Goal: Task Accomplishment & Management: Complete application form

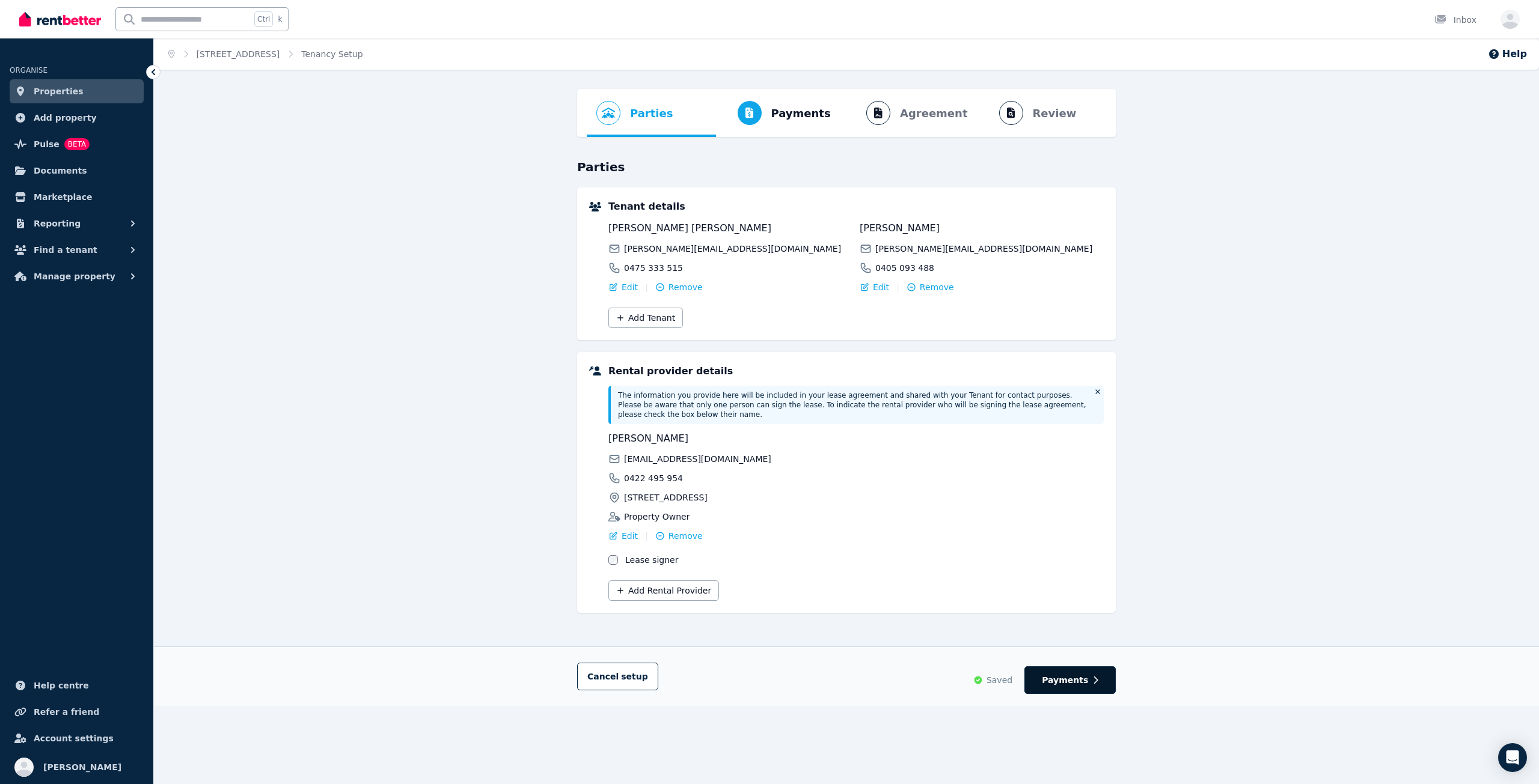
click at [1067, 667] on button "Payments" at bounding box center [1070, 680] width 91 height 28
select select "**********"
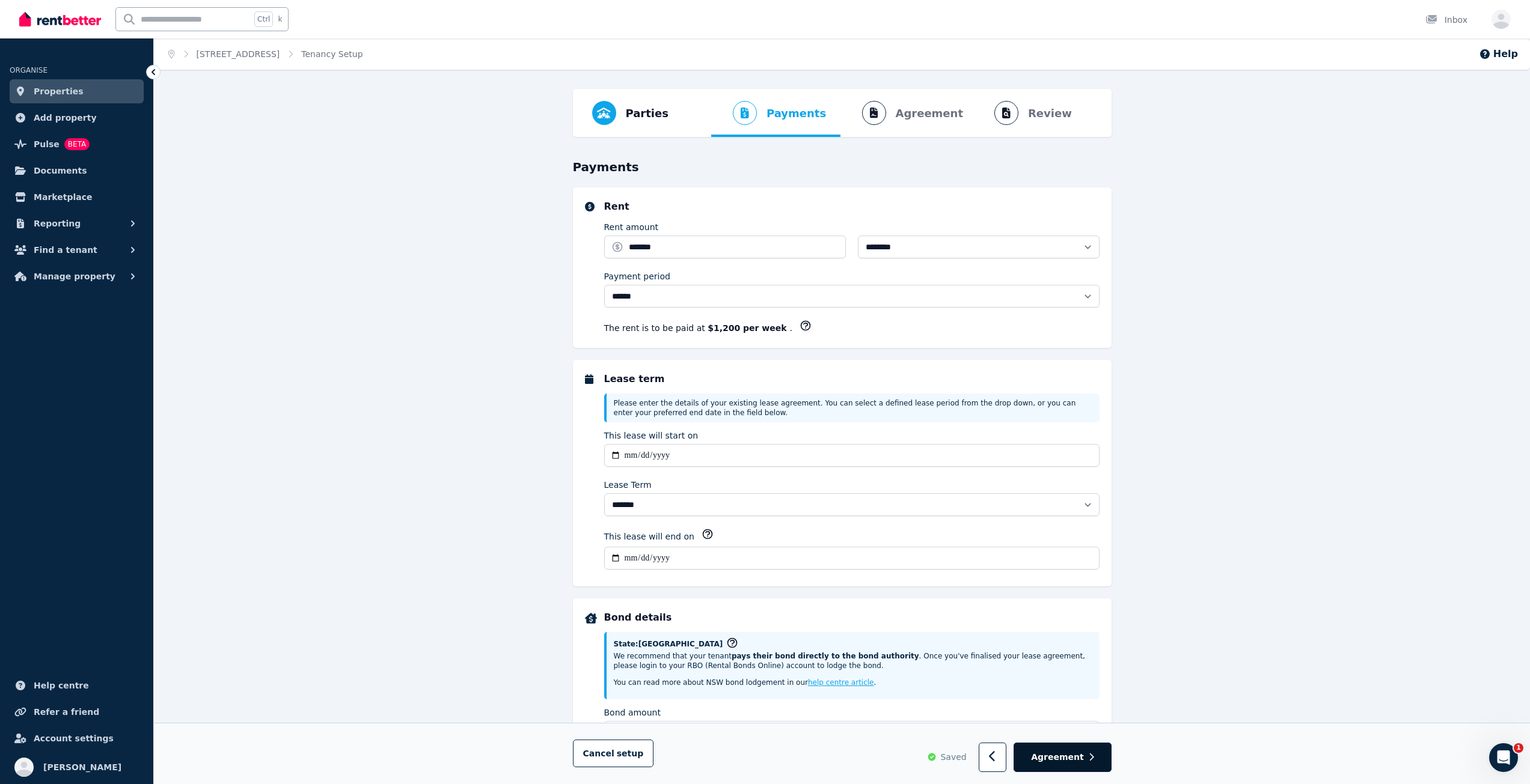
select select "**********"
click at [1078, 760] on span "Agreement" at bounding box center [1057, 757] width 53 height 12
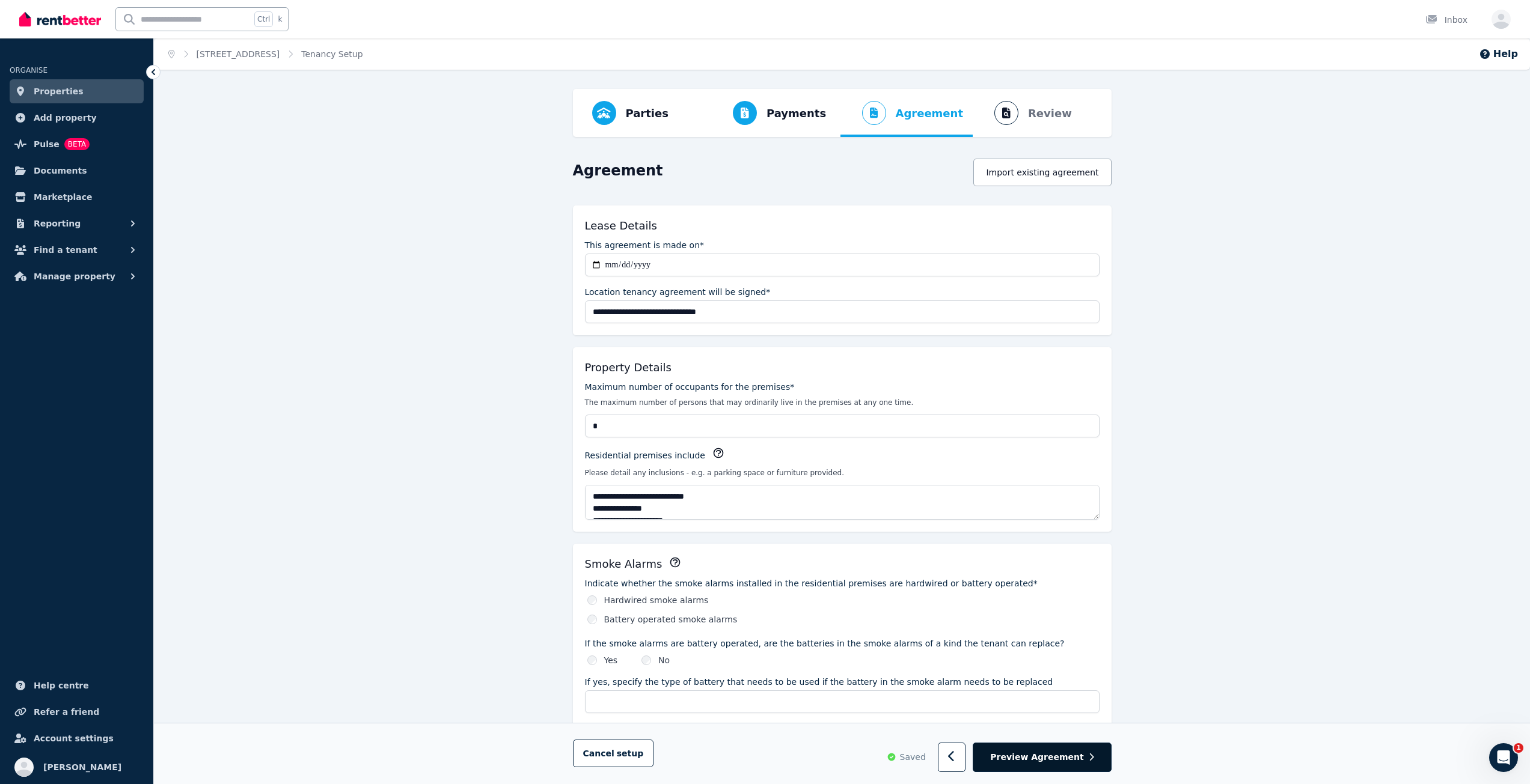
click at [1080, 761] on span "Preview Agreement" at bounding box center [1036, 757] width 93 height 12
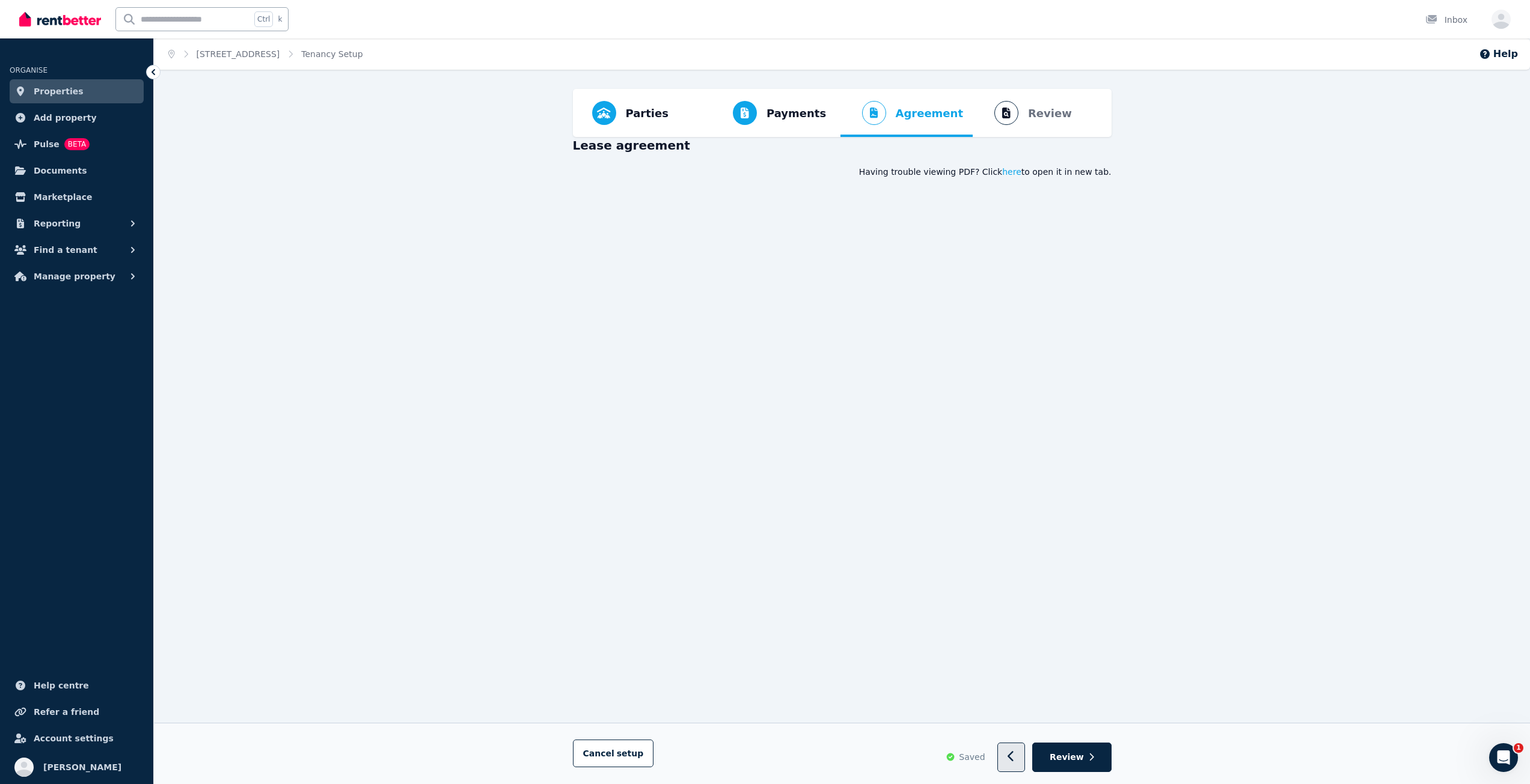
click at [1014, 761] on icon "button" at bounding box center [1012, 757] width 8 height 12
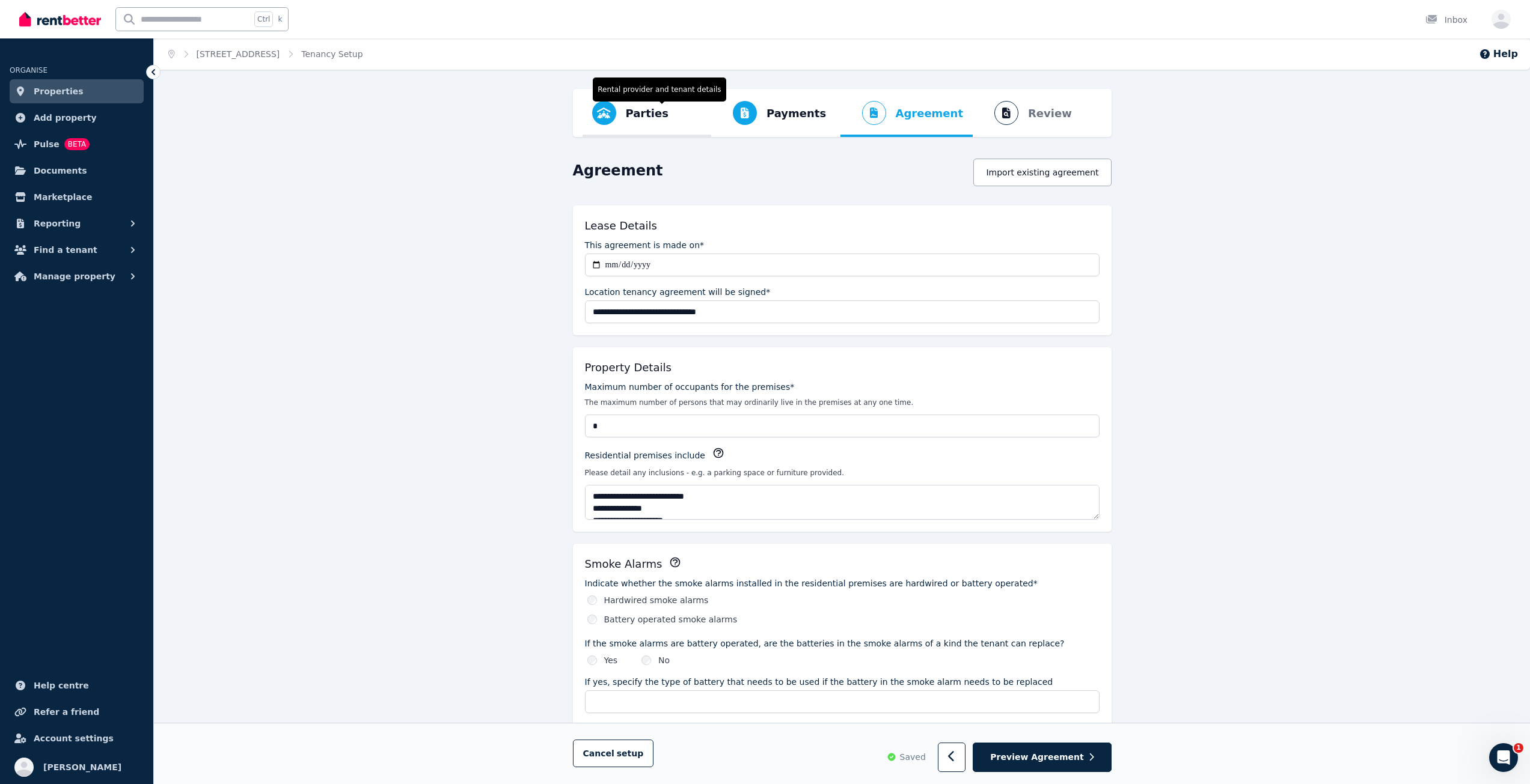
click at [610, 115] on span "Progress" at bounding box center [604, 113] width 24 height 24
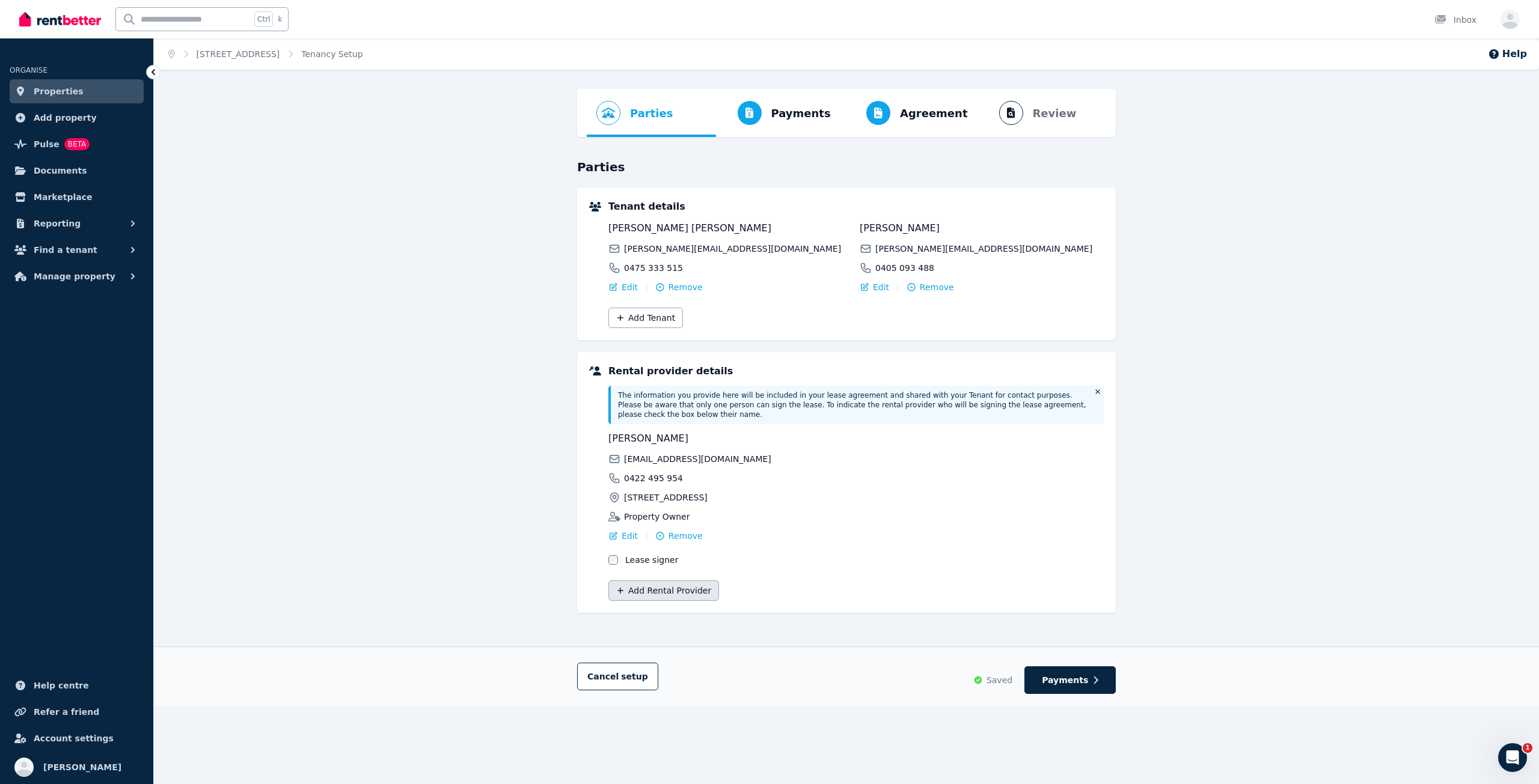
click at [665, 581] on button "Add Rental Provider" at bounding box center [663, 591] width 111 height 20
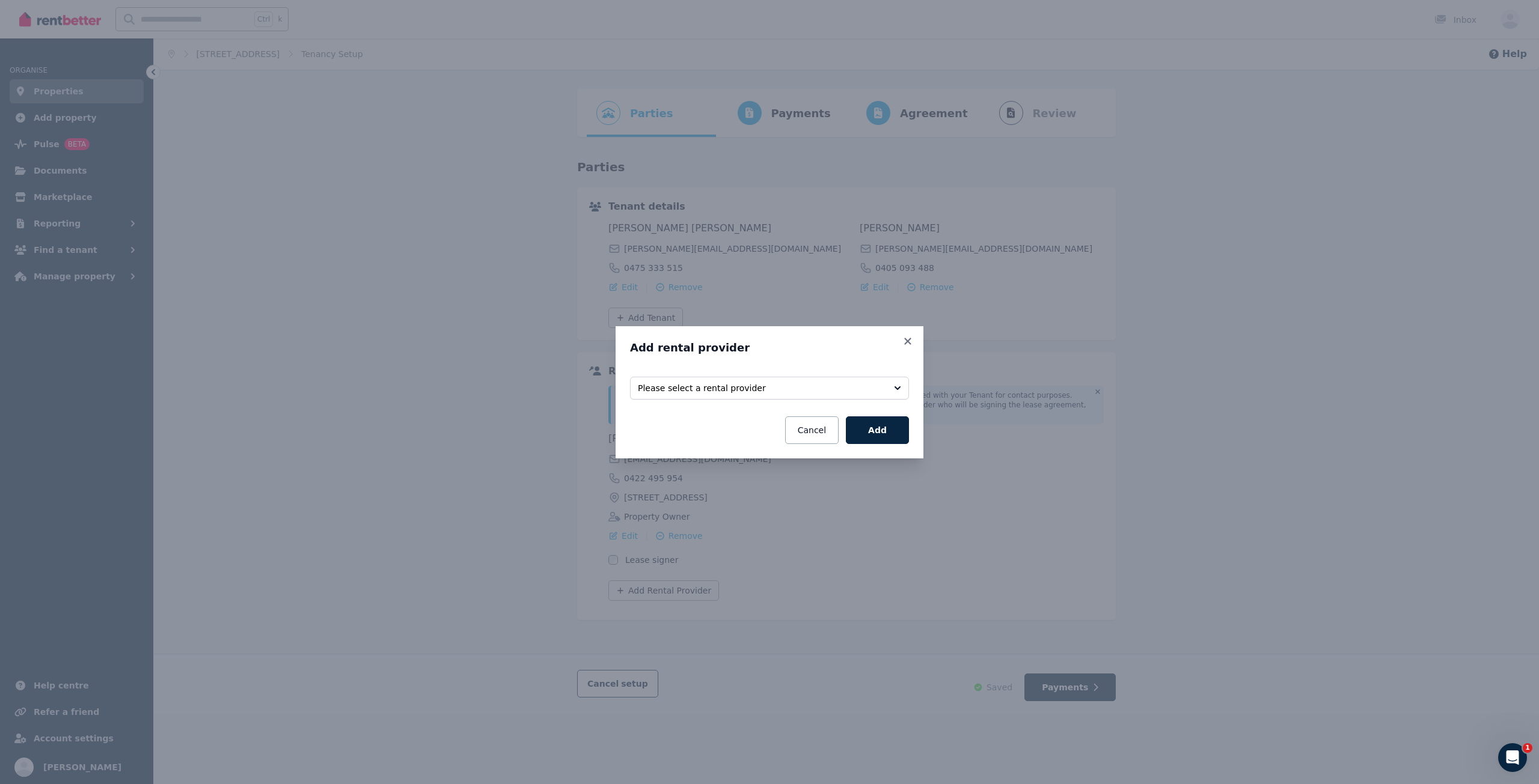
click at [722, 401] on fieldset "Select rental providers to add Please select a rental provider" at bounding box center [770, 387] width 279 height 35
click at [713, 382] on span "Please select a rental provider" at bounding box center [761, 388] width 246 height 12
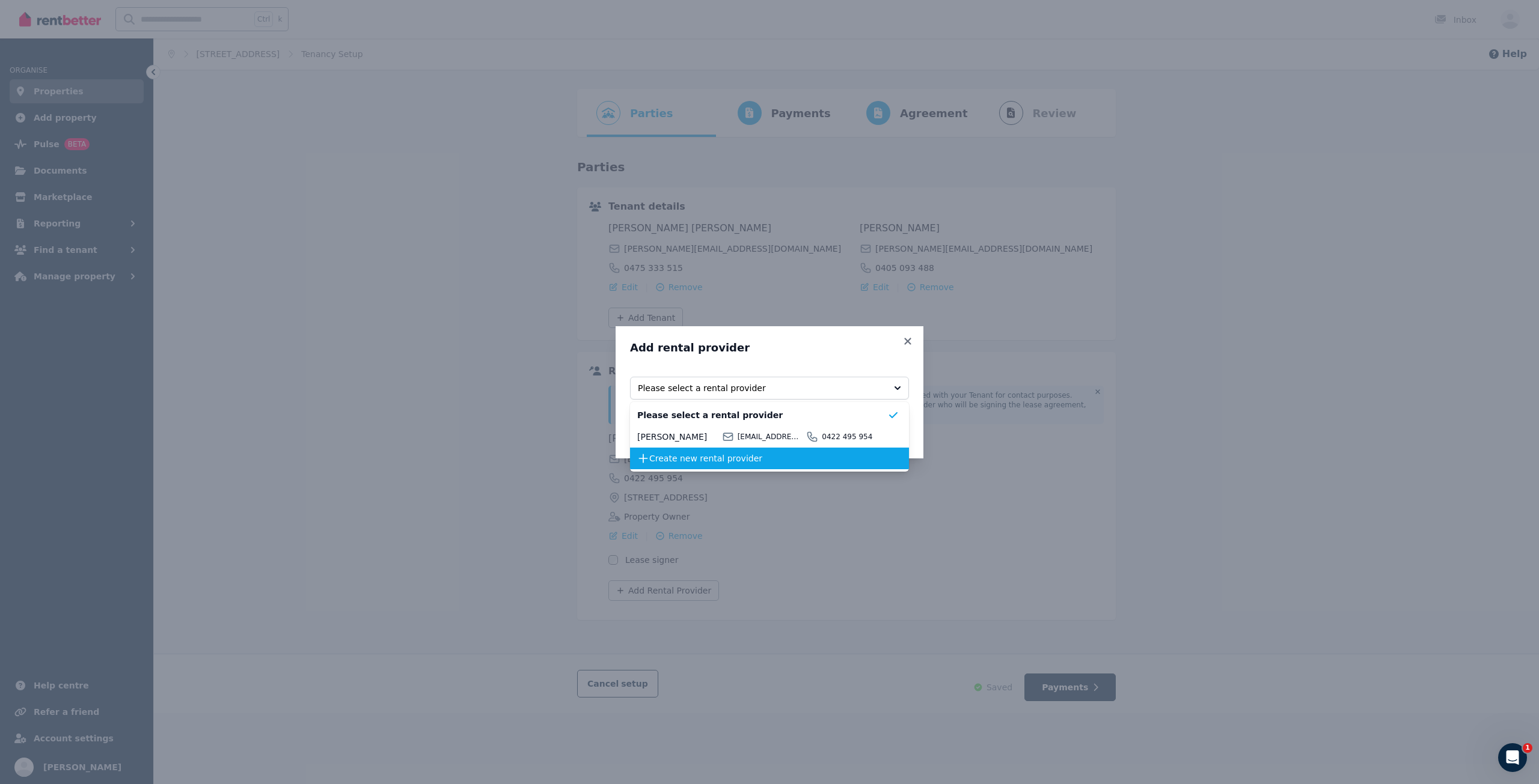
click at [720, 467] on li "Create new rental provider" at bounding box center [770, 458] width 279 height 22
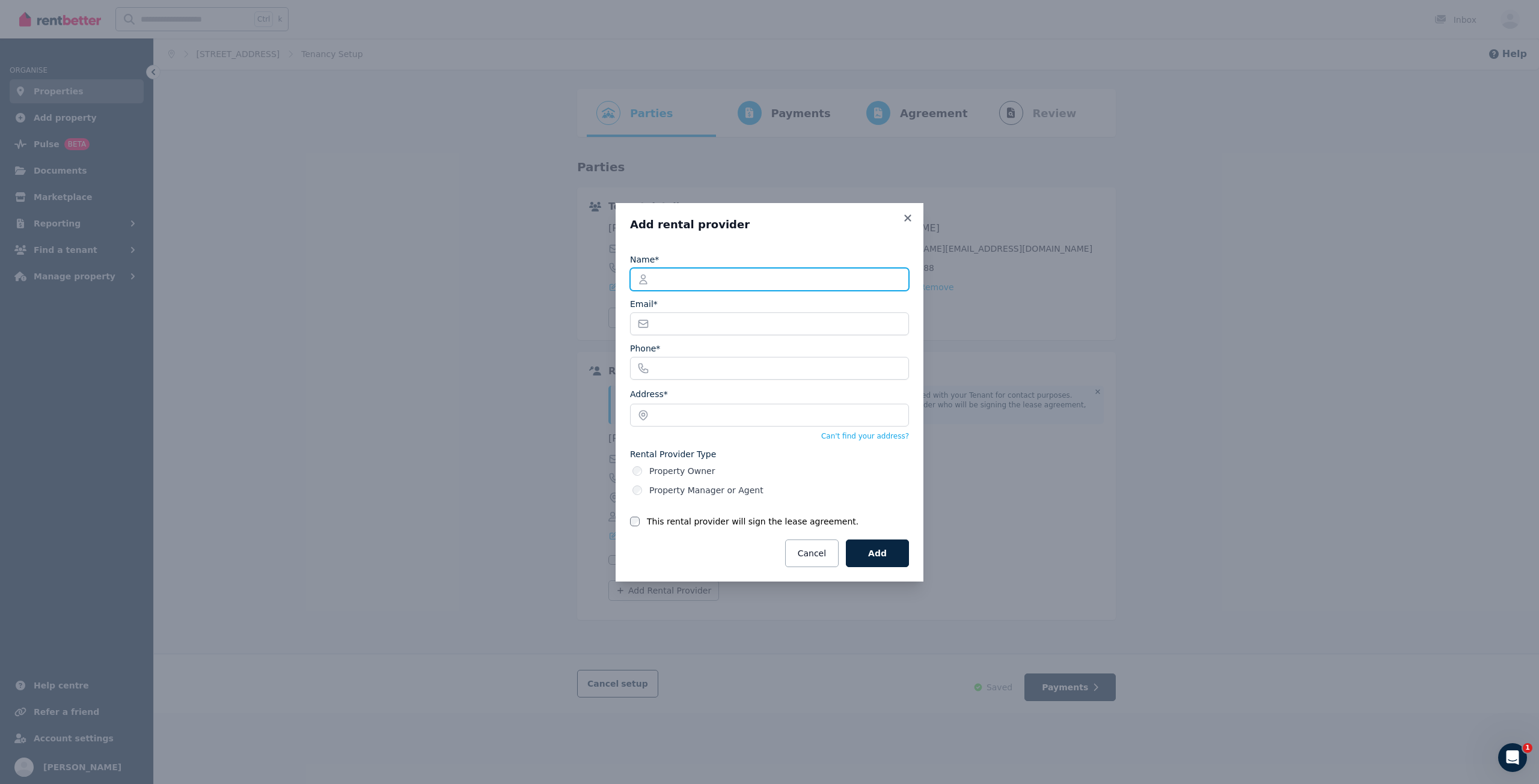
click at [693, 281] on input "Name*" at bounding box center [770, 280] width 279 height 23
type input "**********"
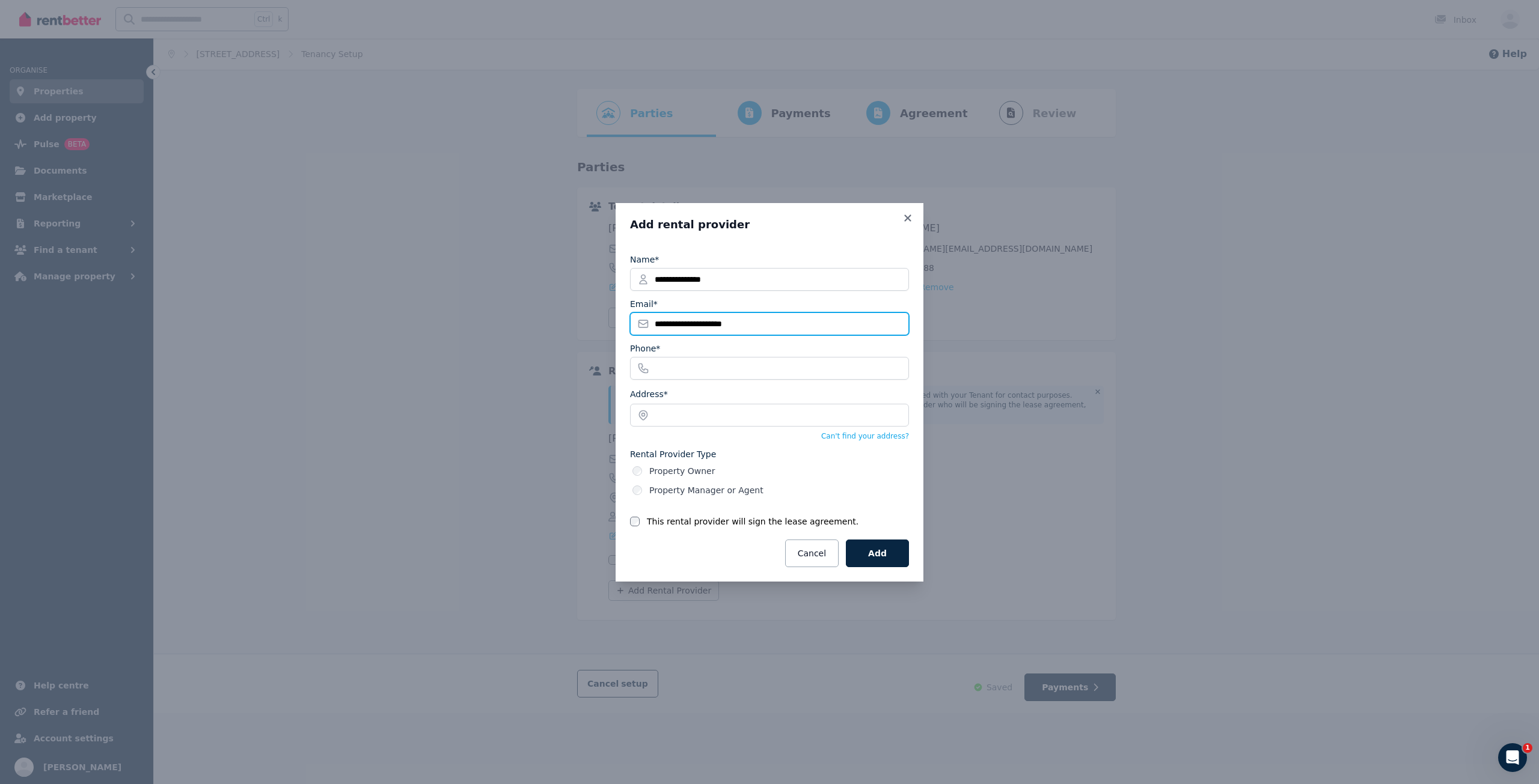
type input "**********"
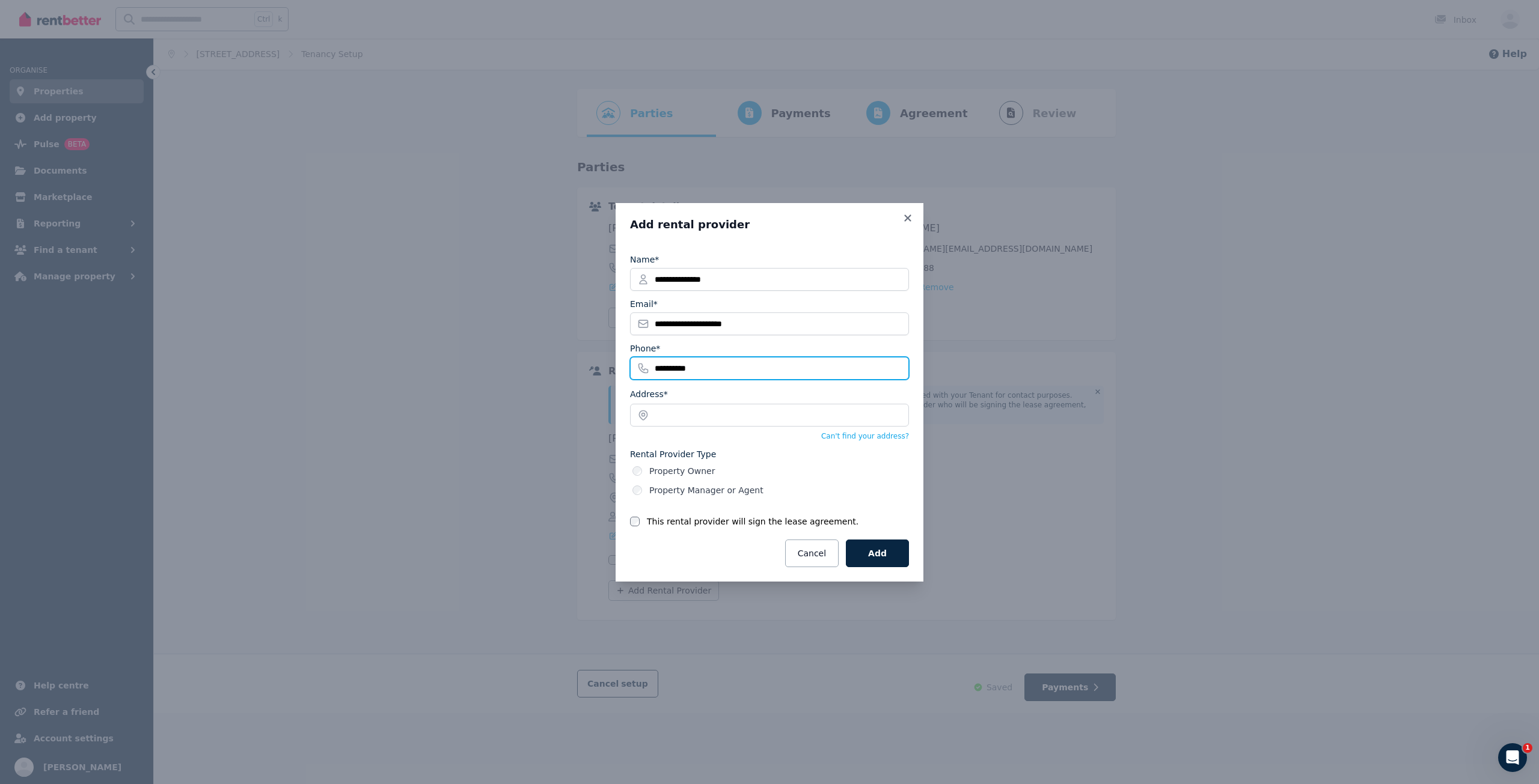
type input "**********"
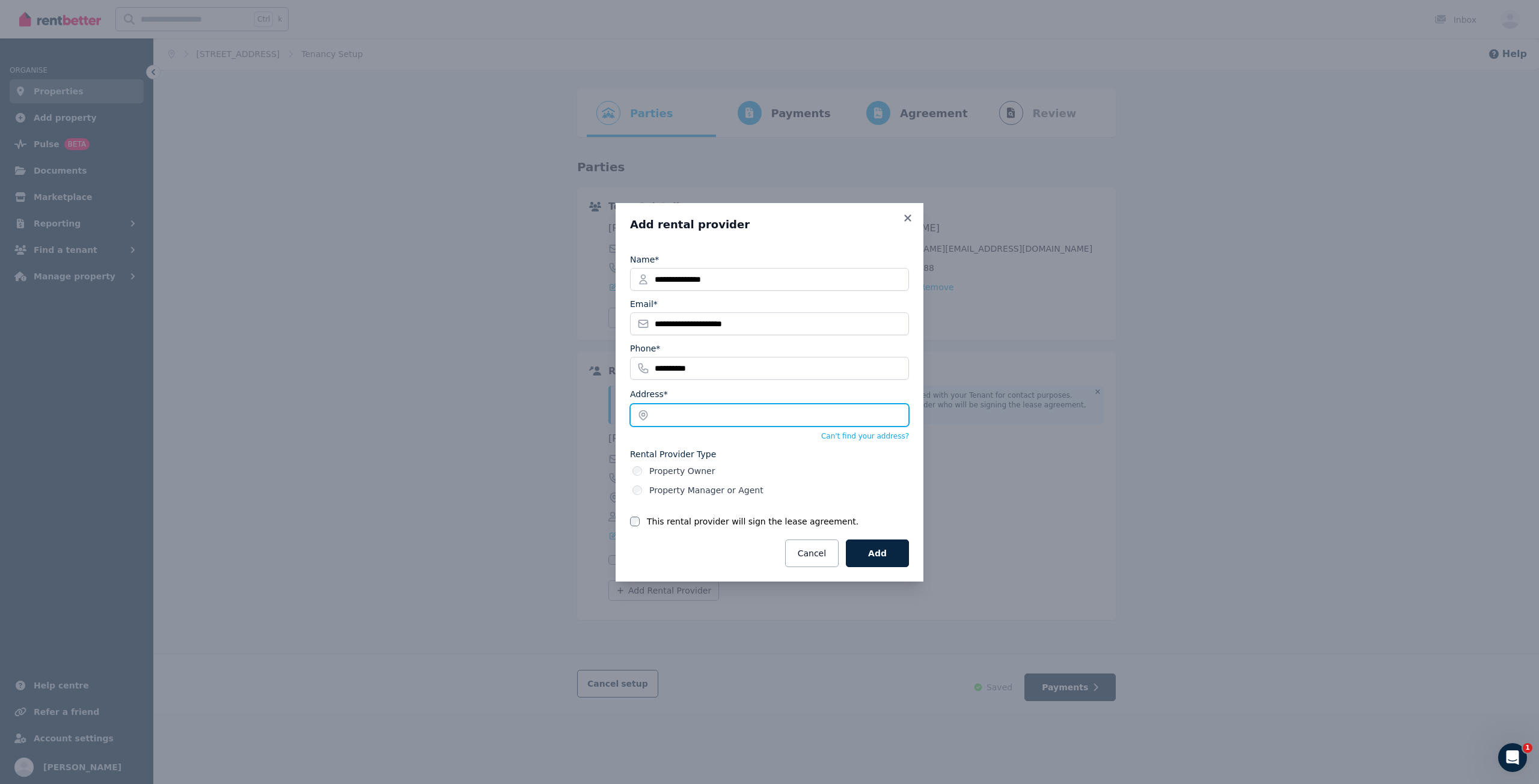
click at [740, 411] on input "text" at bounding box center [770, 415] width 279 height 23
click at [614, 437] on div "**********" at bounding box center [770, 392] width 1539 height 784
click at [758, 410] on input "text" at bounding box center [770, 415] width 279 height 23
click at [789, 416] on input "**********" at bounding box center [770, 415] width 279 height 23
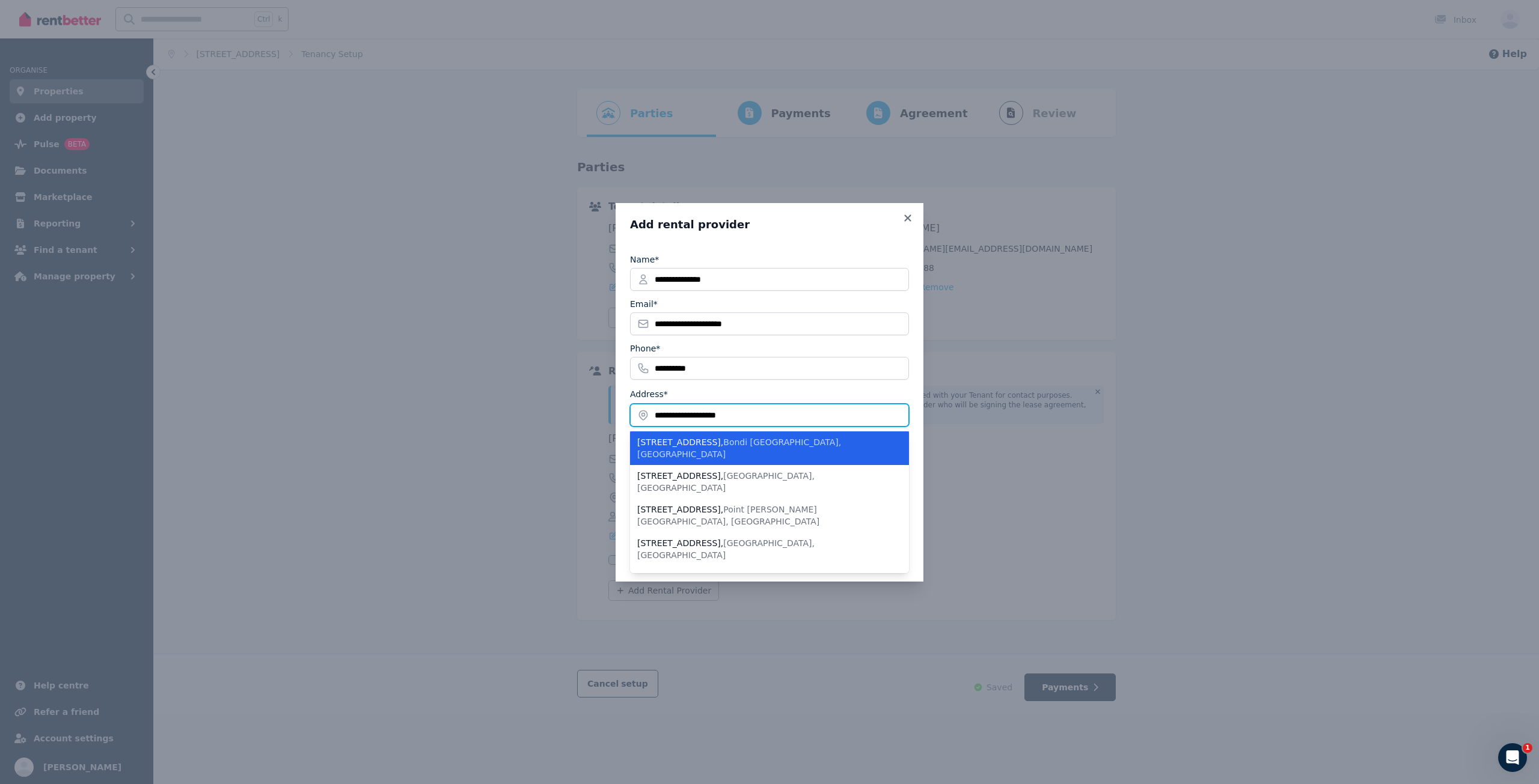
click at [800, 414] on input "**********" at bounding box center [770, 415] width 279 height 23
type input "**********"
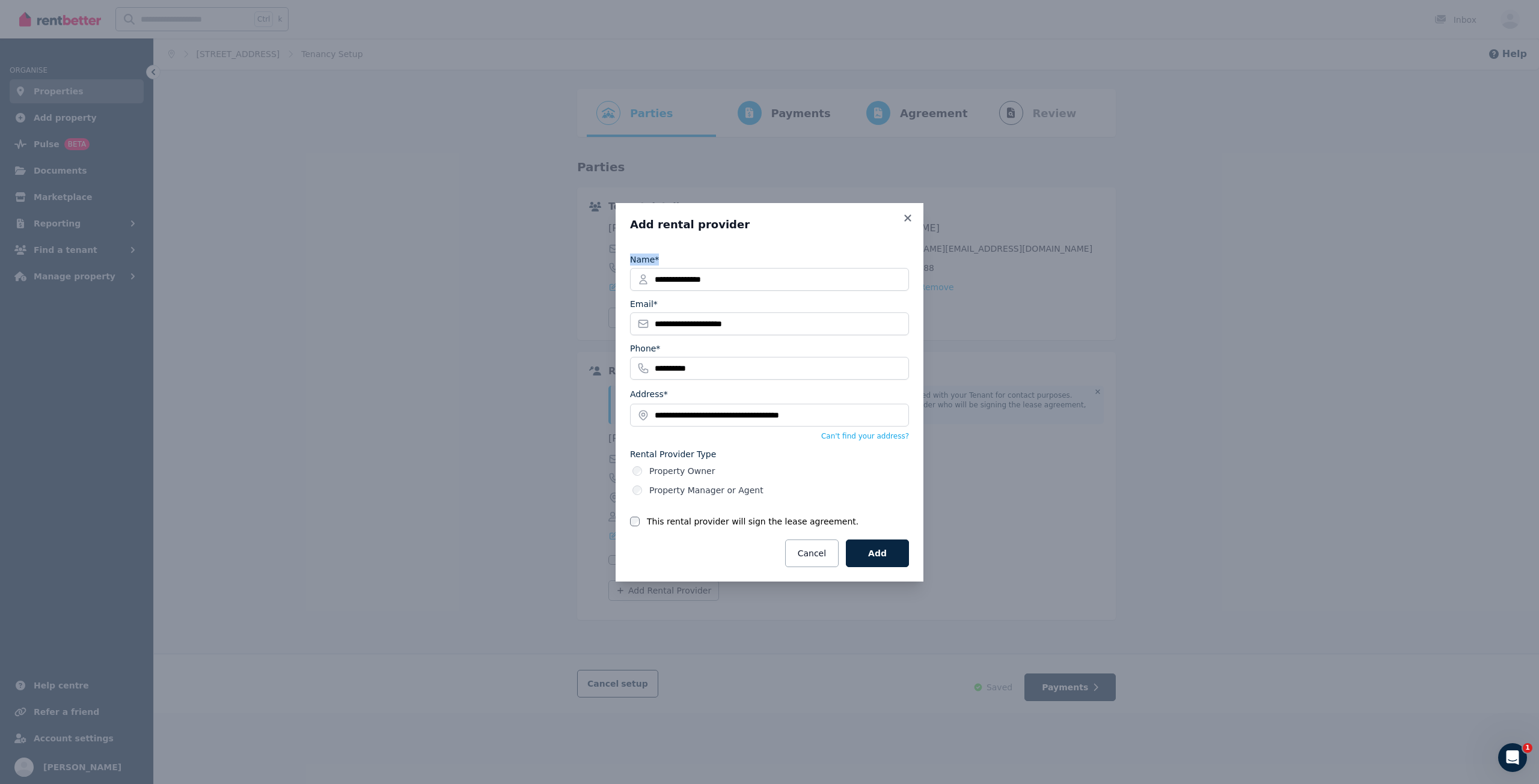
drag, startPoint x: 838, startPoint y: 234, endPoint x: 820, endPoint y: 202, distance: 36.7
click at [820, 202] on div "**********" at bounding box center [770, 392] width 1539 height 784
drag, startPoint x: 813, startPoint y: 437, endPoint x: 843, endPoint y: 417, distance: 36.1
click at [814, 437] on div "Can't find your address?" at bounding box center [770, 434] width 279 height 15
click at [843, 416] on input "**********" at bounding box center [770, 415] width 279 height 23
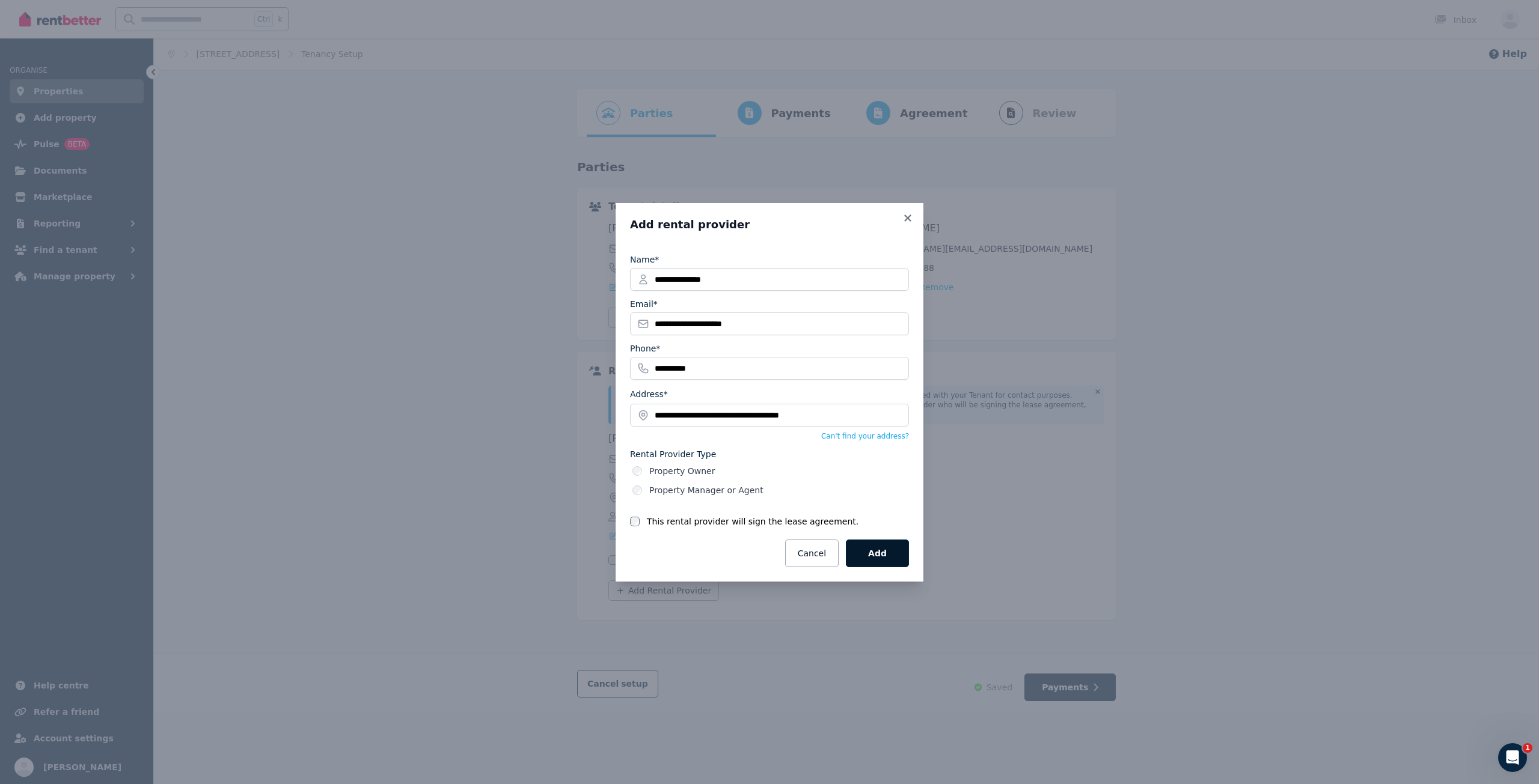
click at [883, 549] on button "Add" at bounding box center [876, 553] width 63 height 28
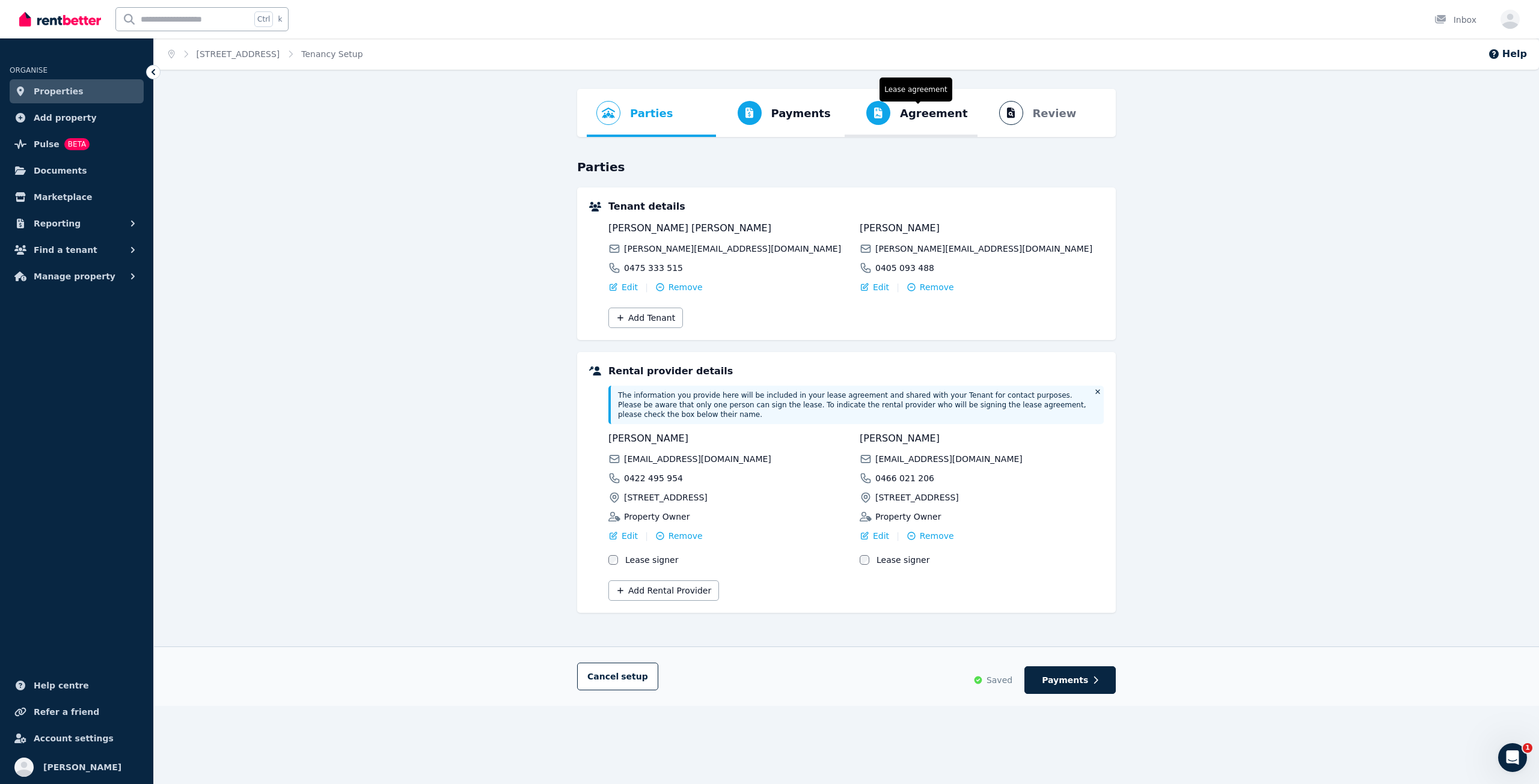
click at [910, 113] on span "Agreement" at bounding box center [934, 113] width 68 height 17
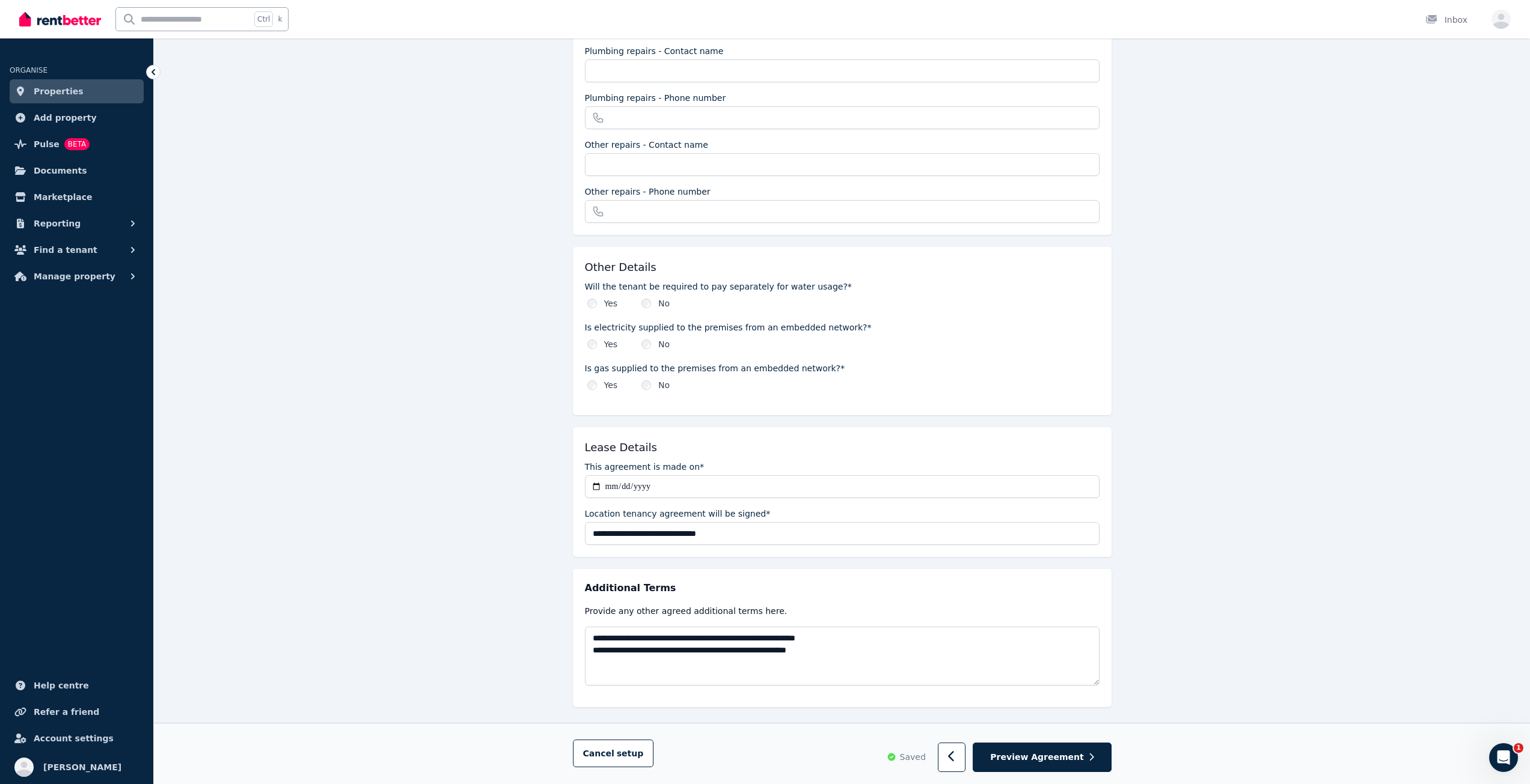
scroll to position [1073, 0]
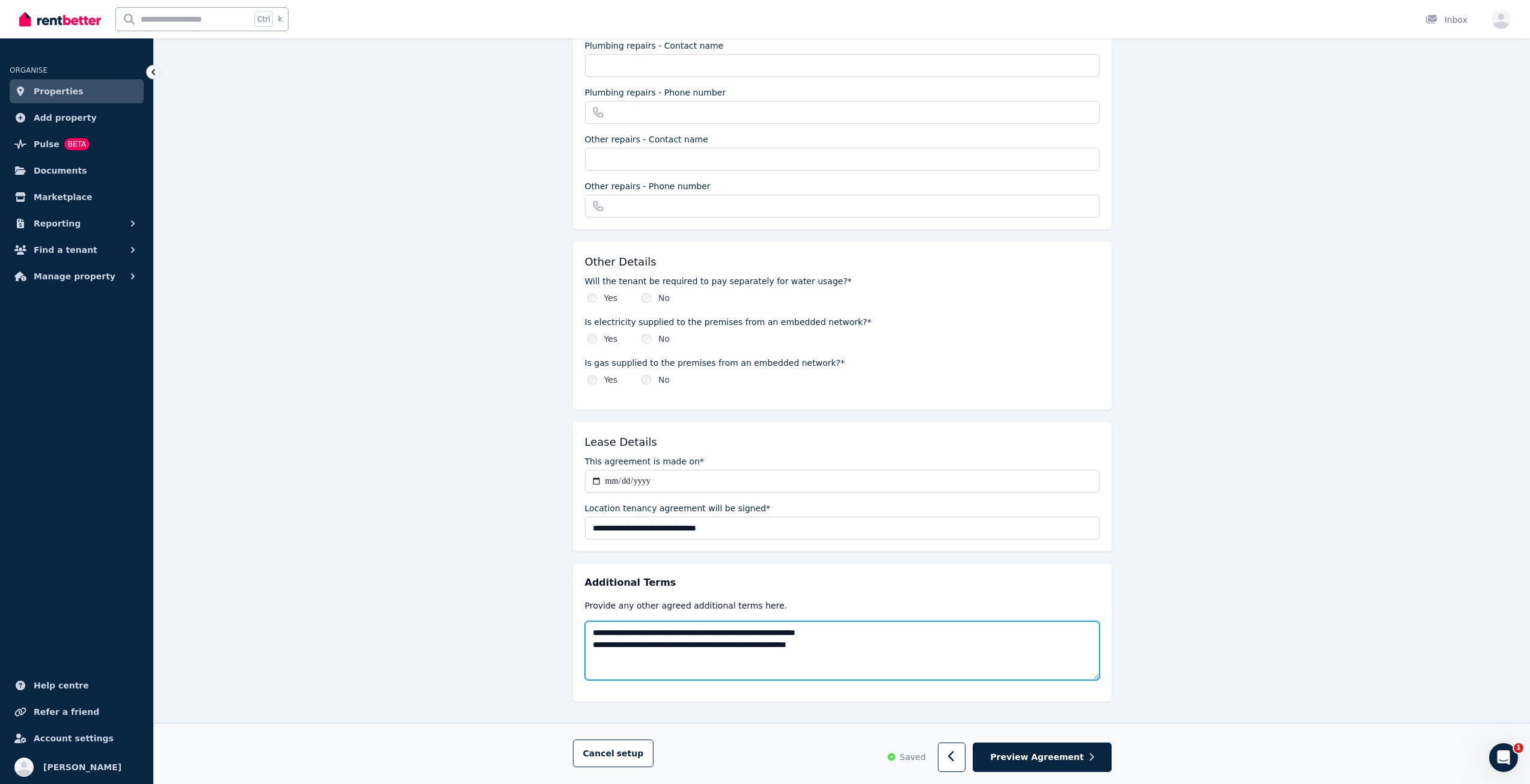
drag, startPoint x: 866, startPoint y: 643, endPoint x: 485, endPoint y: 587, distance: 385.1
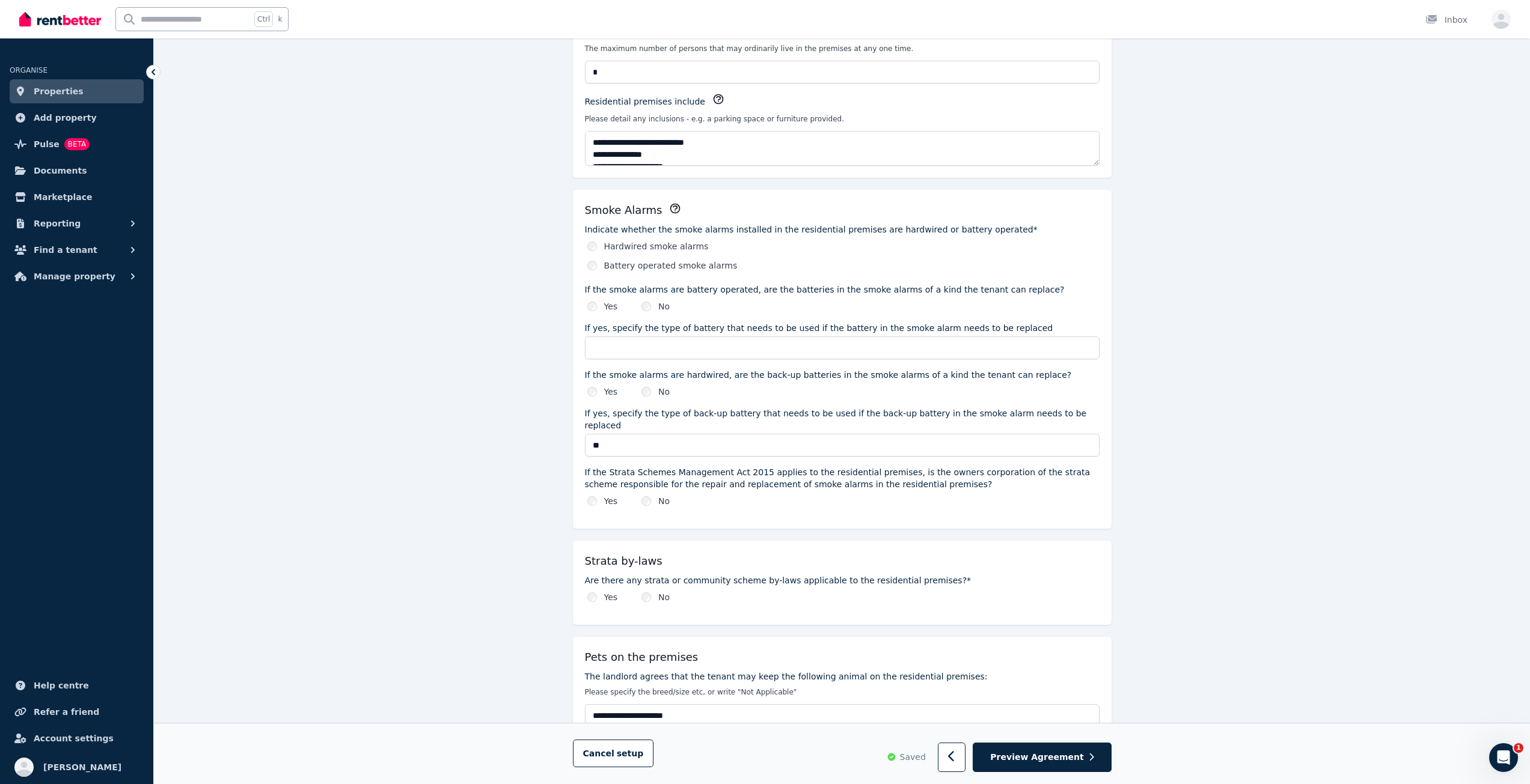
scroll to position [0, 0]
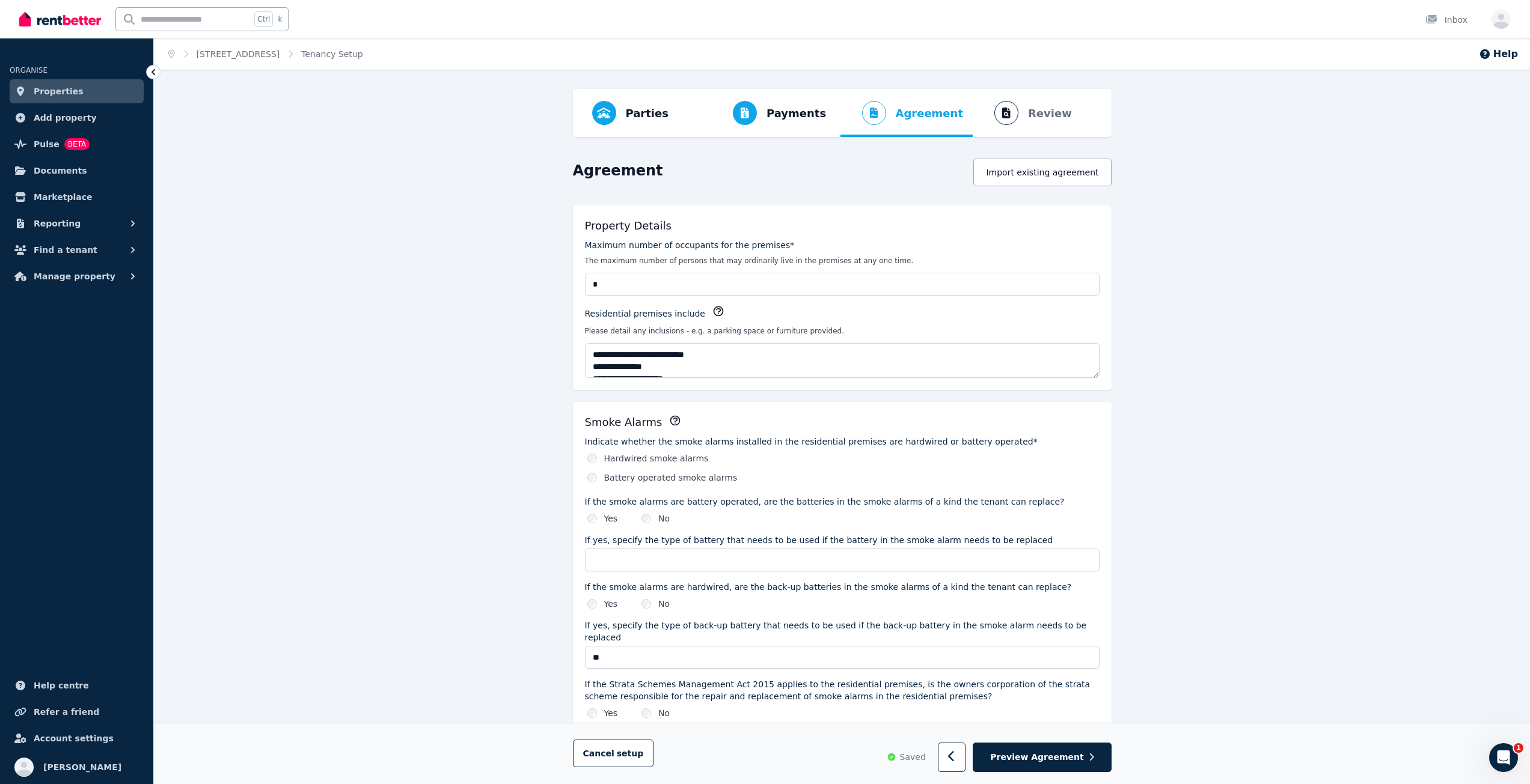
drag, startPoint x: 535, startPoint y: 565, endPoint x: 510, endPoint y: 281, distance: 285.1
click at [1075, 753] on span "Preview Agreement" at bounding box center [1036, 757] width 93 height 12
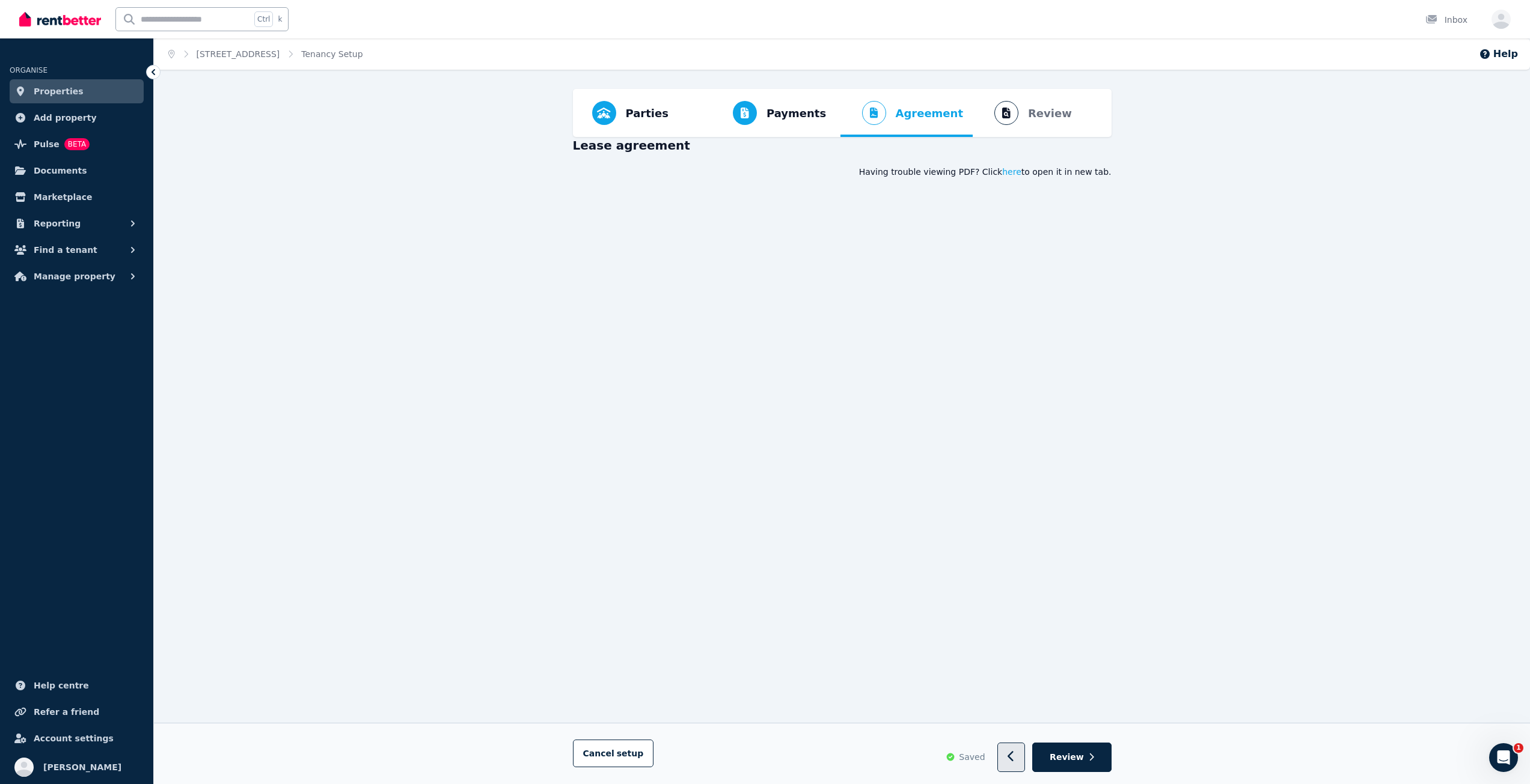
click at [1025, 761] on button "button" at bounding box center [1011, 758] width 29 height 29
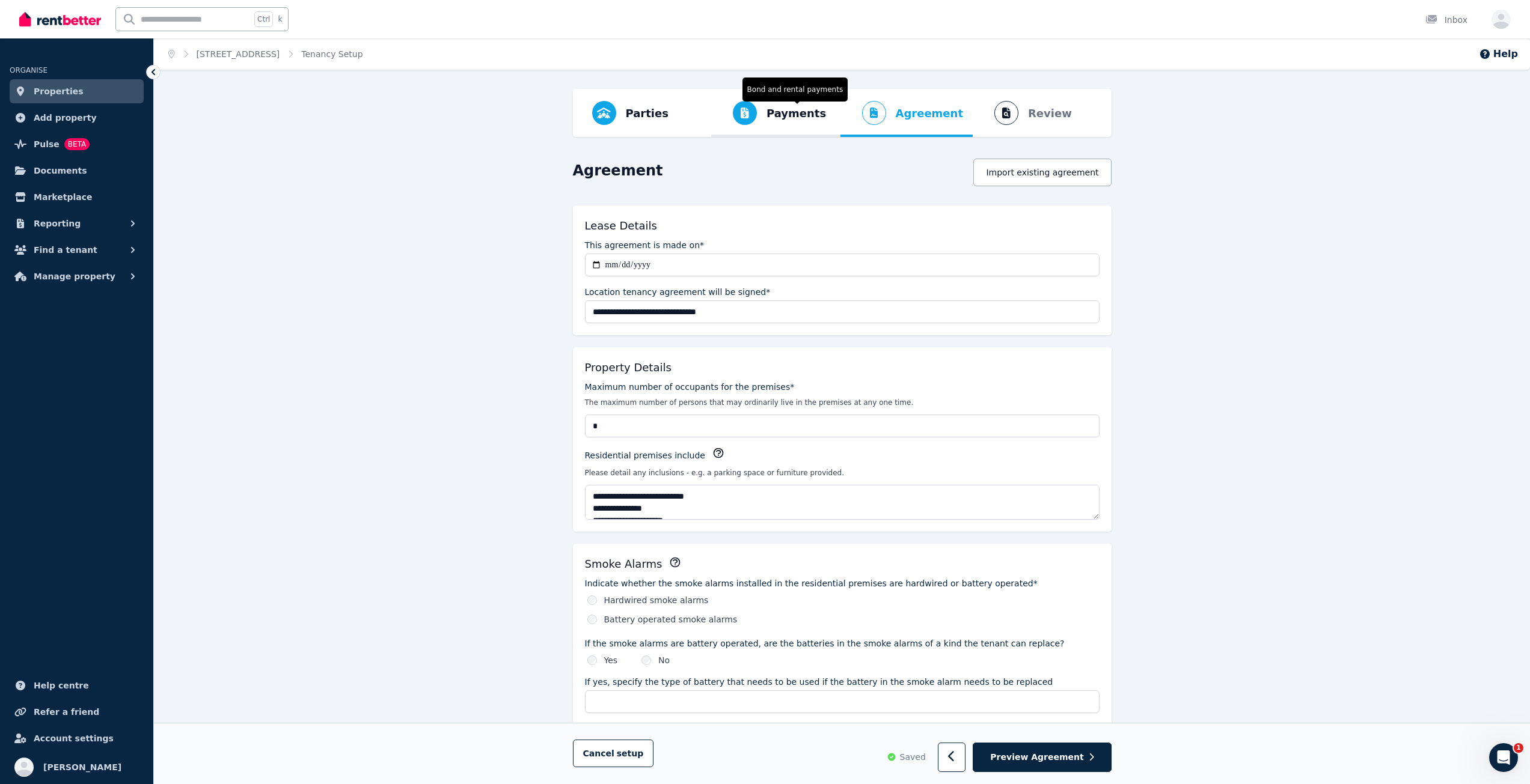
click at [797, 110] on span "Payments" at bounding box center [796, 113] width 60 height 17
select select "**********"
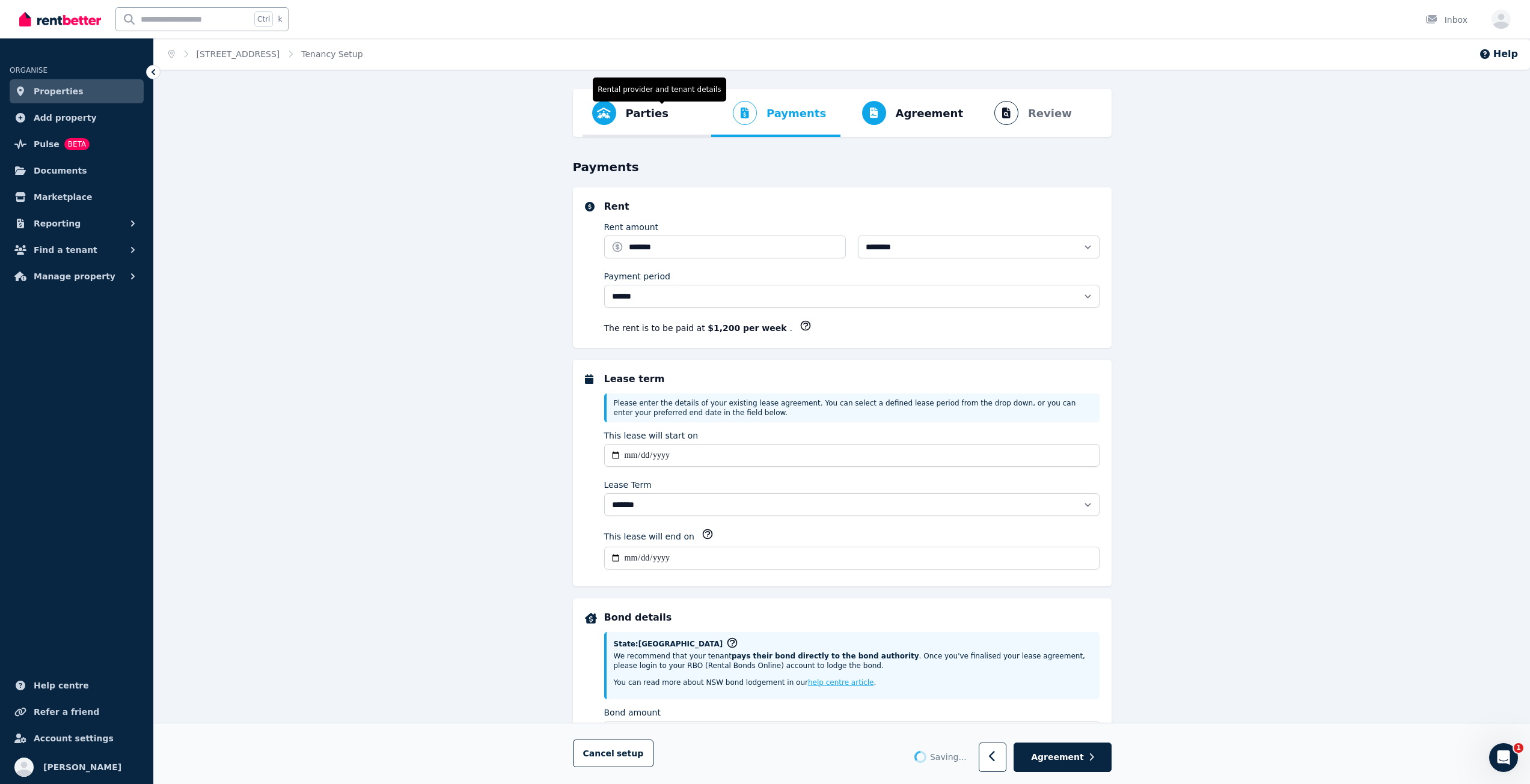
select select "**********"
click at [1078, 755] on span "Agreement" at bounding box center [1057, 757] width 53 height 12
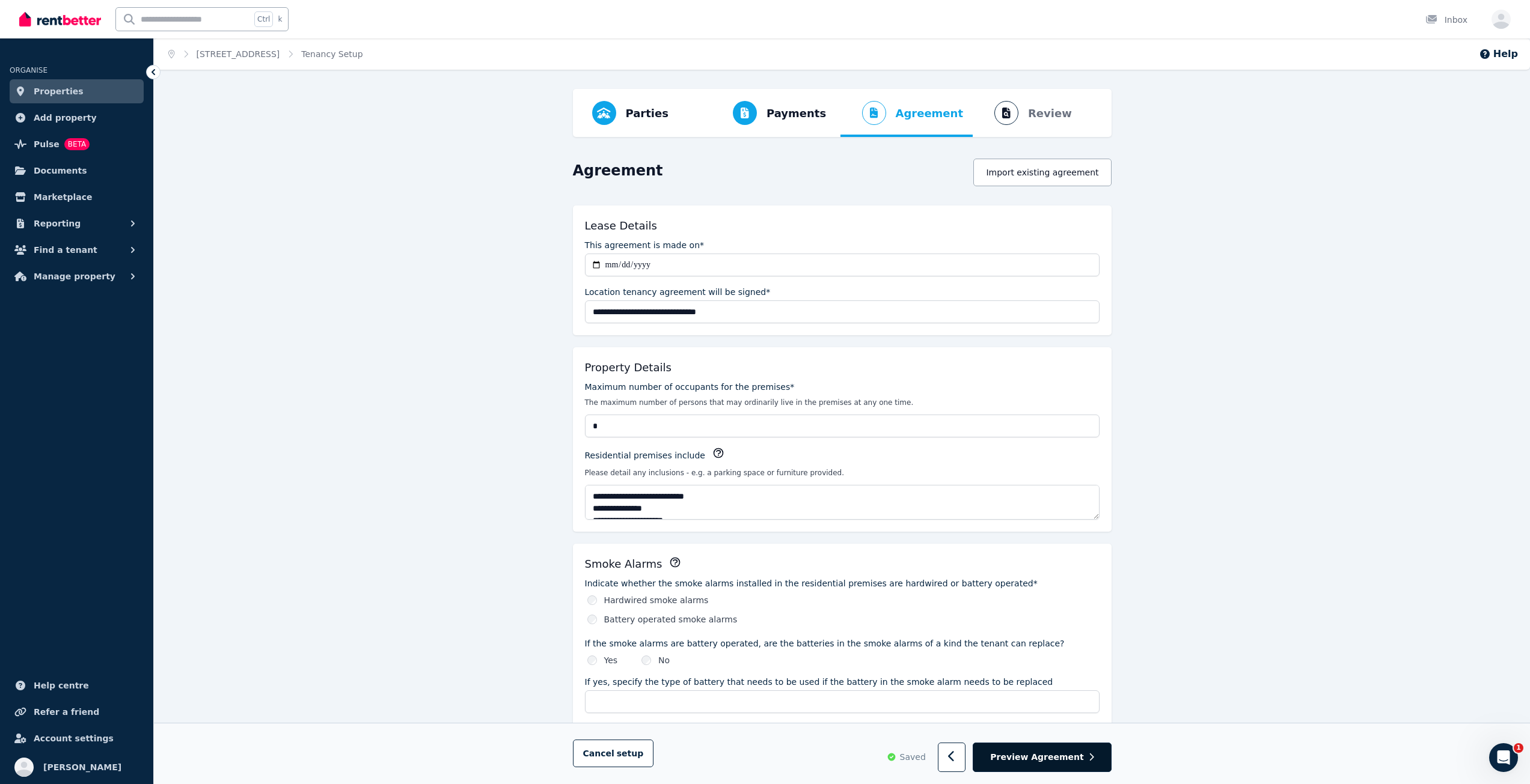
click at [1089, 765] on button "Preview Agreement" at bounding box center [1041, 758] width 138 height 29
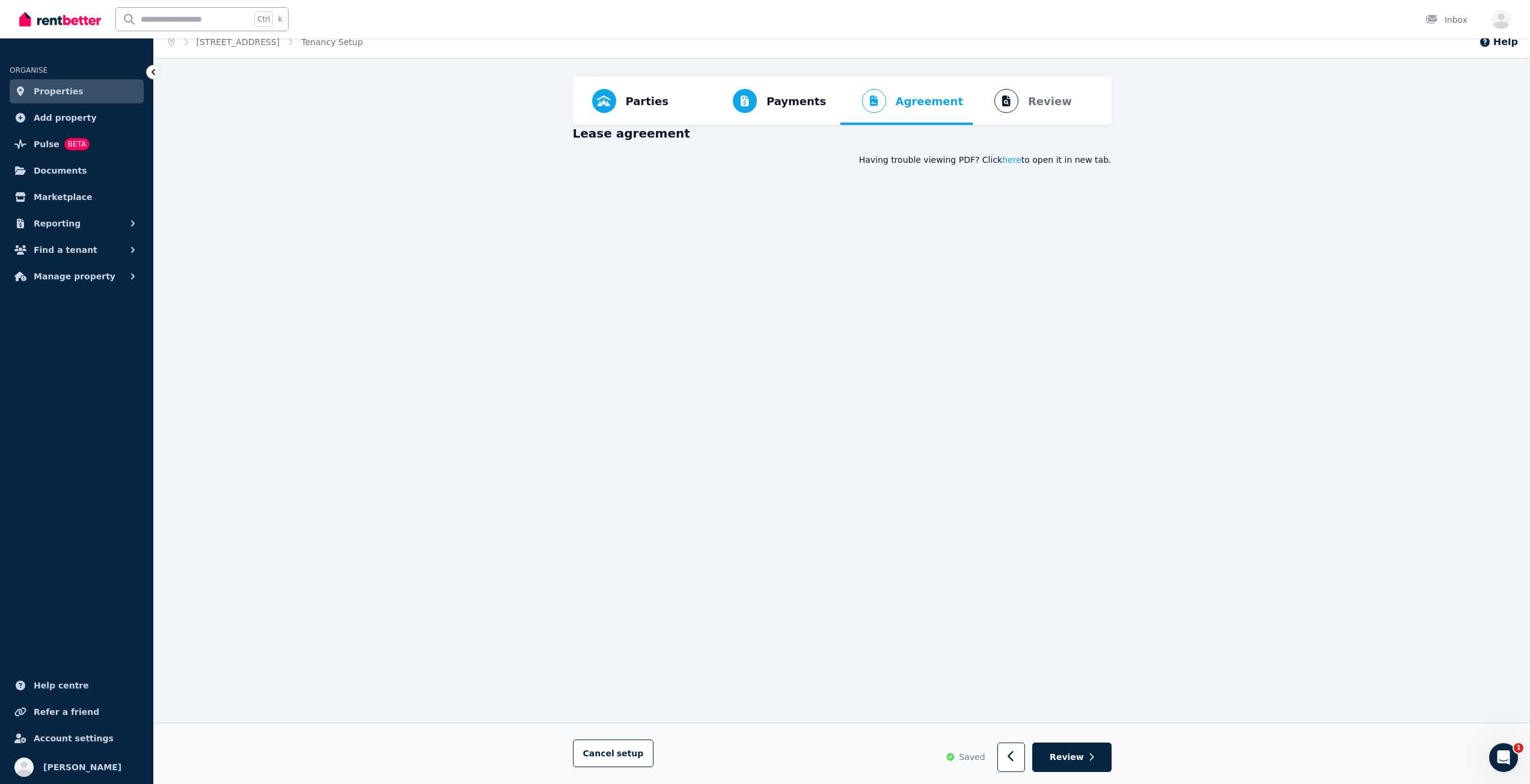
scroll to position [5, 0]
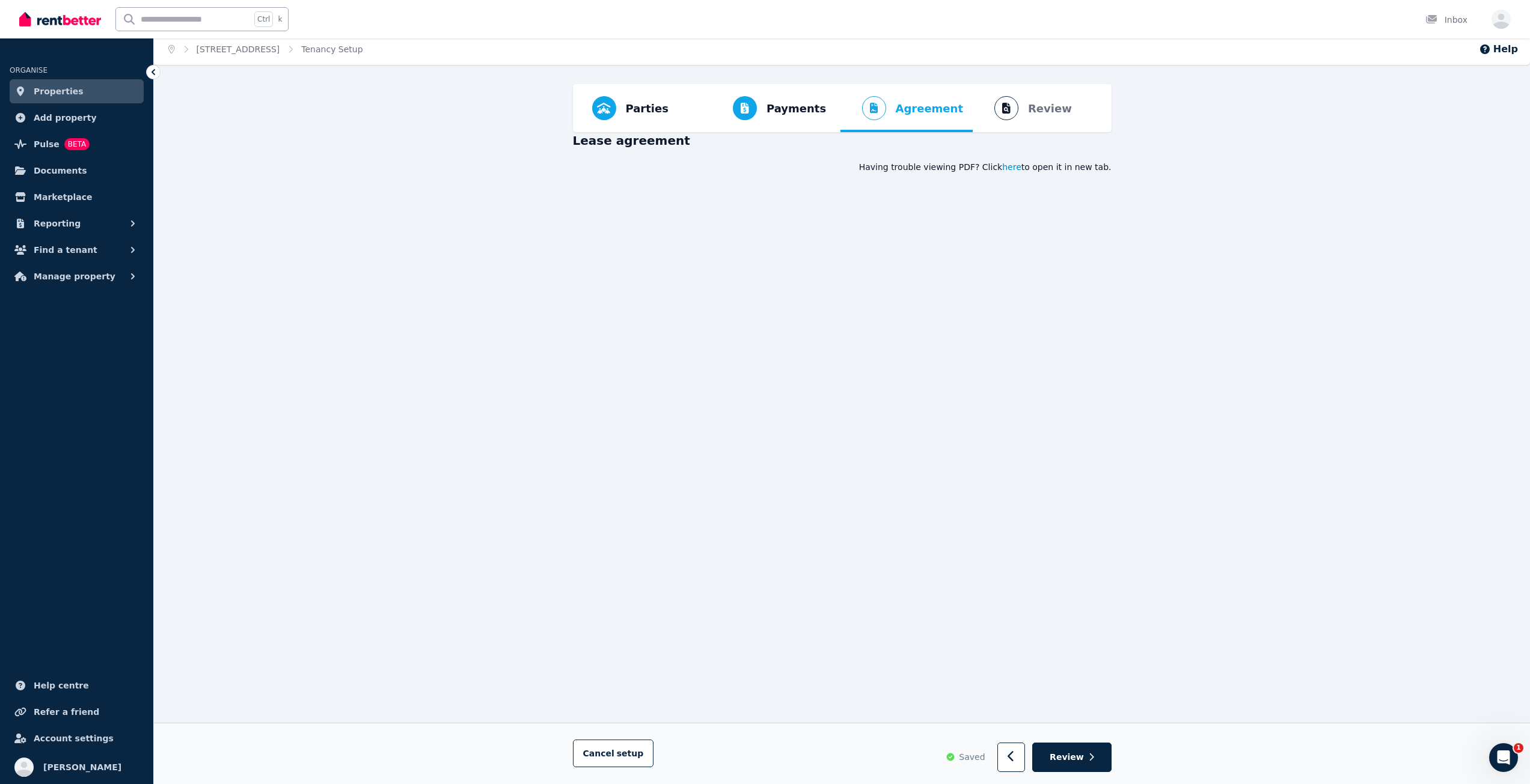
click at [1021, 164] on span "here" at bounding box center [1012, 166] width 20 height 12
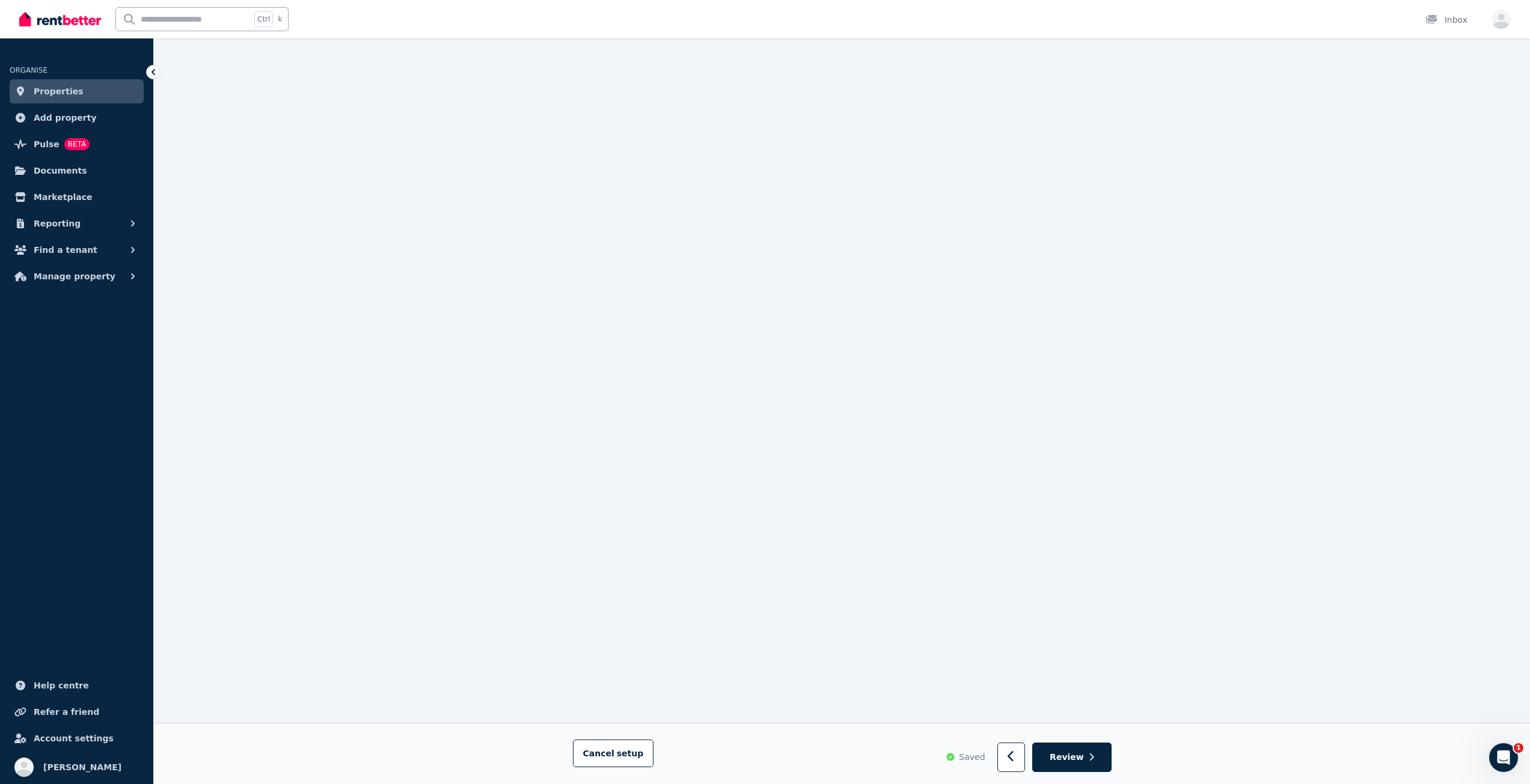
scroll to position [2649, 0]
drag, startPoint x: 530, startPoint y: 431, endPoint x: 500, endPoint y: 374, distance: 64.4
drag, startPoint x: 533, startPoint y: 507, endPoint x: 553, endPoint y: 702, distance: 196.0
drag, startPoint x: 518, startPoint y: 717, endPoint x: 520, endPoint y: 736, distance: 19.1
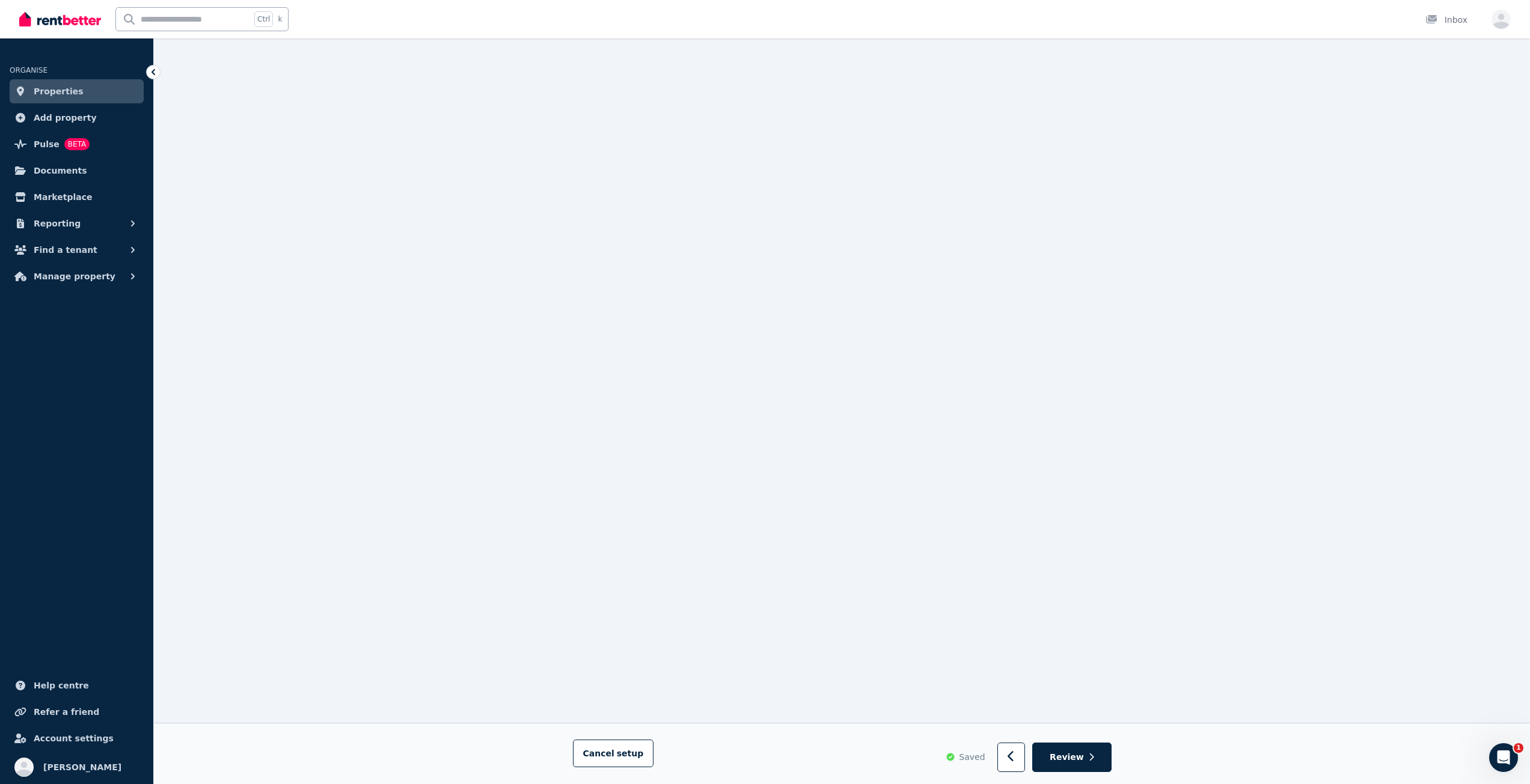
scroll to position [14503, 0]
drag, startPoint x: 491, startPoint y: 562, endPoint x: 534, endPoint y: 506, distance: 70.6
click at [71, 726] on ul "Help centre Refer a friend Account settings" at bounding box center [77, 712] width 153 height 77
click at [44, 738] on span "Account settings" at bounding box center [73, 738] width 80 height 15
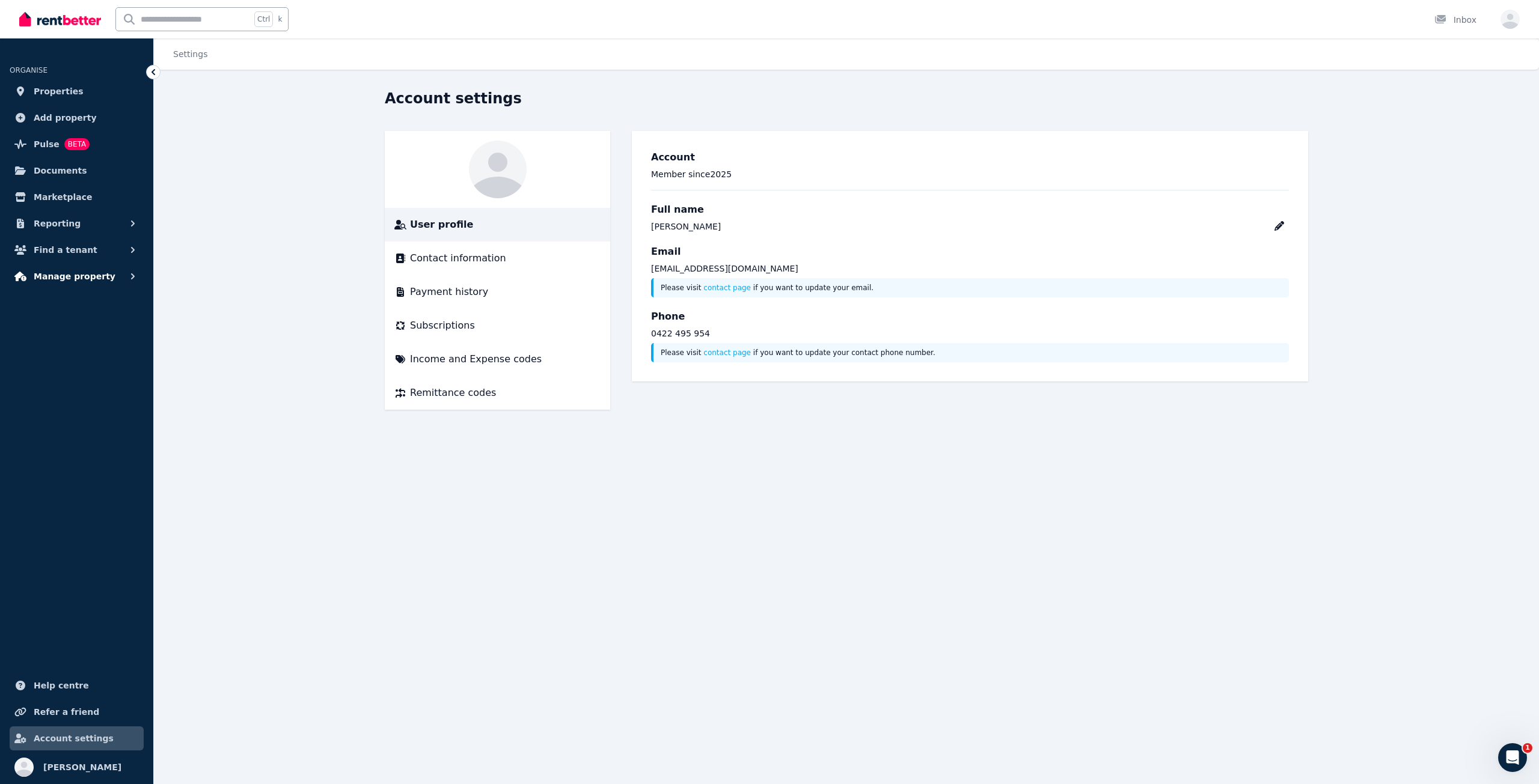
click at [114, 280] on button "Manage property" at bounding box center [77, 276] width 134 height 24
click at [94, 307] on span "Tenancies" at bounding box center [93, 303] width 81 height 15
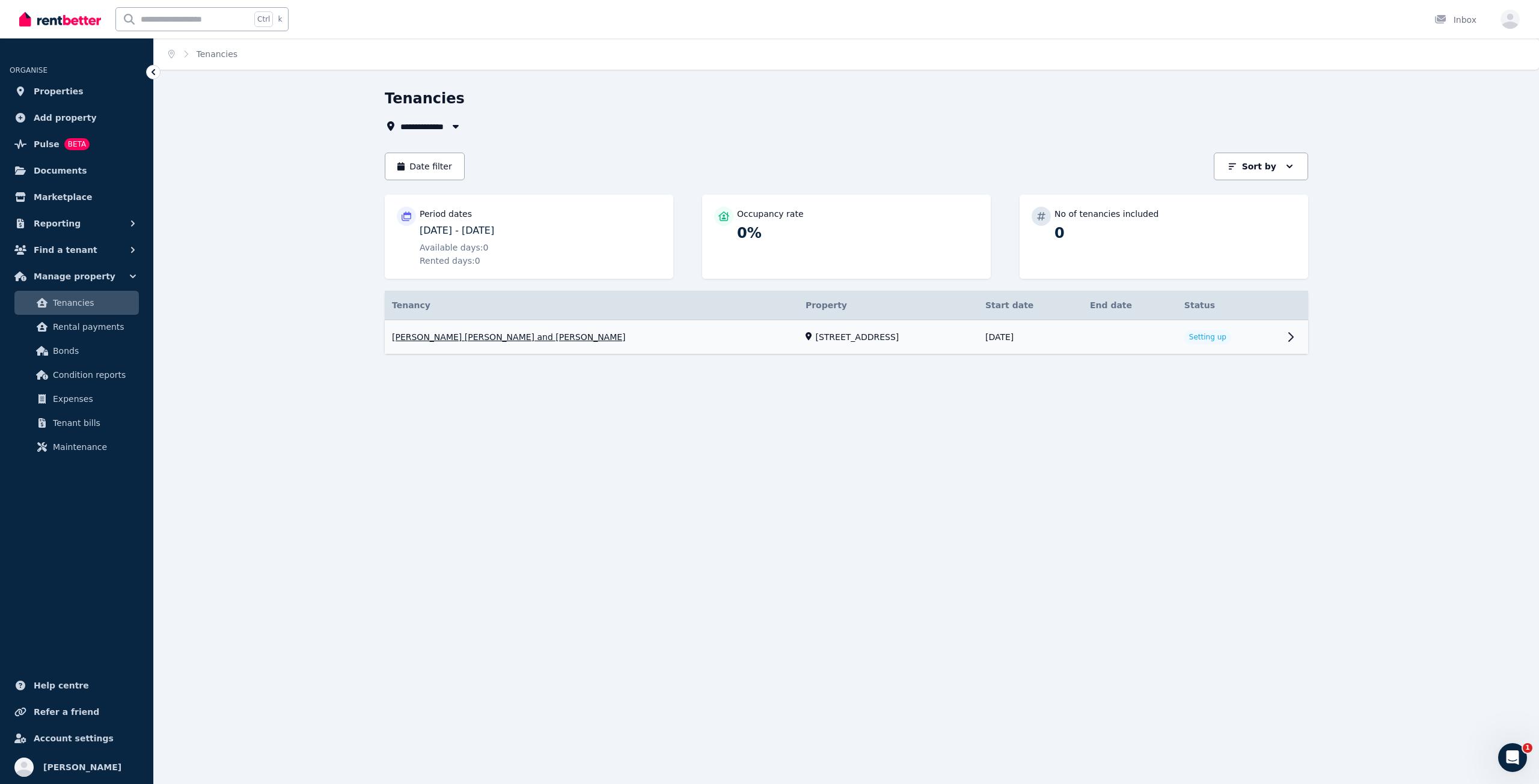
click at [1258, 343] on link "View property details" at bounding box center [845, 338] width 923 height 34
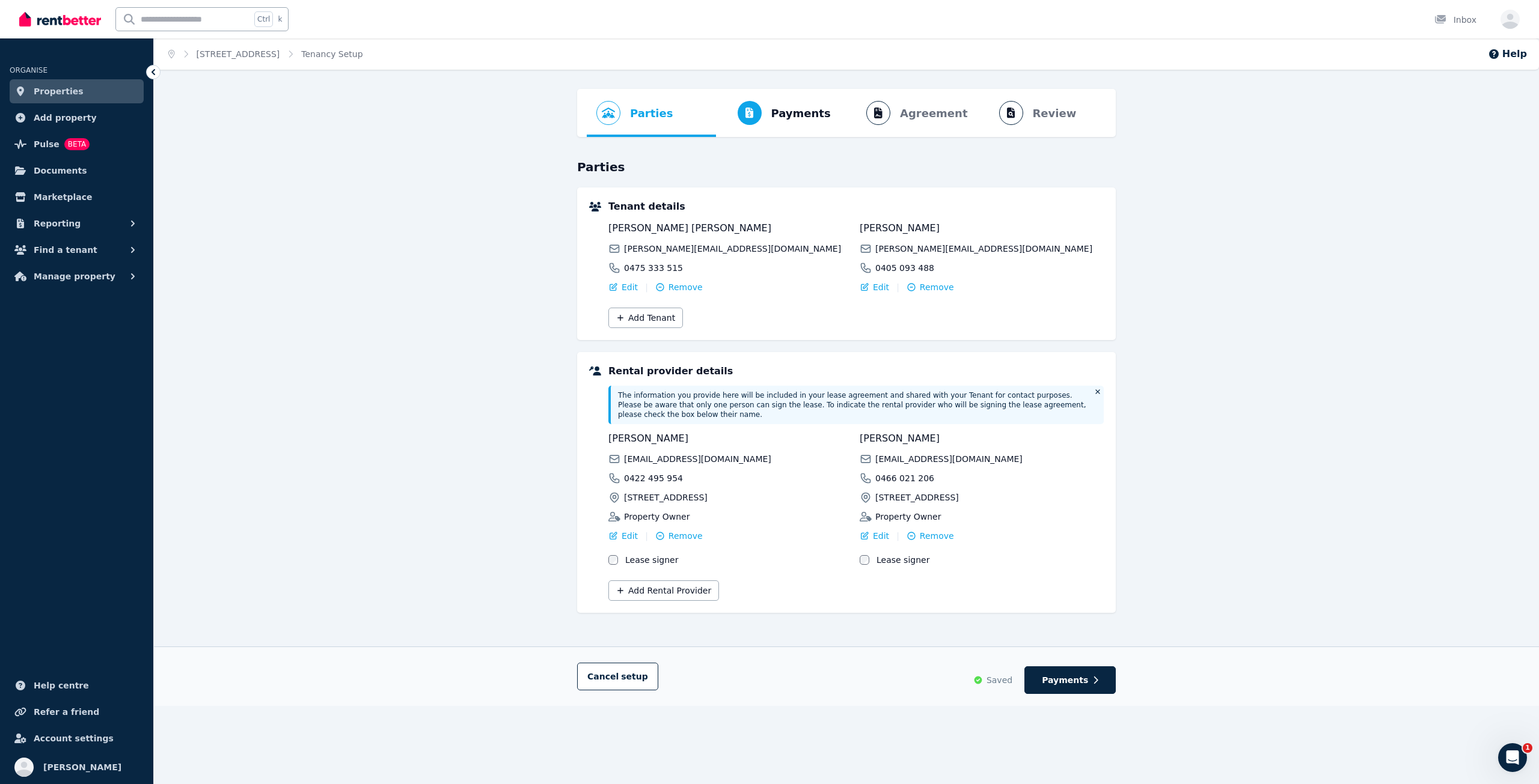
click at [896, 554] on label "Lease signer" at bounding box center [903, 560] width 53 height 12
click at [672, 530] on span "Remove" at bounding box center [685, 536] width 34 height 12
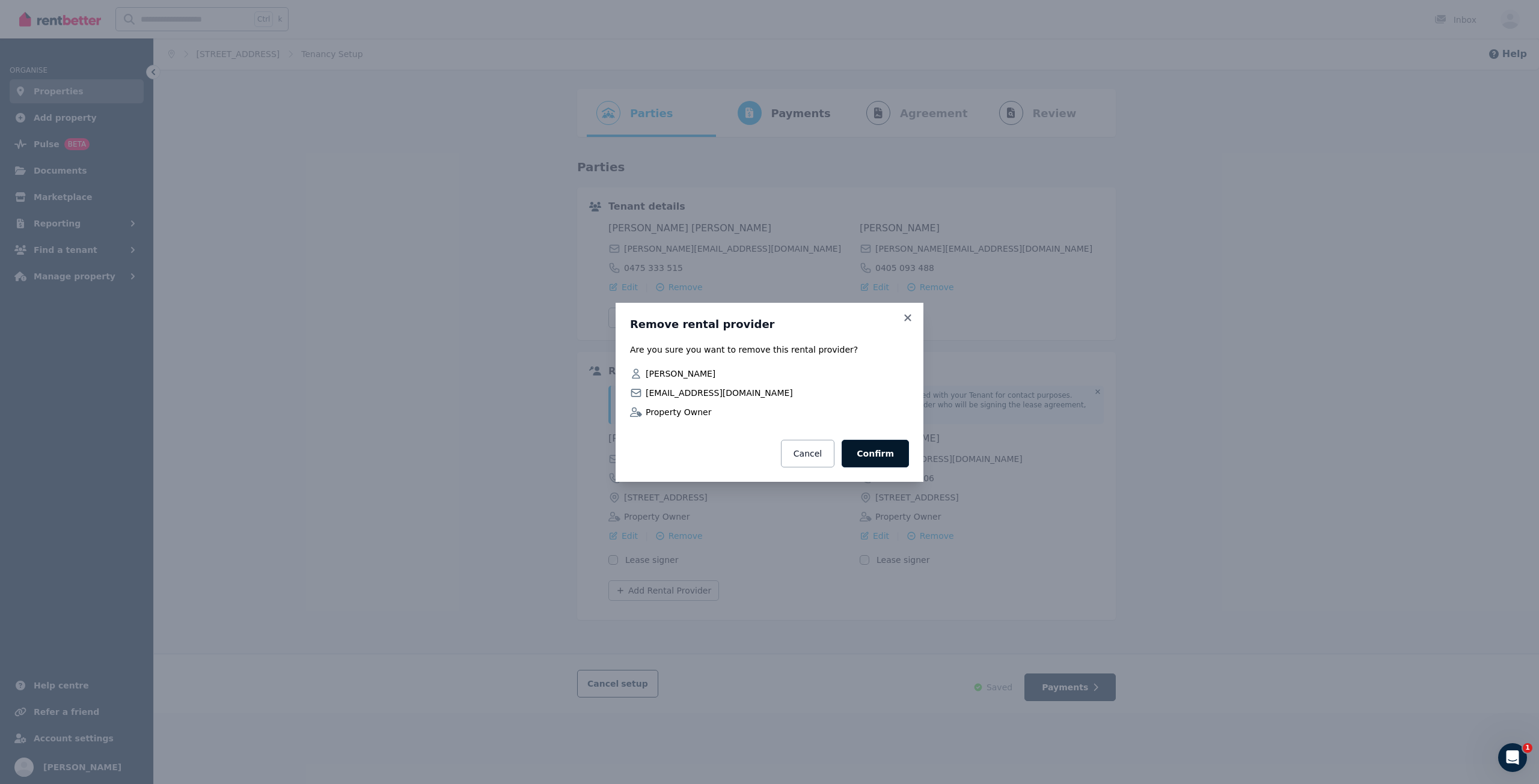
click at [882, 456] on button "Confirm" at bounding box center [875, 454] width 67 height 28
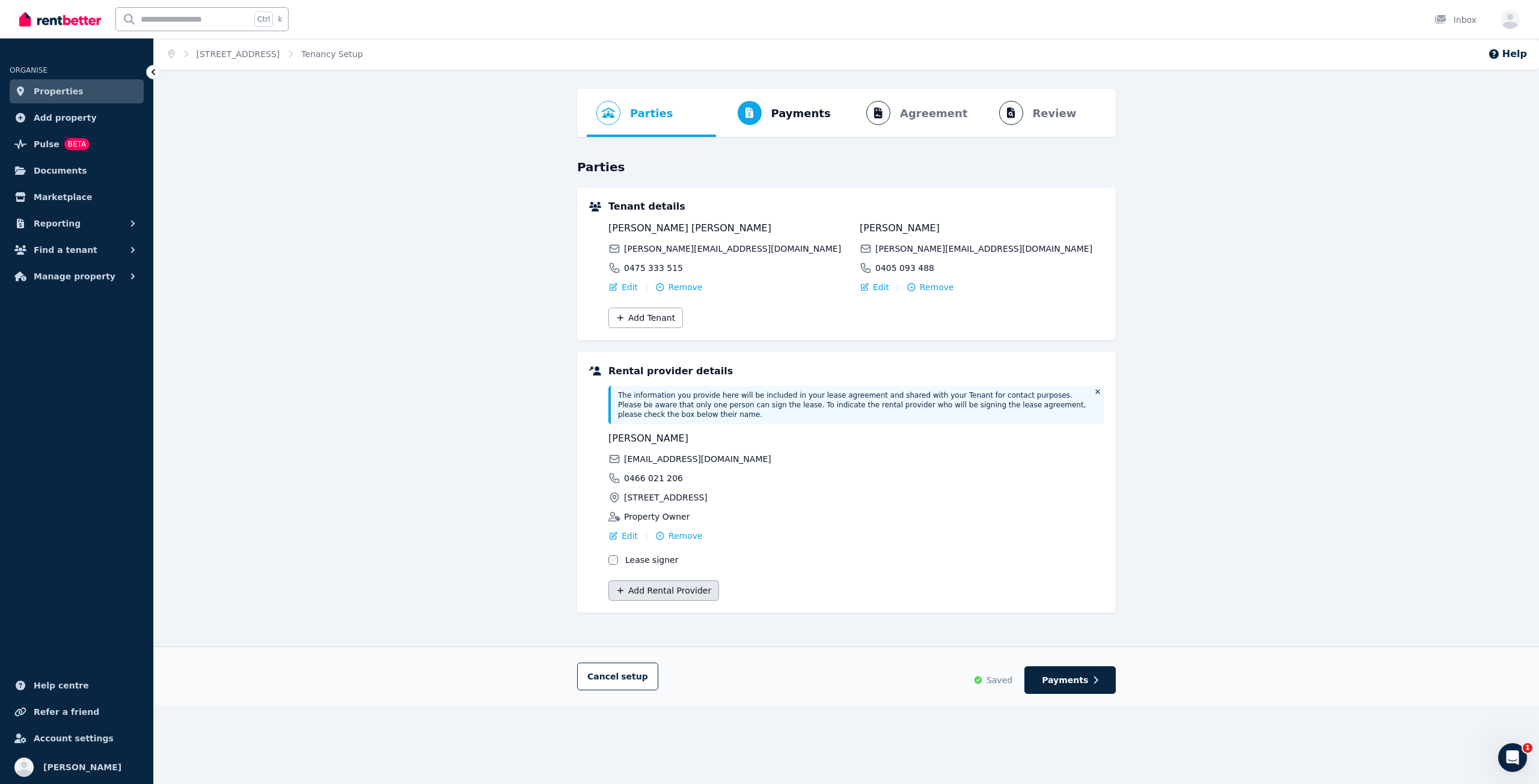
click at [692, 581] on button "Add Rental Provider" at bounding box center [663, 591] width 111 height 20
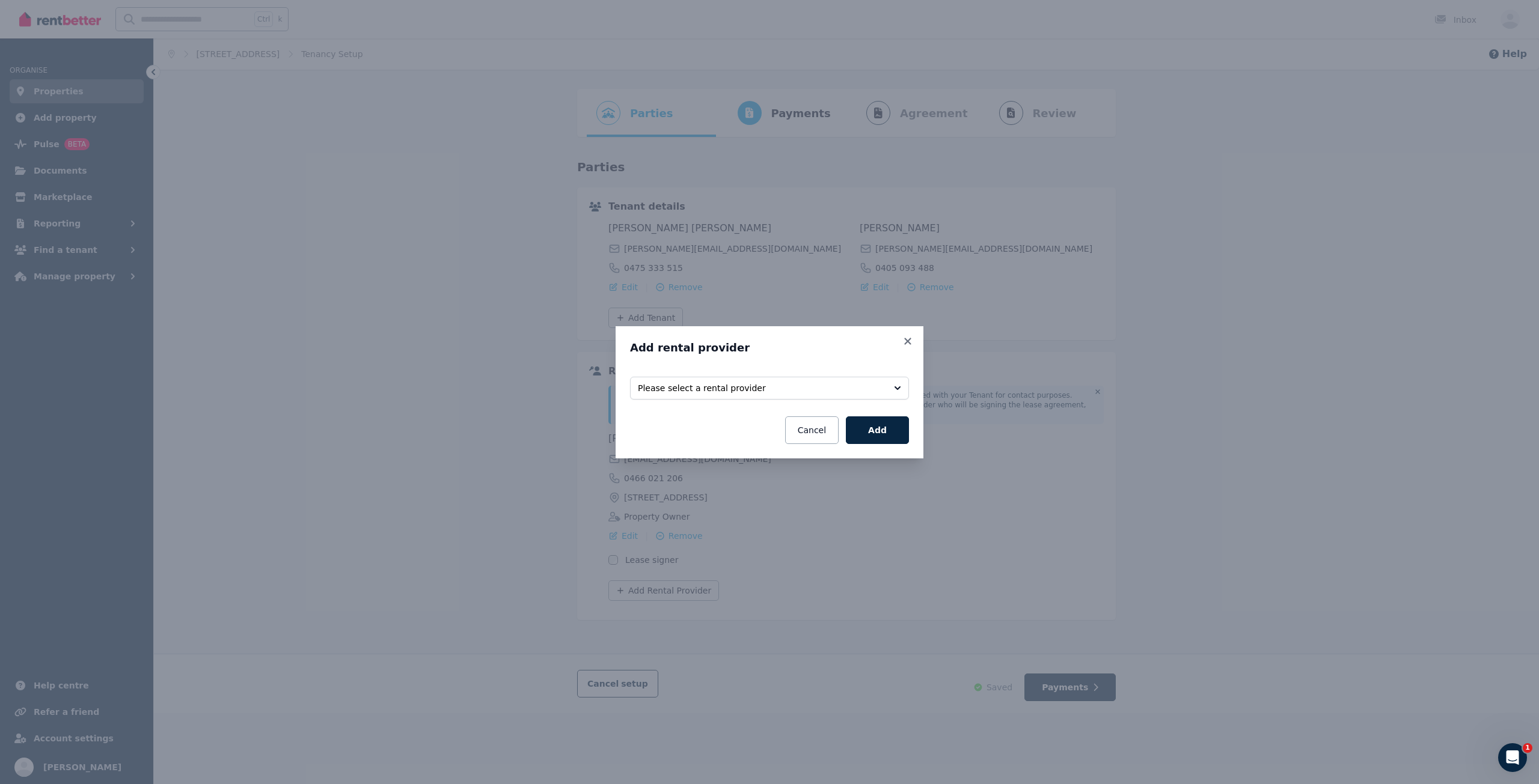
click at [768, 376] on fieldset "Select rental providers to add Please select a rental provider" at bounding box center [770, 387] width 279 height 35
click at [772, 392] on span "Please select a rental provider" at bounding box center [761, 388] width 246 height 12
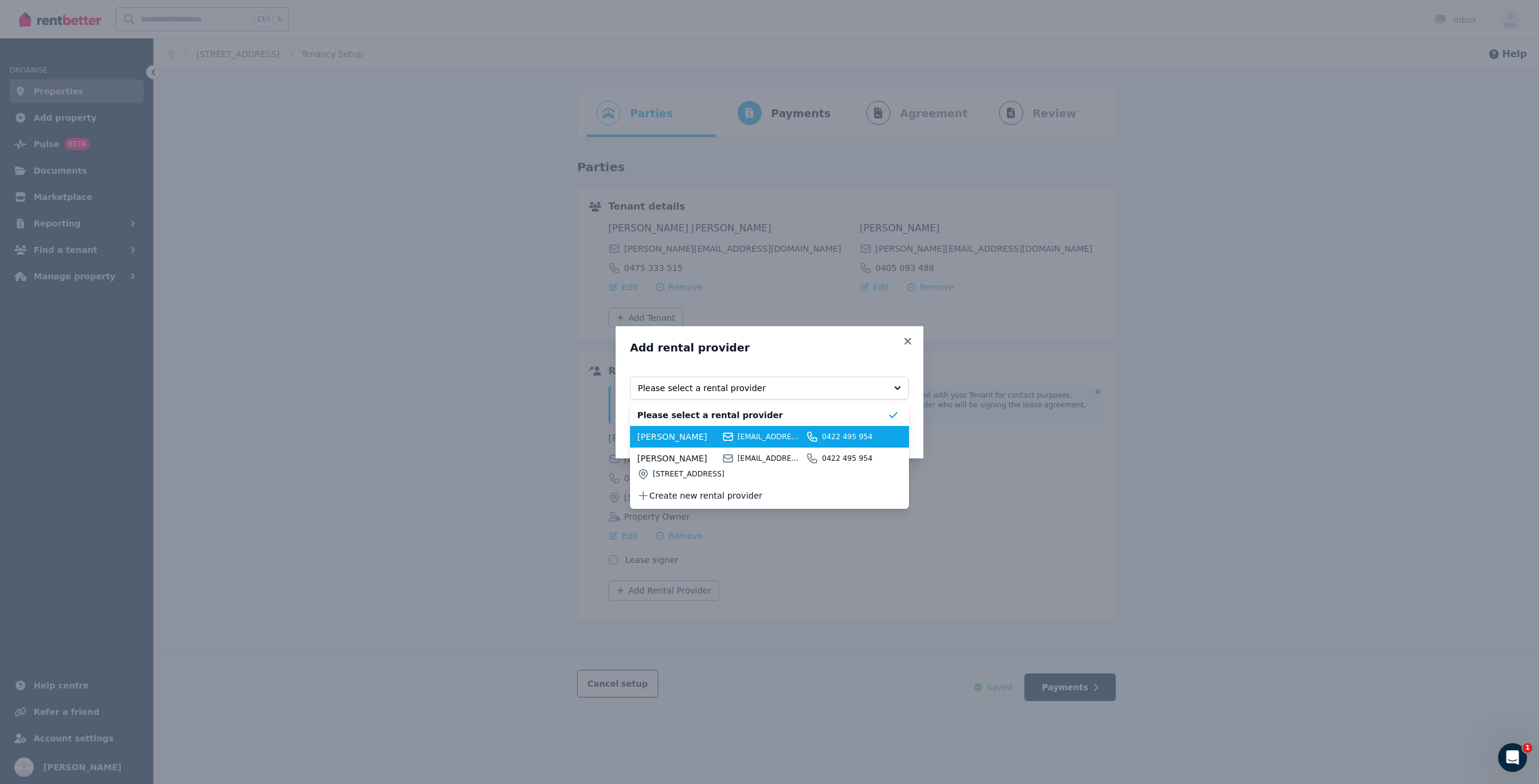
click at [714, 439] on span "[PERSON_NAME]" at bounding box center [677, 436] width 81 height 12
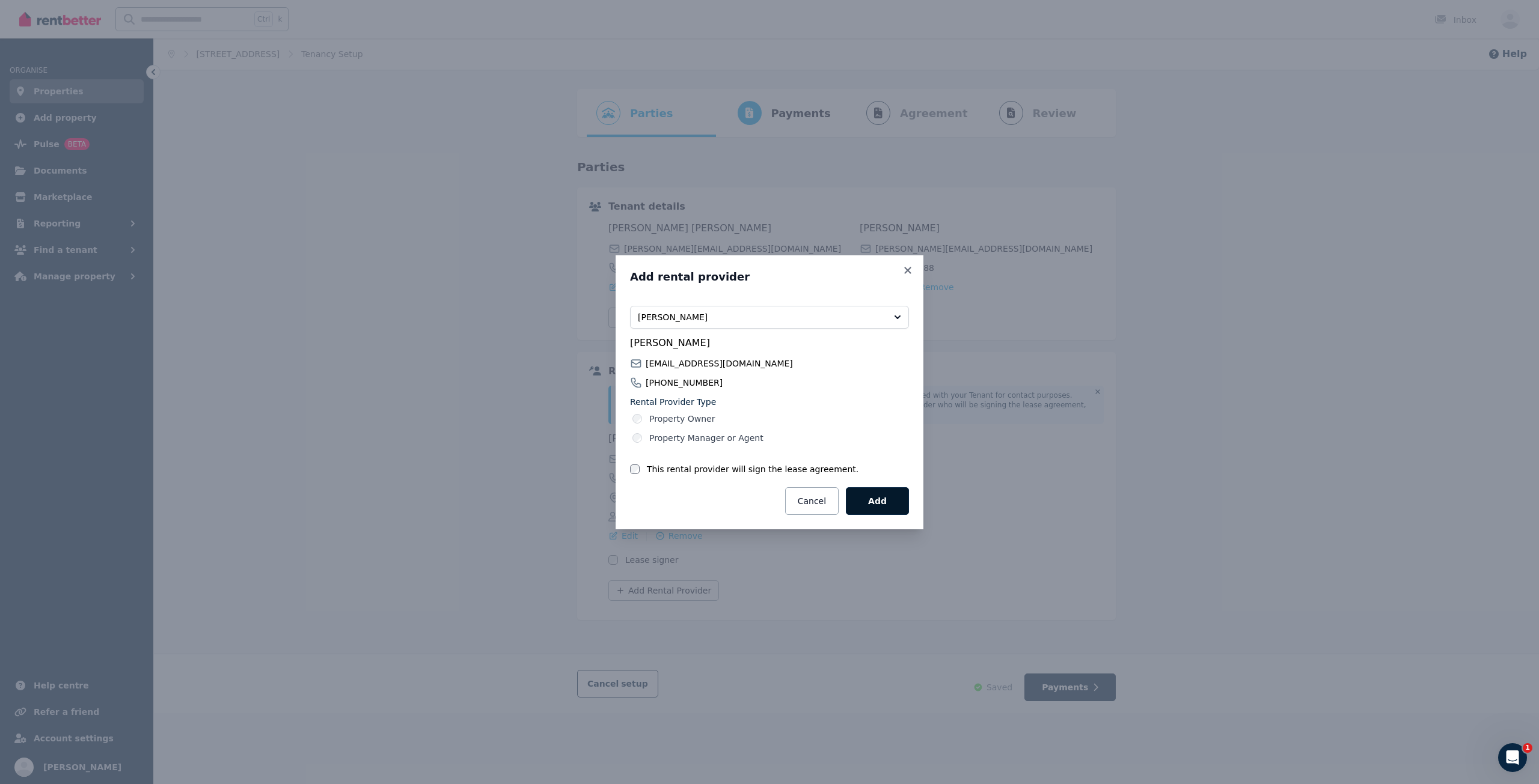
click at [874, 508] on button "Add" at bounding box center [876, 501] width 63 height 28
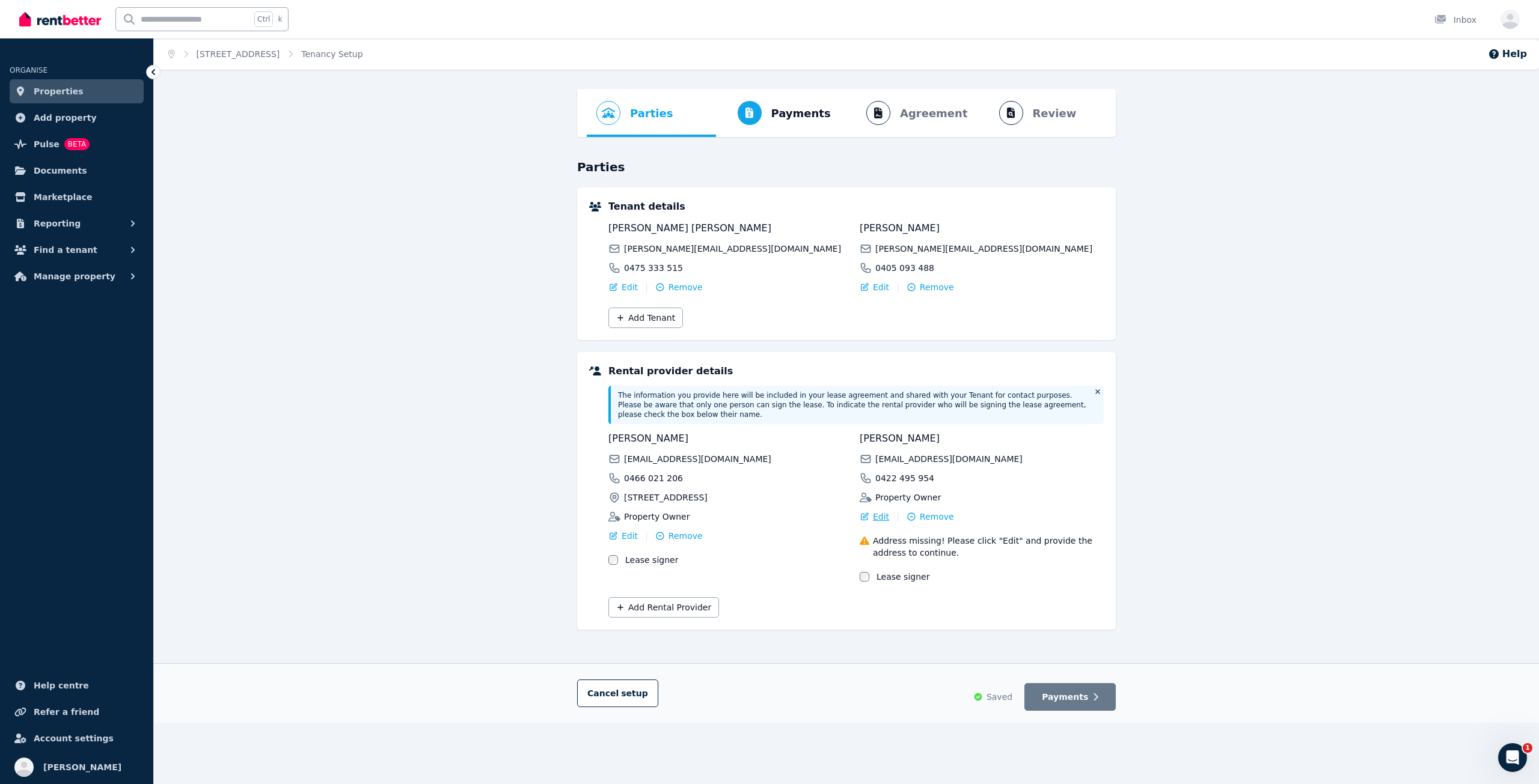
click at [882, 511] on span "Edit" at bounding box center [881, 516] width 16 height 12
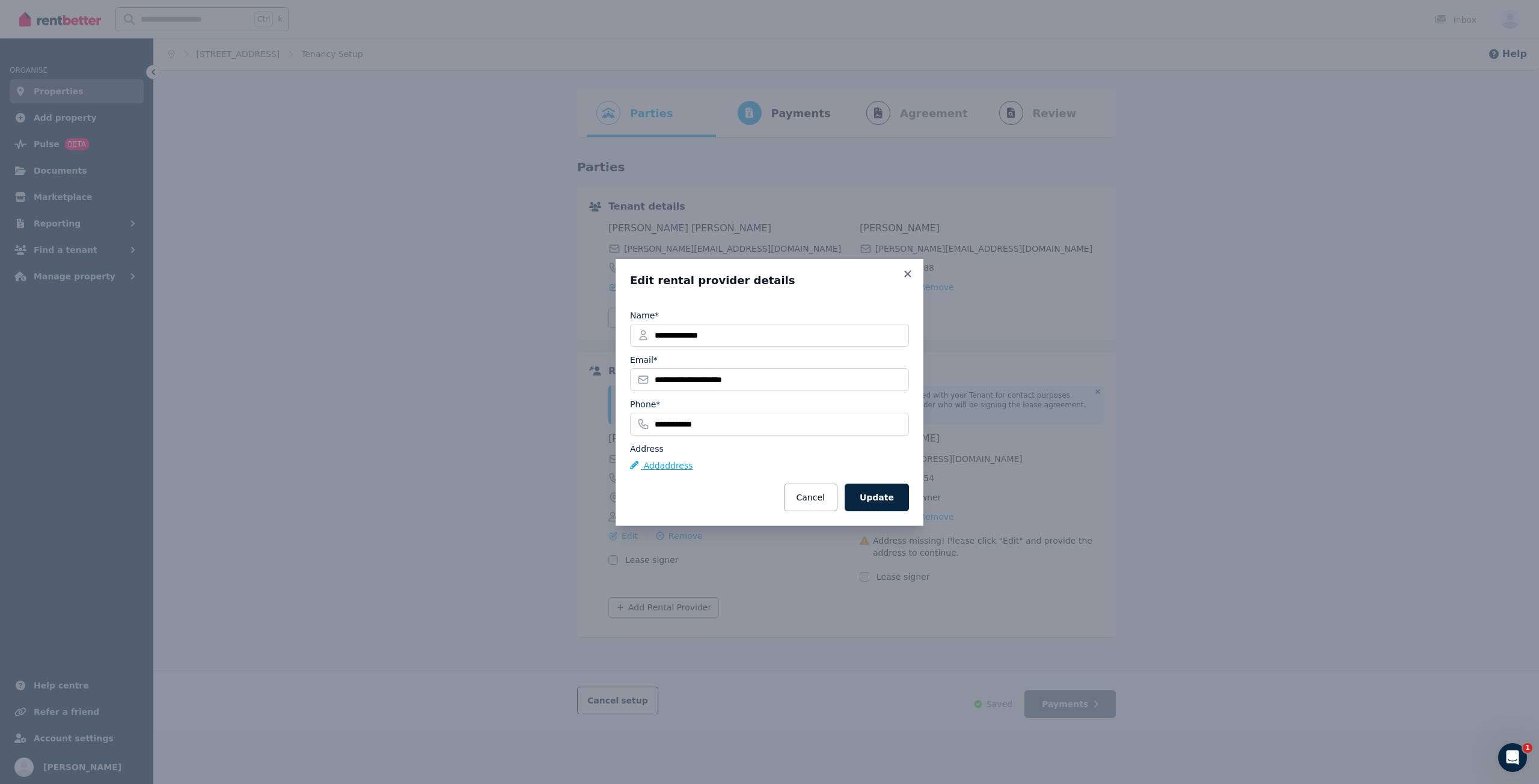
click at [682, 471] on button "Add address" at bounding box center [661, 465] width 63 height 12
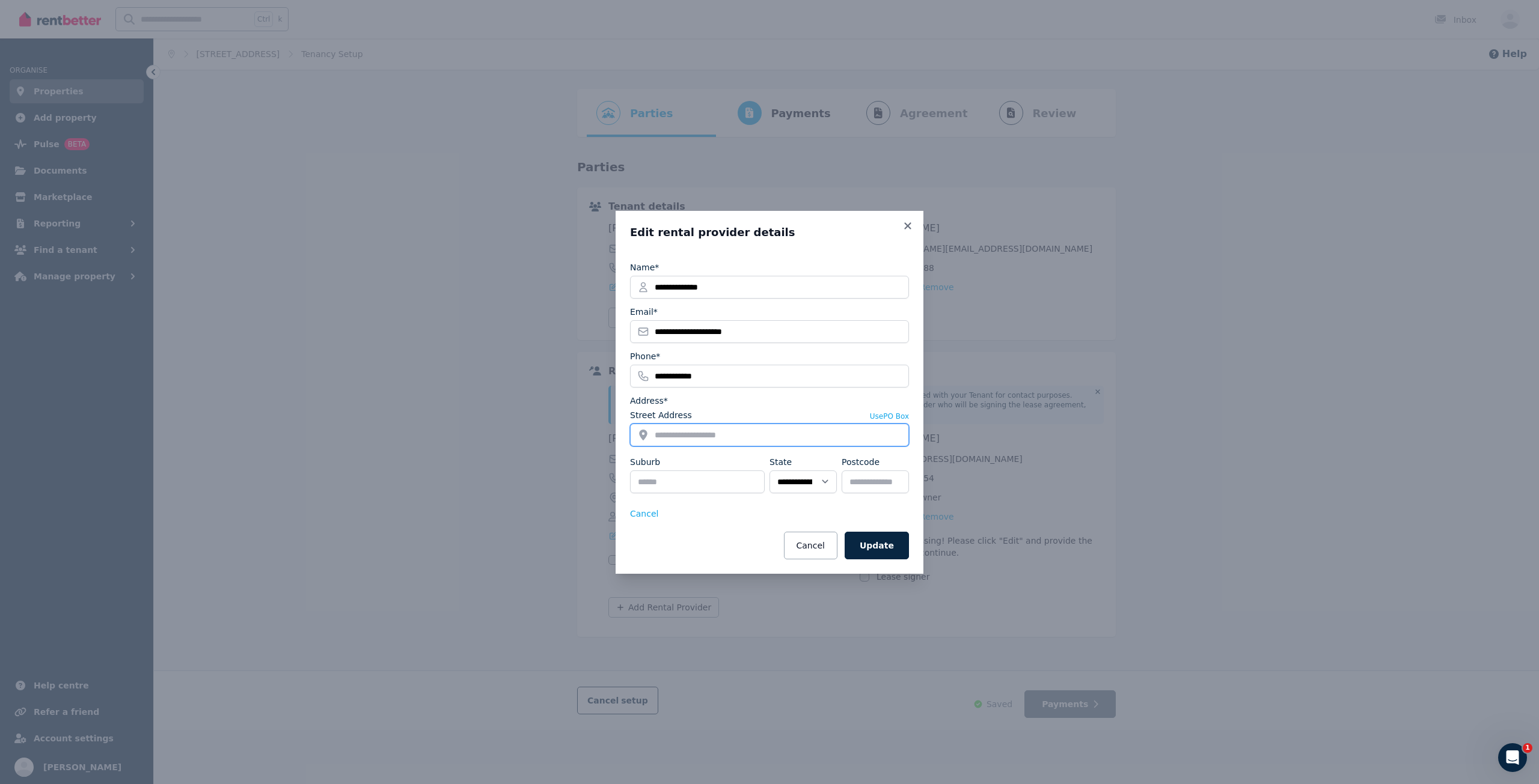
click at [717, 430] on input "Street Address" at bounding box center [770, 435] width 279 height 23
type input "**********"
type input "*****"
select select "***"
type input "****"
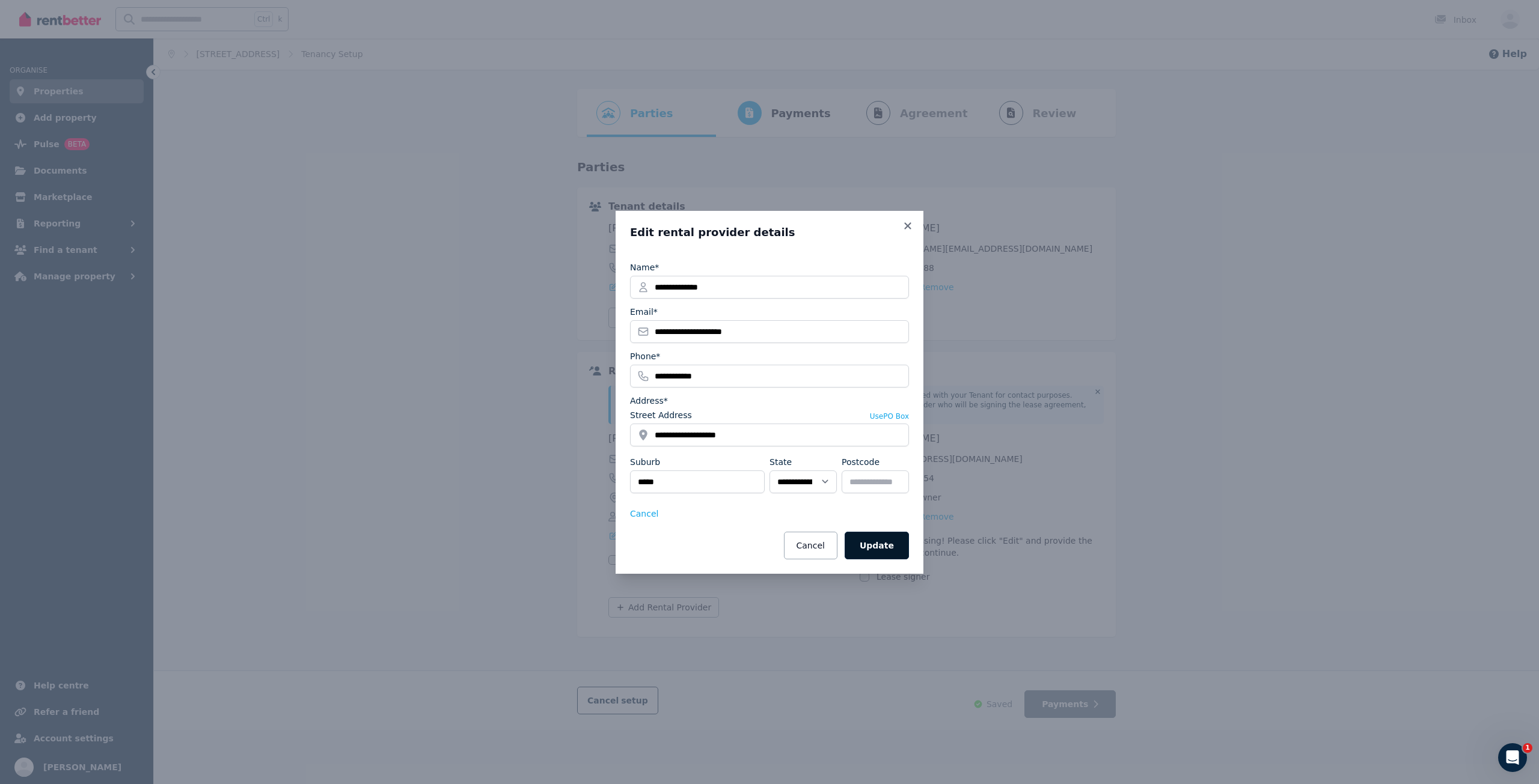
click at [885, 545] on button "Update" at bounding box center [876, 546] width 64 height 28
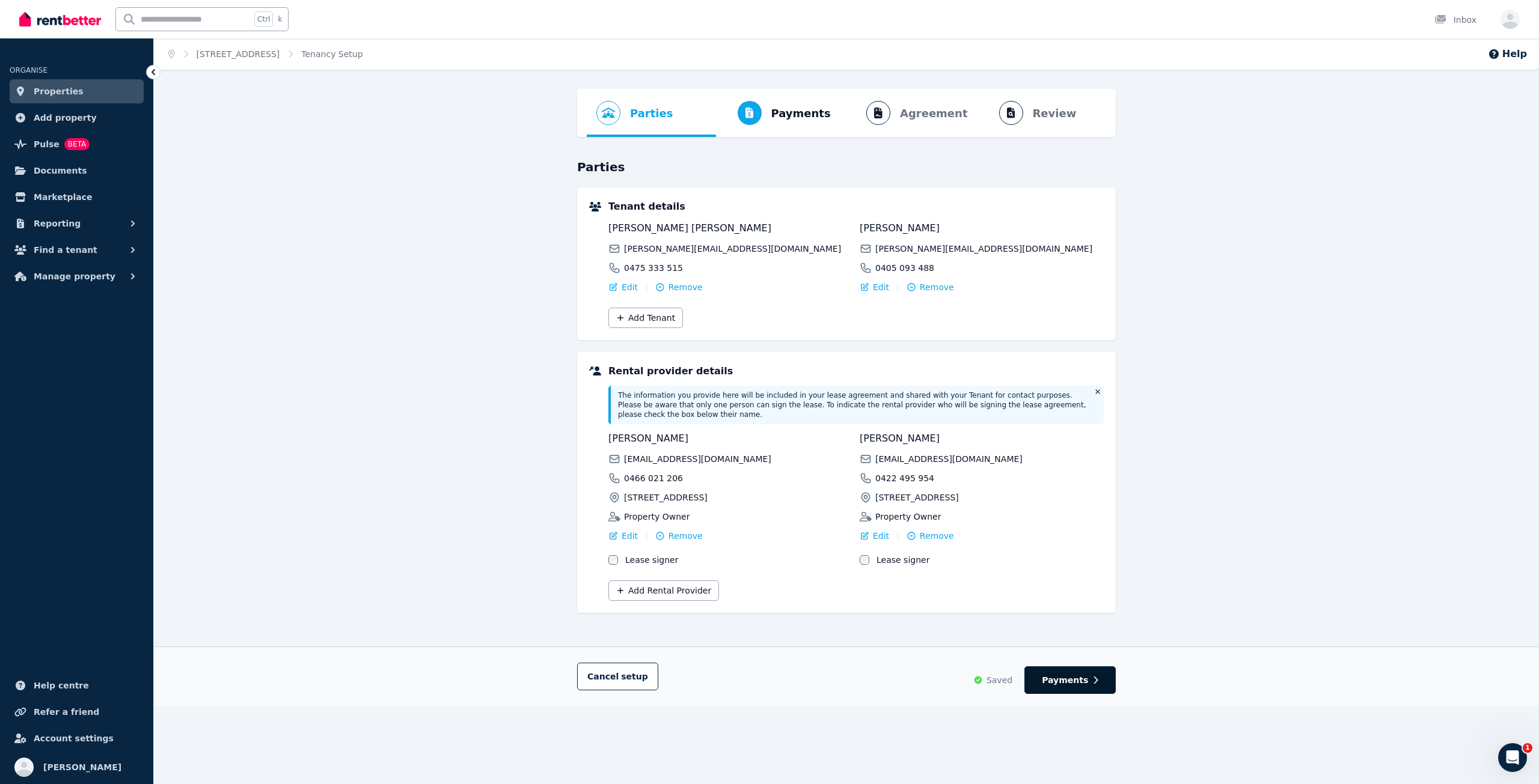
click at [1086, 674] on span "Payments" at bounding box center [1065, 680] width 47 height 12
select select "**********"
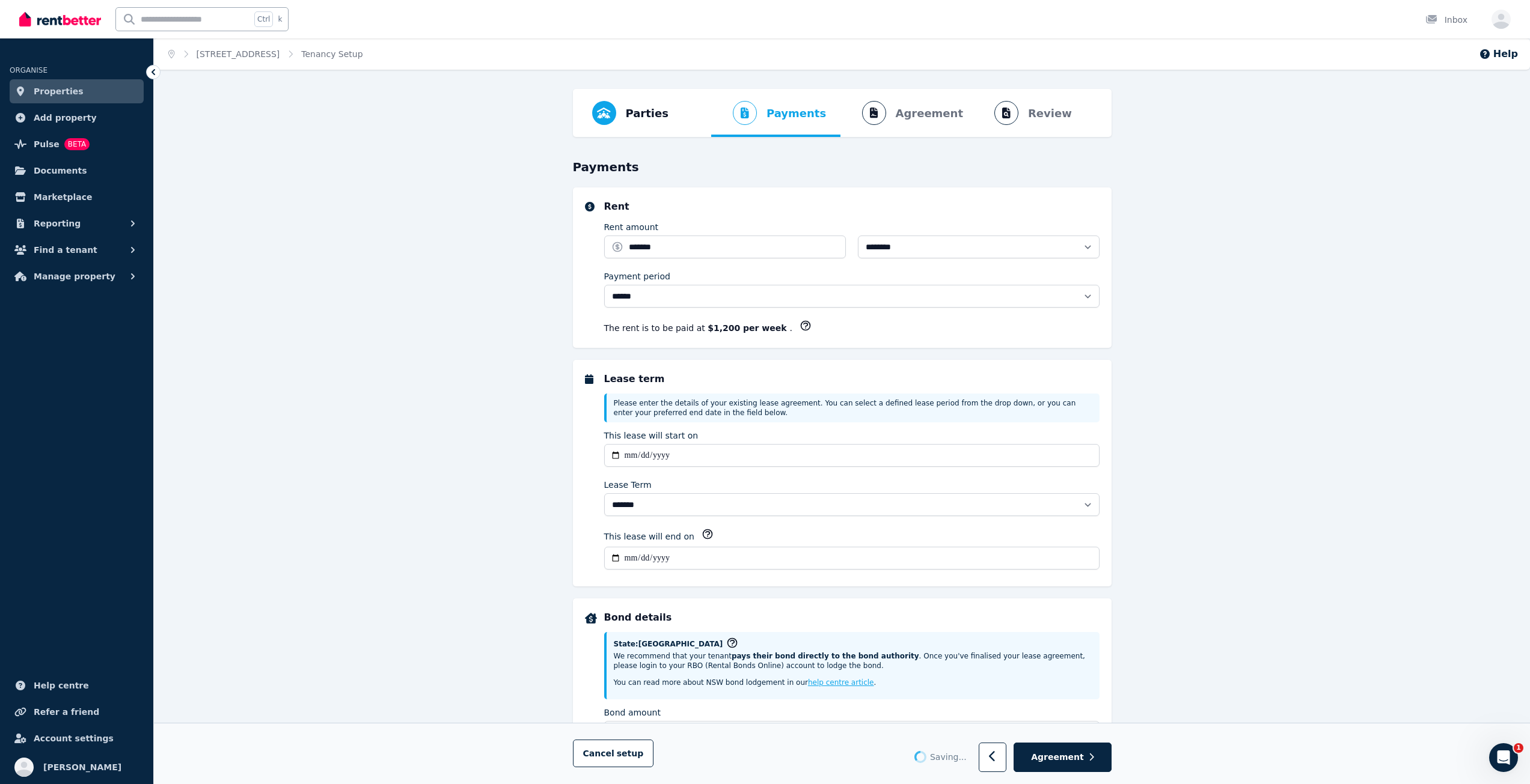
select select "**********"
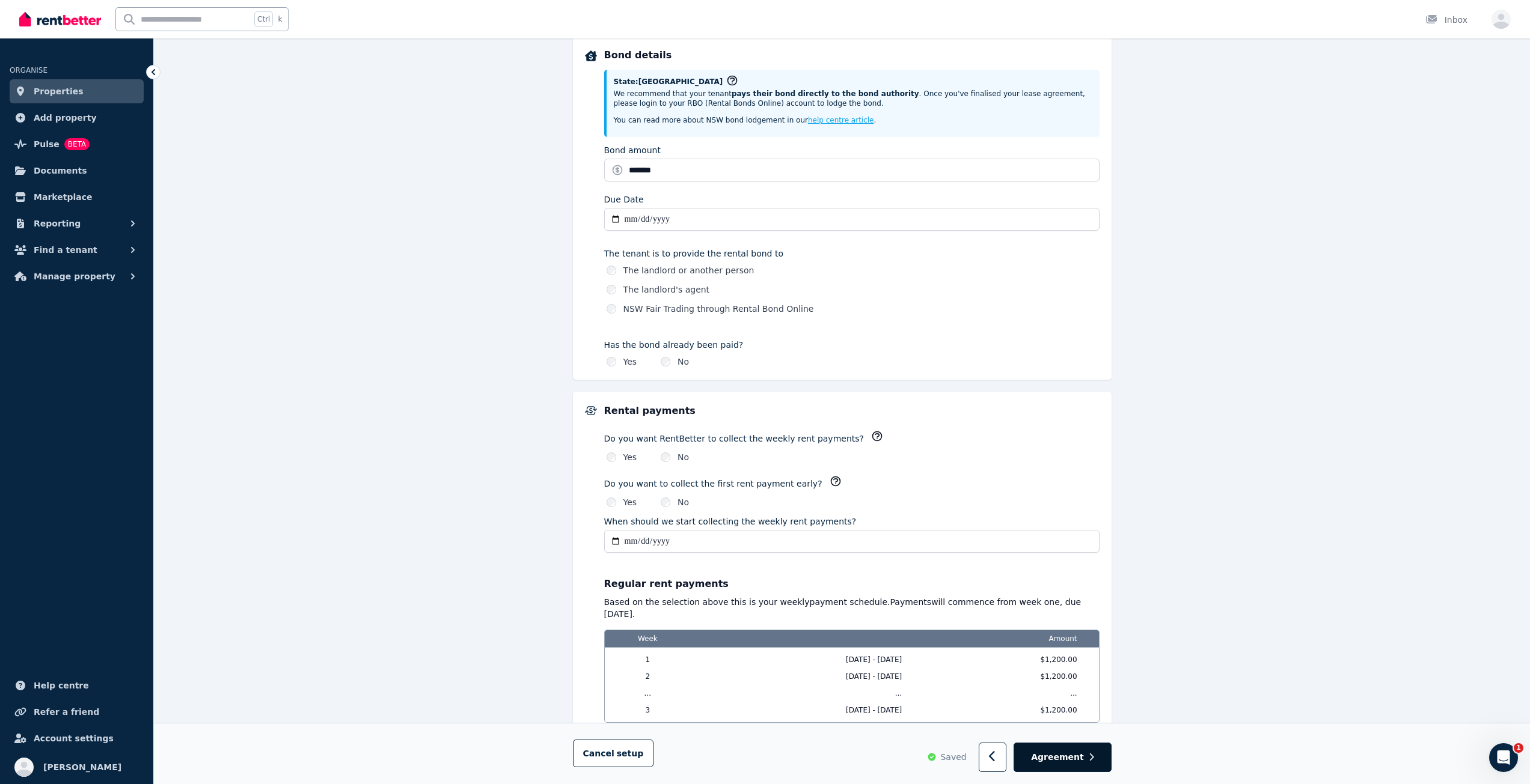
scroll to position [721, 0]
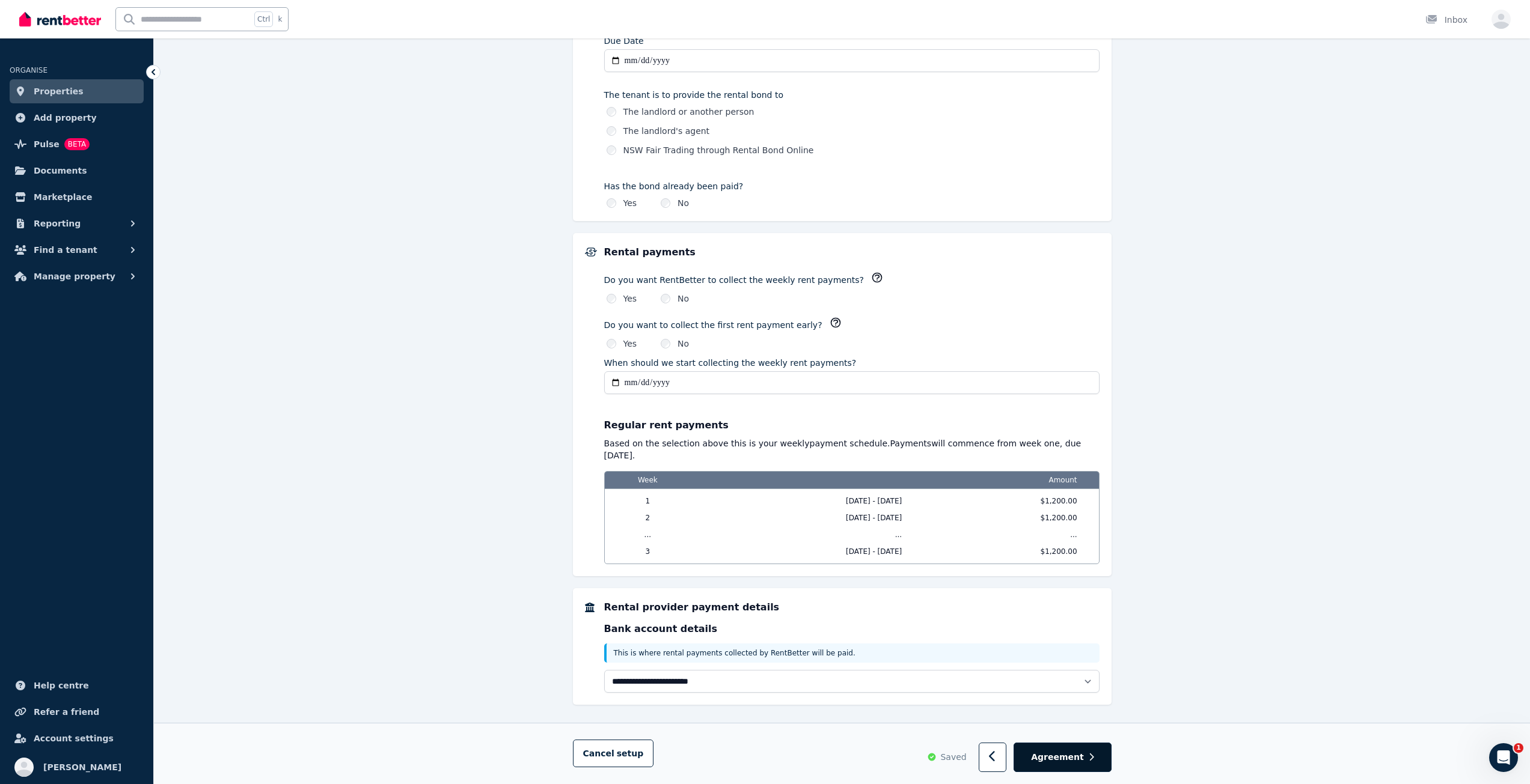
click at [1080, 762] on span "Agreement" at bounding box center [1057, 757] width 53 height 12
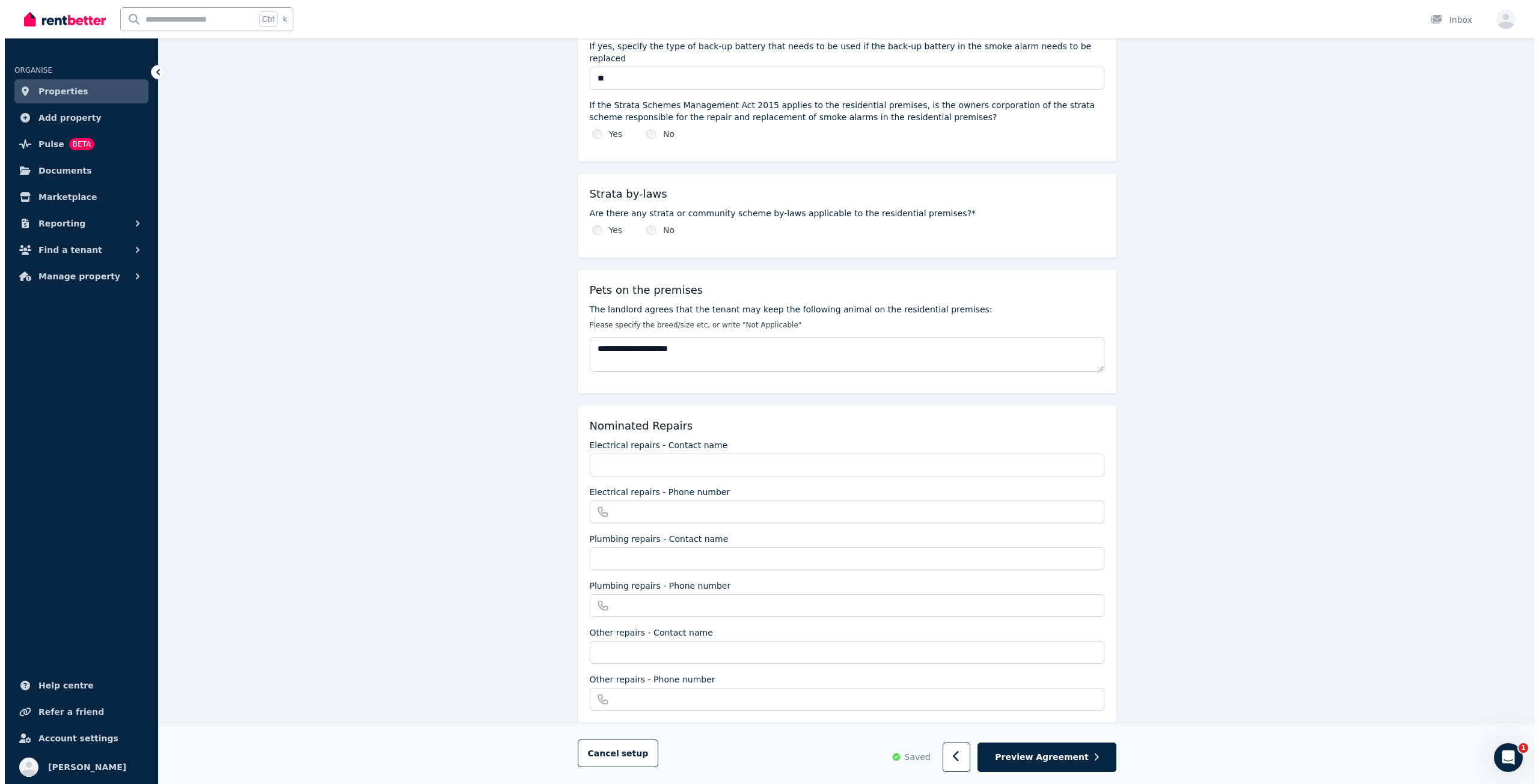
scroll to position [0, 0]
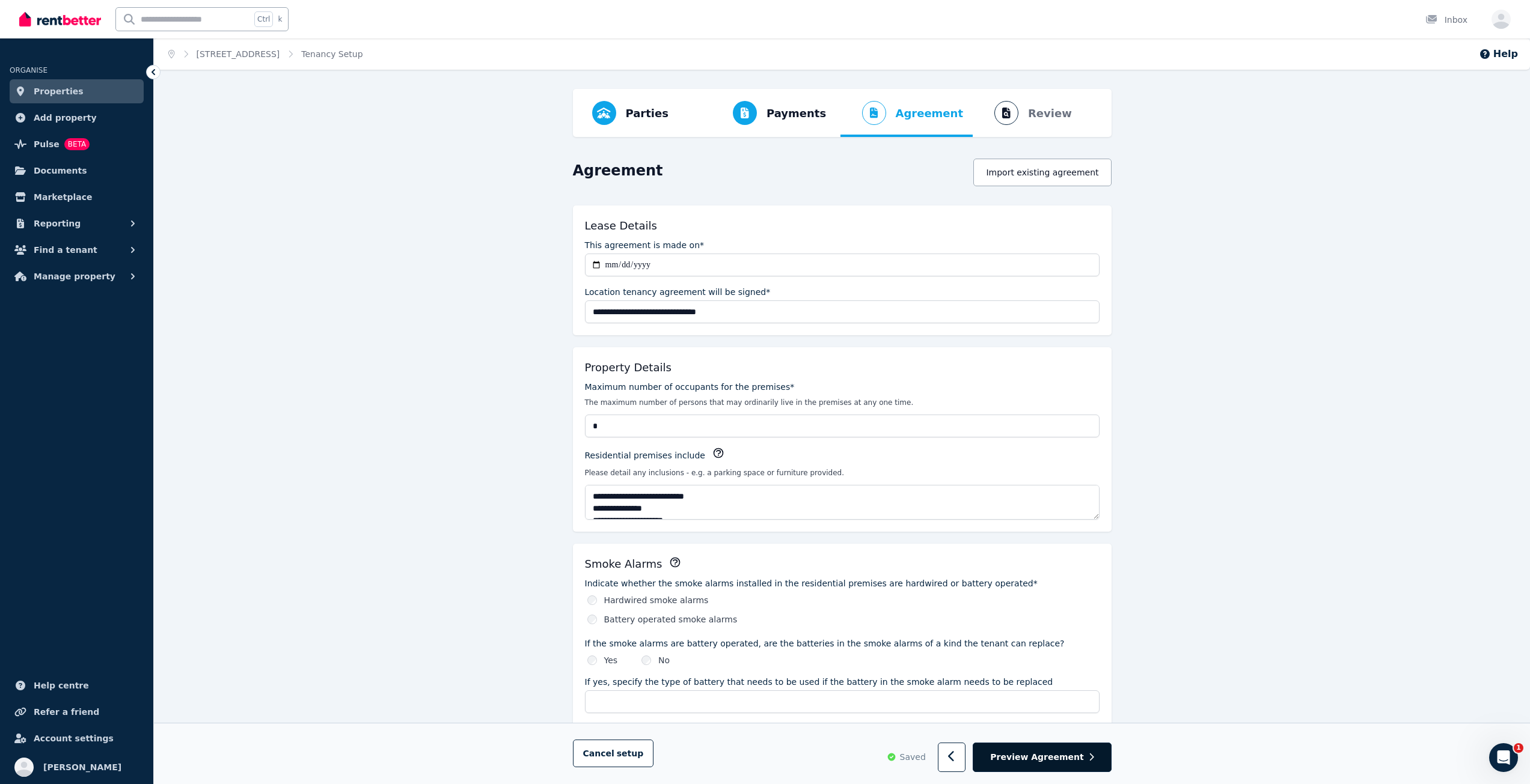
click at [1051, 759] on span "Preview Agreement" at bounding box center [1036, 757] width 93 height 12
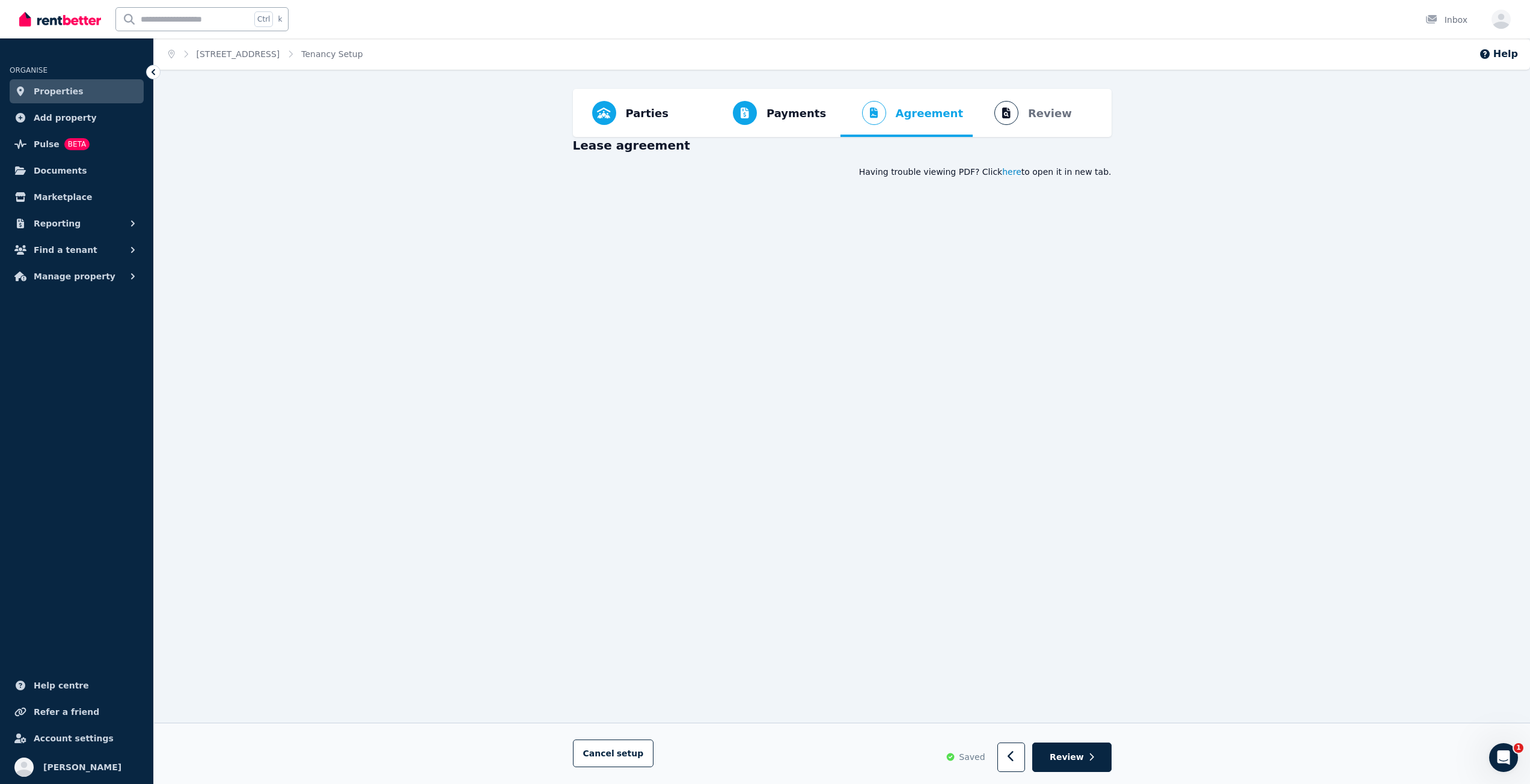
click at [1021, 173] on span "here" at bounding box center [1012, 171] width 20 height 12
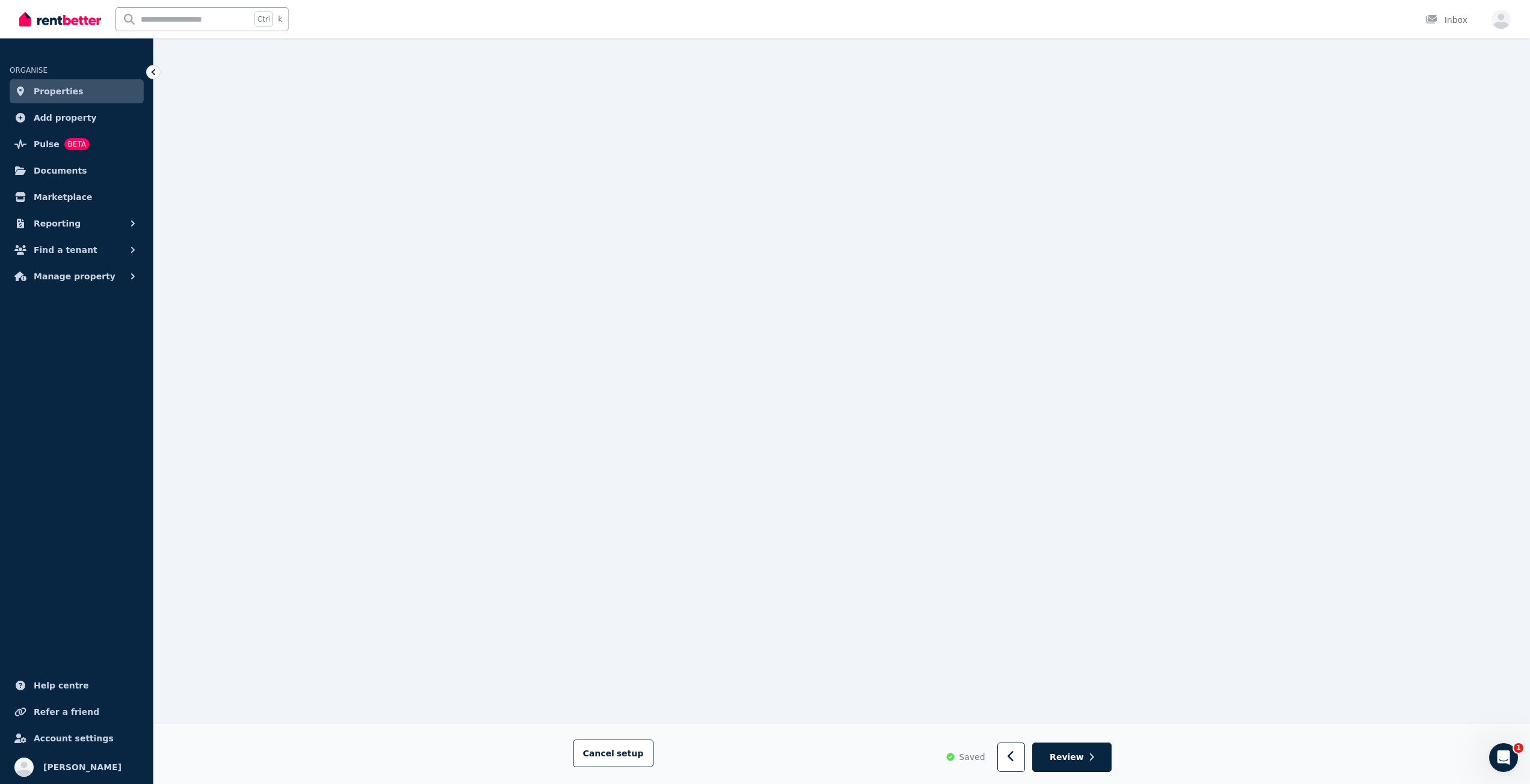
scroll to position [1082, 0]
click at [1096, 756] on button "Review" at bounding box center [1071, 758] width 78 height 29
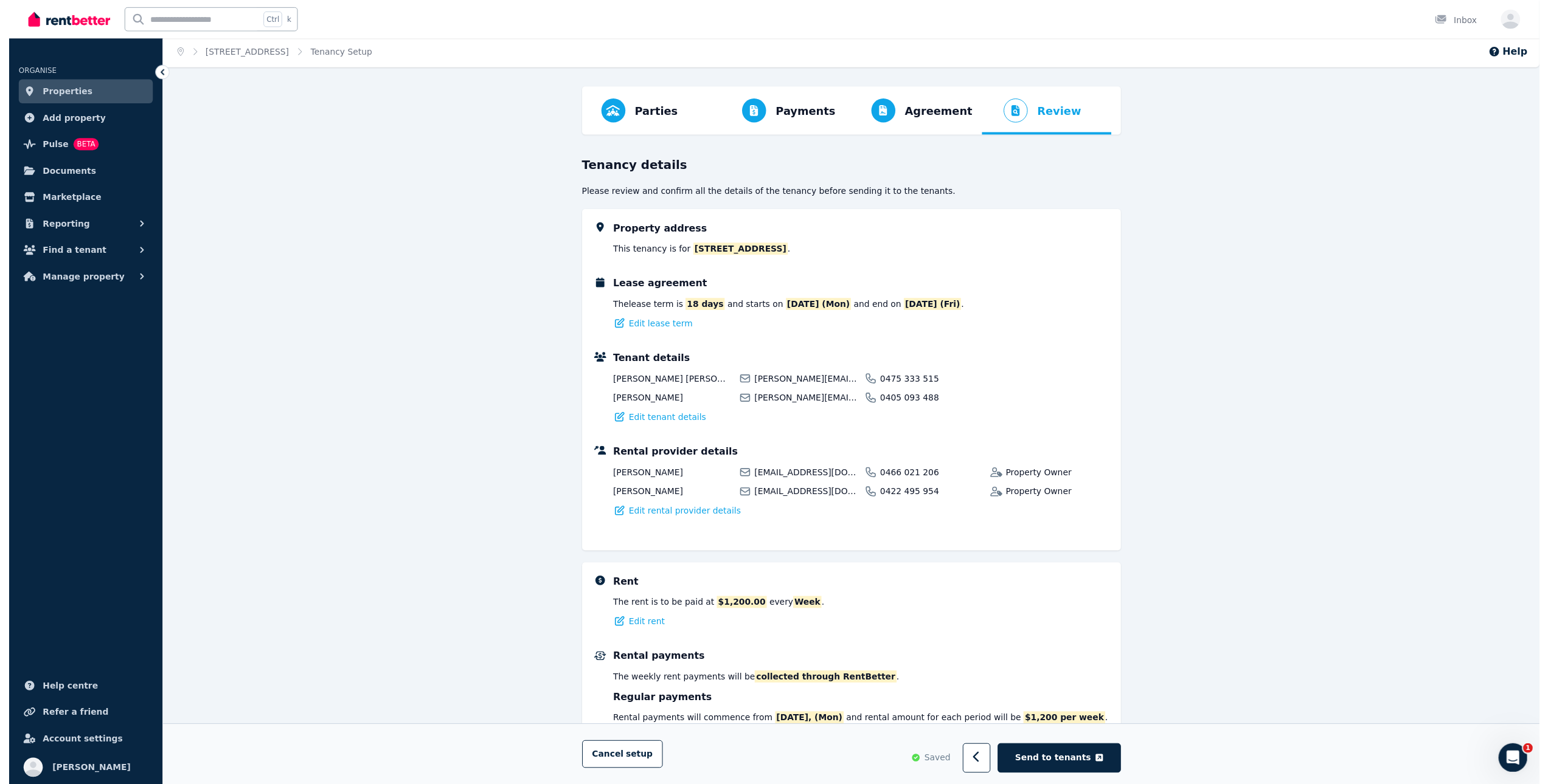
scroll to position [0, 0]
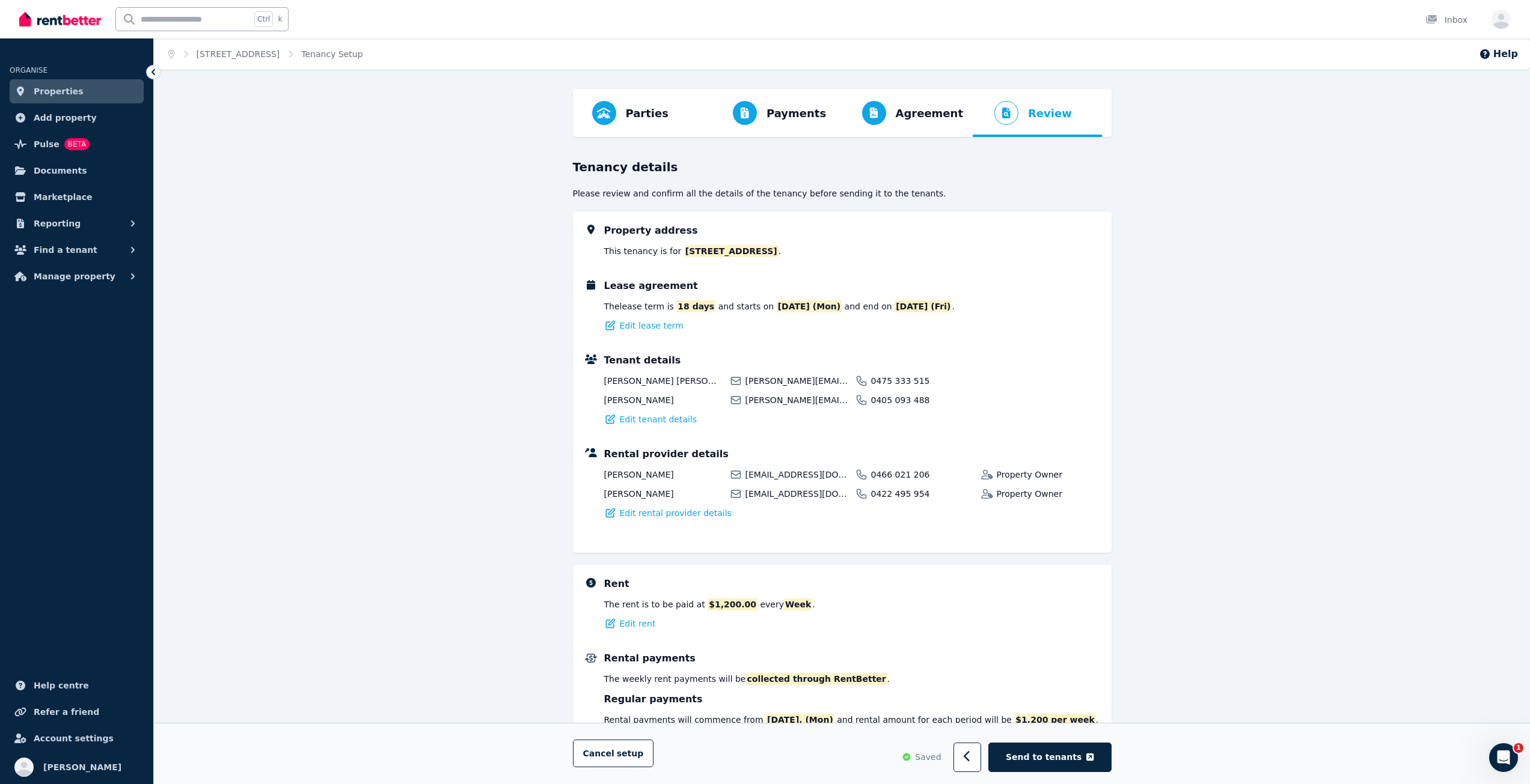
drag, startPoint x: 1129, startPoint y: 585, endPoint x: 1053, endPoint y: 309, distance: 286.3
click at [1067, 761] on span "Send to tenants" at bounding box center [1043, 757] width 76 height 12
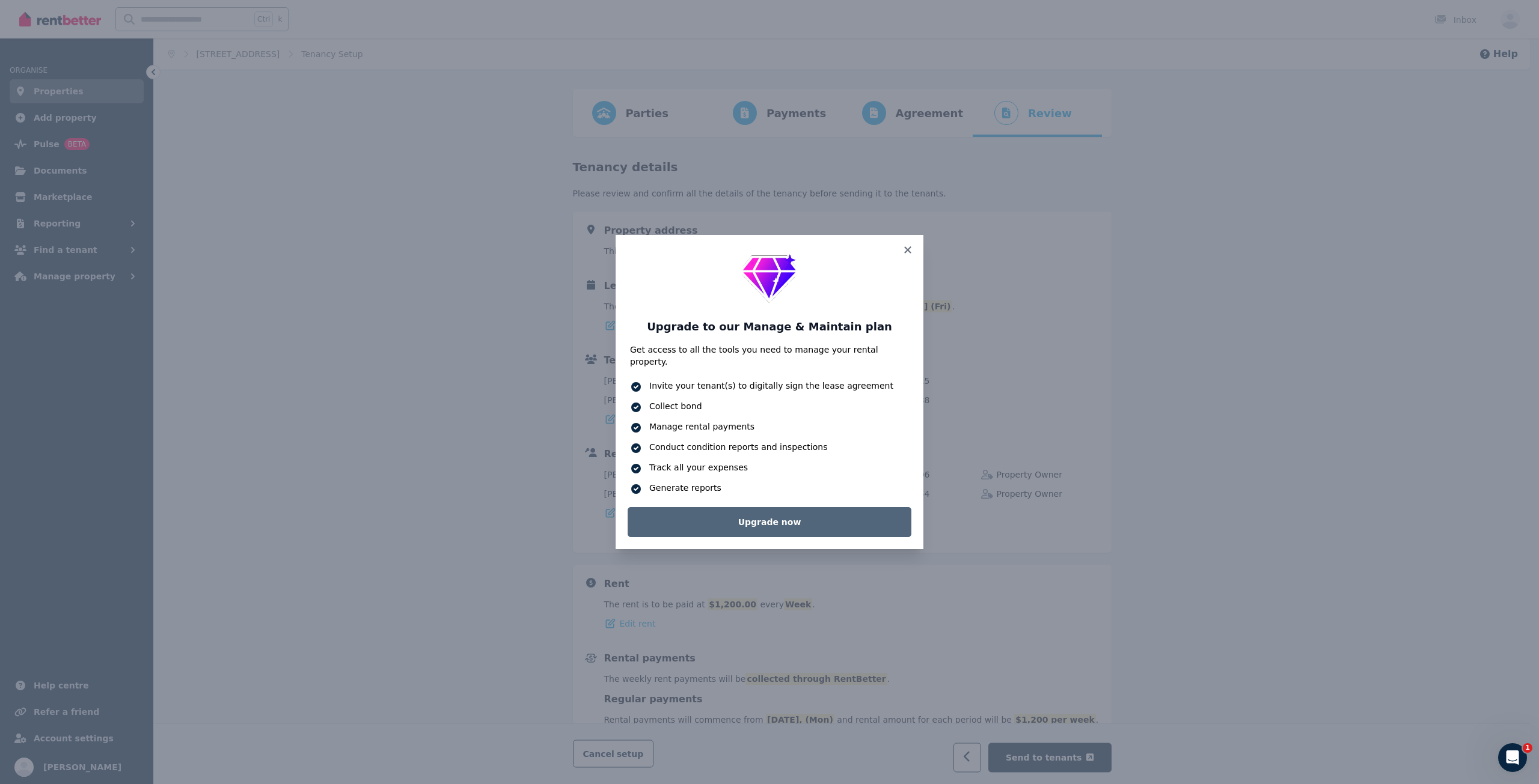
click at [811, 515] on link "Upgrade now" at bounding box center [770, 522] width 284 height 30
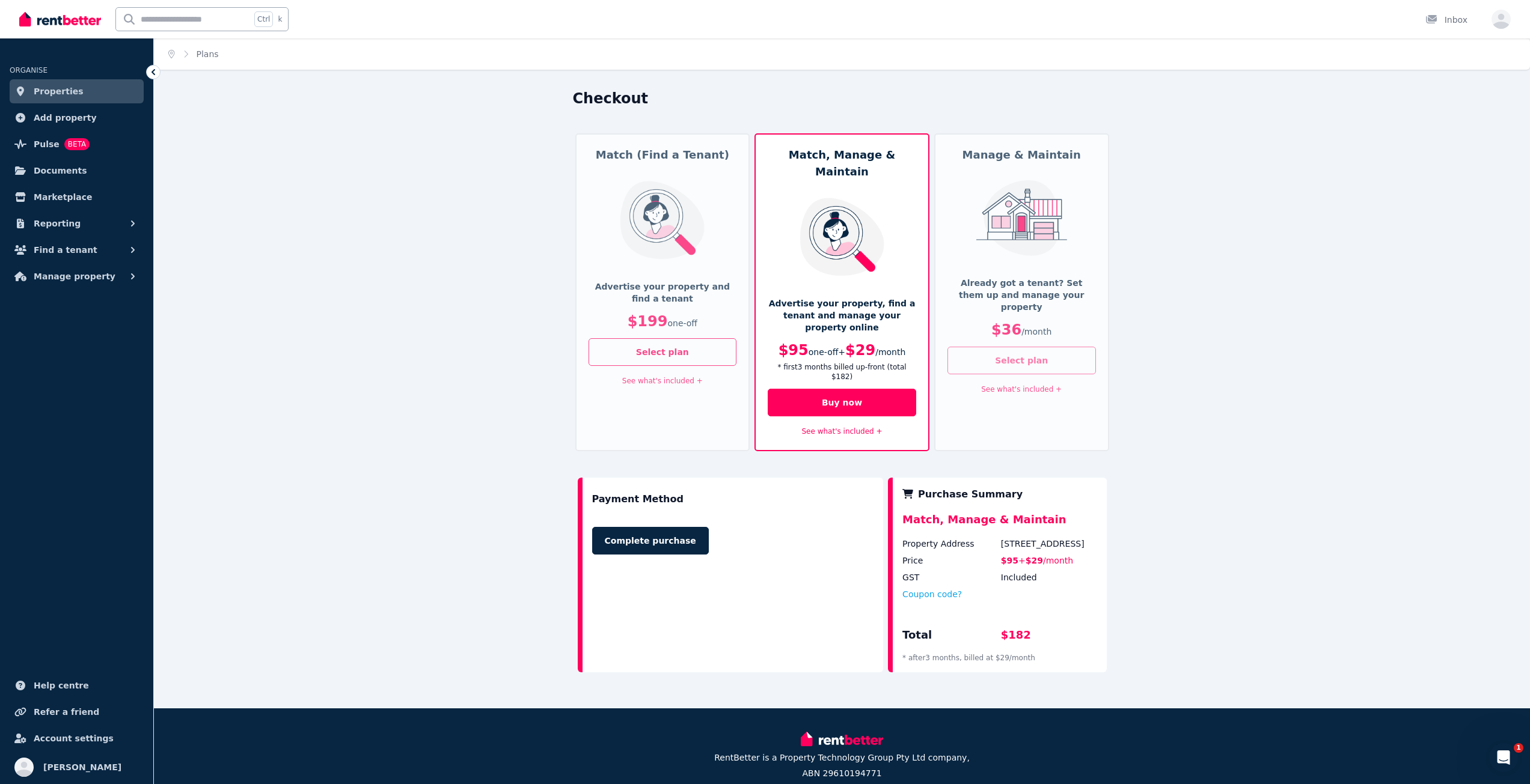
click at [1035, 350] on button "Select plan" at bounding box center [1022, 361] width 149 height 28
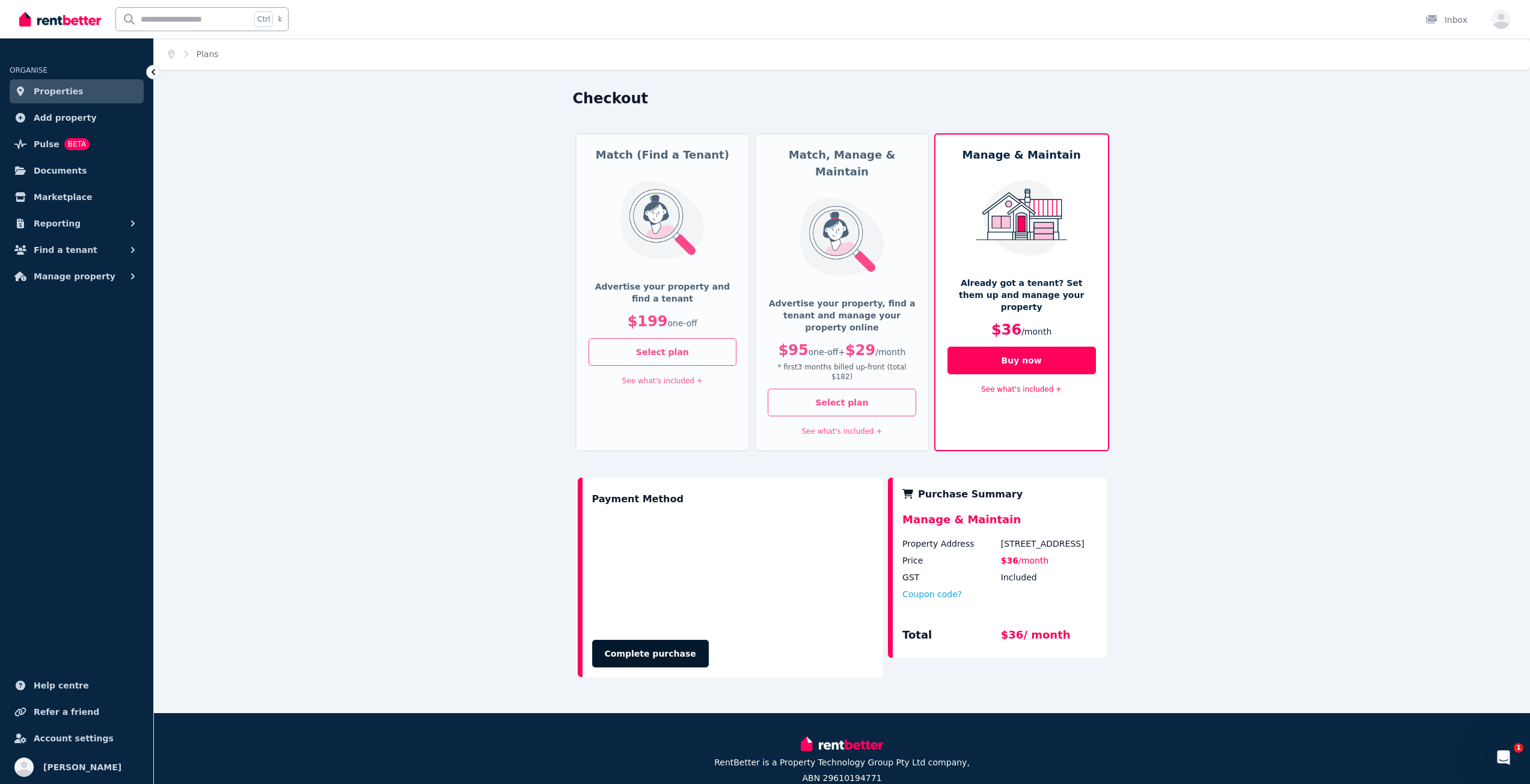
click at [636, 640] on button "Complete purchase" at bounding box center [650, 653] width 117 height 28
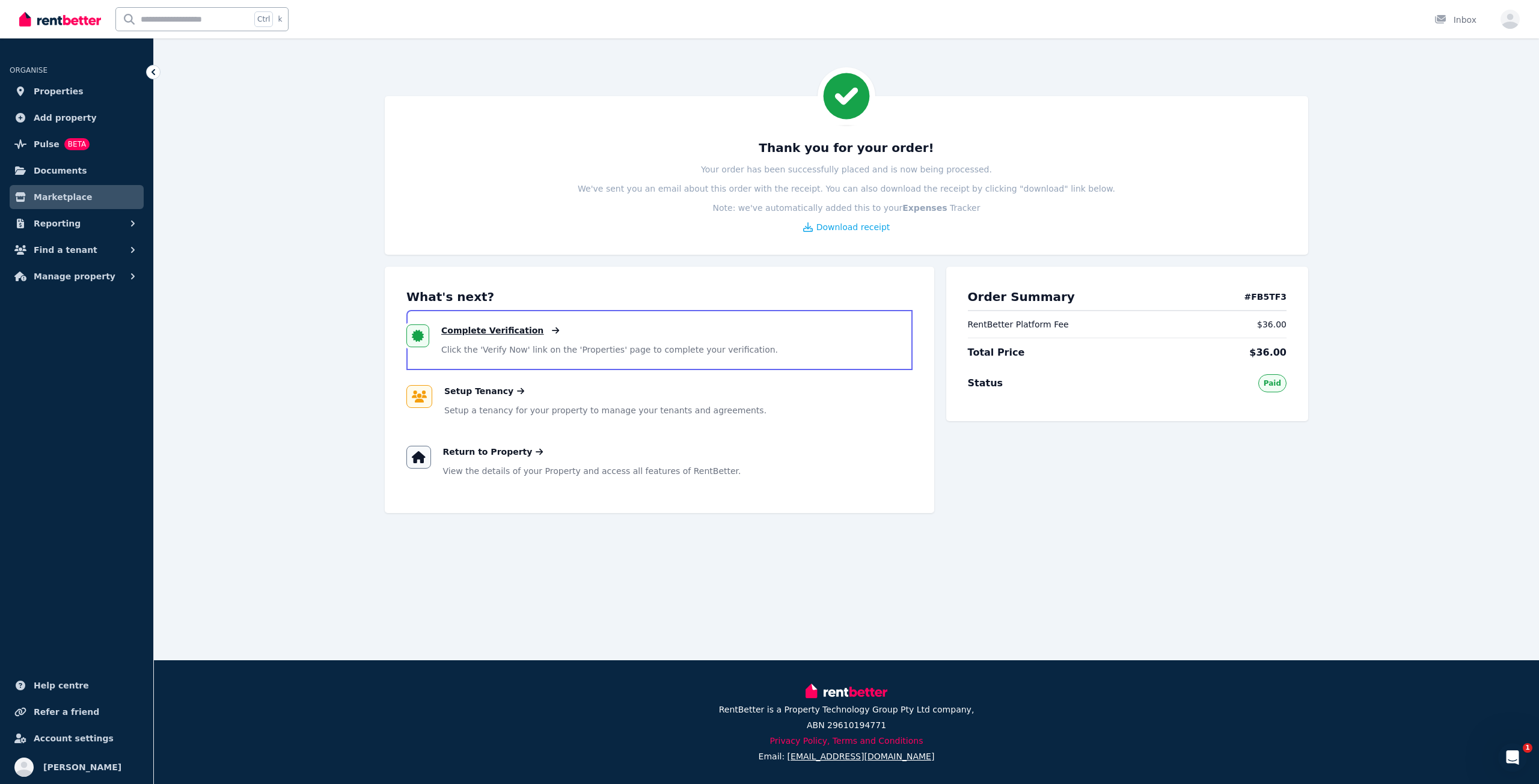
click at [493, 329] on span "Complete Verification" at bounding box center [492, 330] width 102 height 12
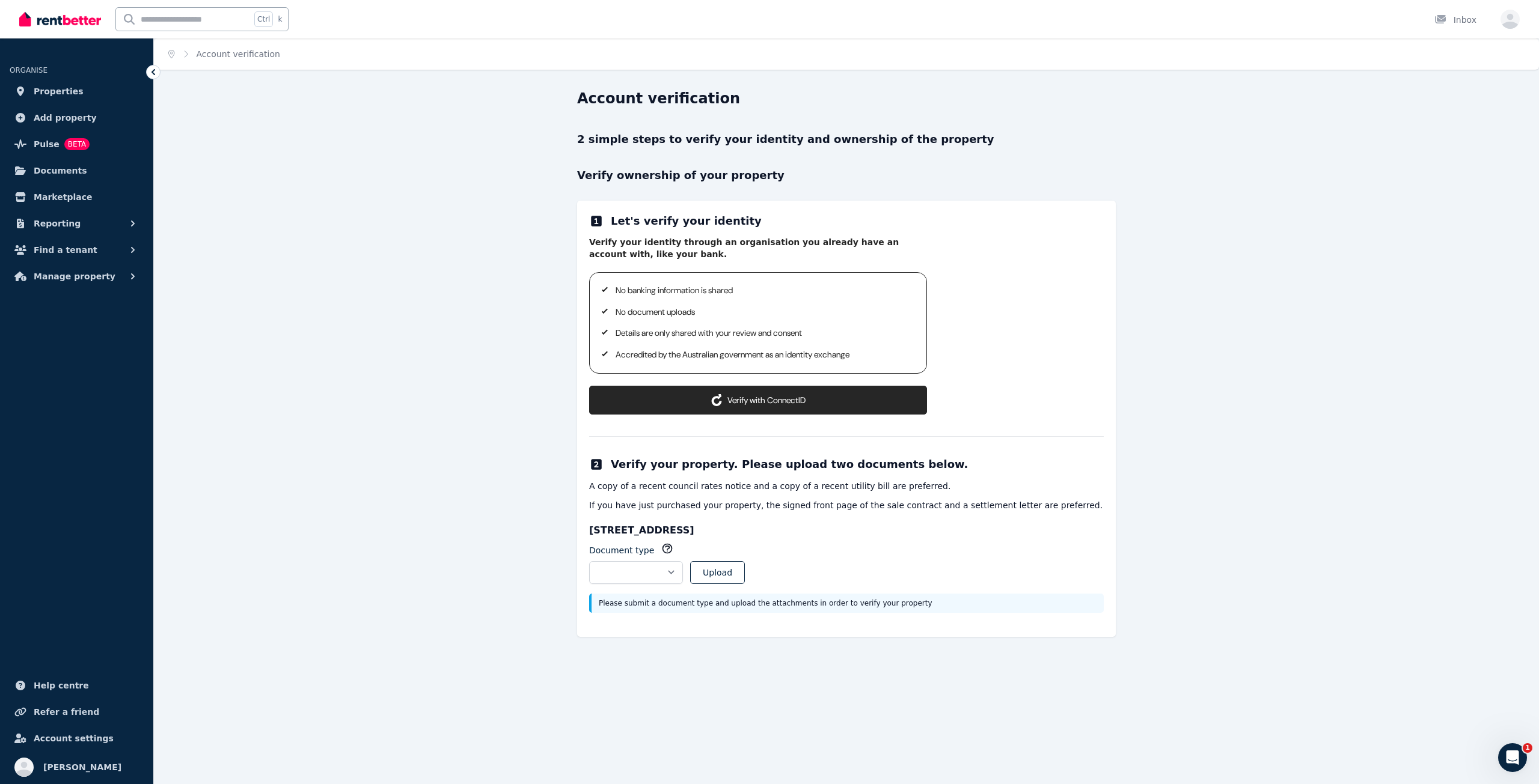
click at [774, 410] on button "Verify with ConnectID" at bounding box center [758, 400] width 338 height 29
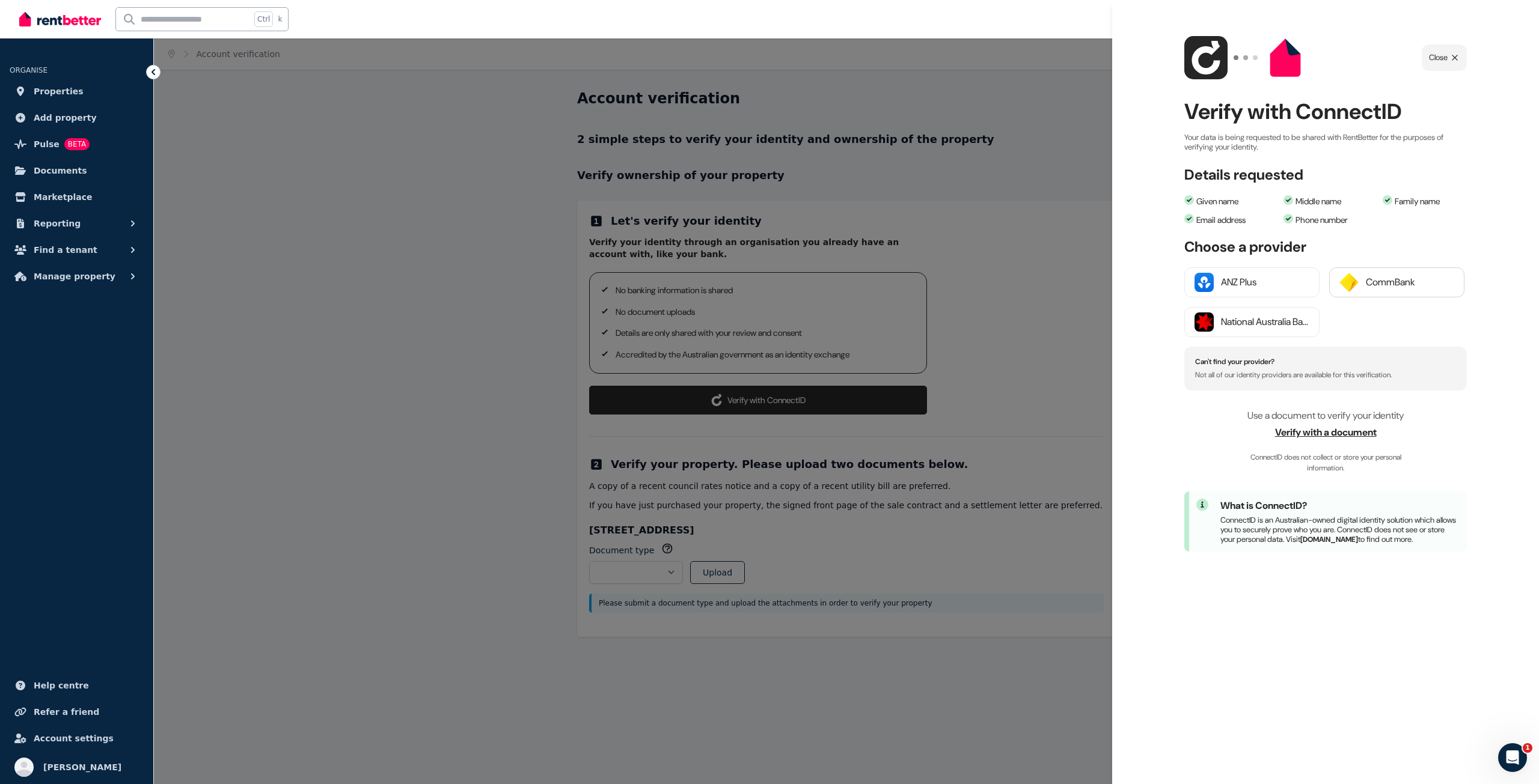
click at [1408, 281] on div "CommBank" at bounding box center [1410, 282] width 88 height 15
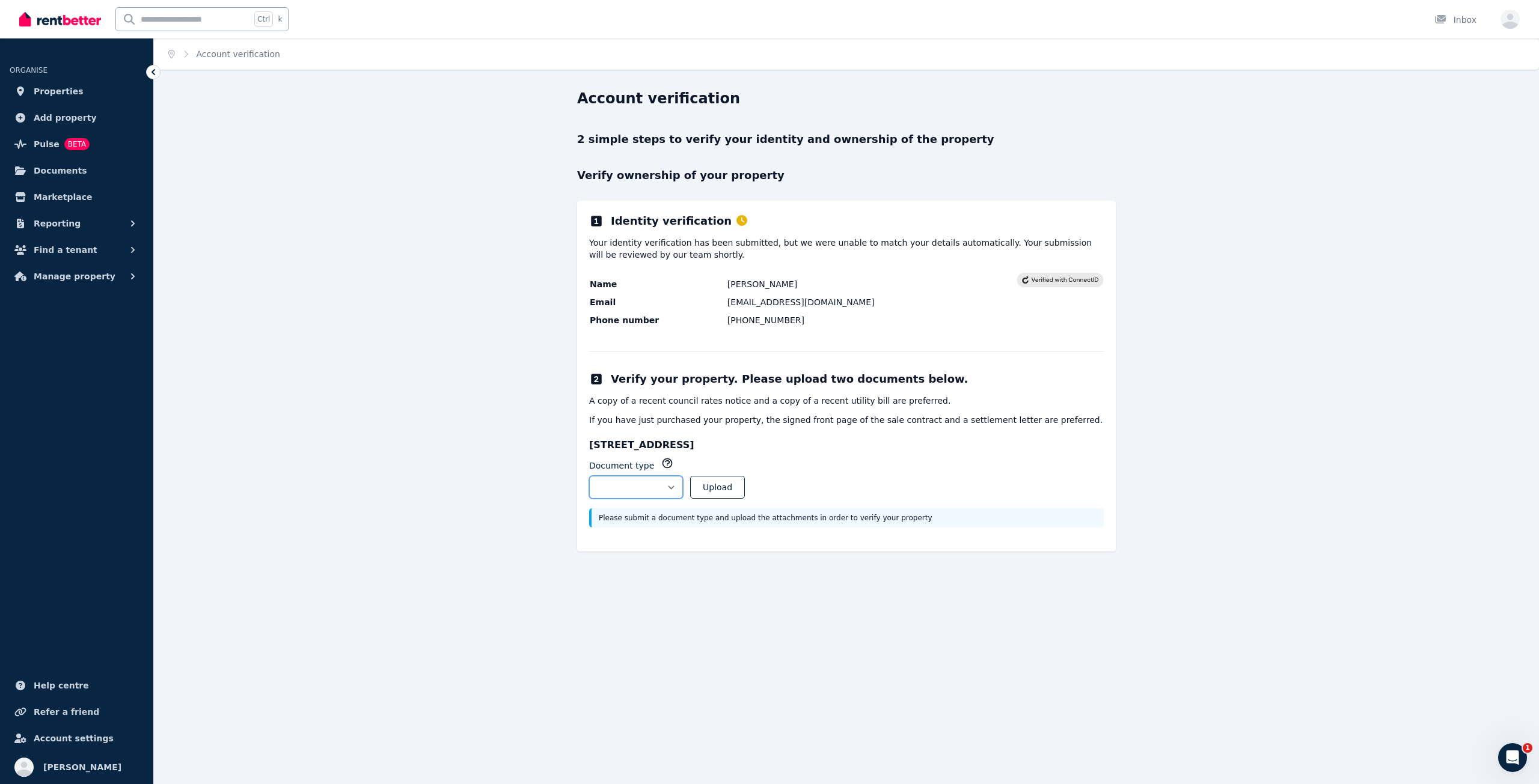
click at [683, 480] on select "**********" at bounding box center [636, 487] width 94 height 23
select select "**********"
click at [589, 476] on select "**********" at bounding box center [636, 487] width 94 height 23
click at [745, 494] on button "Upload" at bounding box center [717, 487] width 55 height 23
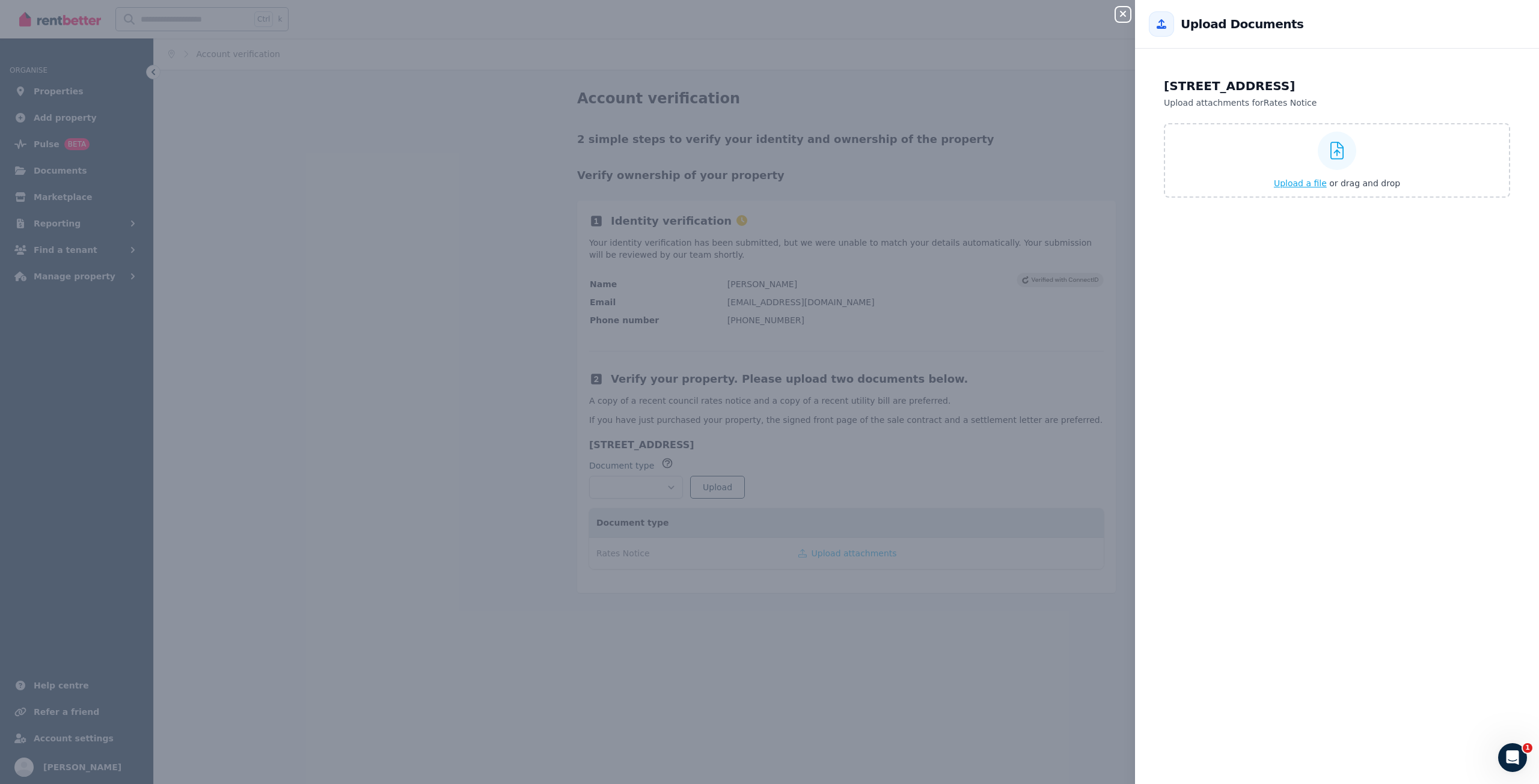
click at [1302, 179] on span "Upload a file" at bounding box center [1300, 184] width 53 height 10
click at [1307, 229] on span "Upload a file" at bounding box center [1300, 228] width 53 height 10
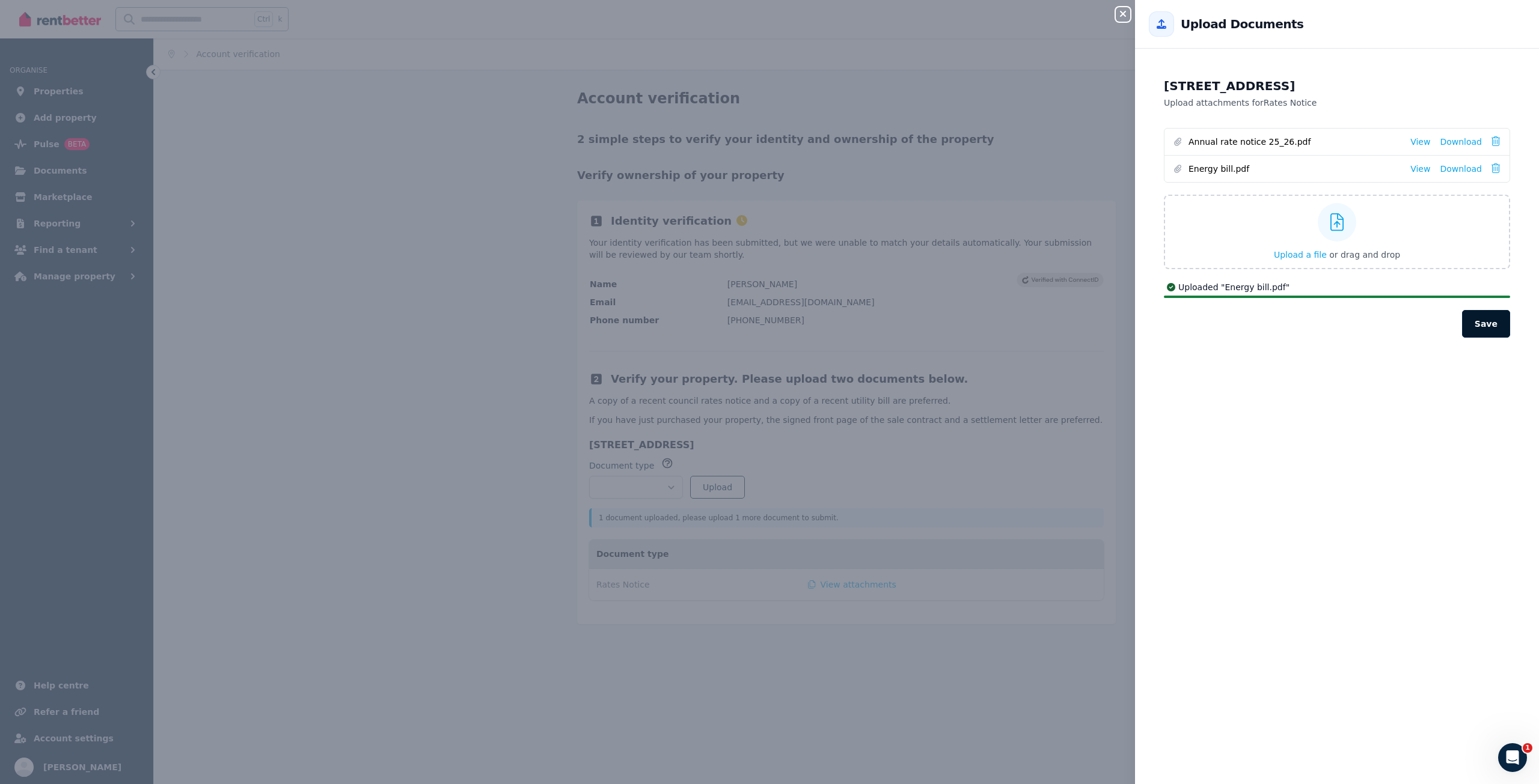
click at [1489, 331] on button "Save" at bounding box center [1485, 324] width 48 height 28
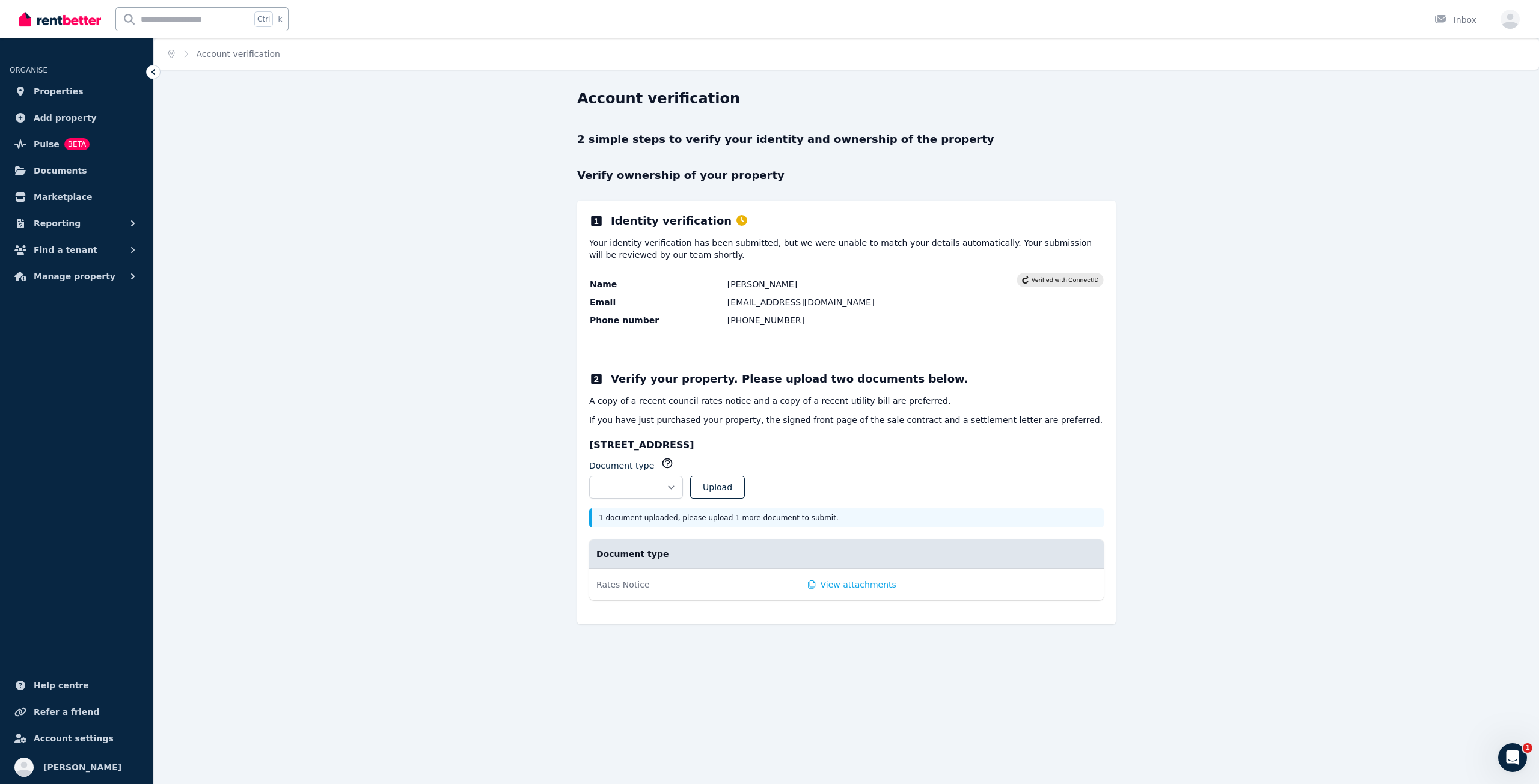
click at [690, 520] on p "1 document uploaded, please upload 1 more document to submit." at bounding box center [848, 518] width 498 height 10
click at [683, 482] on select "**********" at bounding box center [636, 487] width 94 height 23
click at [874, 521] on p "1 document uploaded, please upload 1 more document to submit." at bounding box center [848, 518] width 498 height 10
click at [822, 582] on button "View attachments" at bounding box center [852, 584] width 88 height 12
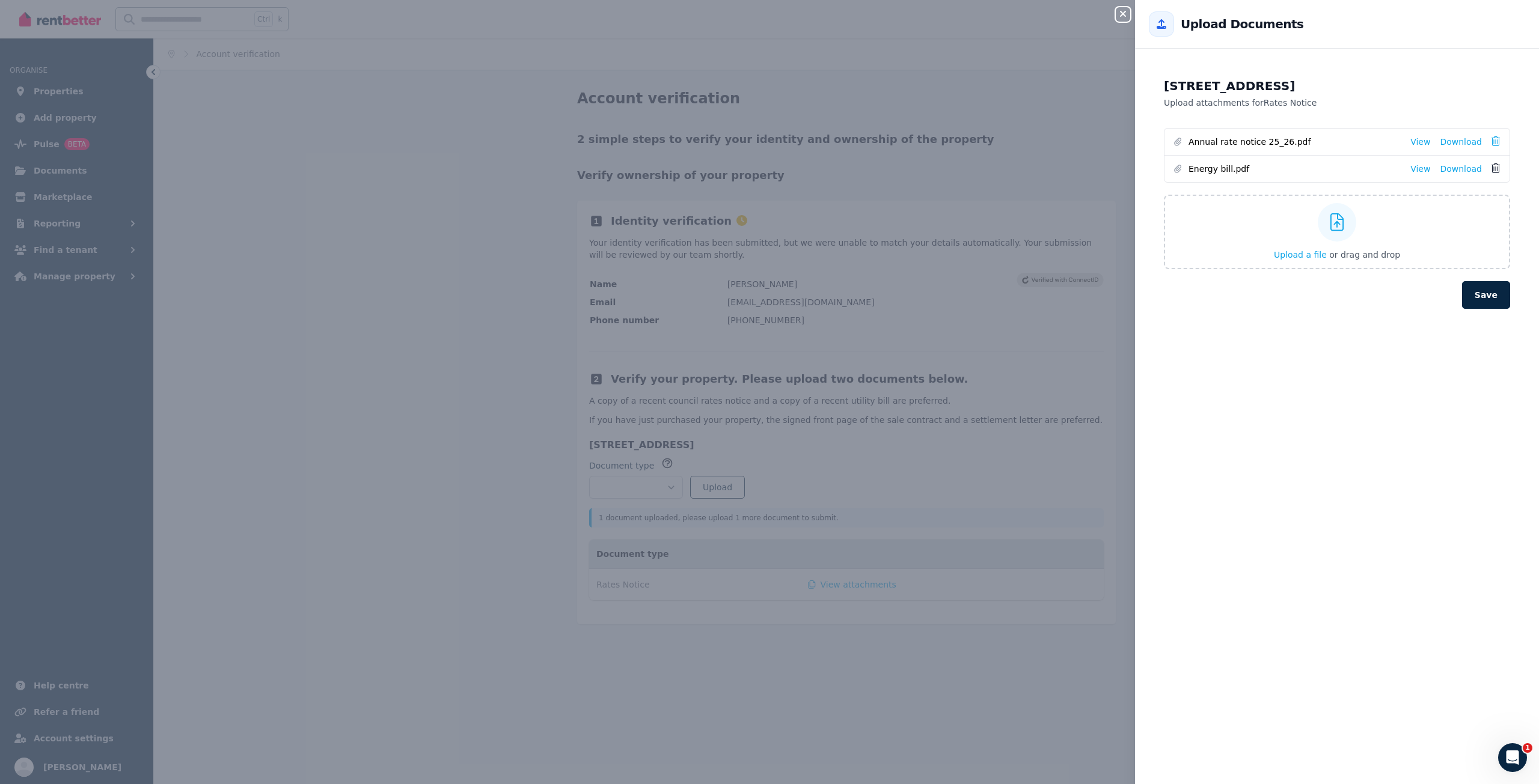
click at [1491, 171] on icon at bounding box center [1495, 168] width 8 height 10
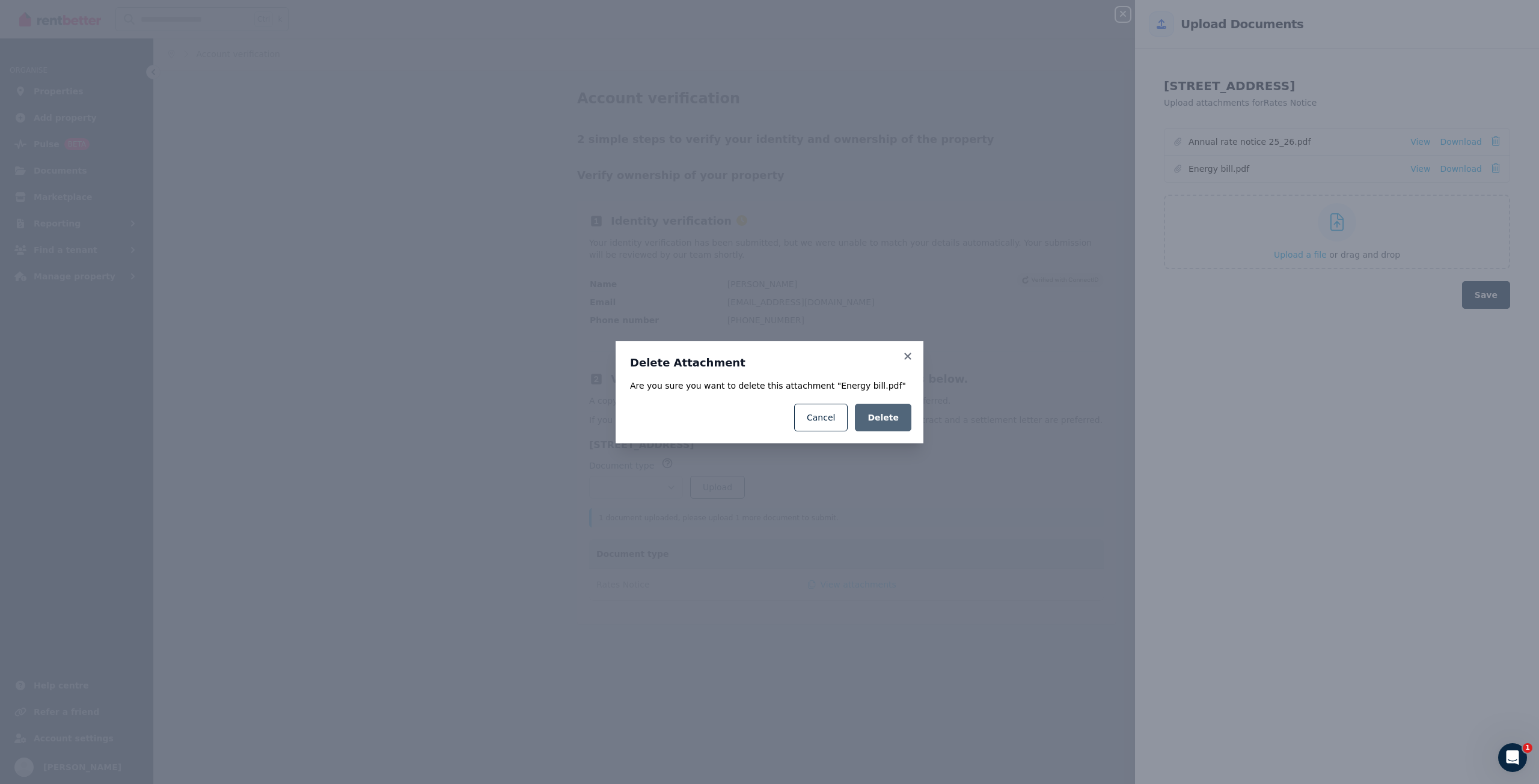
click at [894, 413] on span "Delete" at bounding box center [883, 418] width 31 height 12
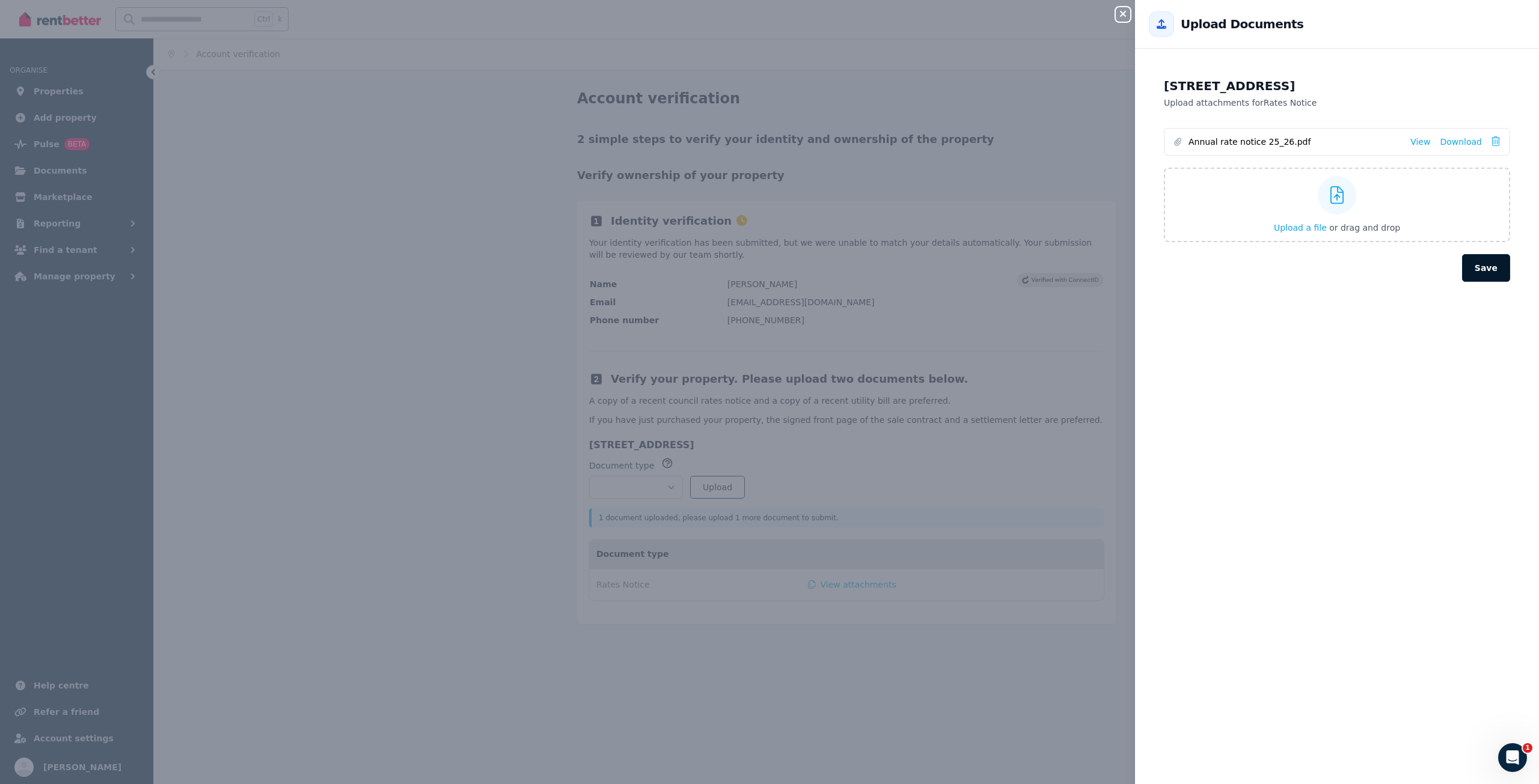
click at [1474, 270] on button "Save" at bounding box center [1485, 268] width 48 height 28
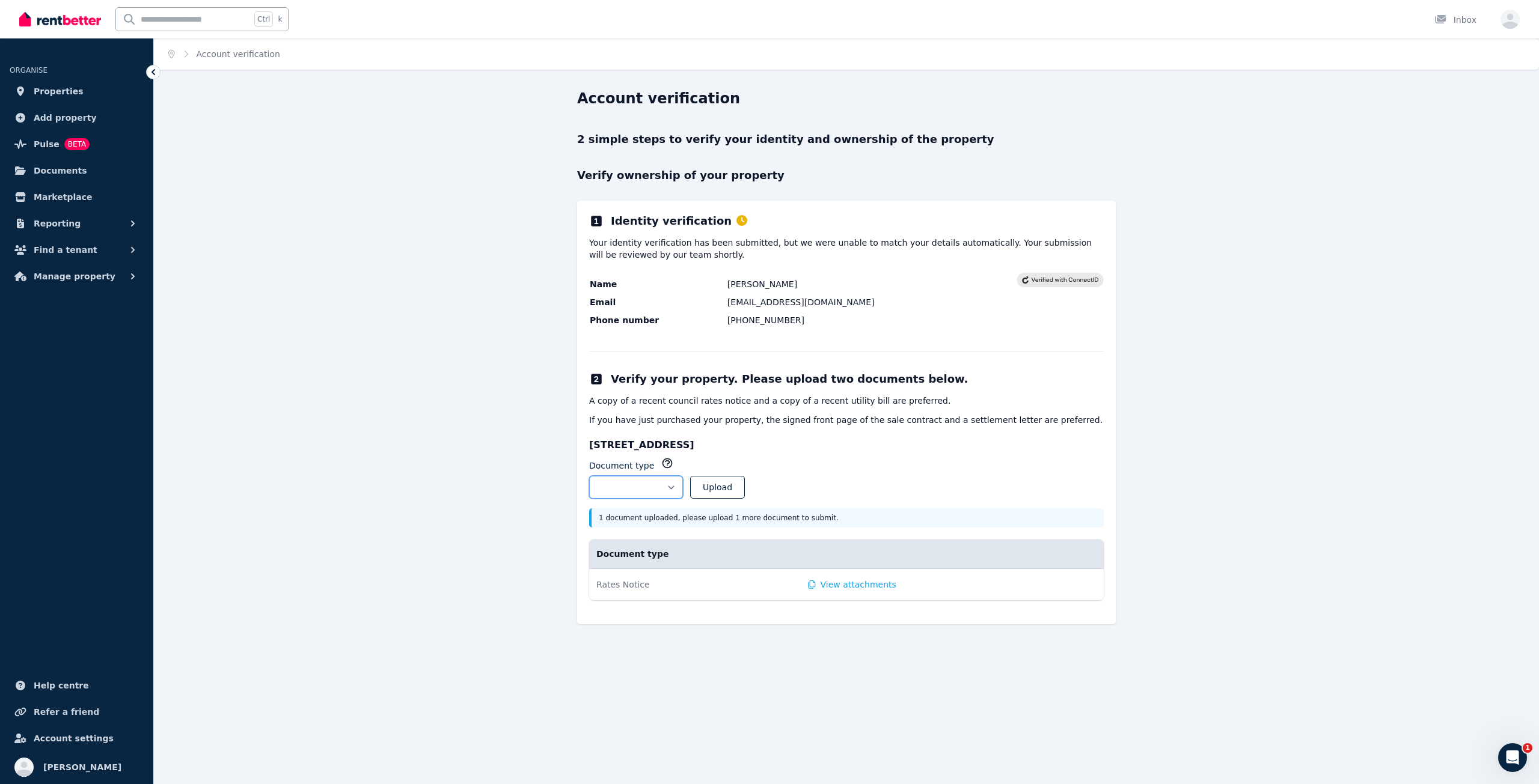
click at [676, 482] on select "**********" at bounding box center [636, 487] width 94 height 23
select select "**********"
click at [589, 476] on select "**********" at bounding box center [636, 487] width 94 height 23
click at [745, 478] on button "Upload" at bounding box center [717, 487] width 55 height 23
select select
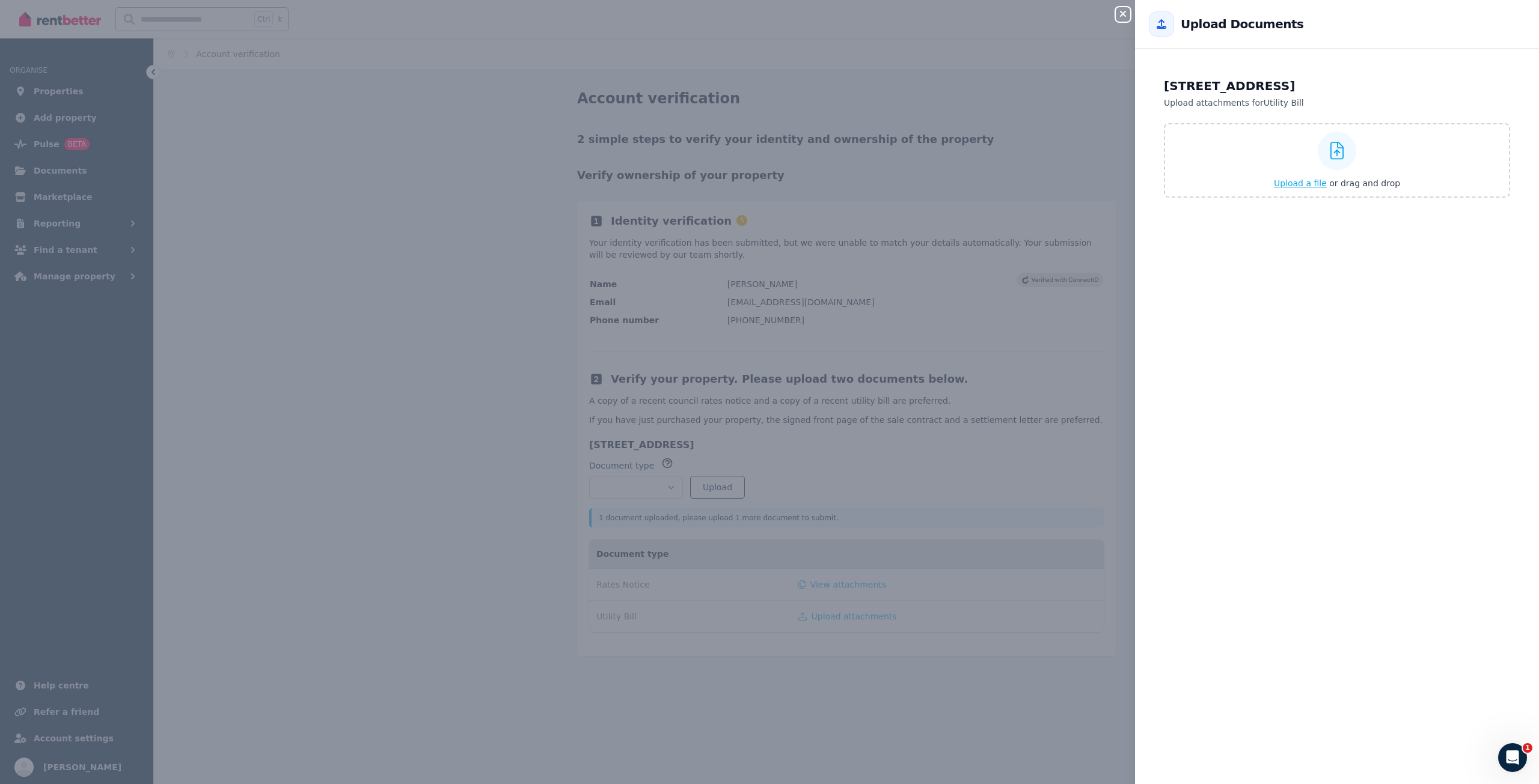
click at [1289, 184] on span "Upload a file" at bounding box center [1300, 184] width 53 height 10
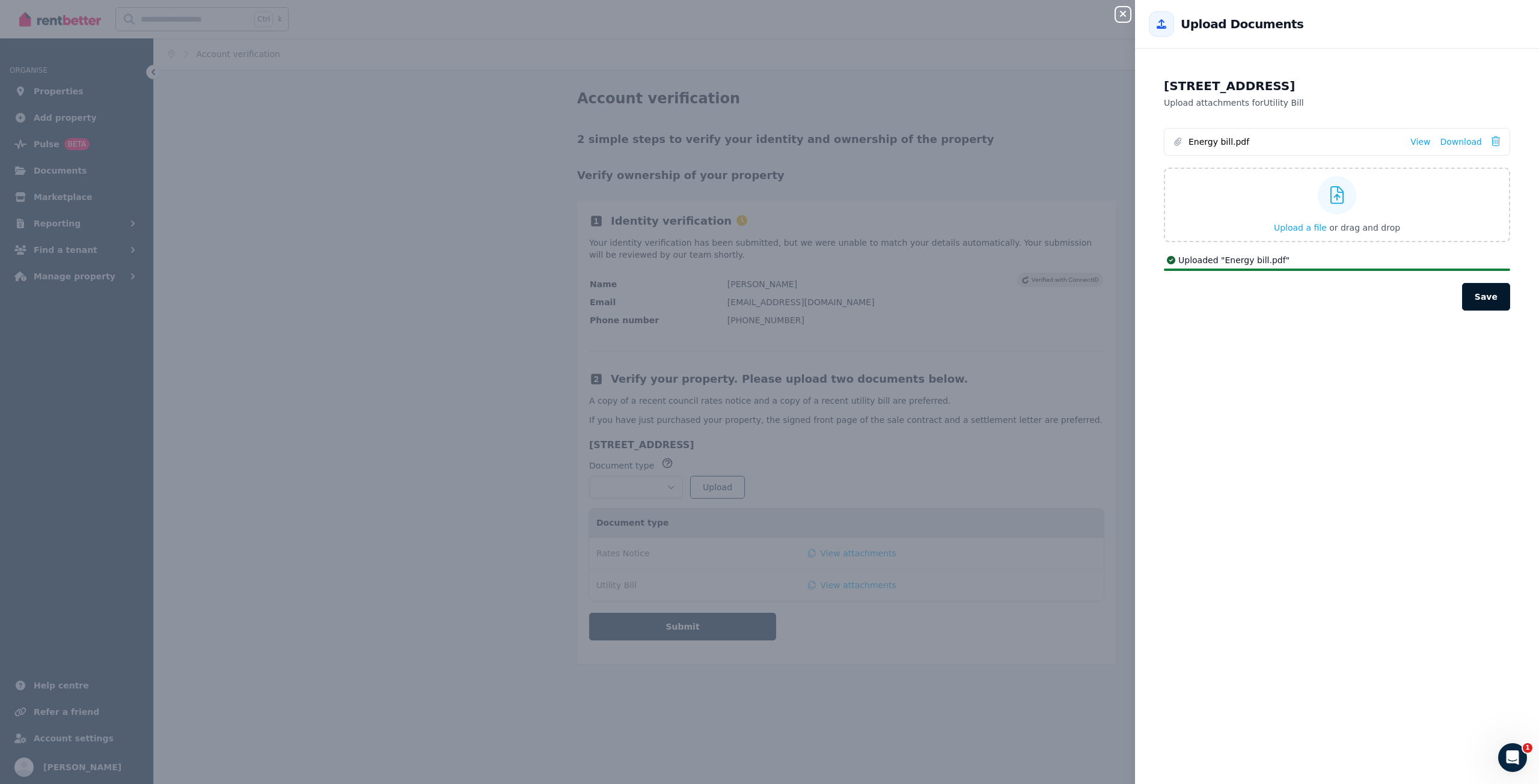
click at [1482, 291] on button "Save" at bounding box center [1485, 297] width 48 height 28
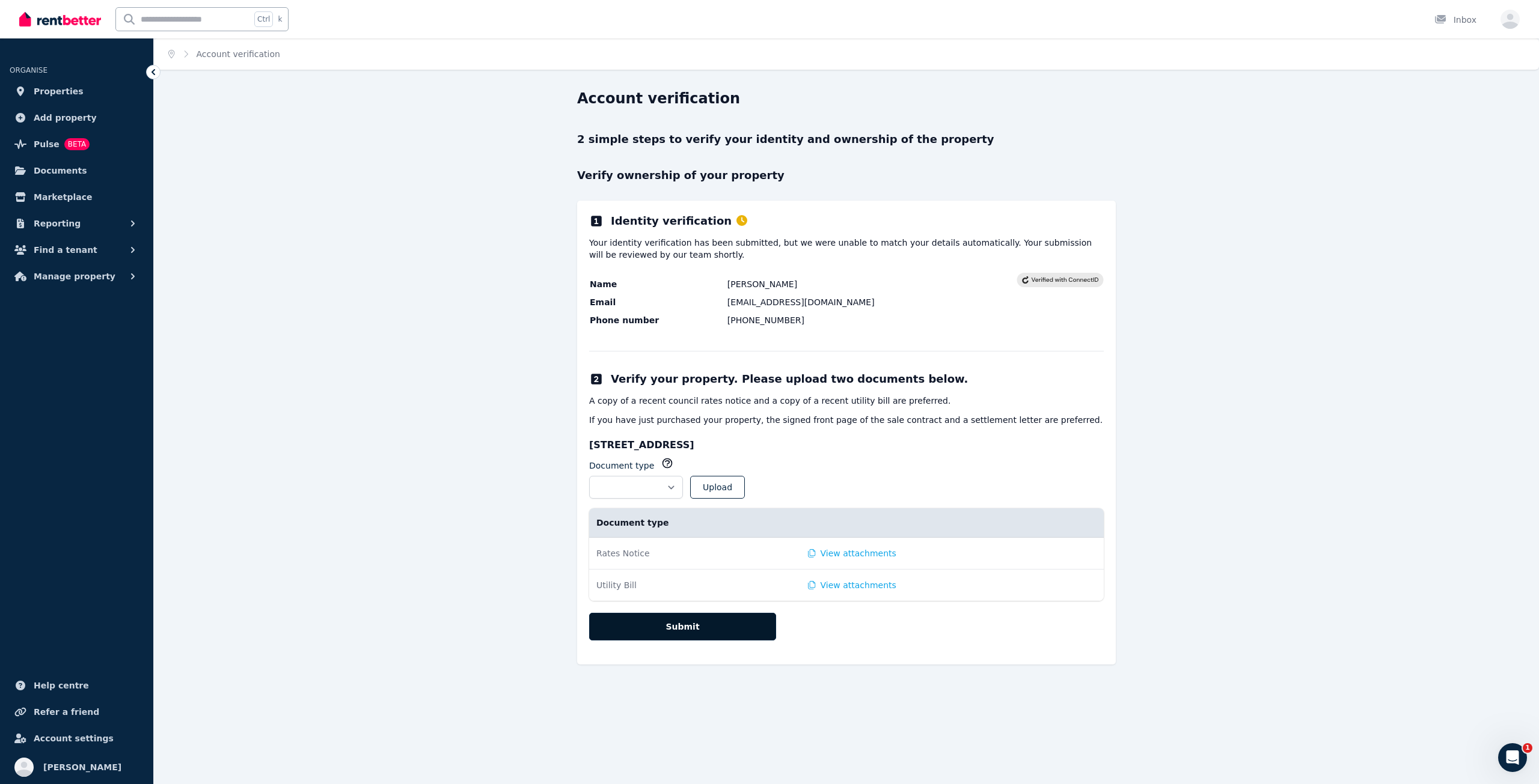
click at [708, 621] on button "Submit" at bounding box center [682, 627] width 187 height 28
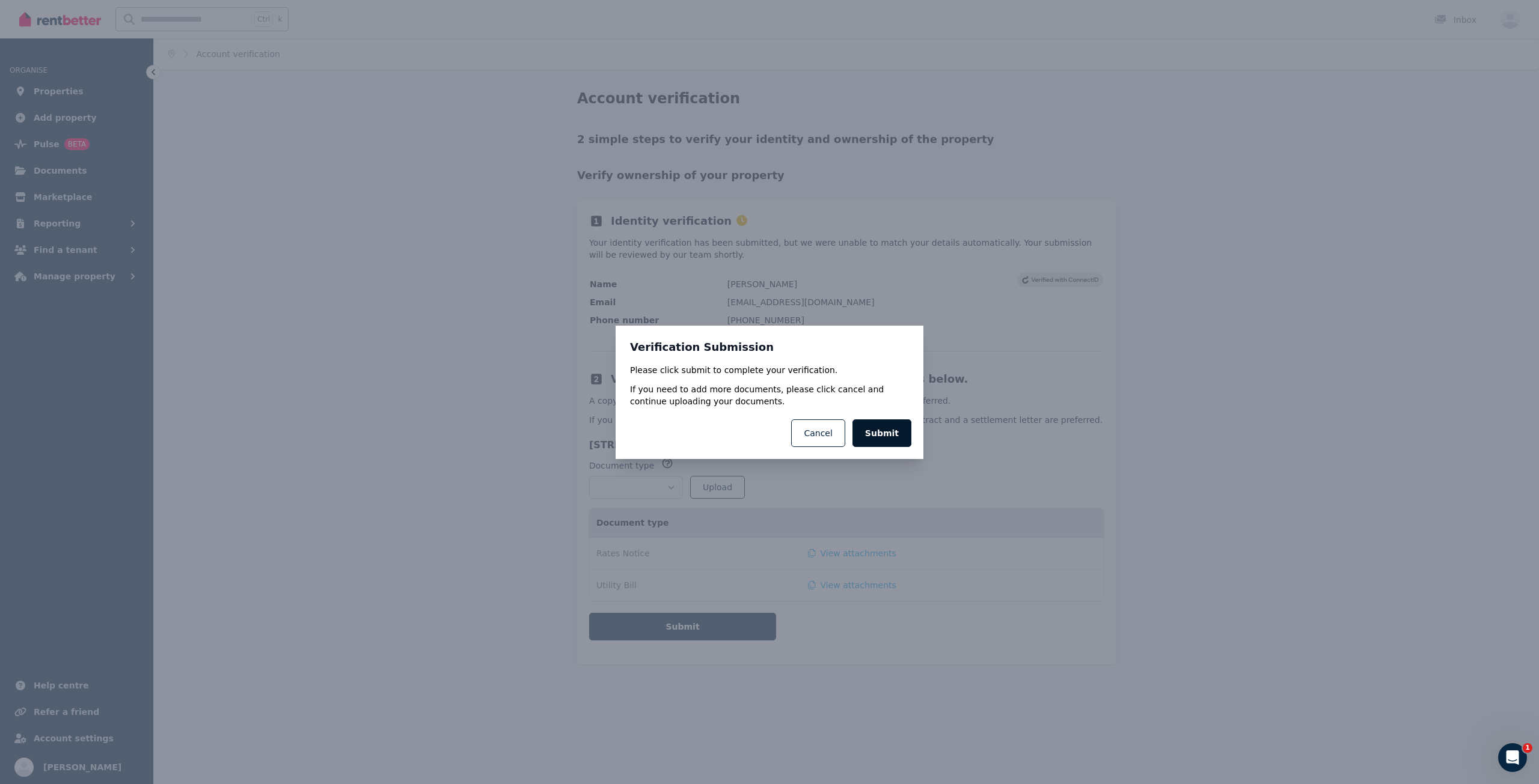
click at [879, 432] on button "Submit" at bounding box center [881, 433] width 59 height 28
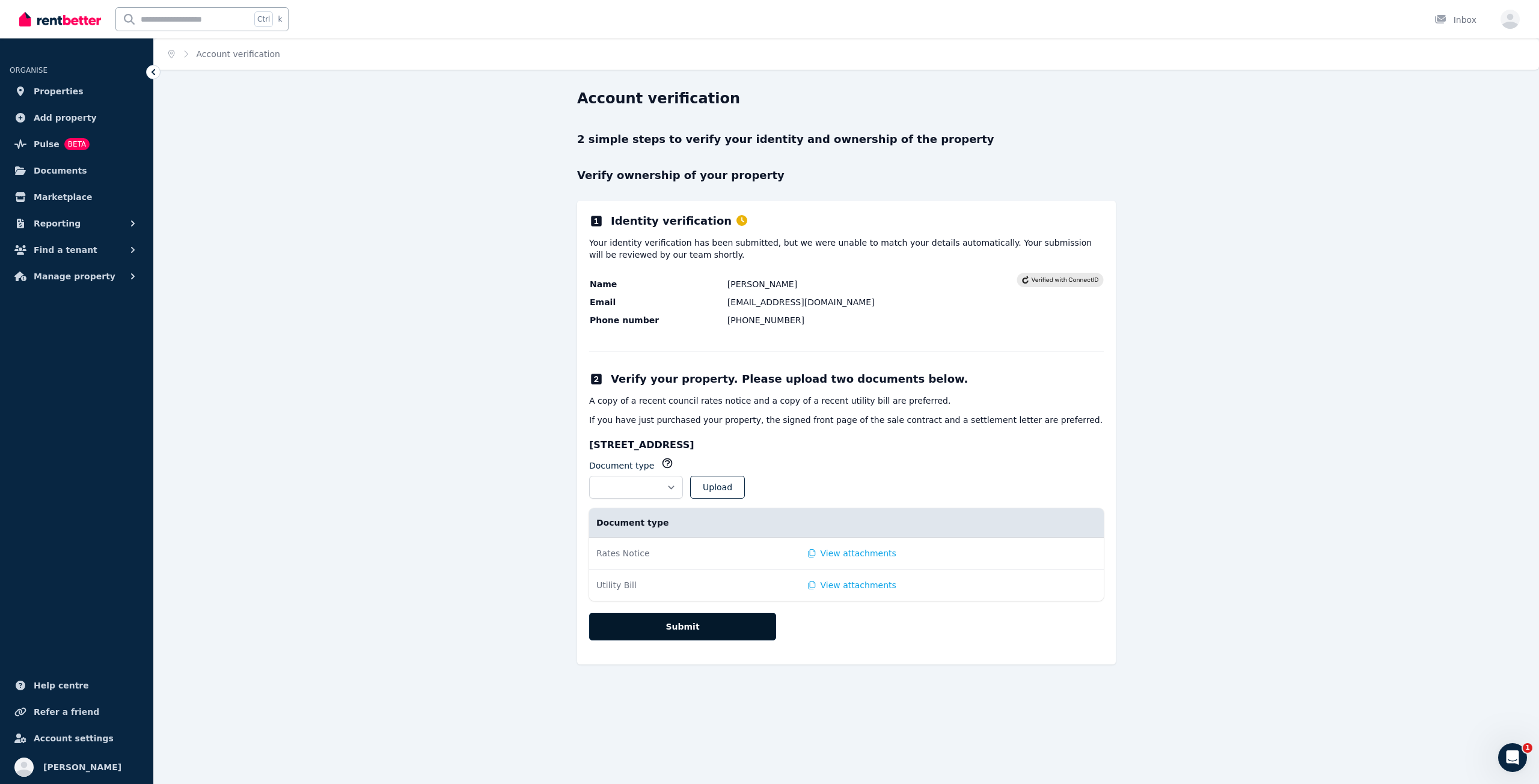
click at [678, 635] on button "Submit" at bounding box center [682, 627] width 187 height 28
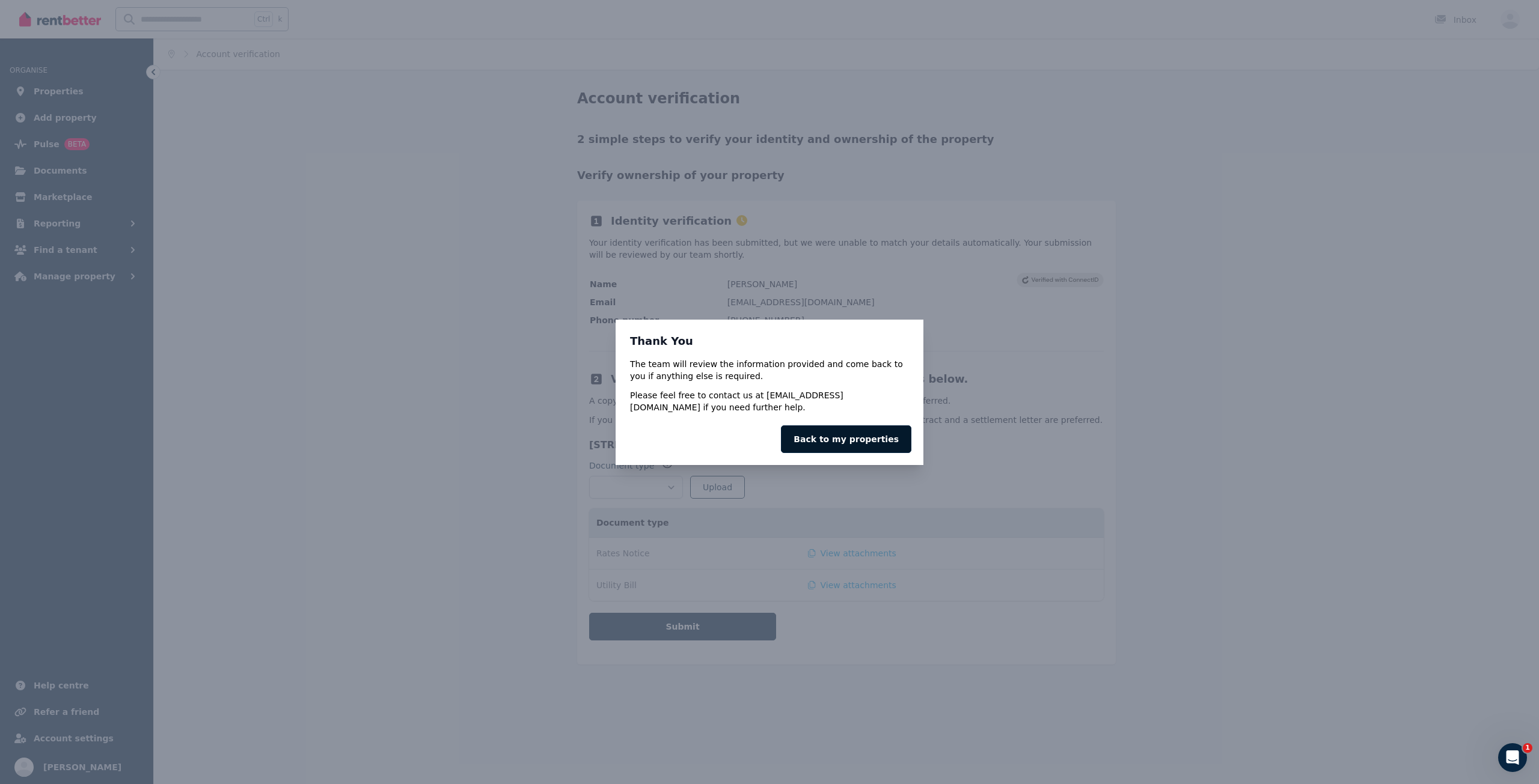
click at [863, 436] on link "Back to my properties" at bounding box center [846, 440] width 131 height 28
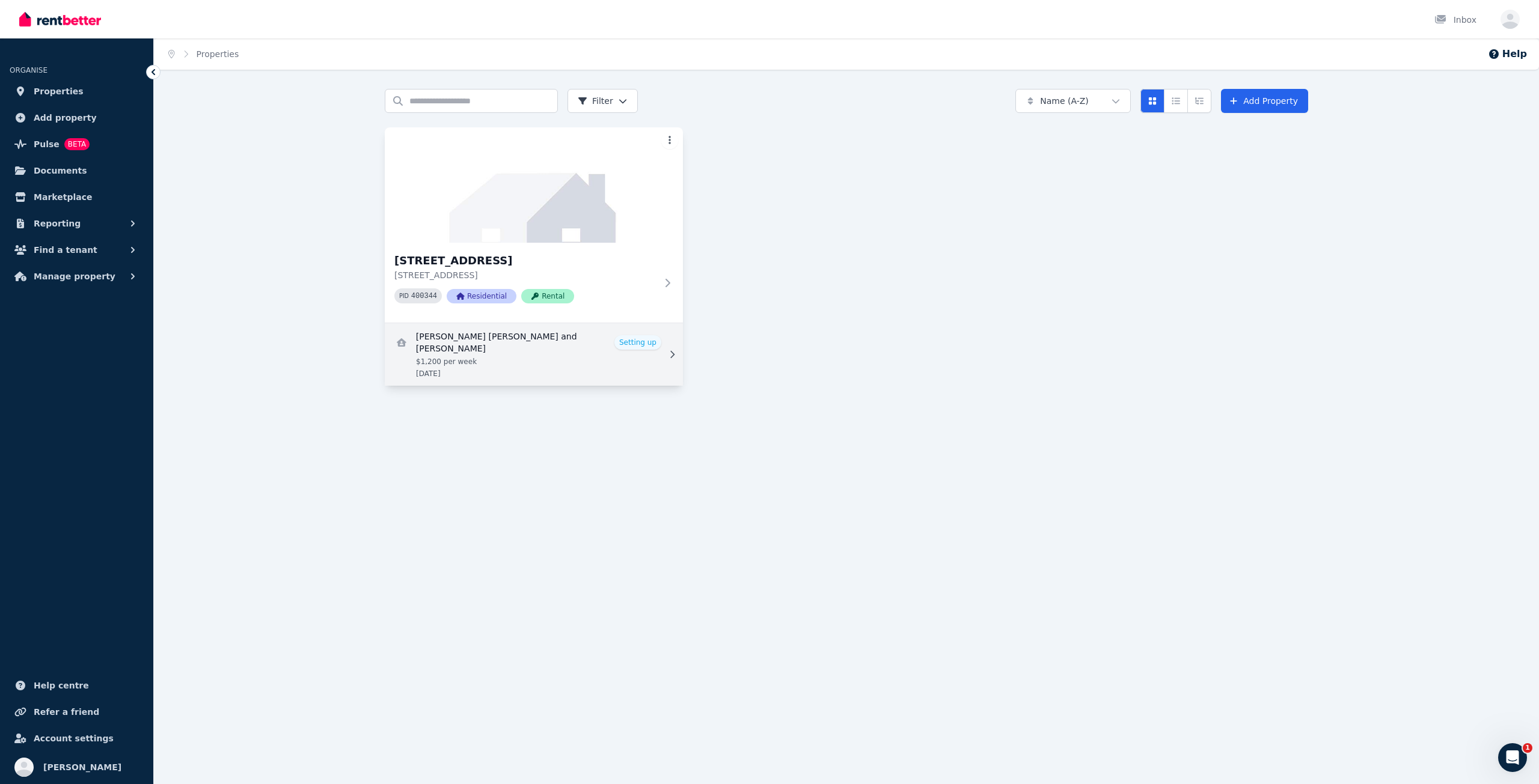
click at [544, 347] on link "View details for Emma Louise Holden and Steven Derek Ouzman" at bounding box center [533, 354] width 298 height 63
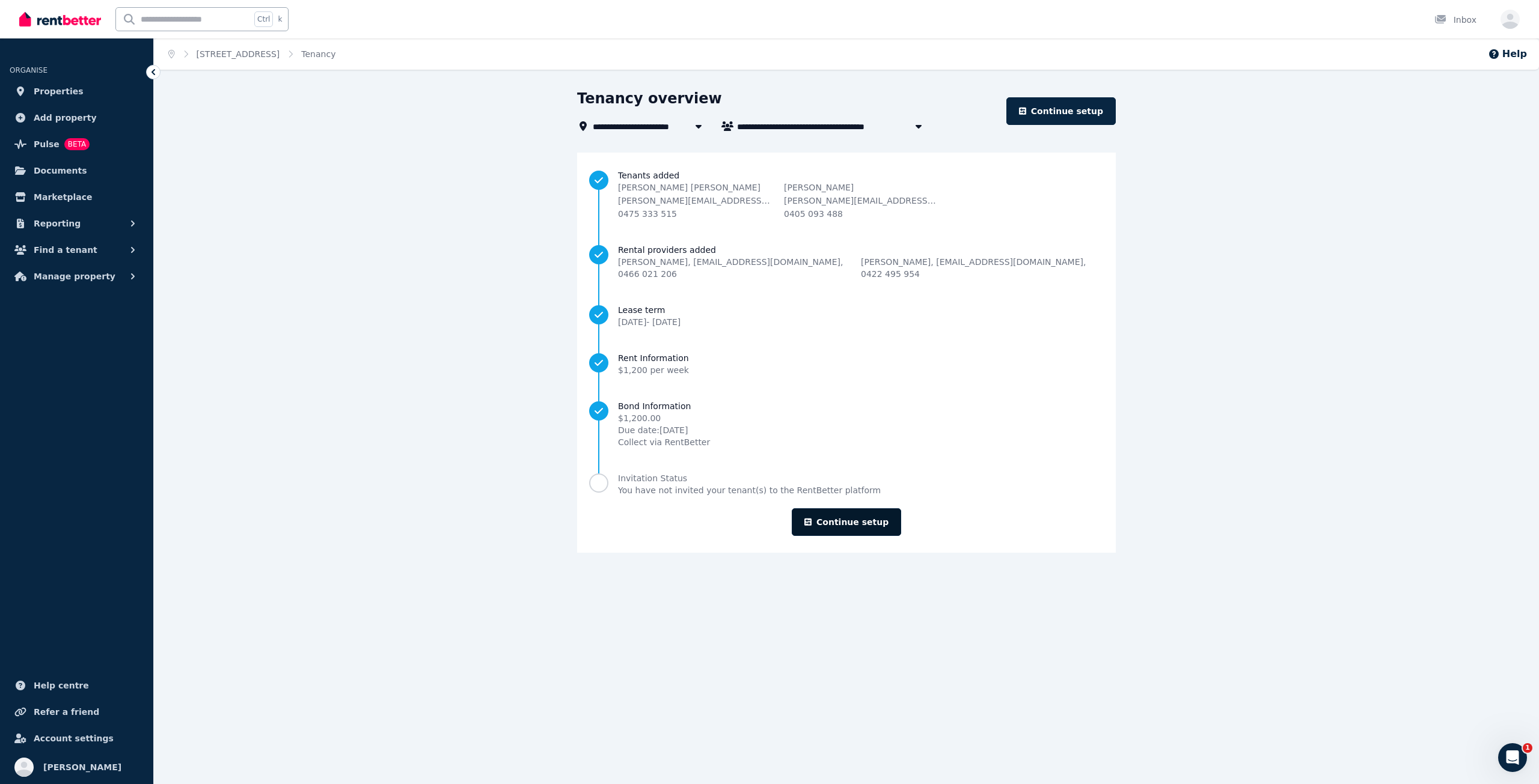
click at [836, 510] on link "Continue setup" at bounding box center [846, 522] width 109 height 28
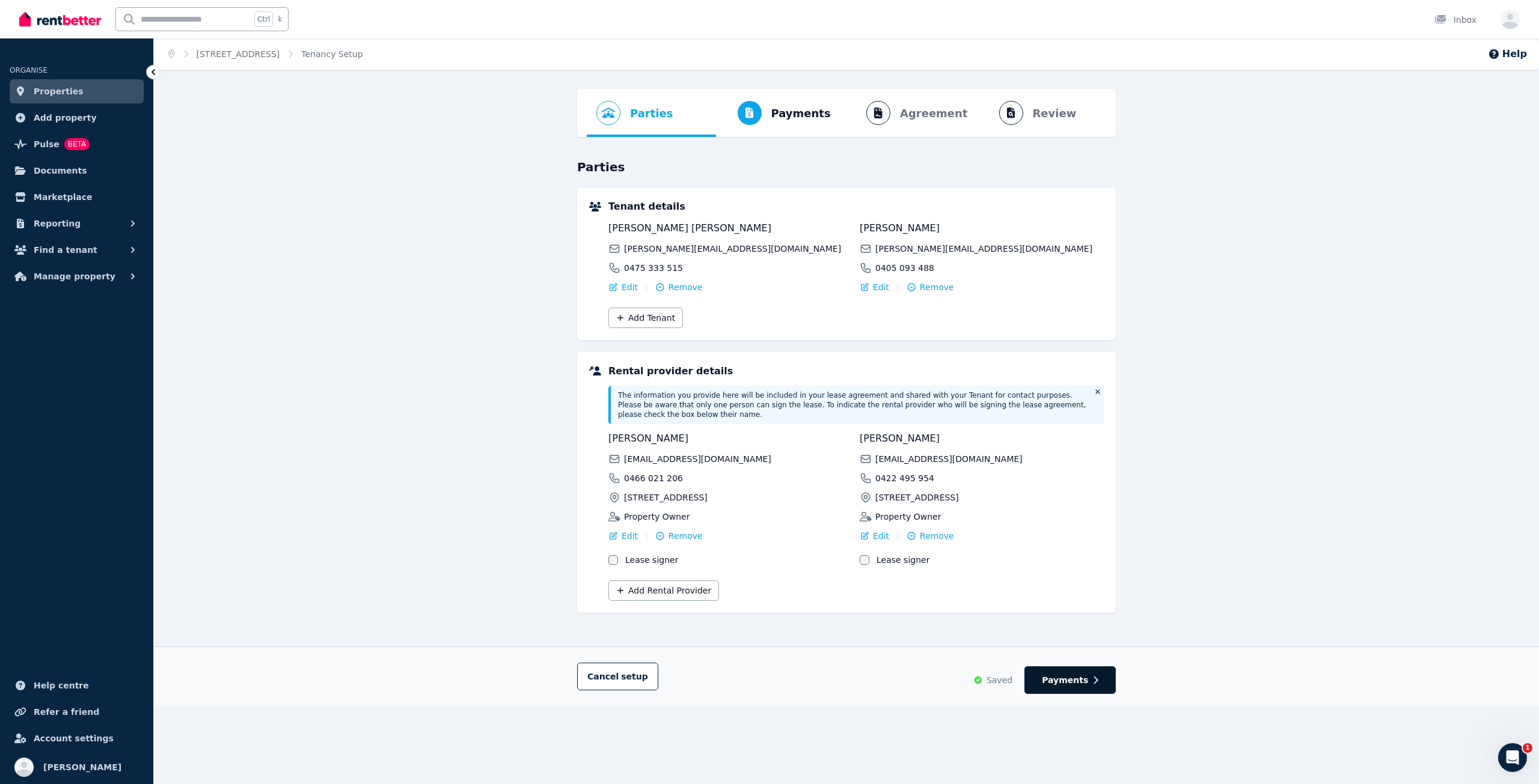
drag, startPoint x: 1074, startPoint y: 693, endPoint x: 1076, endPoint y: 684, distance: 9.2
click at [1072, 691] on div "Cancel setup Saved Payments" at bounding box center [846, 676] width 1385 height 60
click at [1076, 674] on span "Payments" at bounding box center [1065, 680] width 47 height 12
select select "**********"
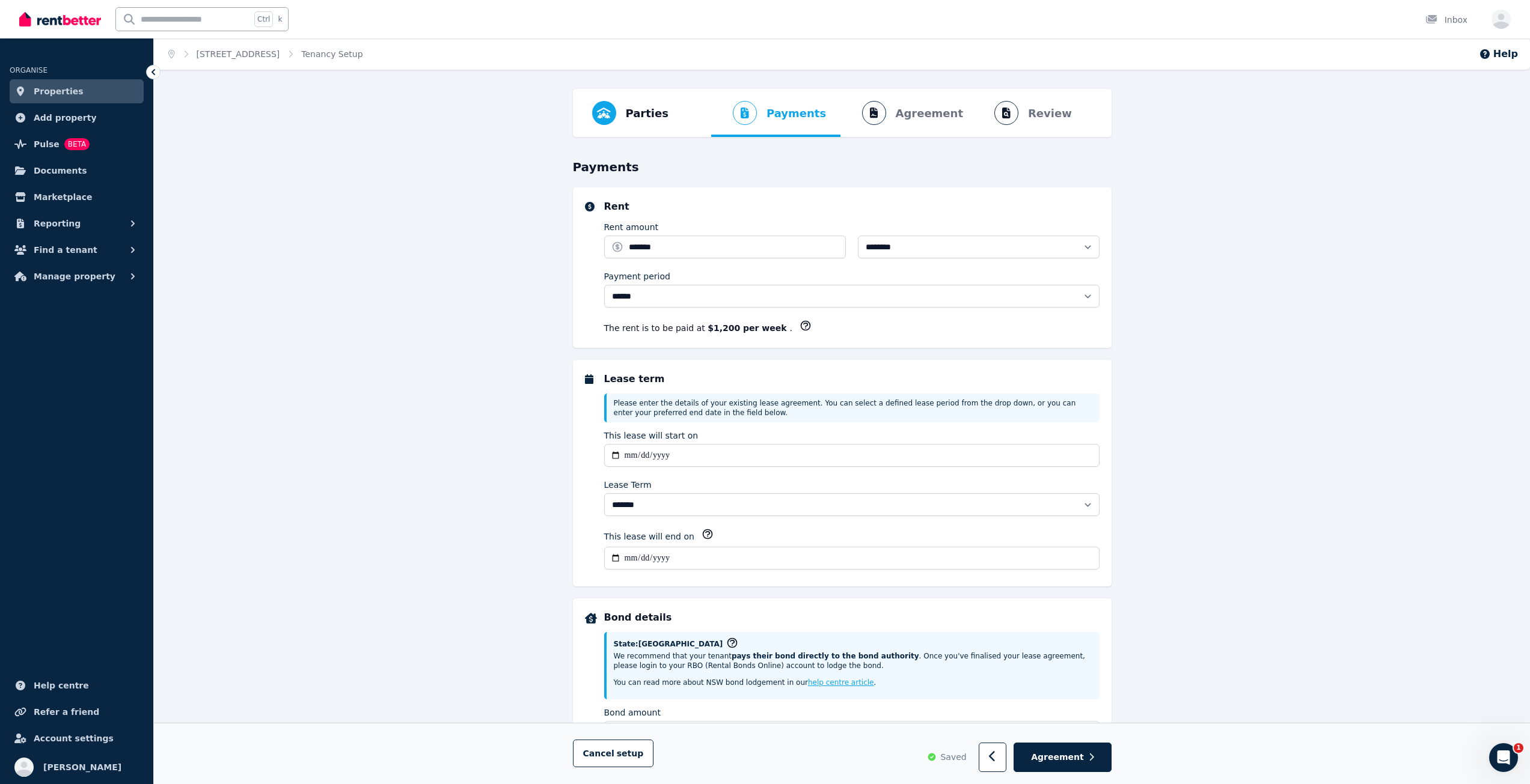
select select "**********"
click at [1070, 755] on span "Agreement" at bounding box center [1057, 757] width 53 height 12
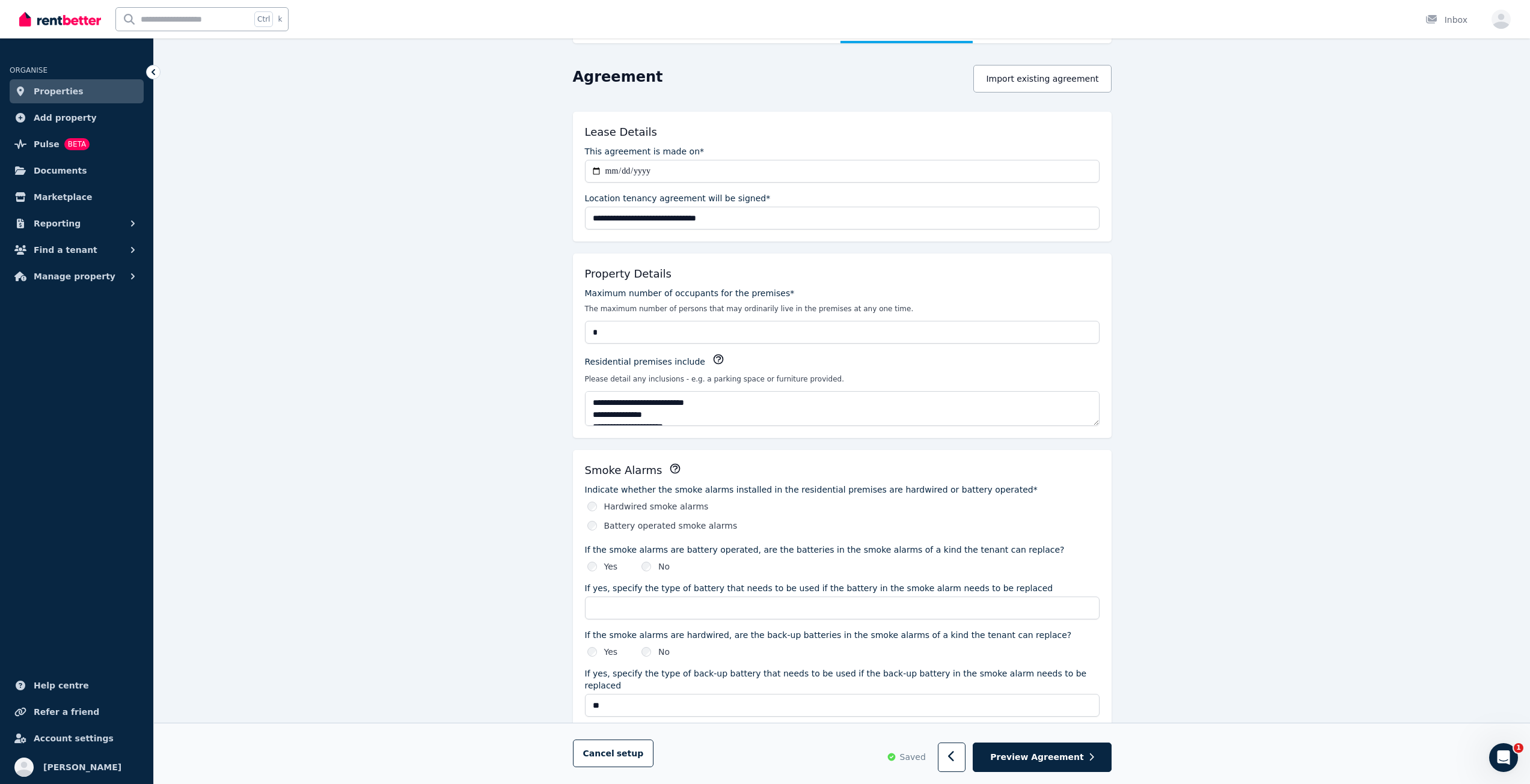
scroll to position [120, 0]
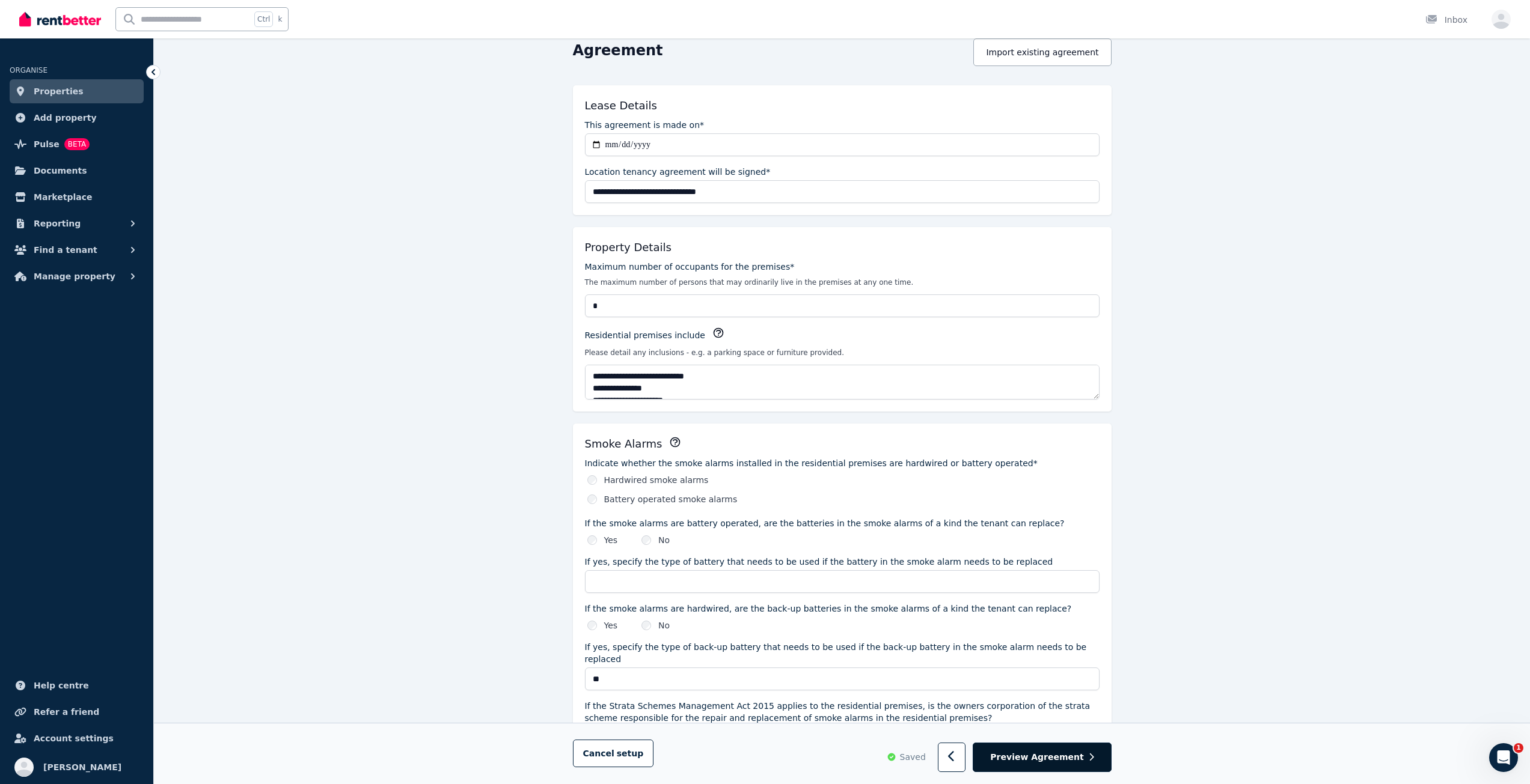
click at [1059, 761] on span "Preview Agreement" at bounding box center [1036, 757] width 93 height 12
click at [1062, 762] on span "Preview Agreement" at bounding box center [1036, 757] width 93 height 12
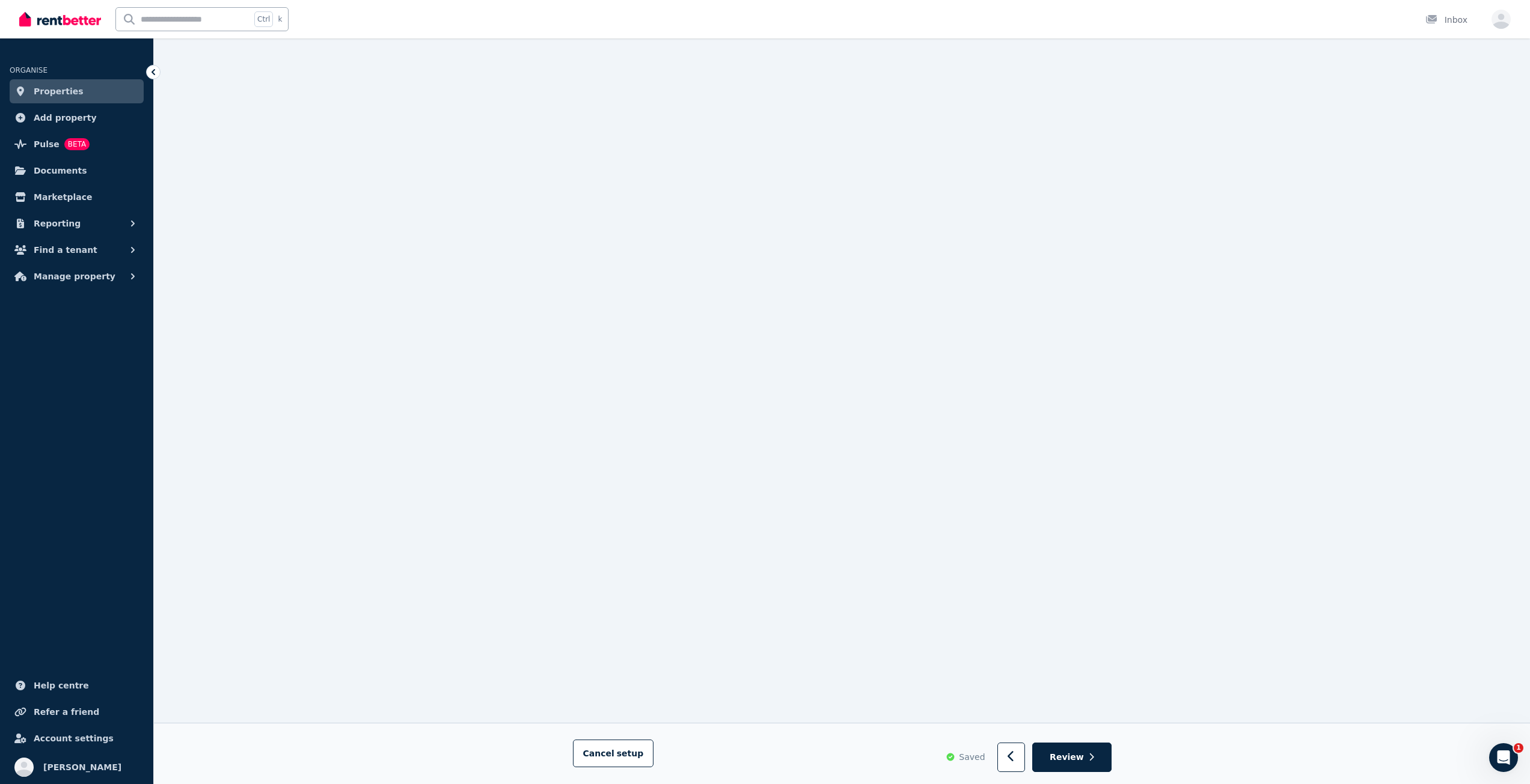
scroll to position [185, 0]
click at [1079, 759] on span "Review" at bounding box center [1067, 757] width 34 height 12
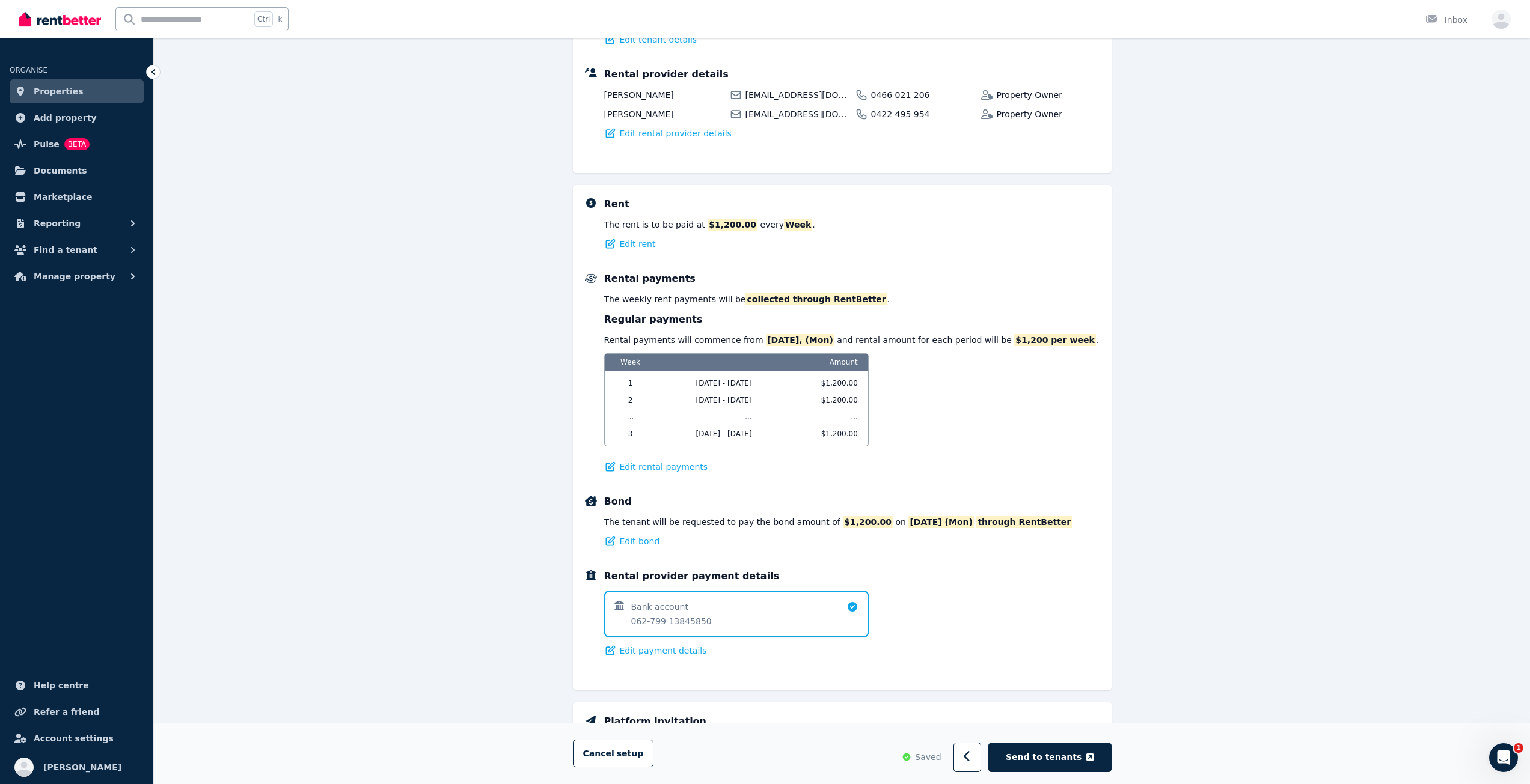
scroll to position [421, 0]
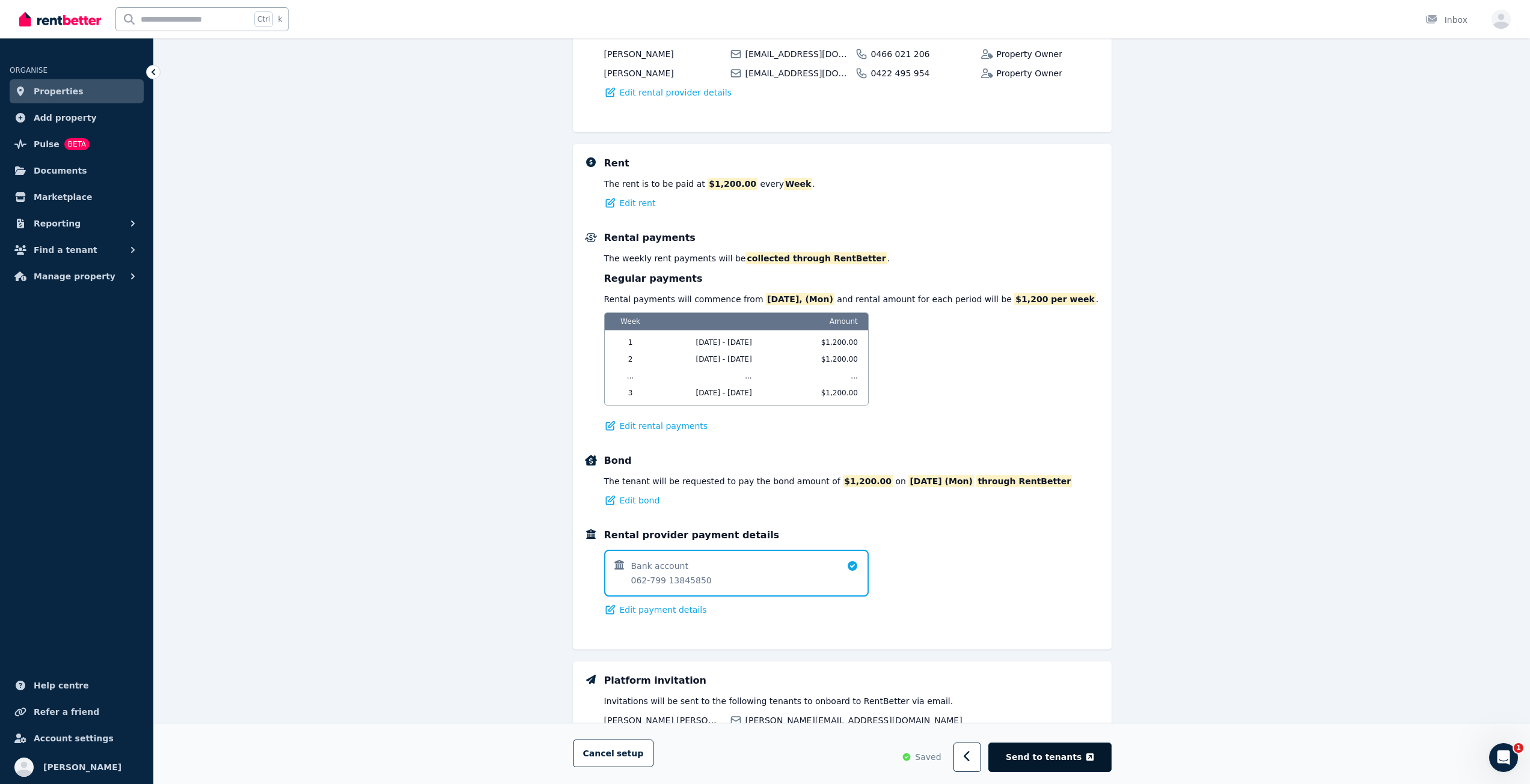
click at [1049, 760] on span "Send to tenants" at bounding box center [1043, 757] width 76 height 12
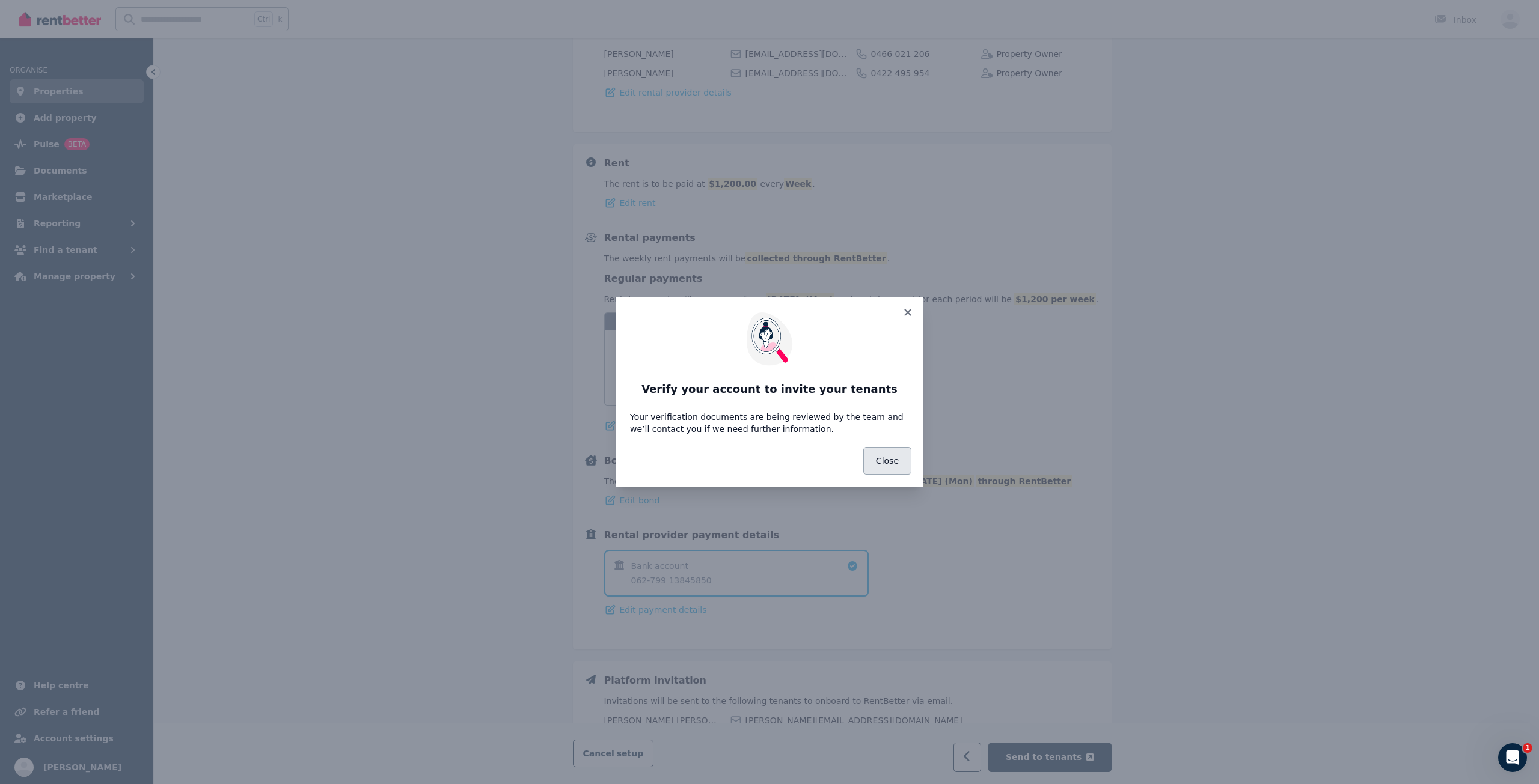
drag, startPoint x: 887, startPoint y: 460, endPoint x: 880, endPoint y: 453, distance: 9.9
click at [880, 453] on button "Close" at bounding box center [887, 461] width 48 height 28
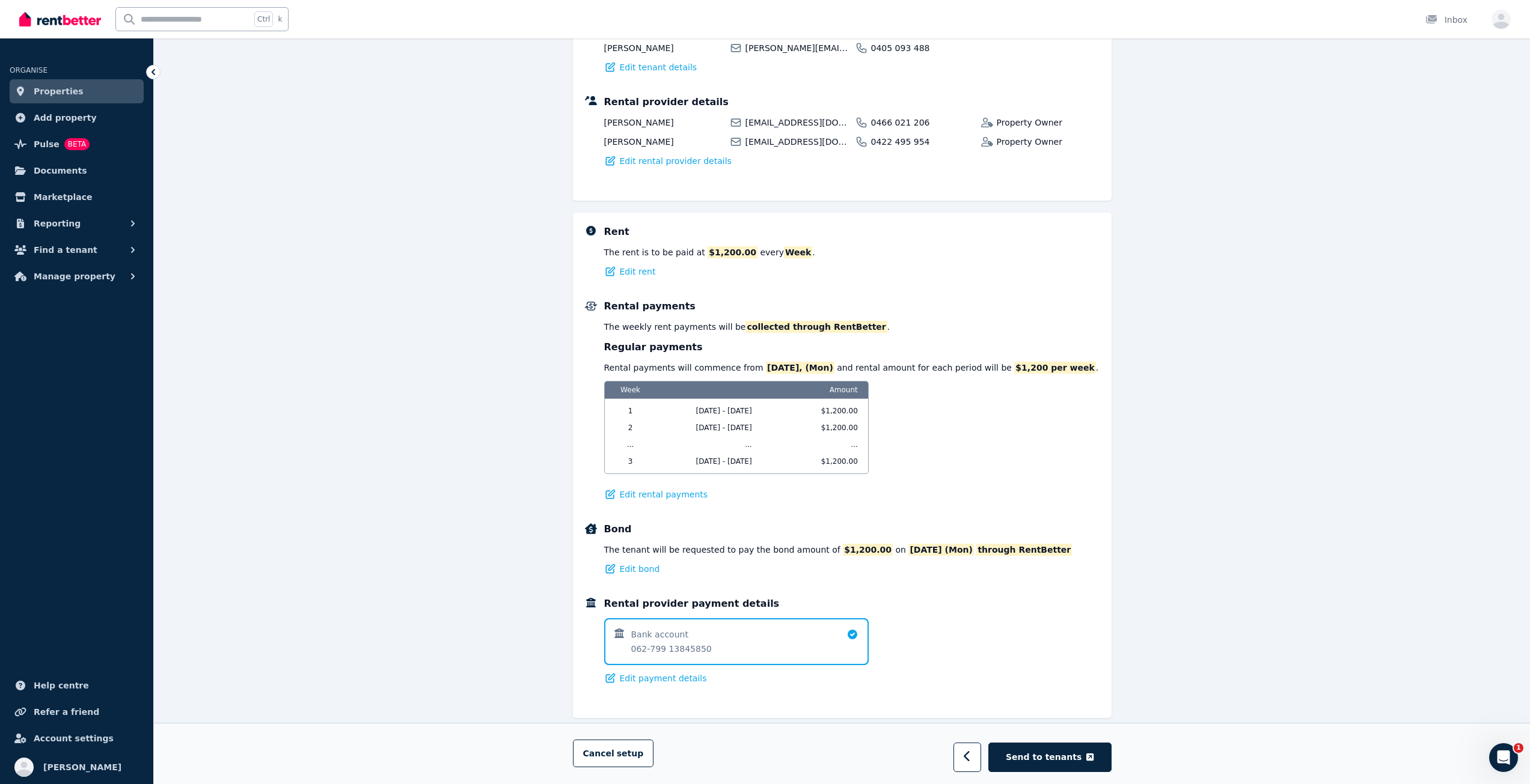
scroll to position [0, 0]
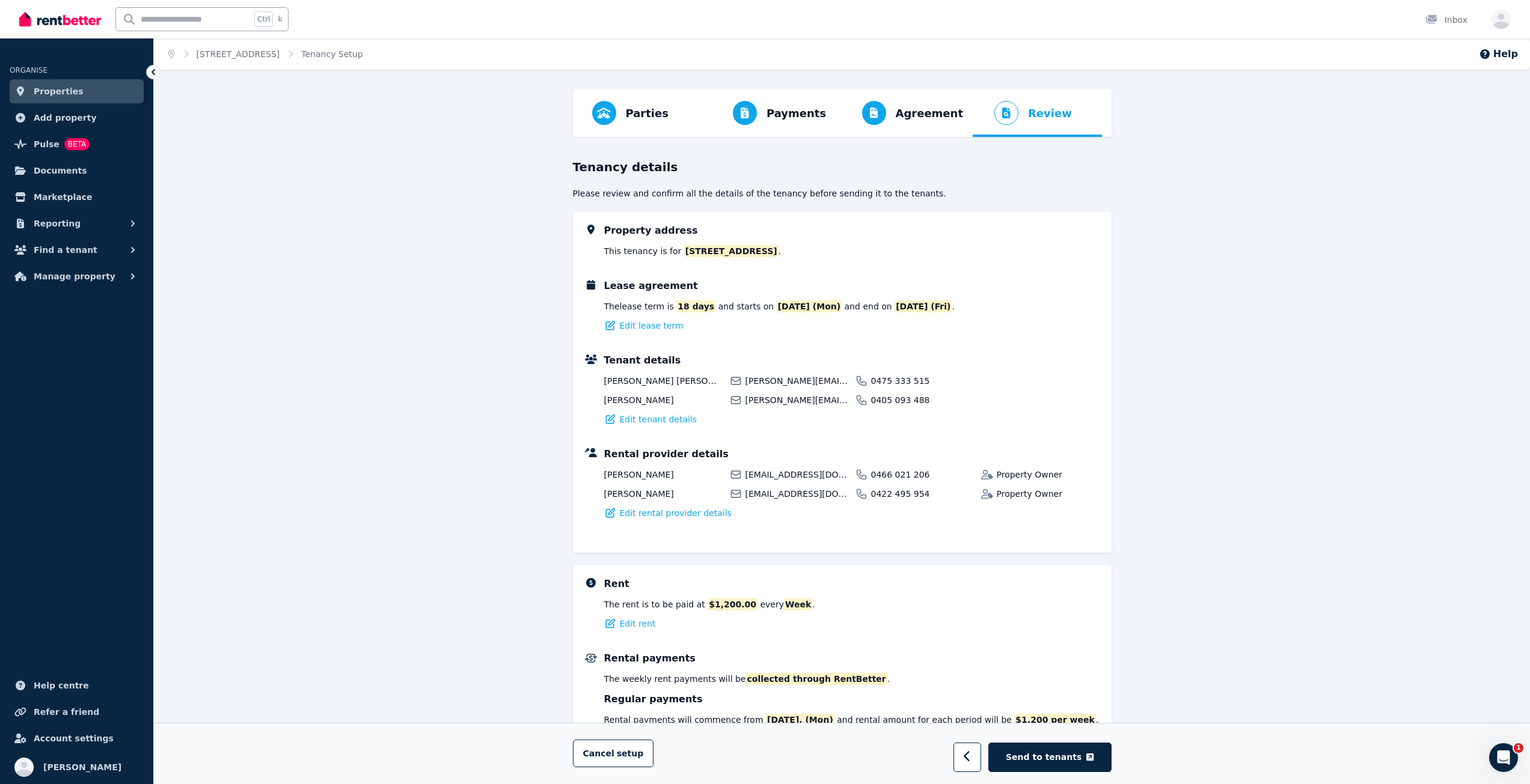
drag, startPoint x: 458, startPoint y: 575, endPoint x: 342, endPoint y: 213, distance: 380.1
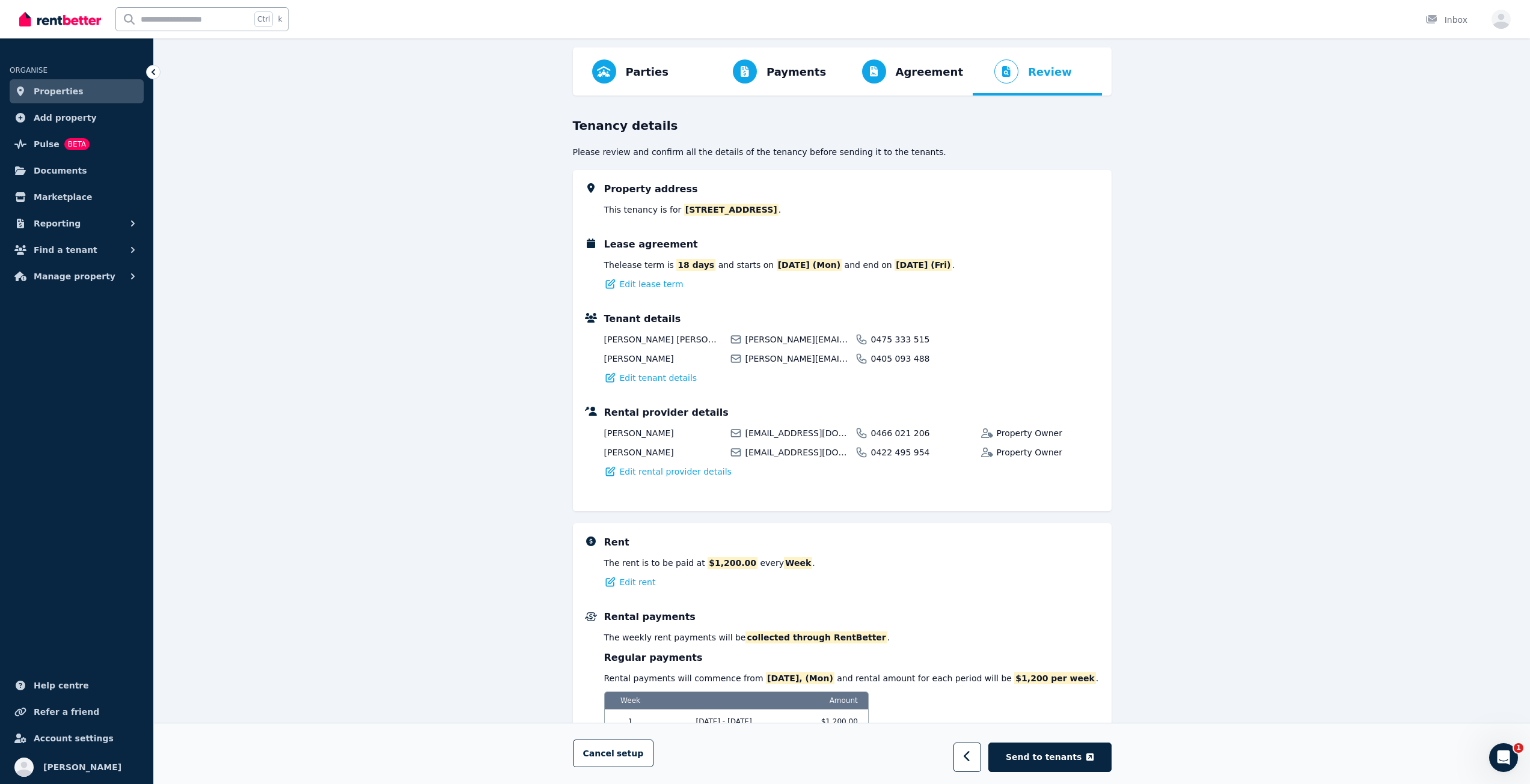
scroll to position [511, 0]
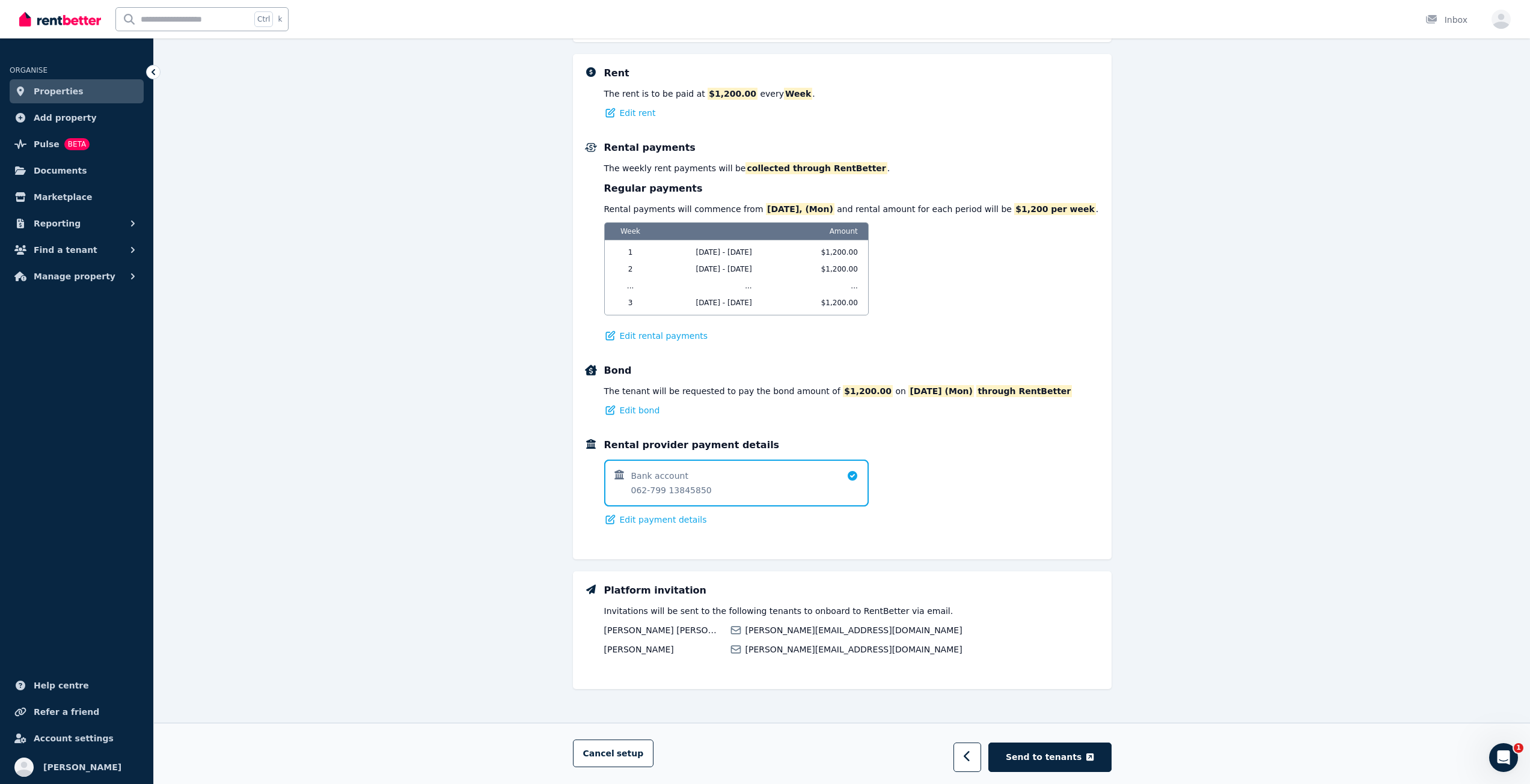
drag, startPoint x: 549, startPoint y: 350, endPoint x: 680, endPoint y: 617, distance: 297.4
click at [1049, 748] on button "Send to tenants" at bounding box center [1049, 757] width 122 height 29
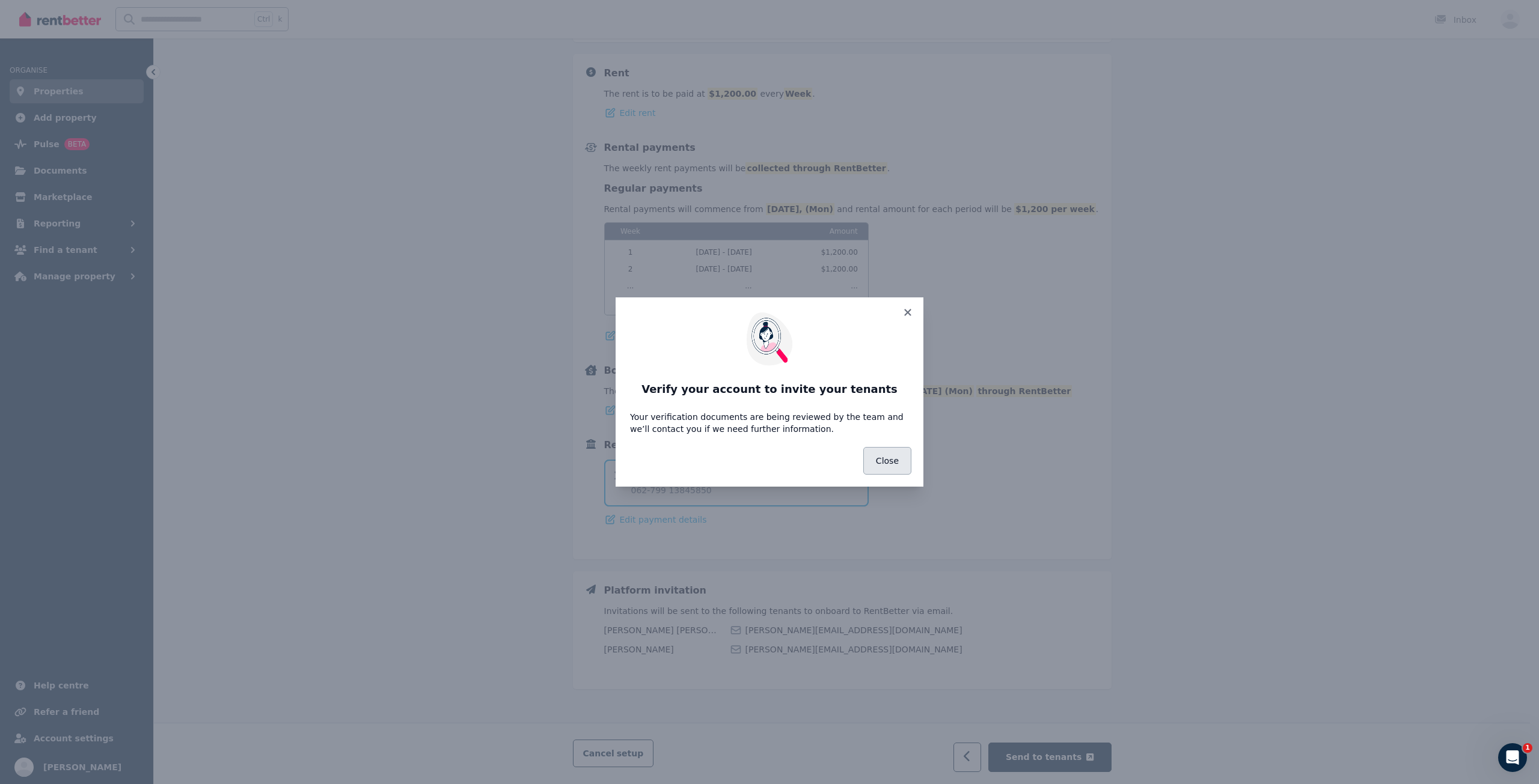
click at [885, 449] on button "Close" at bounding box center [887, 461] width 48 height 28
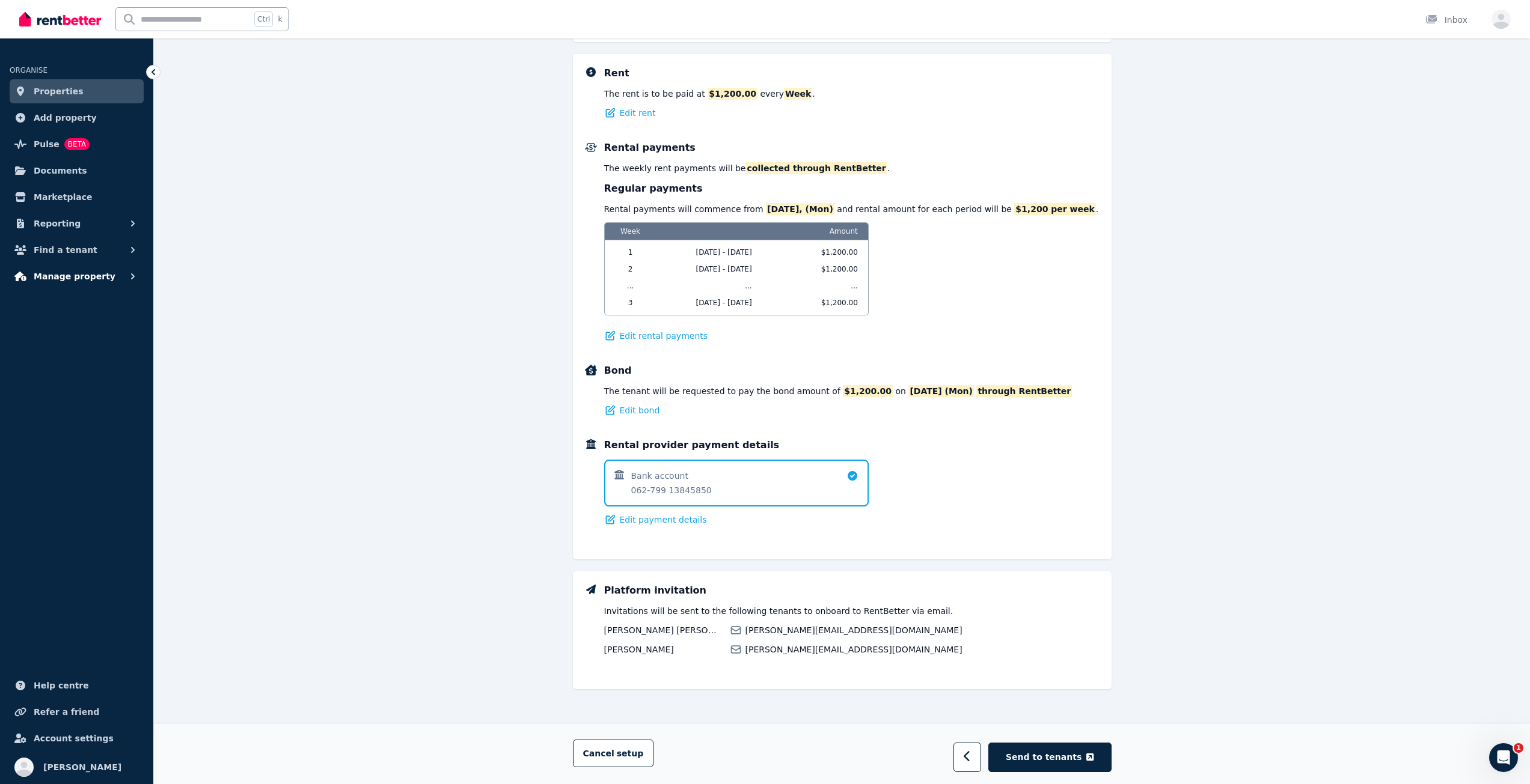
click at [125, 274] on button "Manage property" at bounding box center [77, 276] width 134 height 24
click at [131, 274] on icon "button" at bounding box center [132, 276] width 12 height 12
click at [92, 172] on link "Documents" at bounding box center [77, 170] width 134 height 24
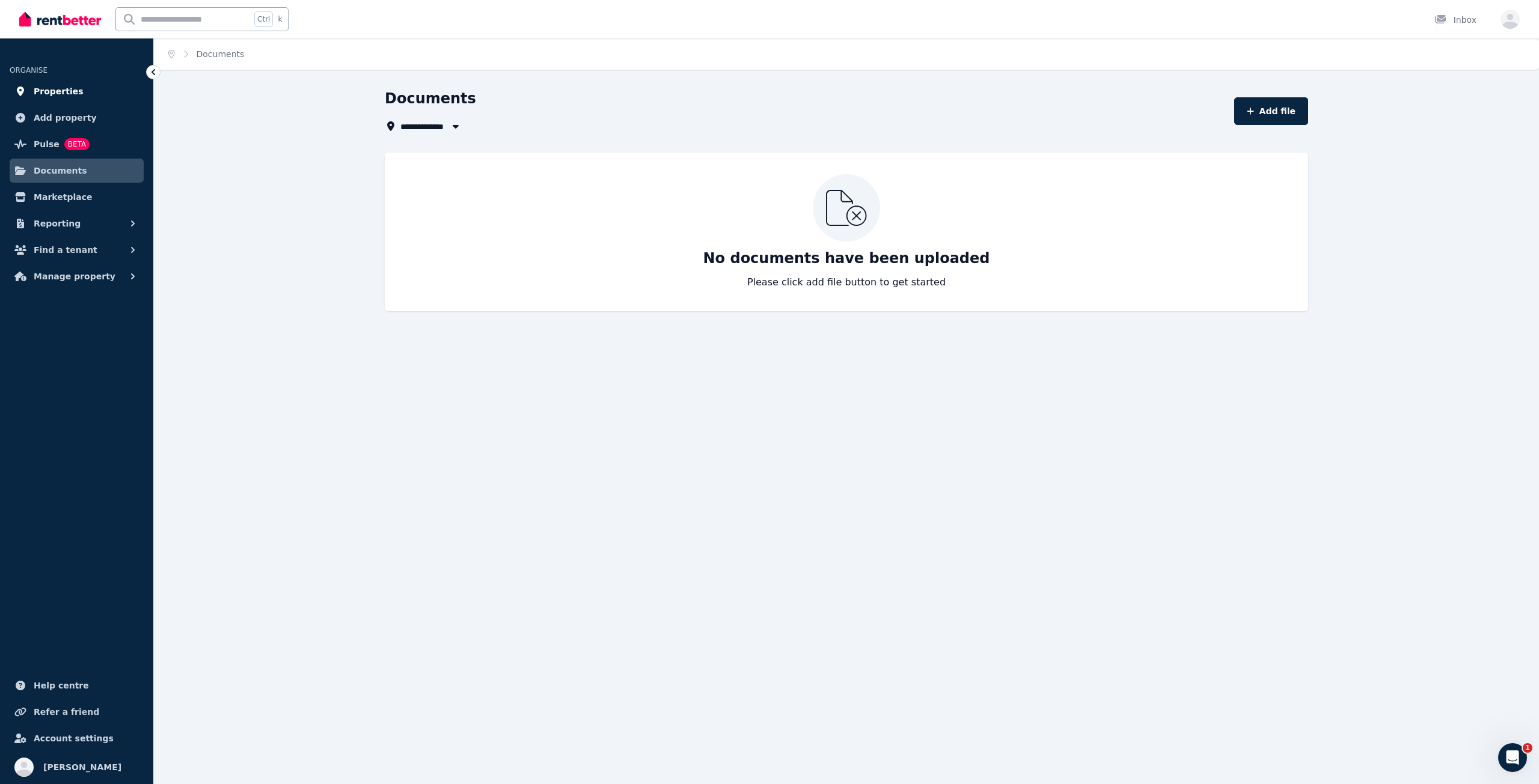
click at [44, 91] on span "Properties" at bounding box center [58, 91] width 50 height 15
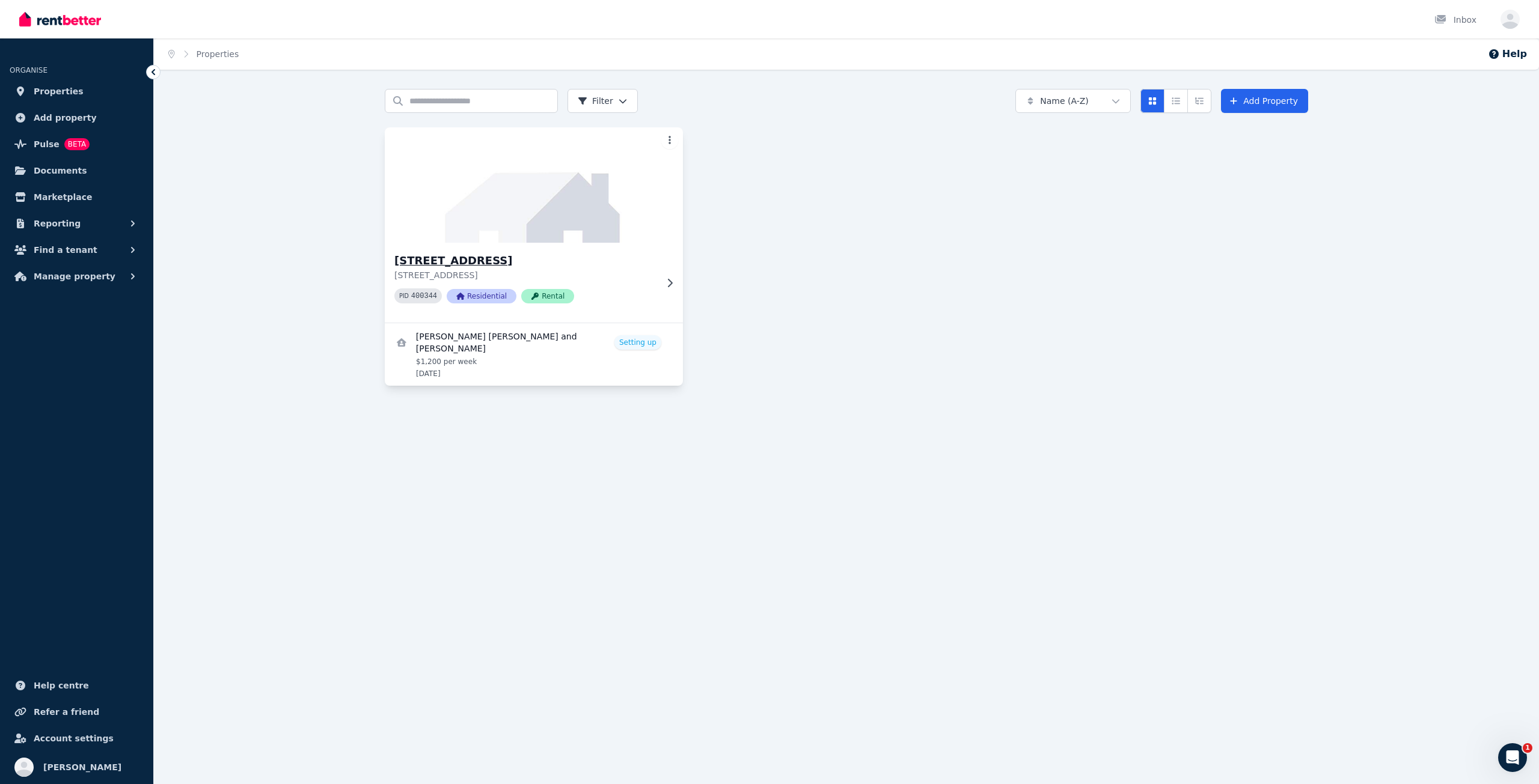
click at [636, 282] on div "1/[STREET_ADDRESS] PID 400344 Residential Rental" at bounding box center [525, 282] width 262 height 60
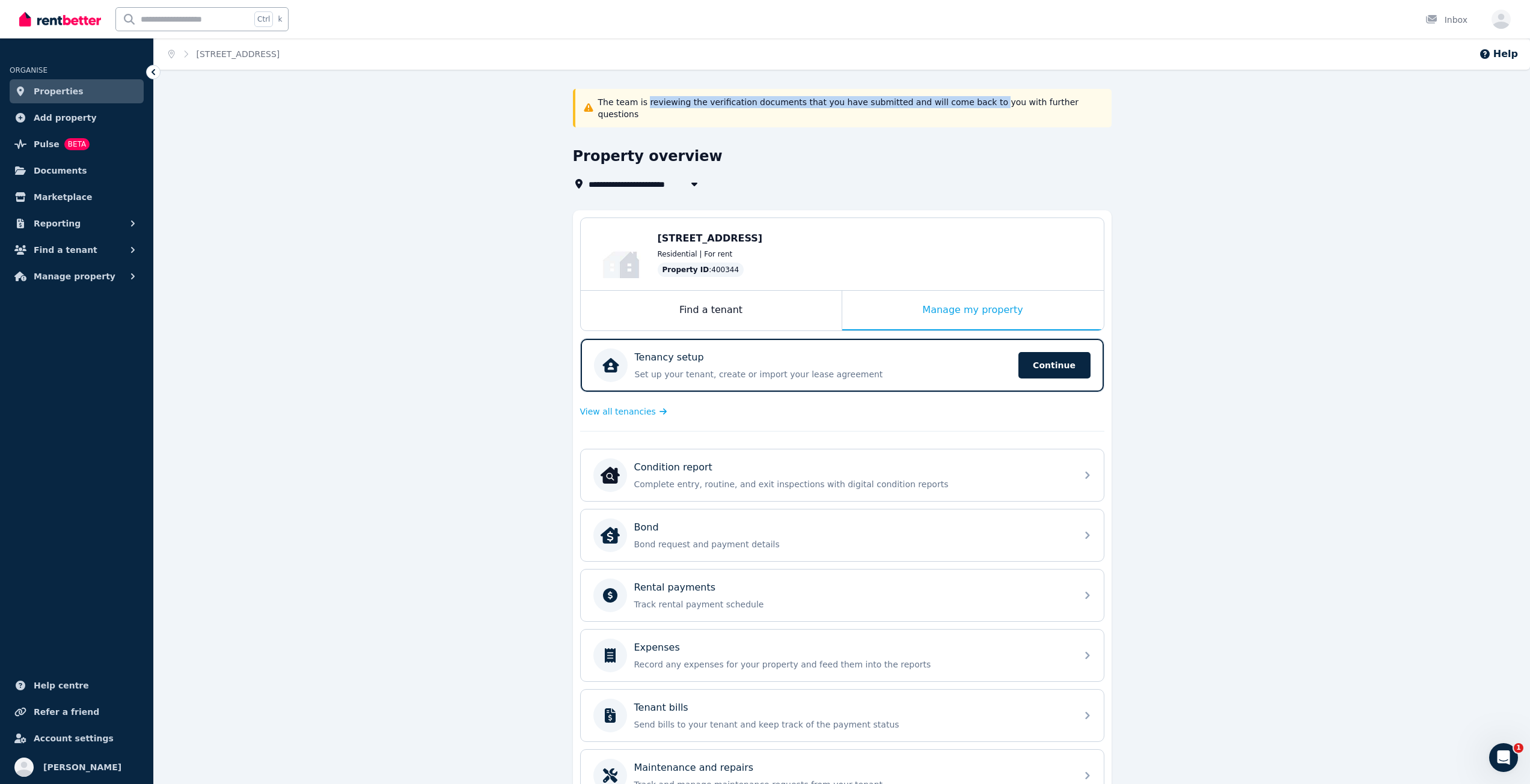
drag, startPoint x: 642, startPoint y: 104, endPoint x: 957, endPoint y: 113, distance: 315.1
click at [957, 113] on div "The team is reviewing the verification documents that you have submitted and wi…" at bounding box center [842, 108] width 539 height 38
click at [1009, 102] on p "The team is reviewing the verification documents that you have submitted and wi…" at bounding box center [851, 108] width 506 height 24
click at [57, 91] on span "Properties" at bounding box center [58, 91] width 50 height 15
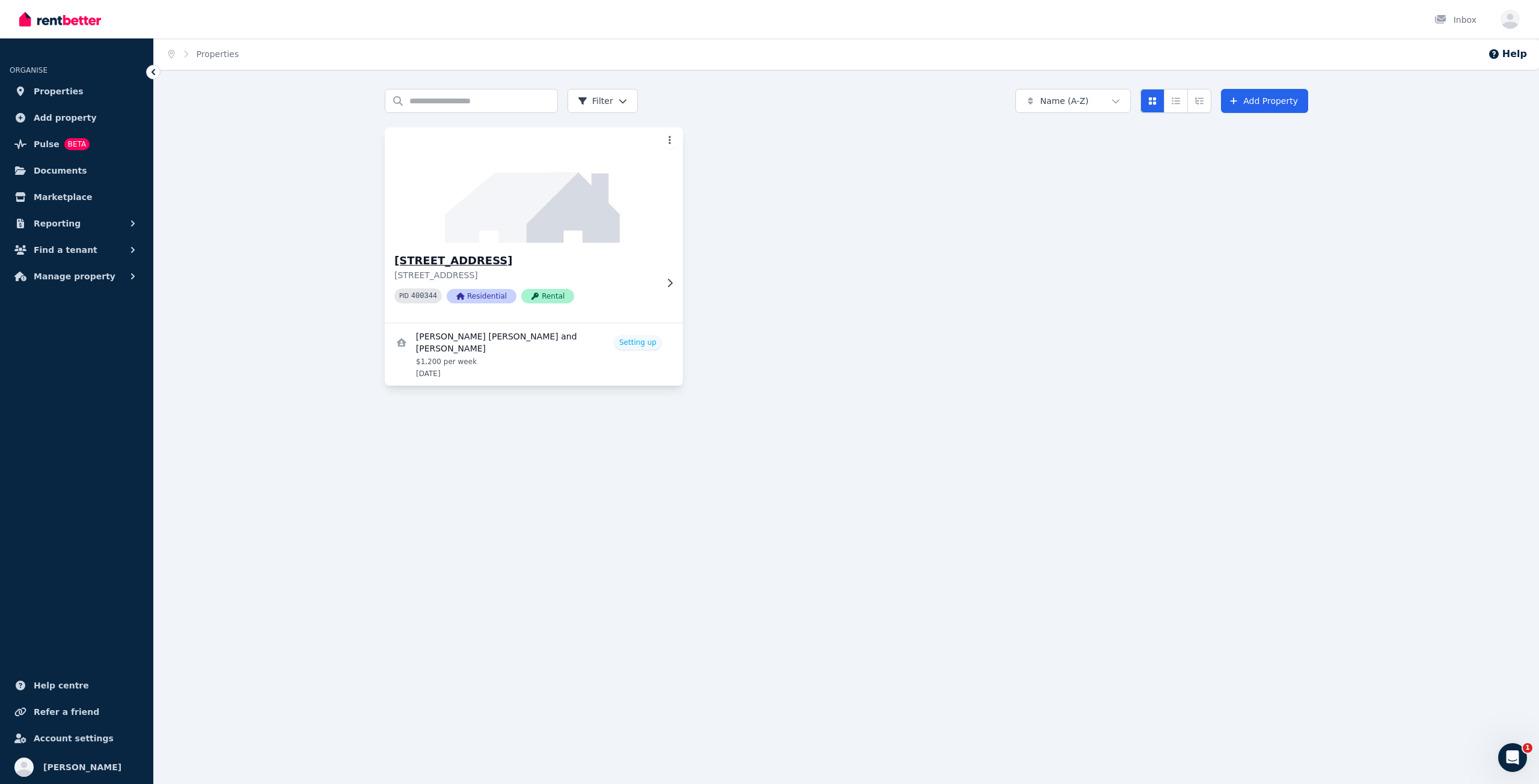
click at [644, 285] on div "1/[STREET_ADDRESS] PID 400344 Residential Rental" at bounding box center [525, 282] width 262 height 60
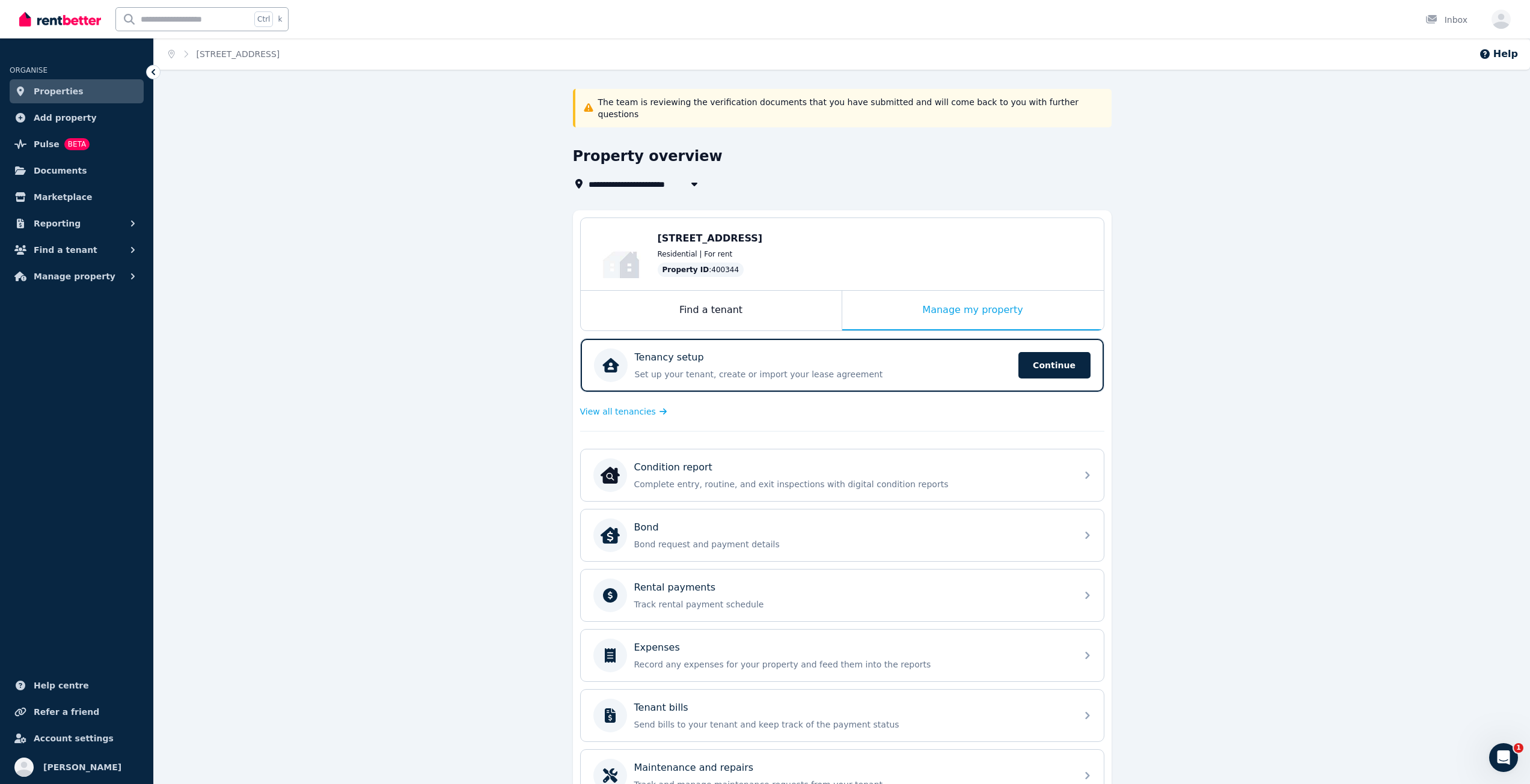
click at [77, 18] on img at bounding box center [60, 20] width 82 height 18
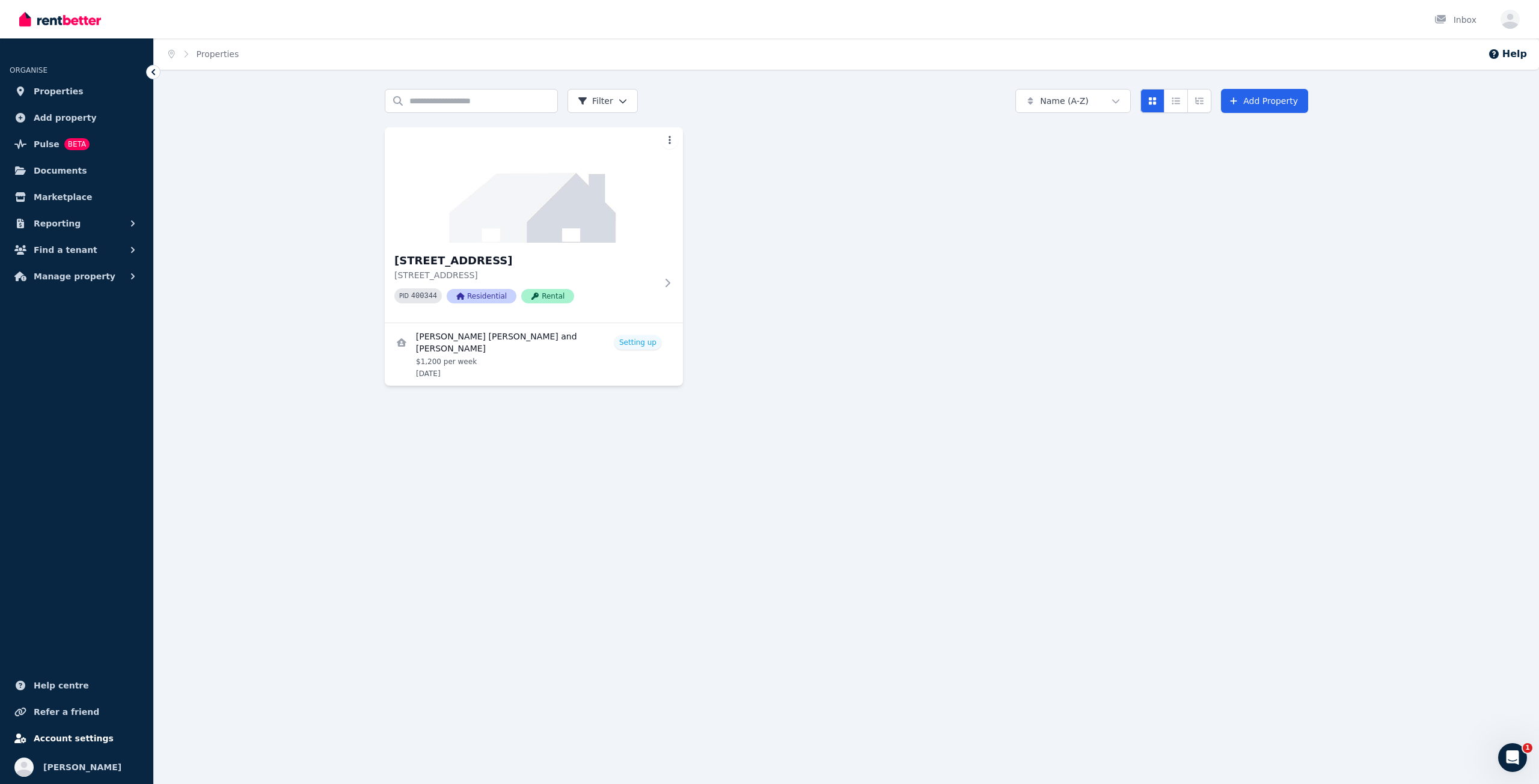
click at [83, 736] on span "Account settings" at bounding box center [73, 738] width 80 height 15
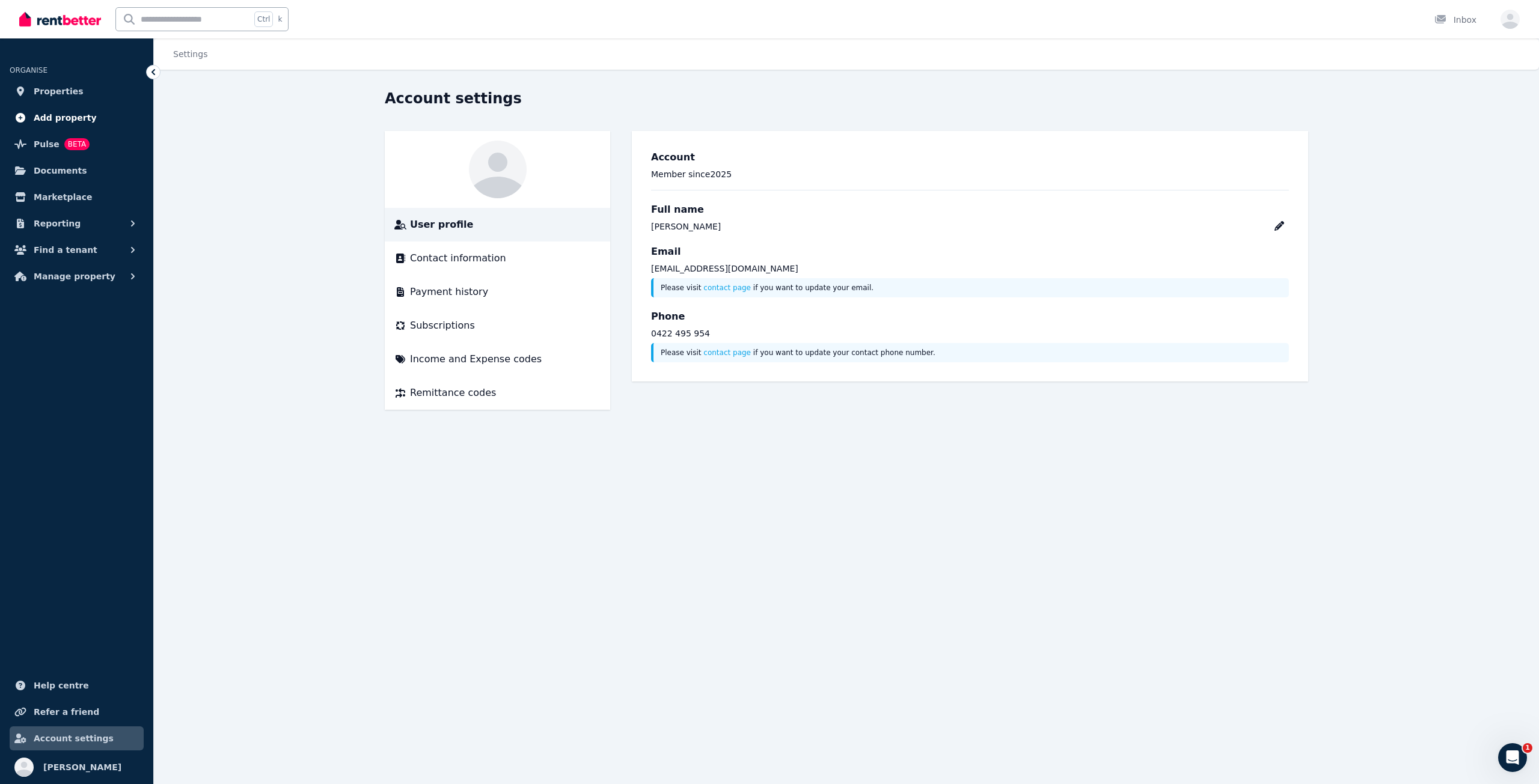
click at [97, 118] on link "Add property" at bounding box center [77, 117] width 134 height 24
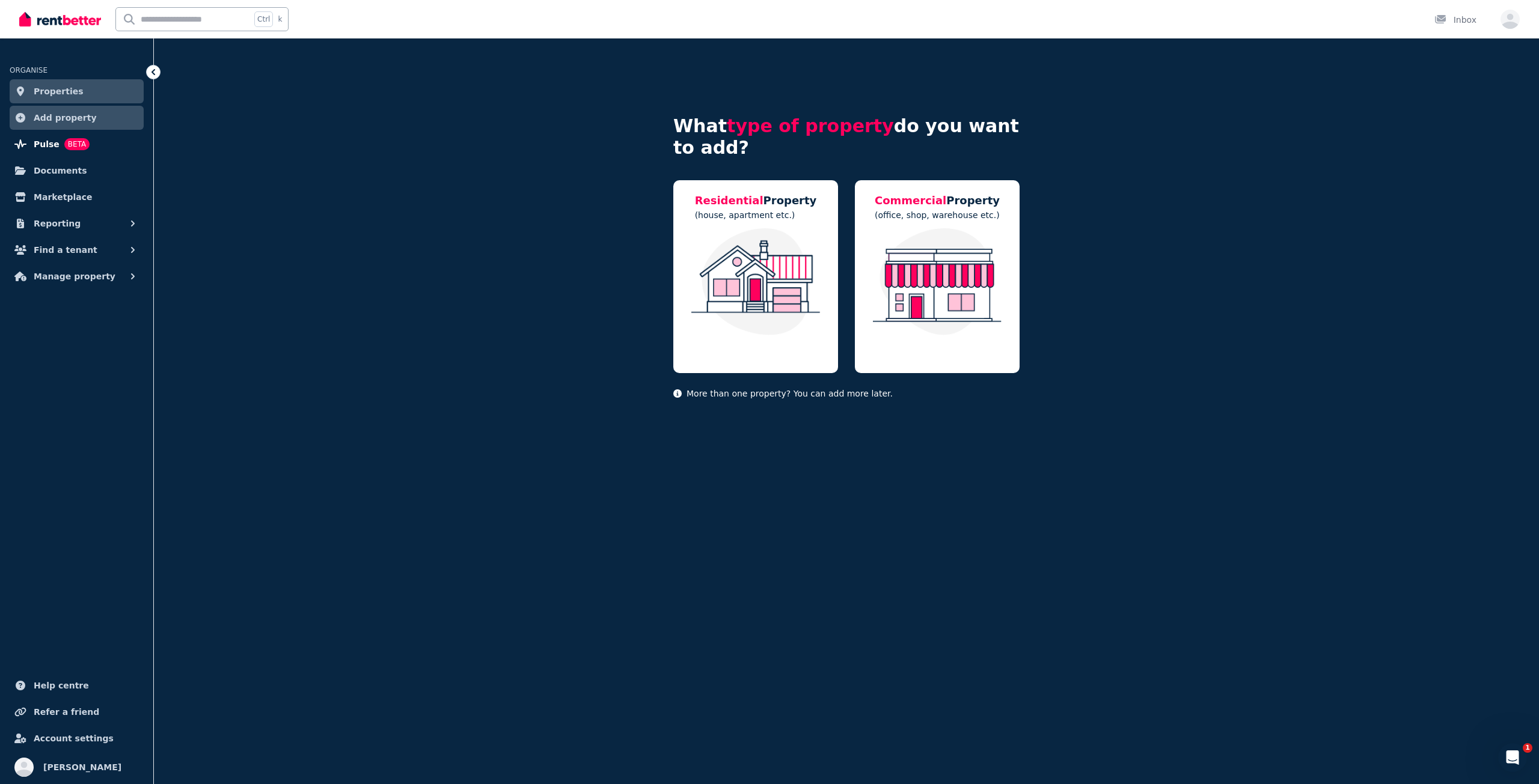
click at [94, 145] on link "Pulse BETA" at bounding box center [77, 144] width 134 height 24
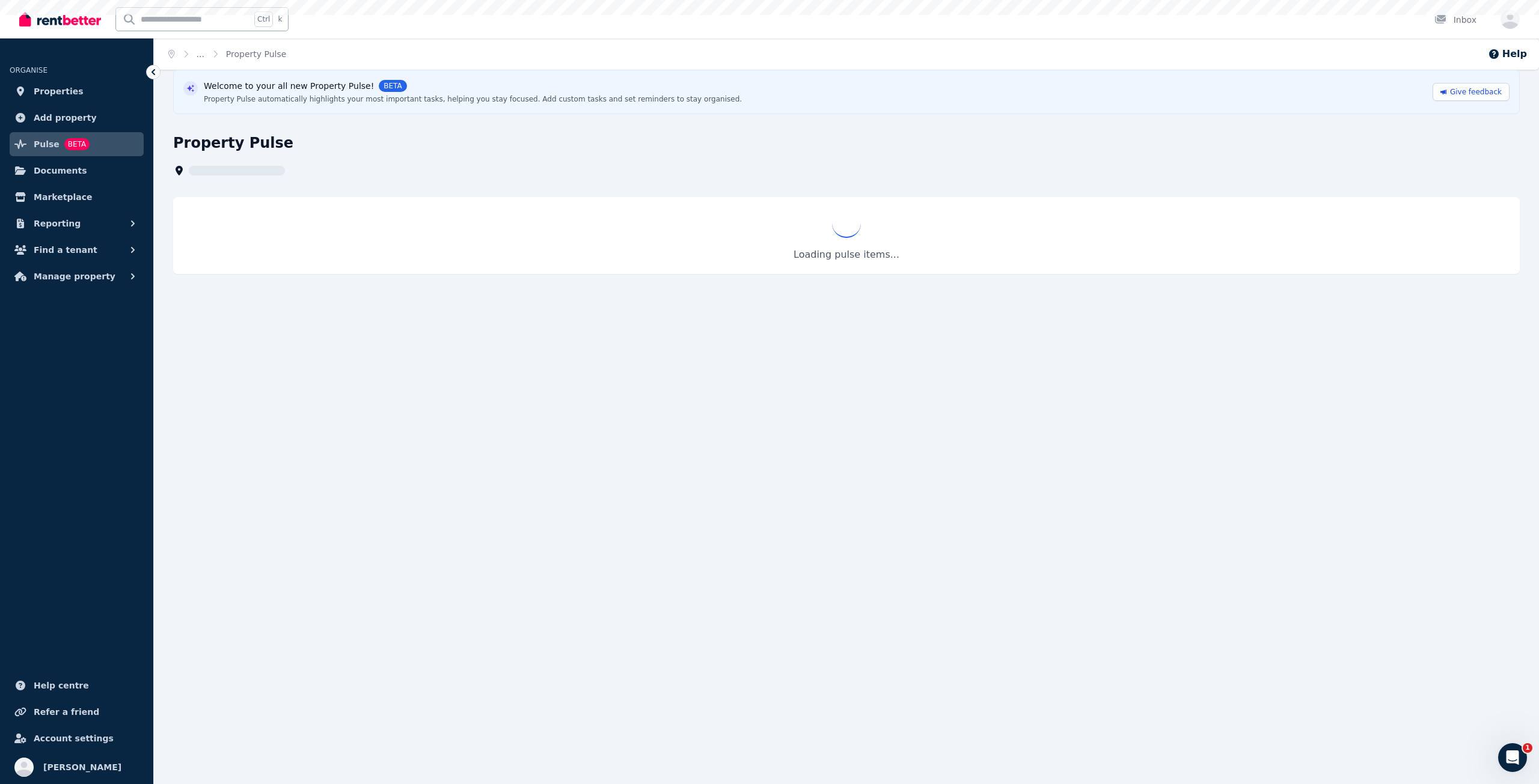
click at [97, 181] on link "Documents" at bounding box center [77, 170] width 134 height 24
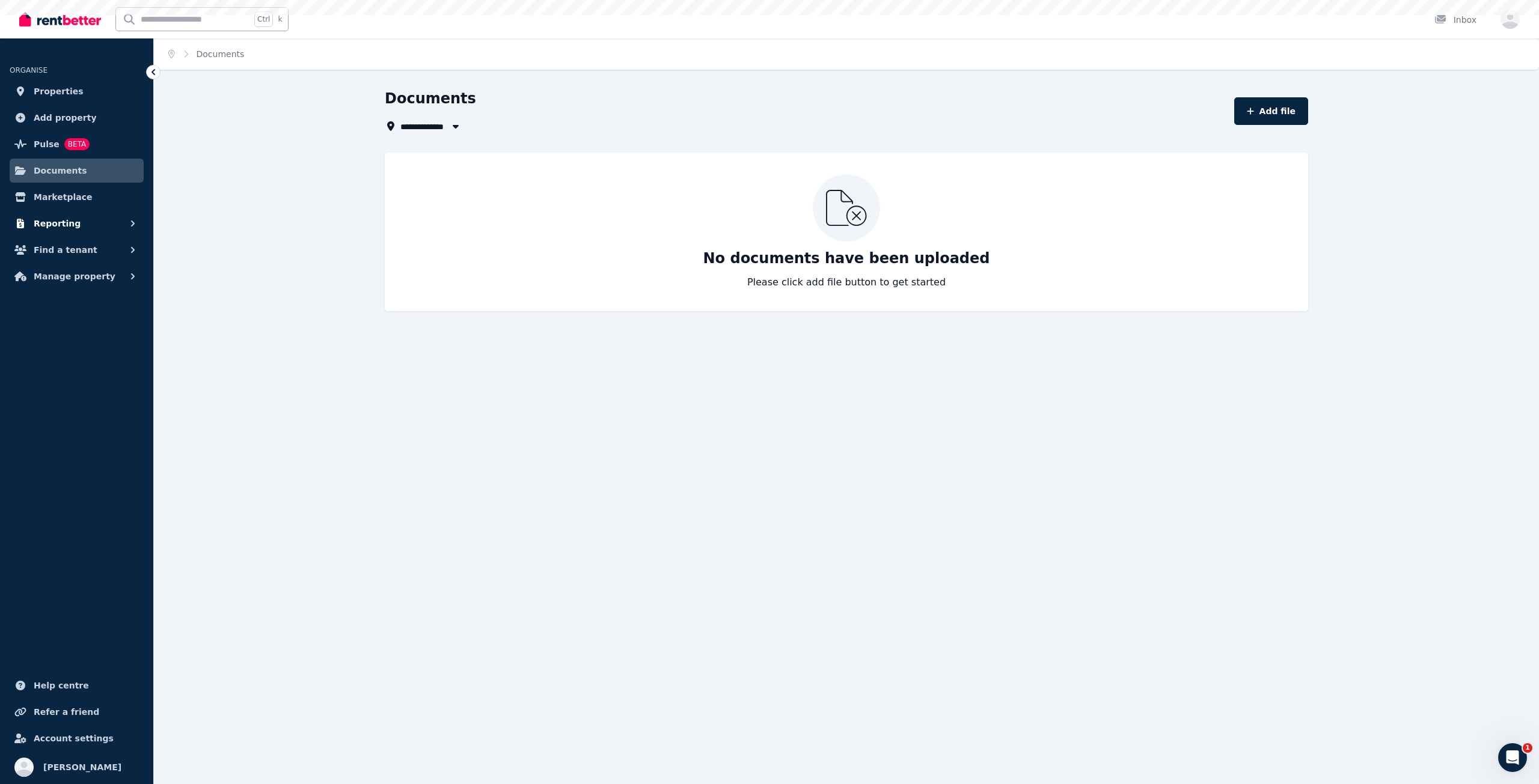
click at [95, 213] on button "Reporting" at bounding box center [77, 223] width 134 height 24
click at [87, 302] on button "Find a tenant" at bounding box center [77, 300] width 134 height 24
click at [93, 431] on ul "ORGANISE Properties Add property Pulse BETA Documents Marketplace Reporting Pay…" at bounding box center [77, 417] width 153 height 733
click at [107, 380] on button "Manage property" at bounding box center [77, 374] width 134 height 24
click at [1517, 22] on icon "button" at bounding box center [1510, 20] width 20 height 20
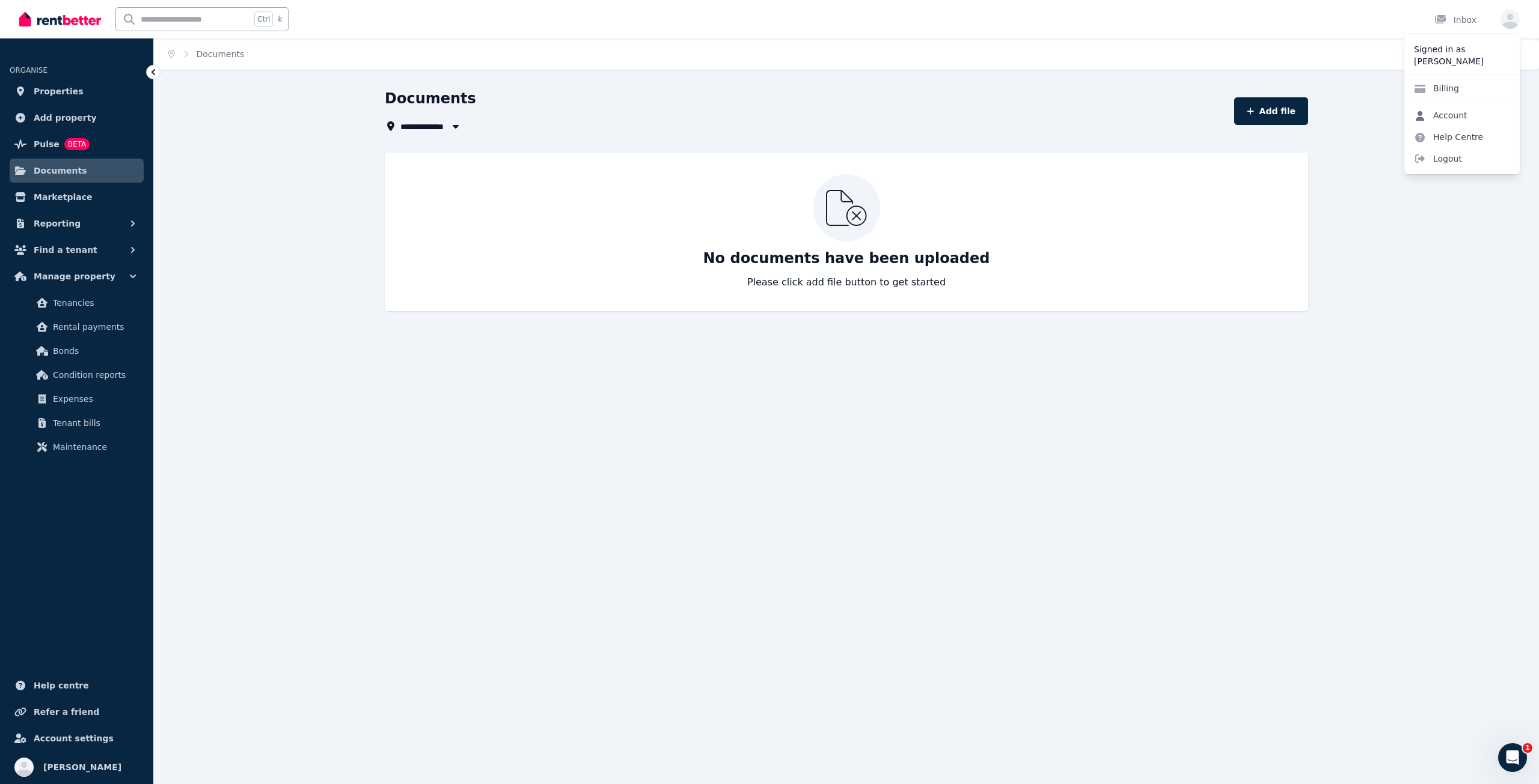
click at [1473, 113] on link "Account" at bounding box center [1440, 115] width 73 height 22
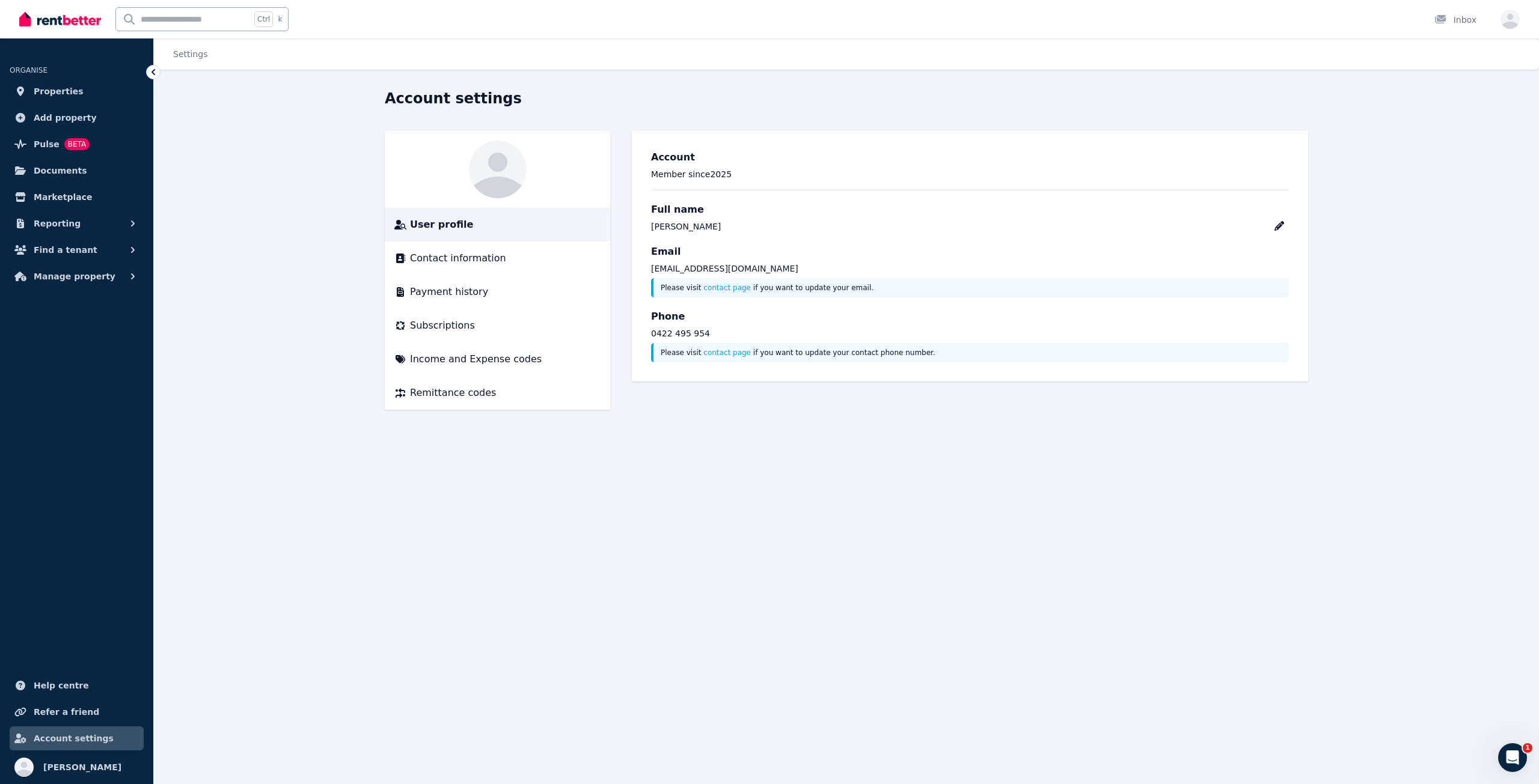
click at [1523, 13] on div "Open main menu Ctrl k Inbox Open user menu" at bounding box center [770, 19] width 1539 height 38
click at [1510, 22] on icon "button" at bounding box center [1510, 20] width 20 height 20
click at [1459, 161] on span "Logout" at bounding box center [1461, 158] width 115 height 22
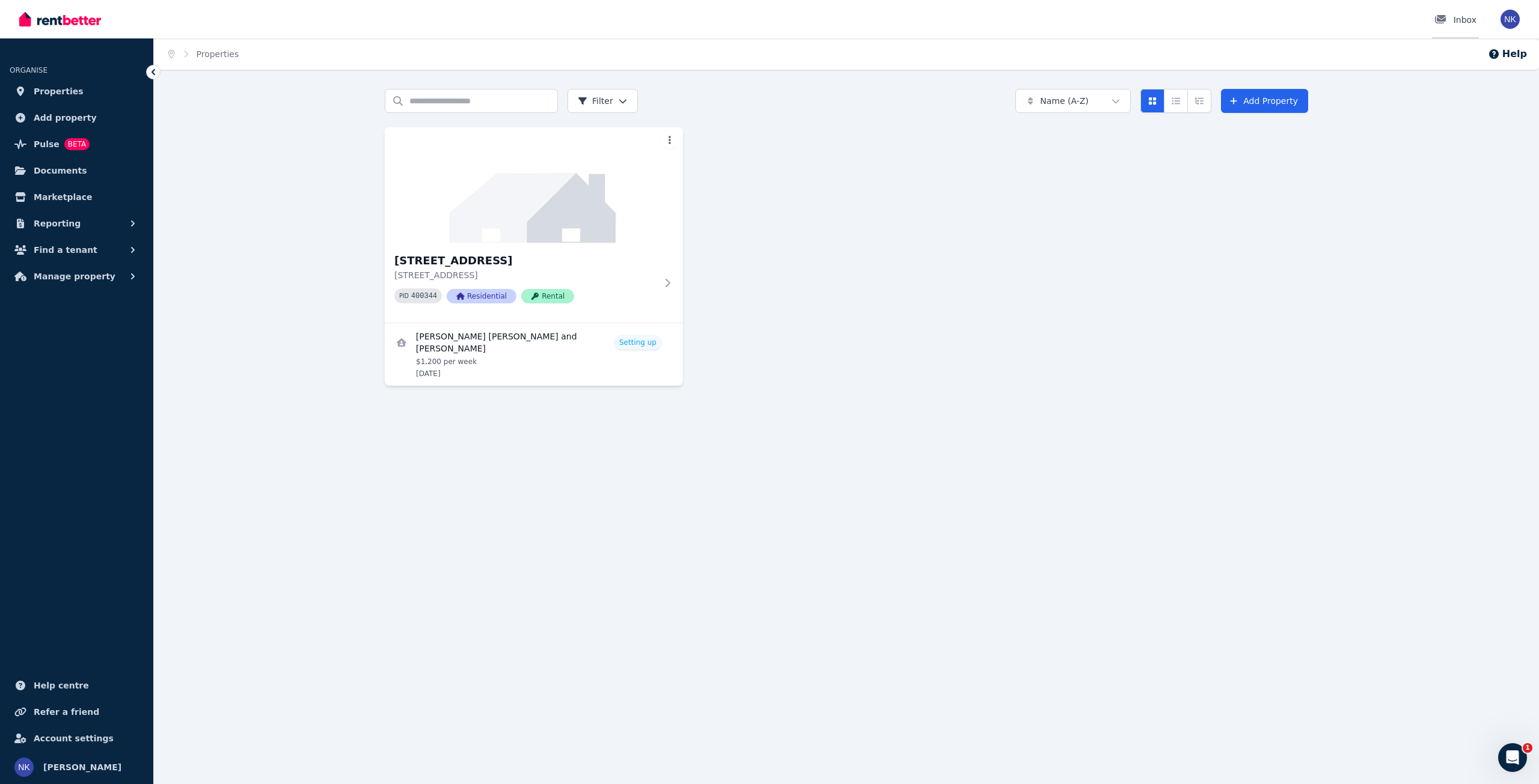
click at [1471, 8] on link "Inbox" at bounding box center [1455, 19] width 47 height 38
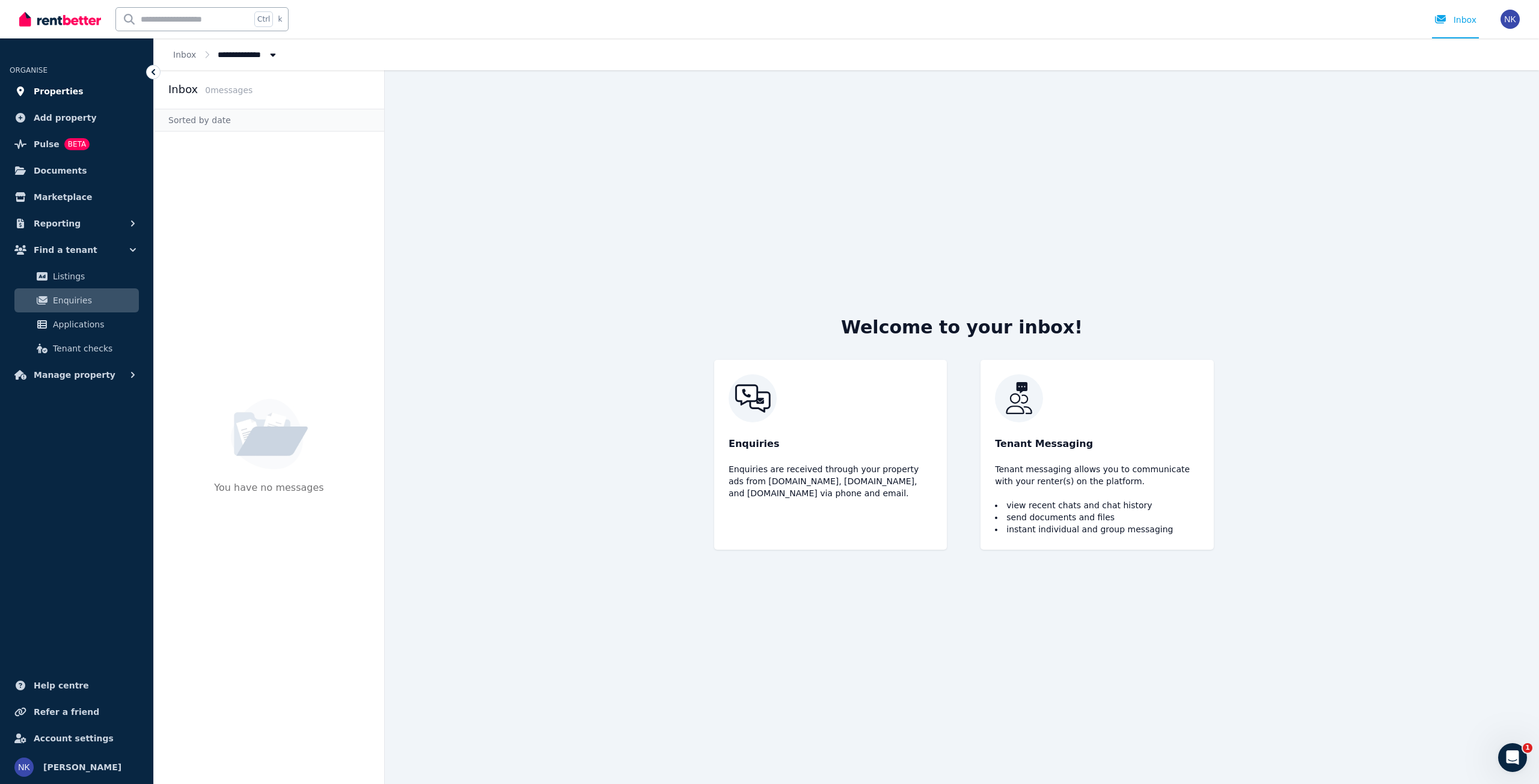
click at [78, 82] on link "Properties" at bounding box center [77, 91] width 134 height 24
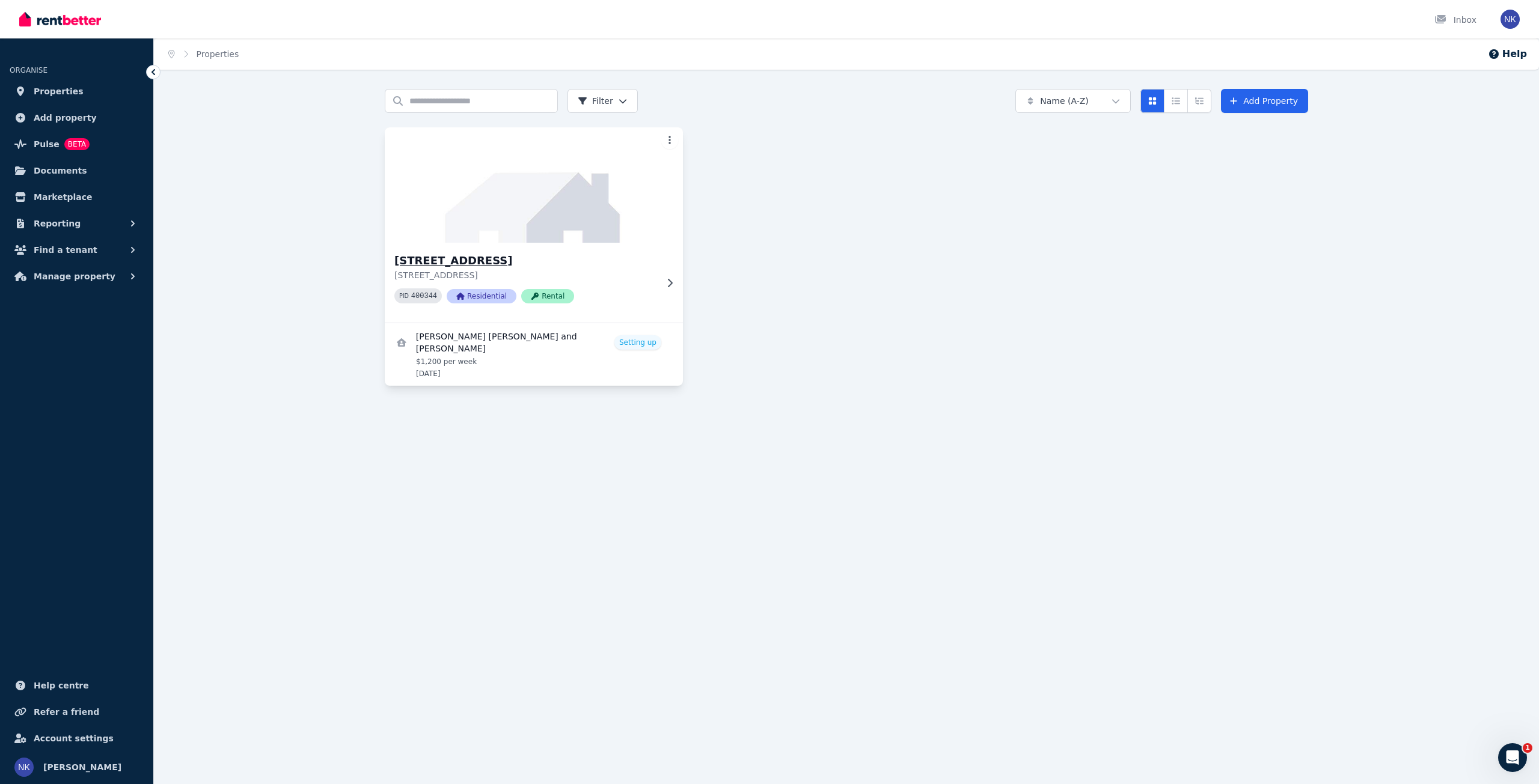
click at [520, 221] on img at bounding box center [534, 184] width 313 height 122
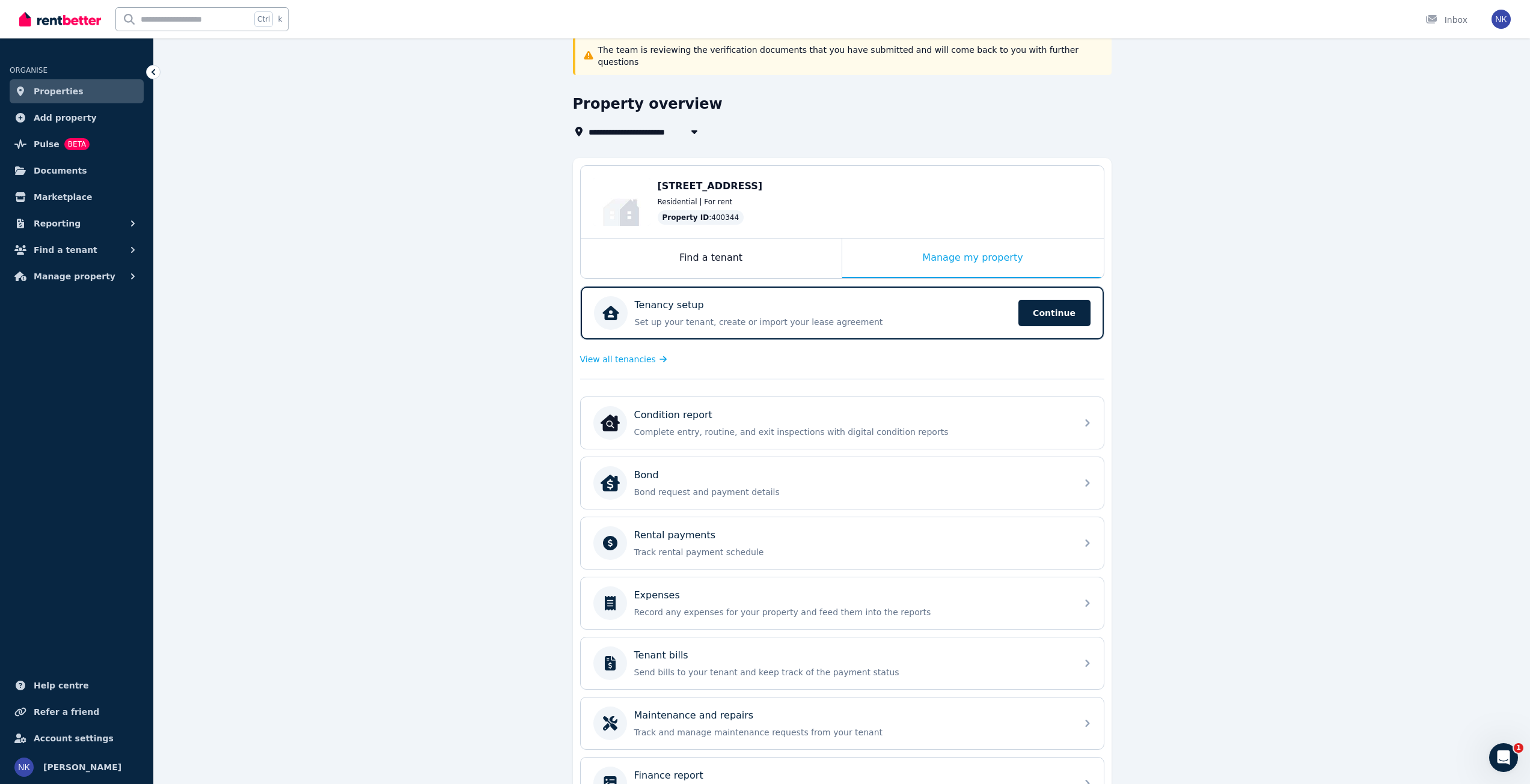
scroll to position [119, 0]
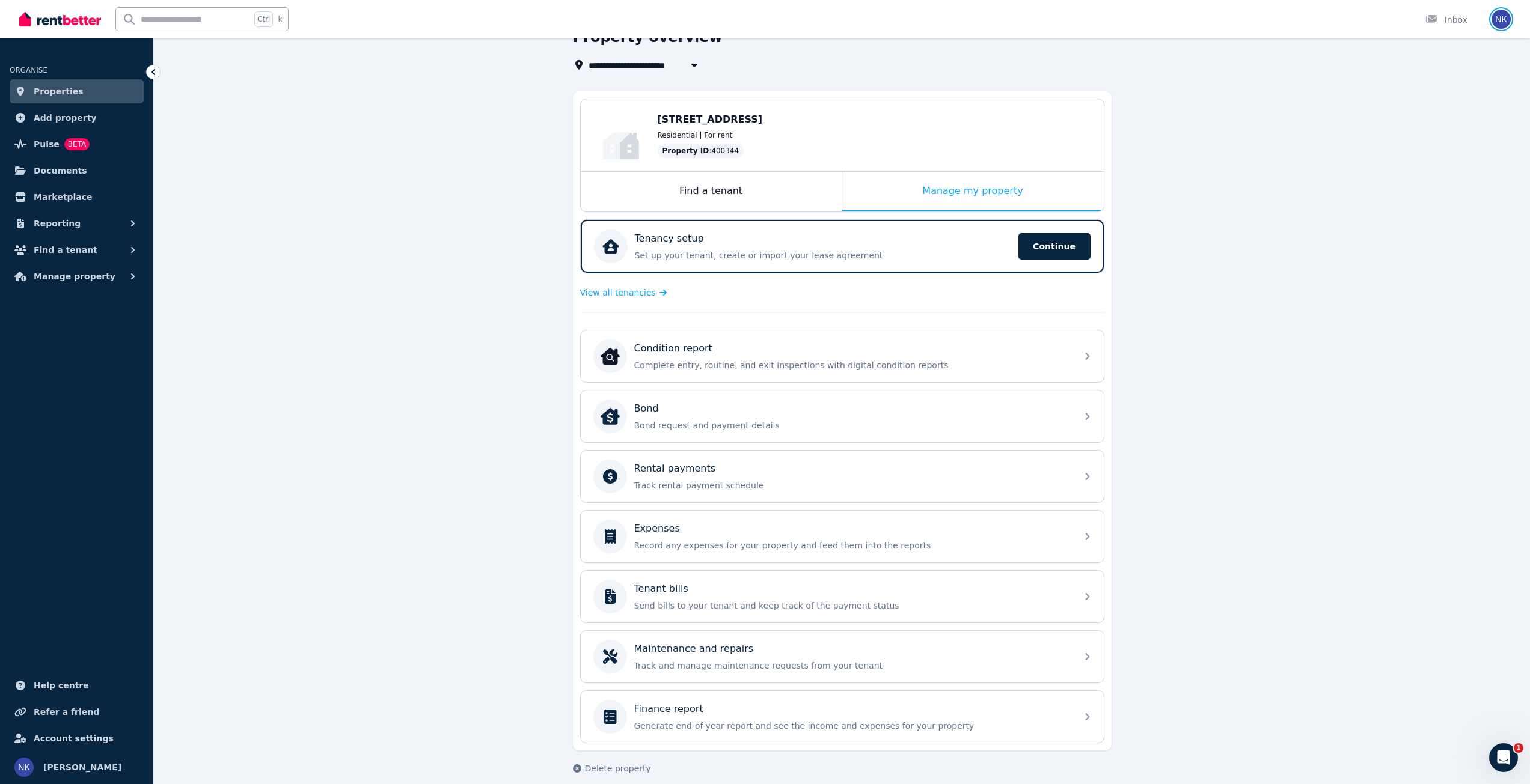
click at [1501, 21] on img "button" at bounding box center [1501, 20] width 20 height 20
click at [131, 166] on link "Documents" at bounding box center [77, 170] width 134 height 24
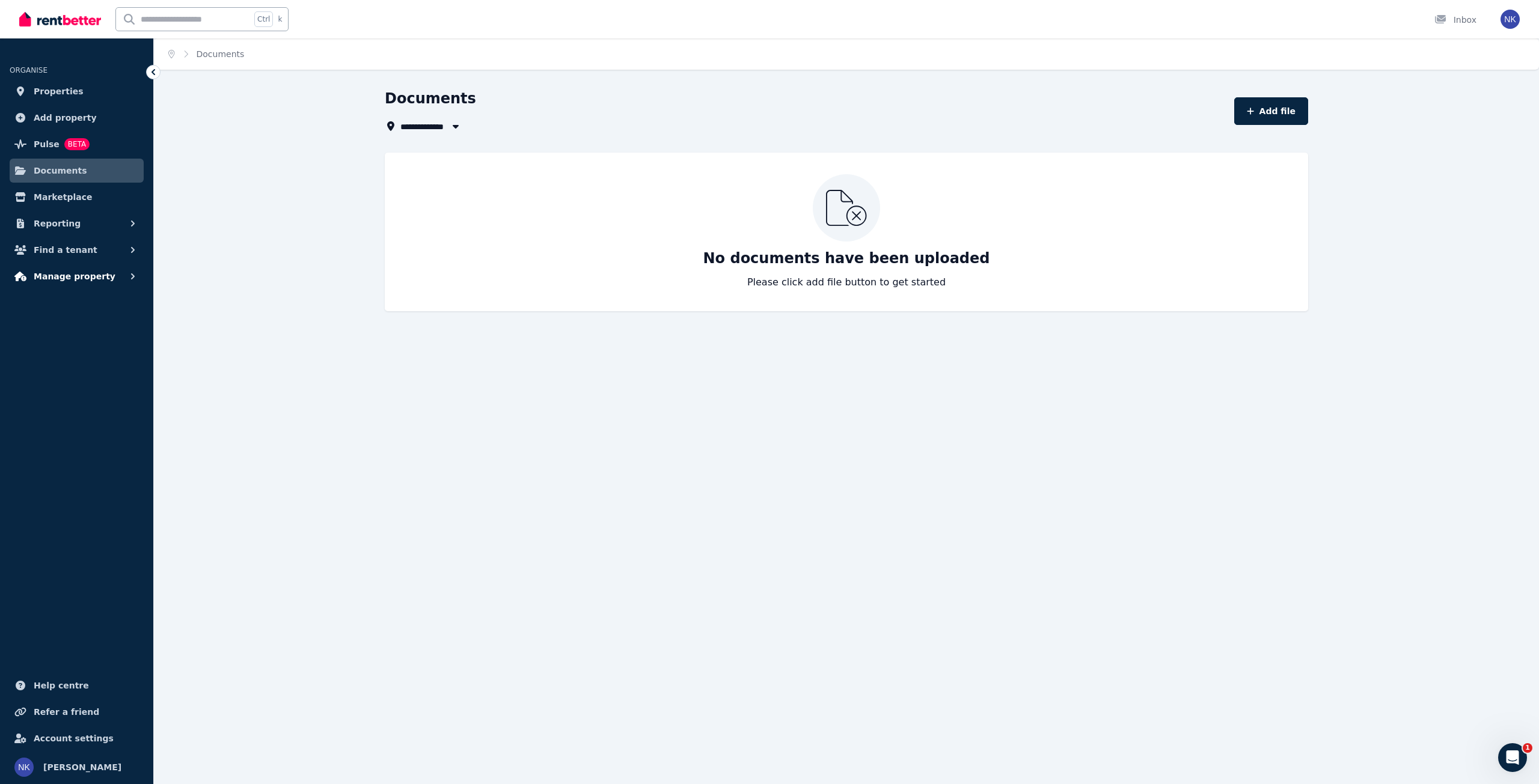
click at [71, 271] on span "Manage property" at bounding box center [74, 277] width 82 height 15
click at [337, 534] on div "**********" at bounding box center [770, 392] width 1539 height 784
click at [89, 748] on link "Account settings" at bounding box center [77, 738] width 134 height 24
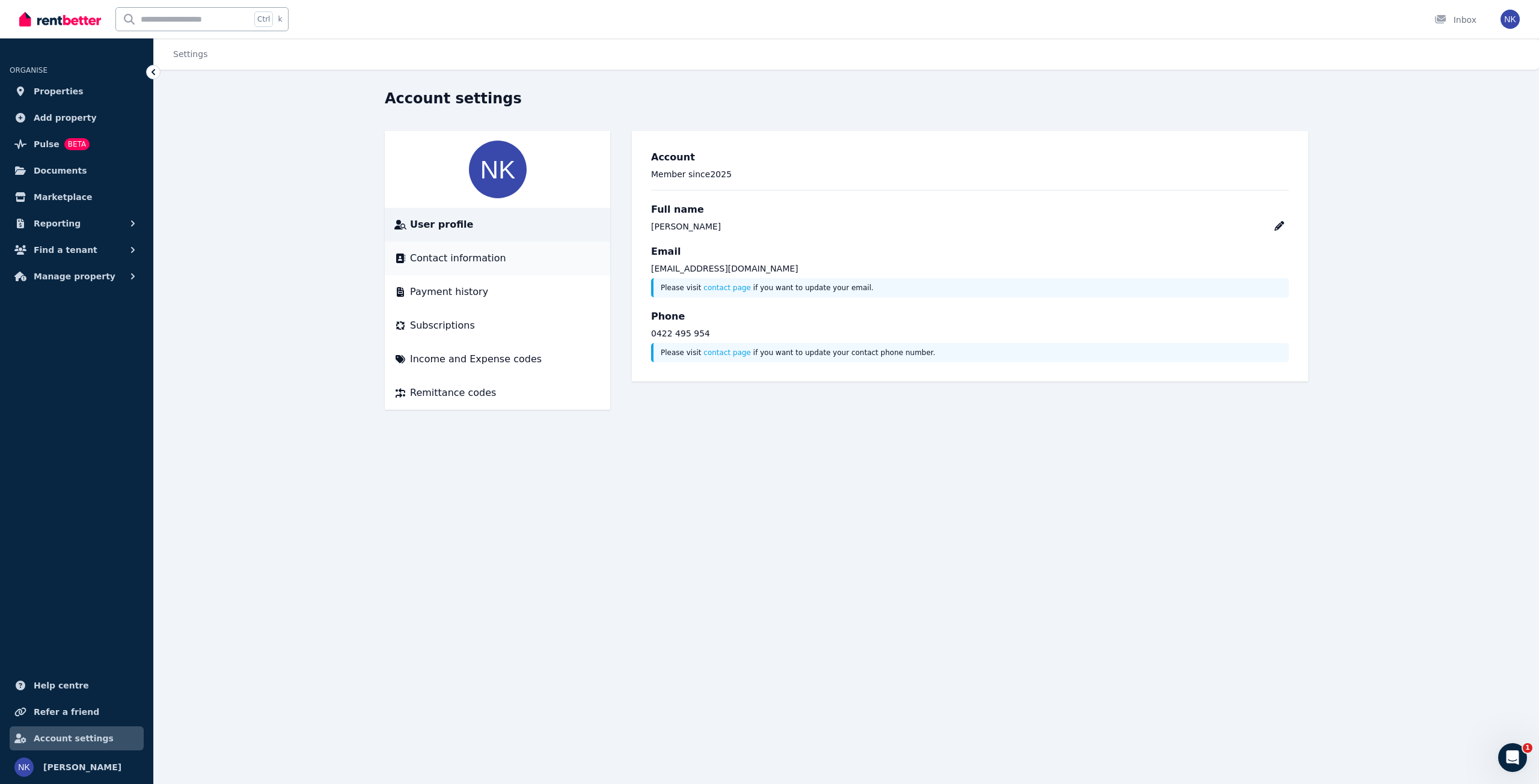
click at [538, 259] on div "Contact information" at bounding box center [497, 259] width 206 height 15
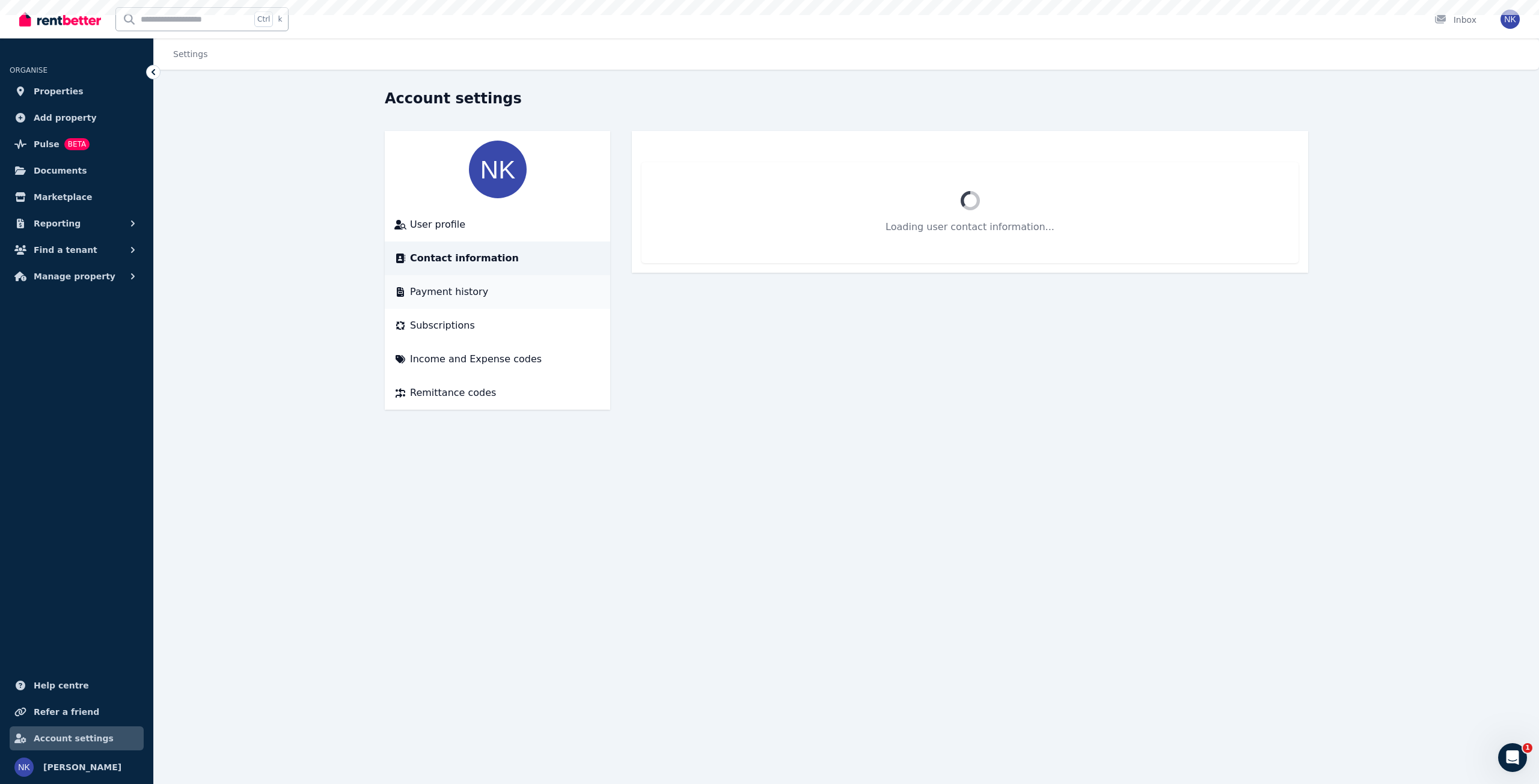
click at [524, 286] on div "Payment history" at bounding box center [497, 292] width 206 height 15
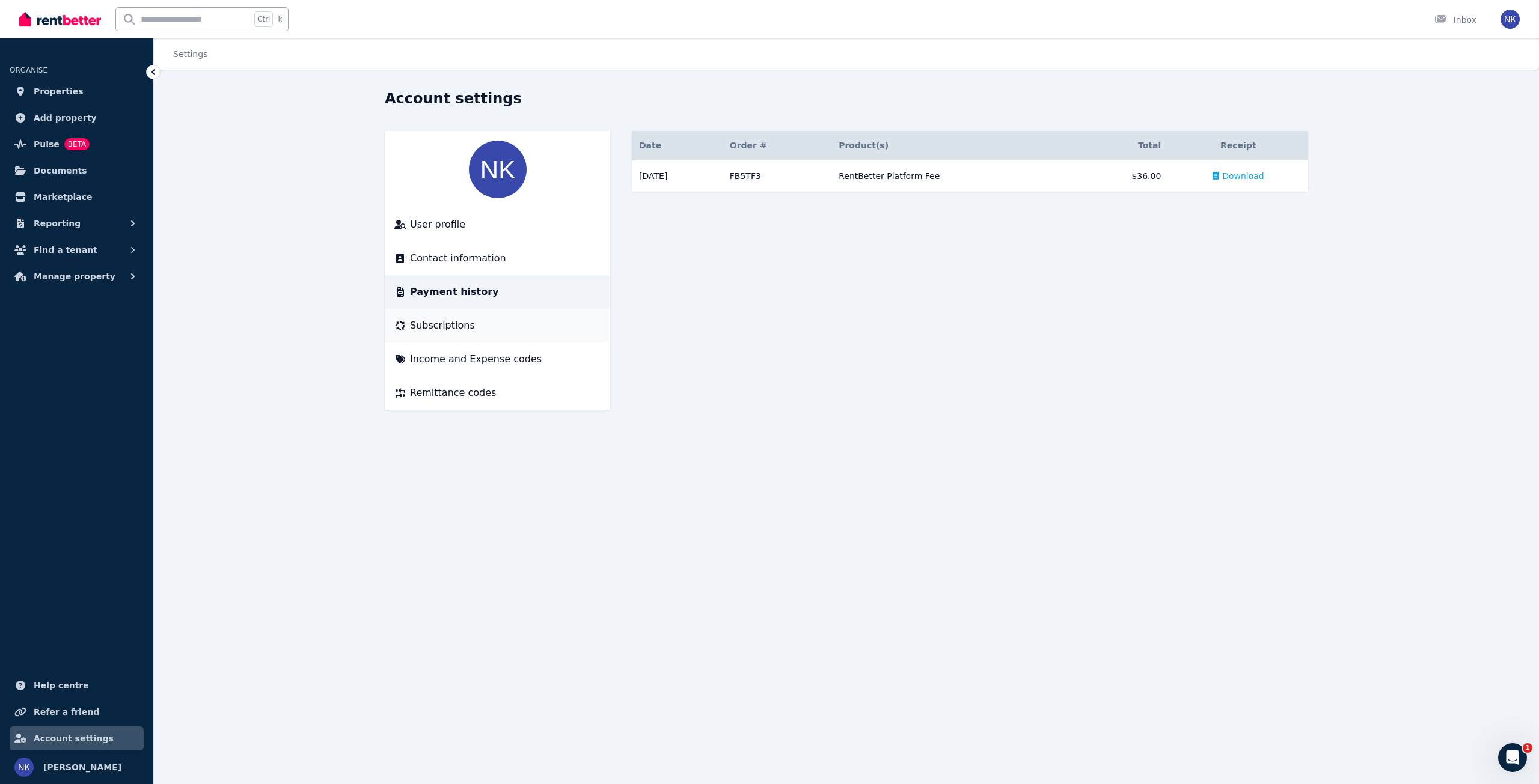
click at [528, 326] on div "Subscriptions" at bounding box center [497, 326] width 206 height 15
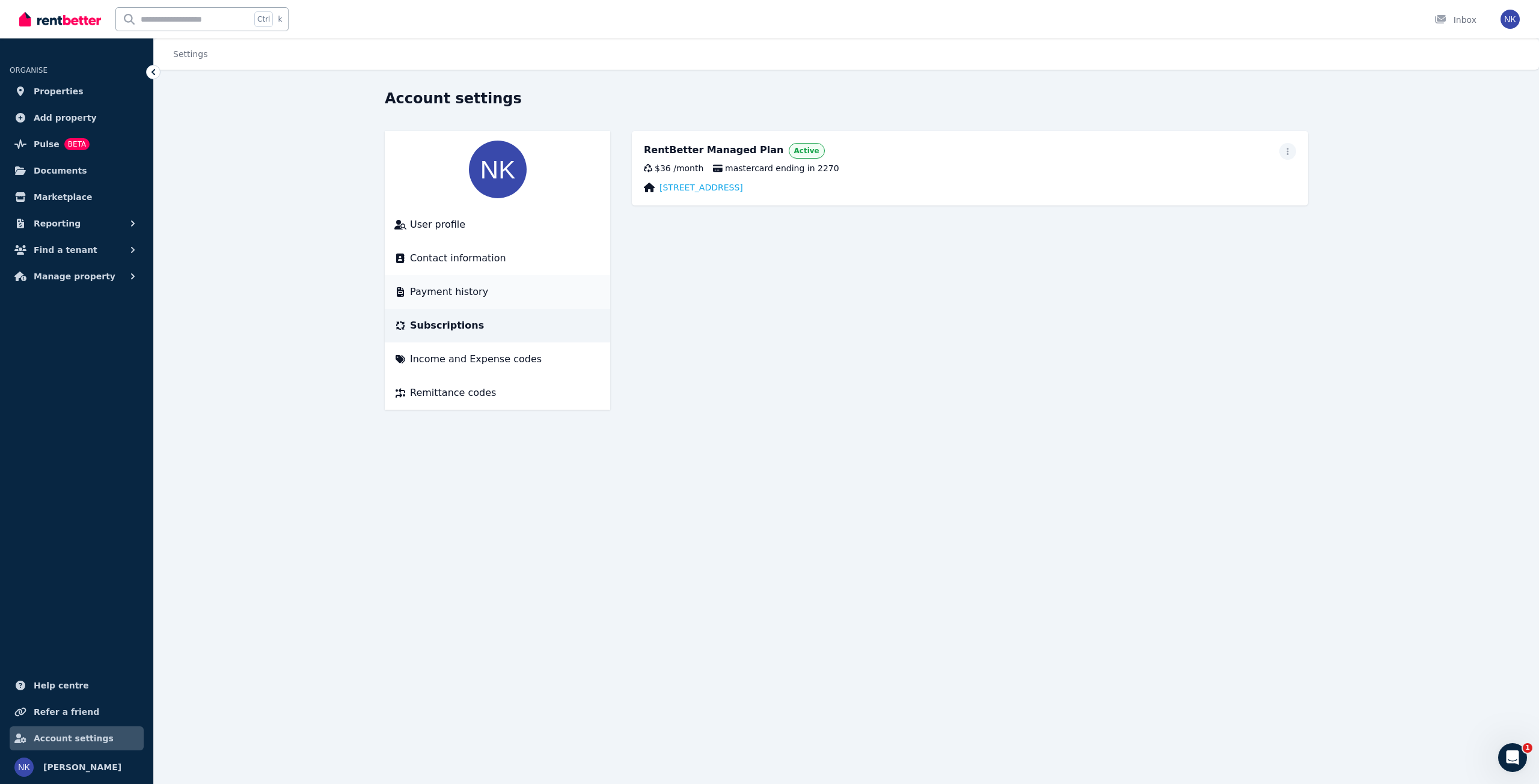
click at [508, 308] on li "Payment history" at bounding box center [497, 291] width 225 height 33
click at [510, 295] on div "Payment history" at bounding box center [497, 292] width 206 height 15
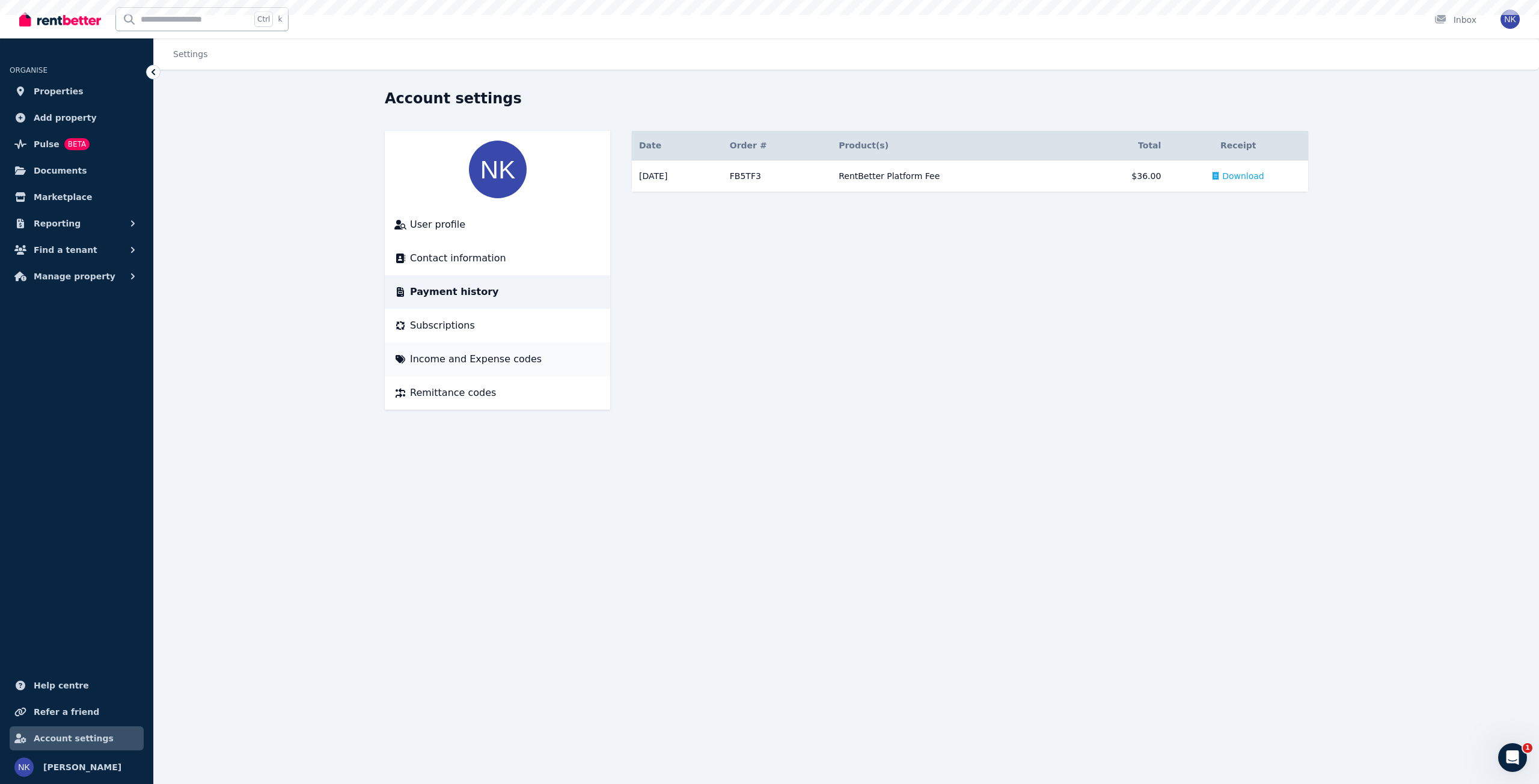
click at [500, 365] on span "Income and Expense codes" at bounding box center [475, 360] width 131 height 15
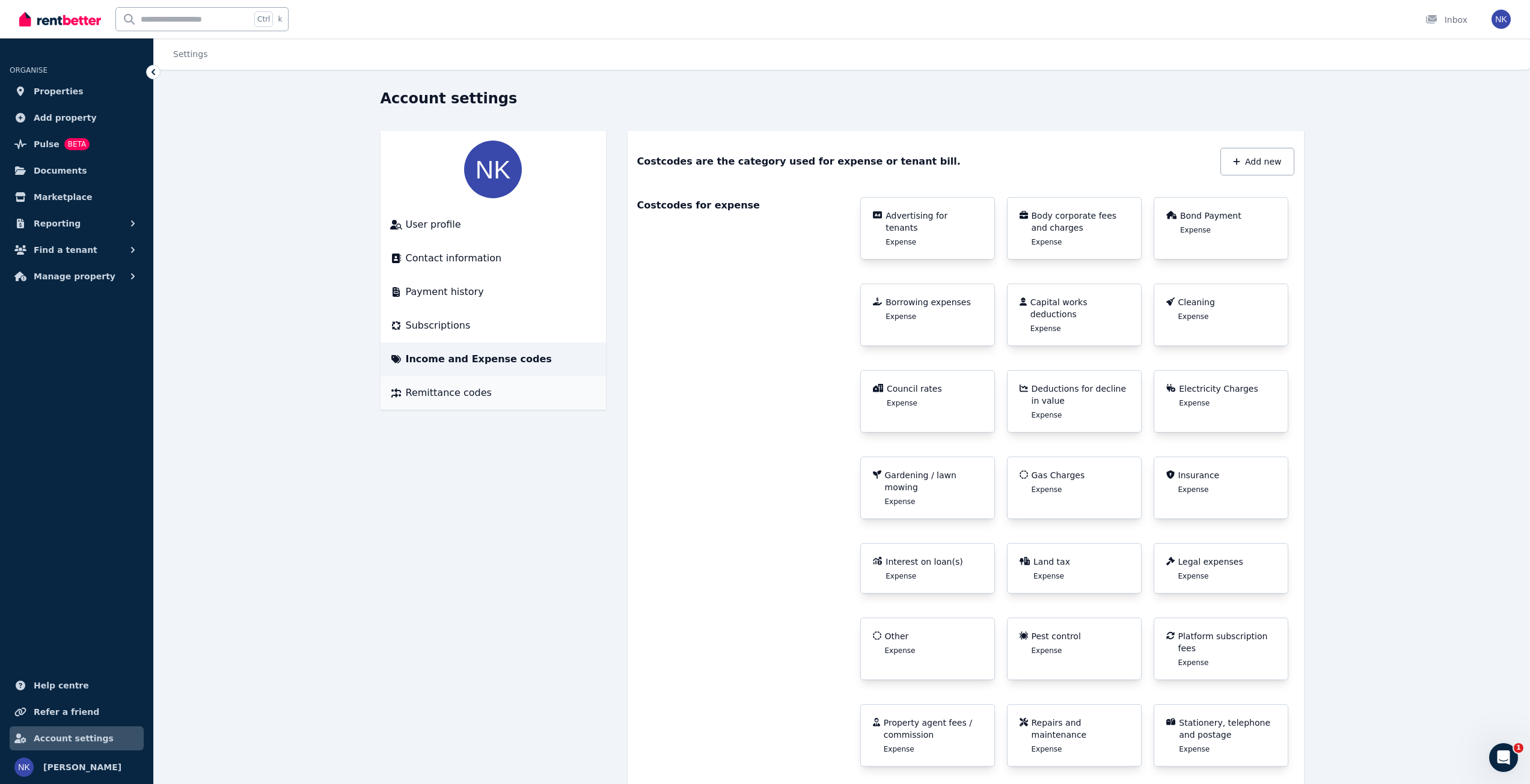
click at [507, 381] on li "Remittance codes" at bounding box center [493, 392] width 225 height 33
click at [42, 83] on link "Properties" at bounding box center [77, 91] width 134 height 24
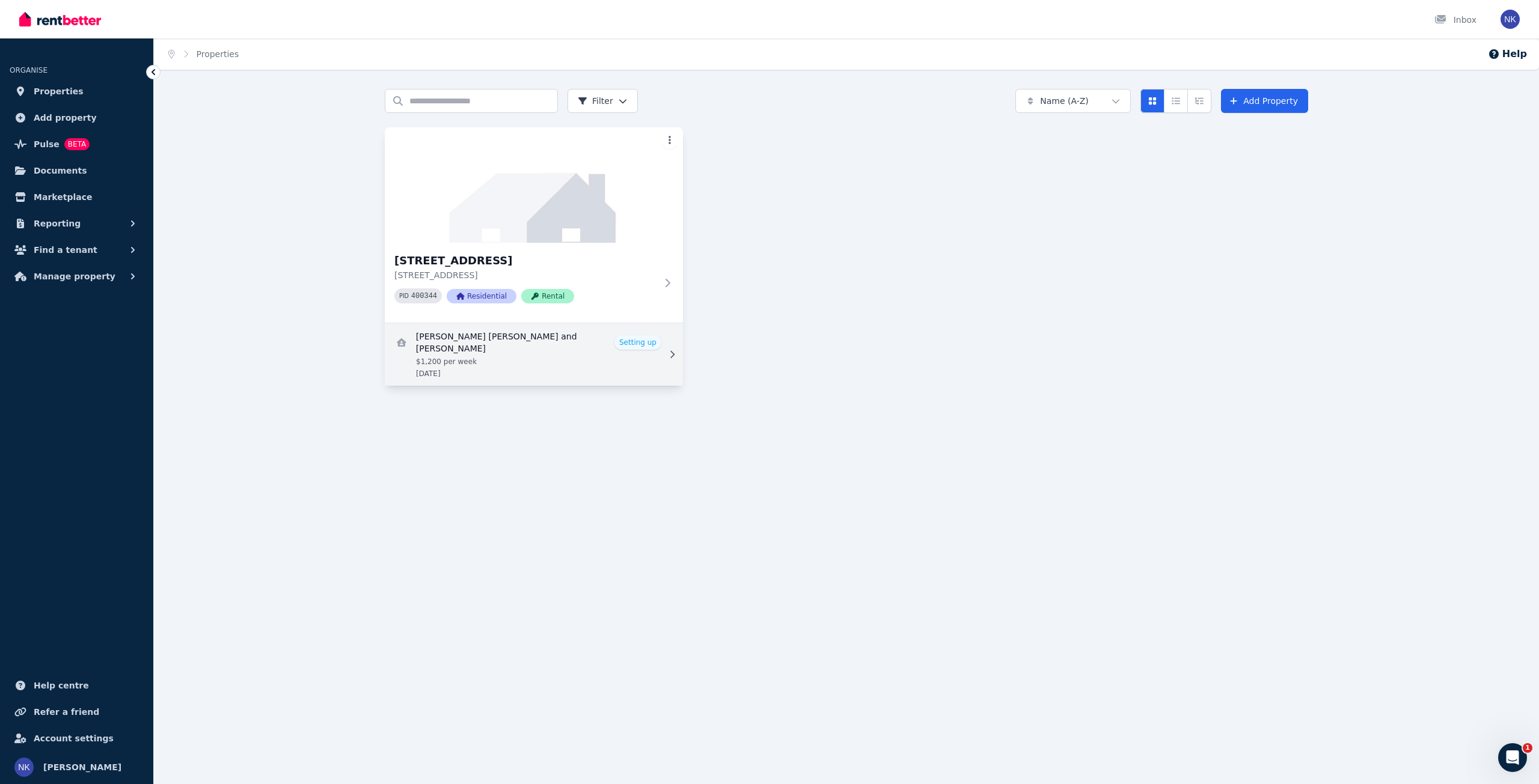
click at [543, 339] on link "View details for Emma Louise Holden and Steven Derek Ouzman" at bounding box center [533, 354] width 298 height 63
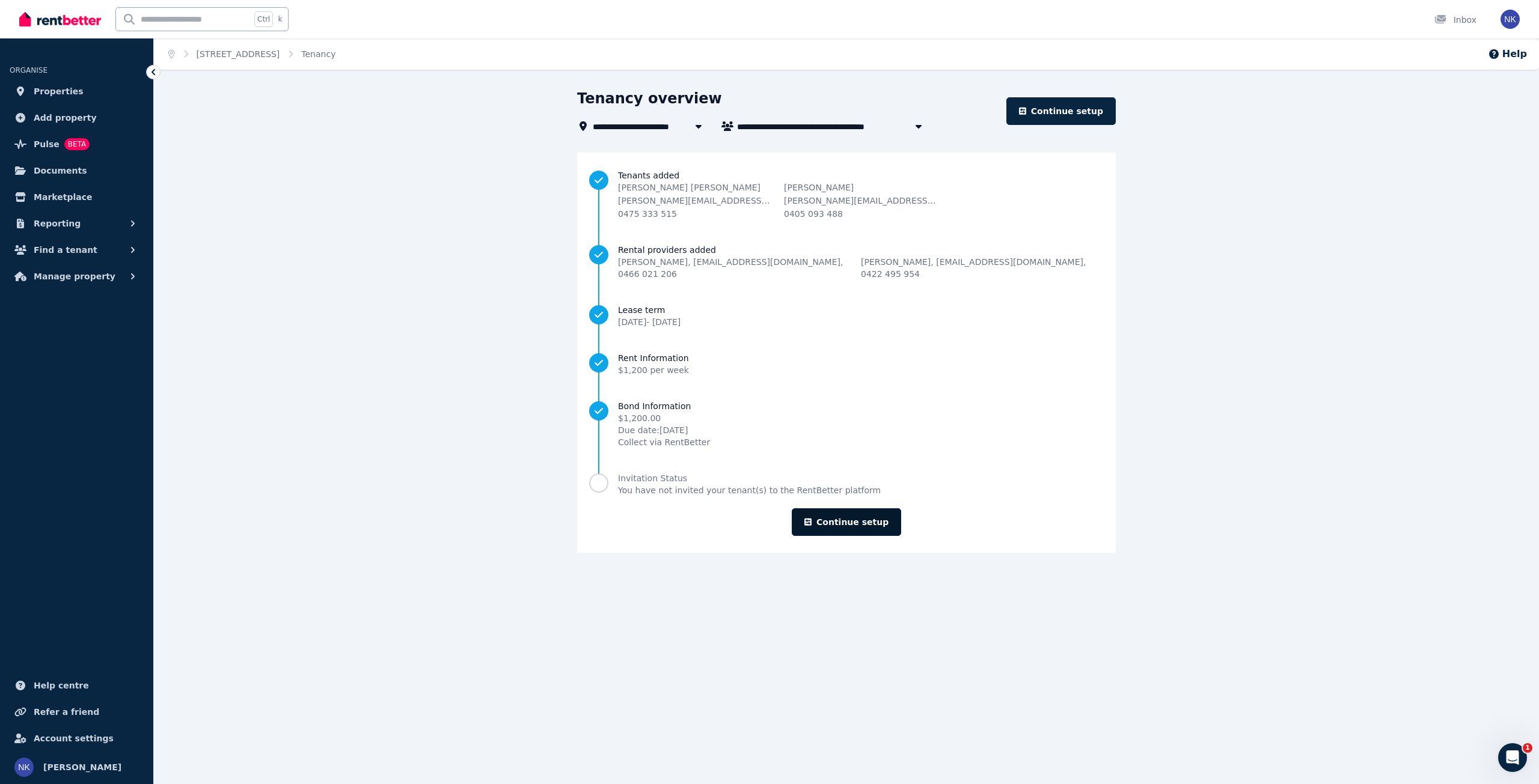
click at [858, 508] on link "Continue setup" at bounding box center [846, 522] width 109 height 28
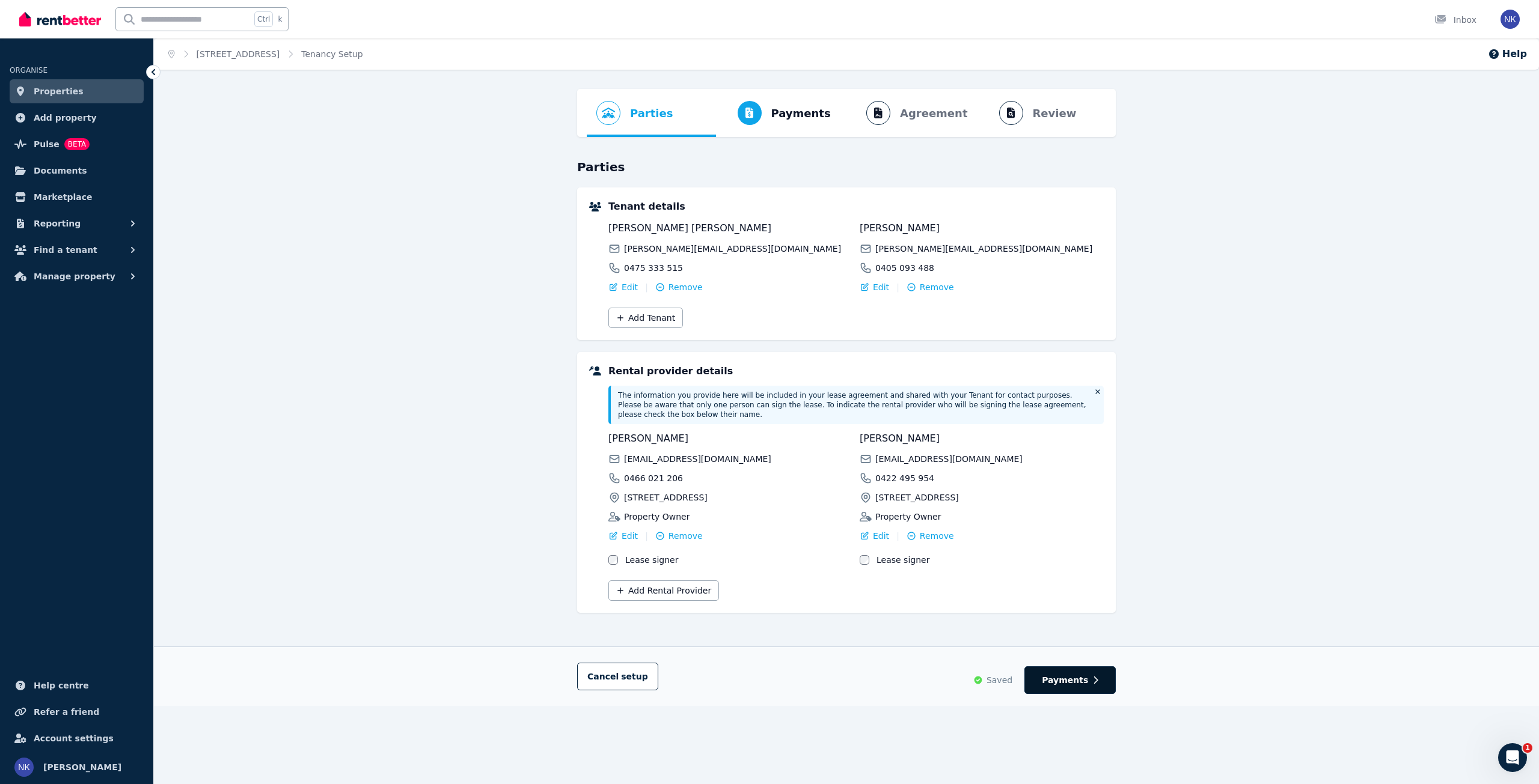
click at [1071, 674] on span "Payments" at bounding box center [1065, 680] width 47 height 12
select select "**********"
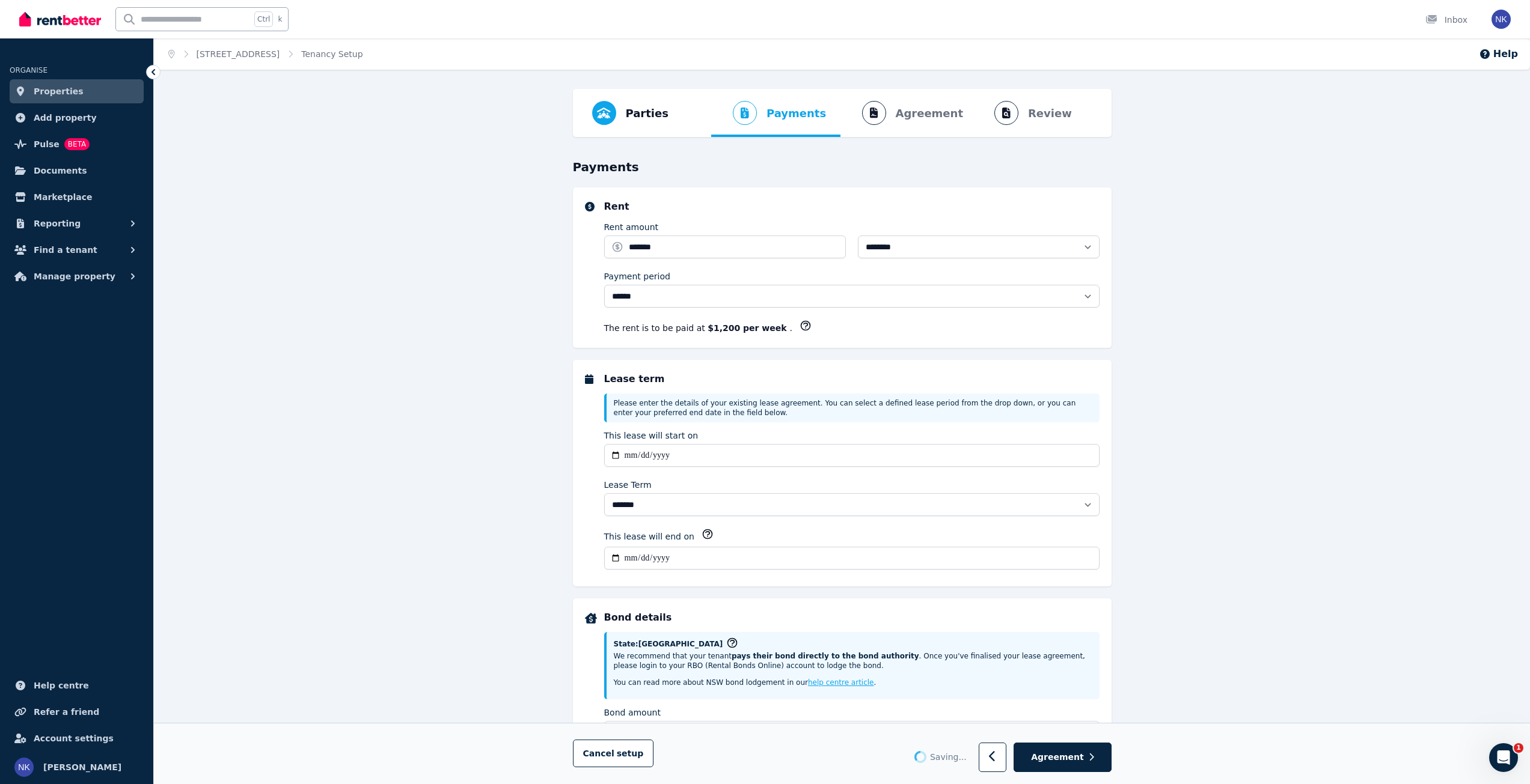
select select "**********"
click at [1077, 752] on span "Agreement" at bounding box center [1057, 757] width 53 height 12
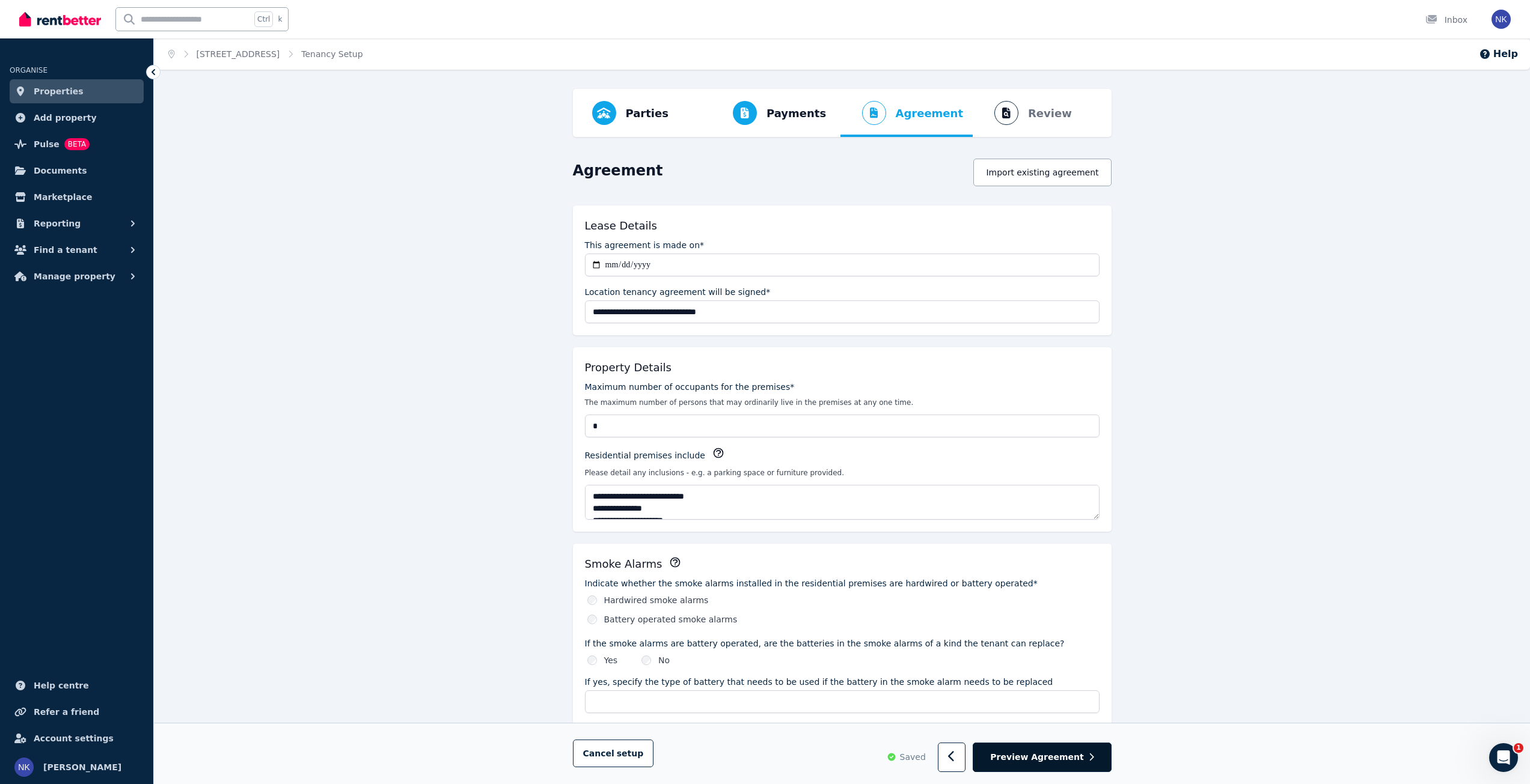
click at [1075, 755] on span "Preview Agreement" at bounding box center [1036, 757] width 93 height 12
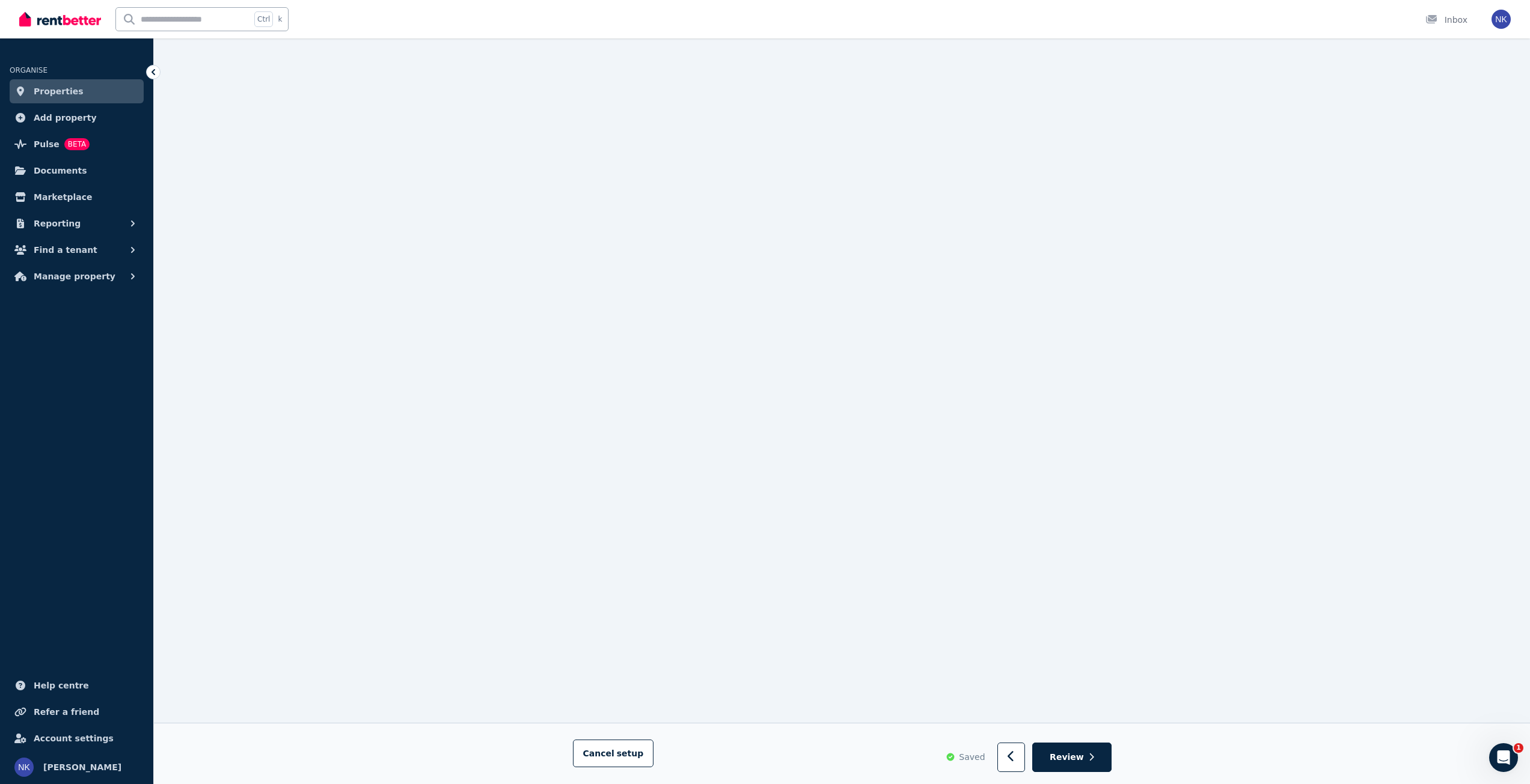
scroll to position [3765, 0]
drag, startPoint x: 1172, startPoint y: 622, endPoint x: 1197, endPoint y: 813, distance: 192.6
click at [1095, 757] on button "Review" at bounding box center [1071, 758] width 78 height 29
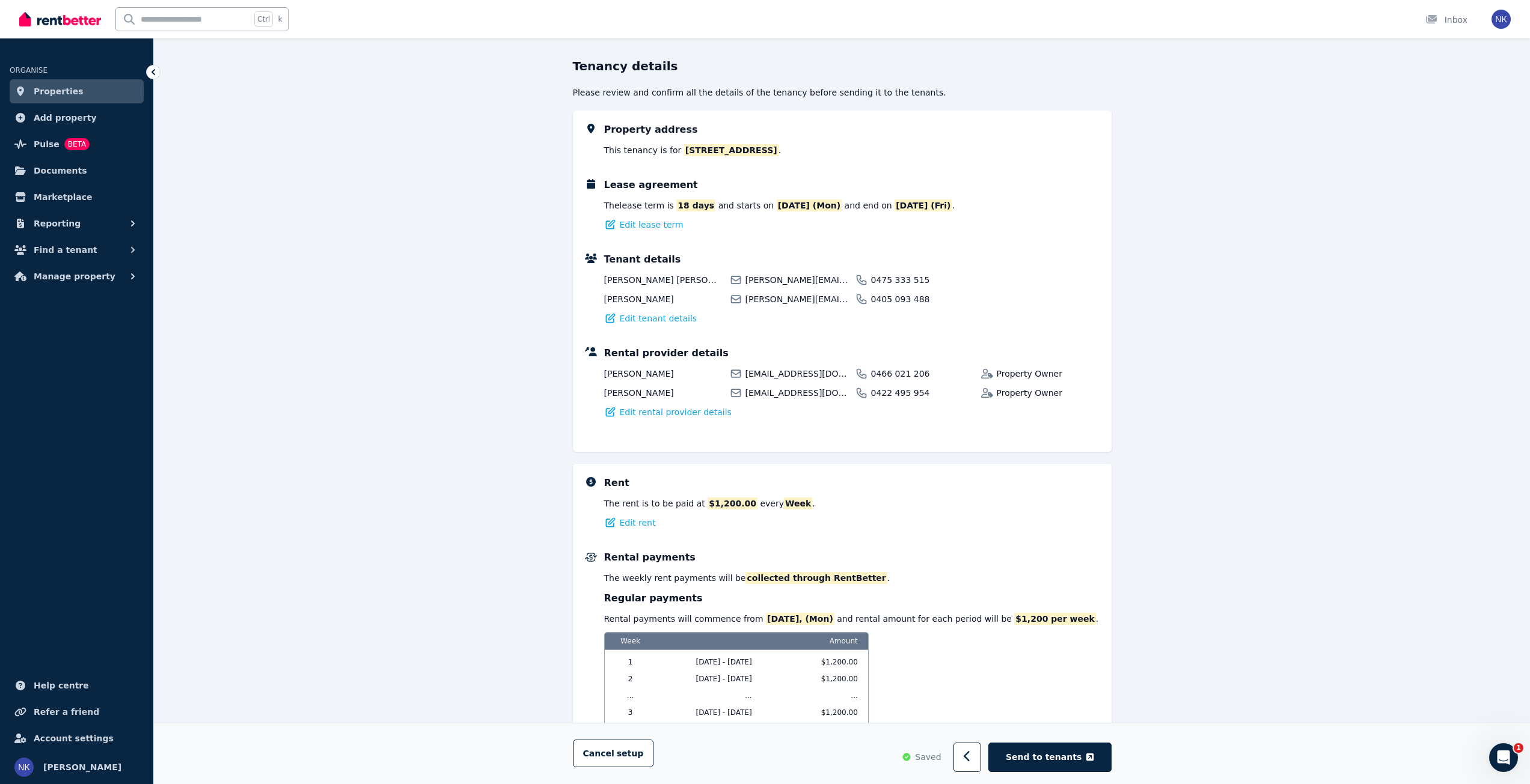
scroll to position [511, 0]
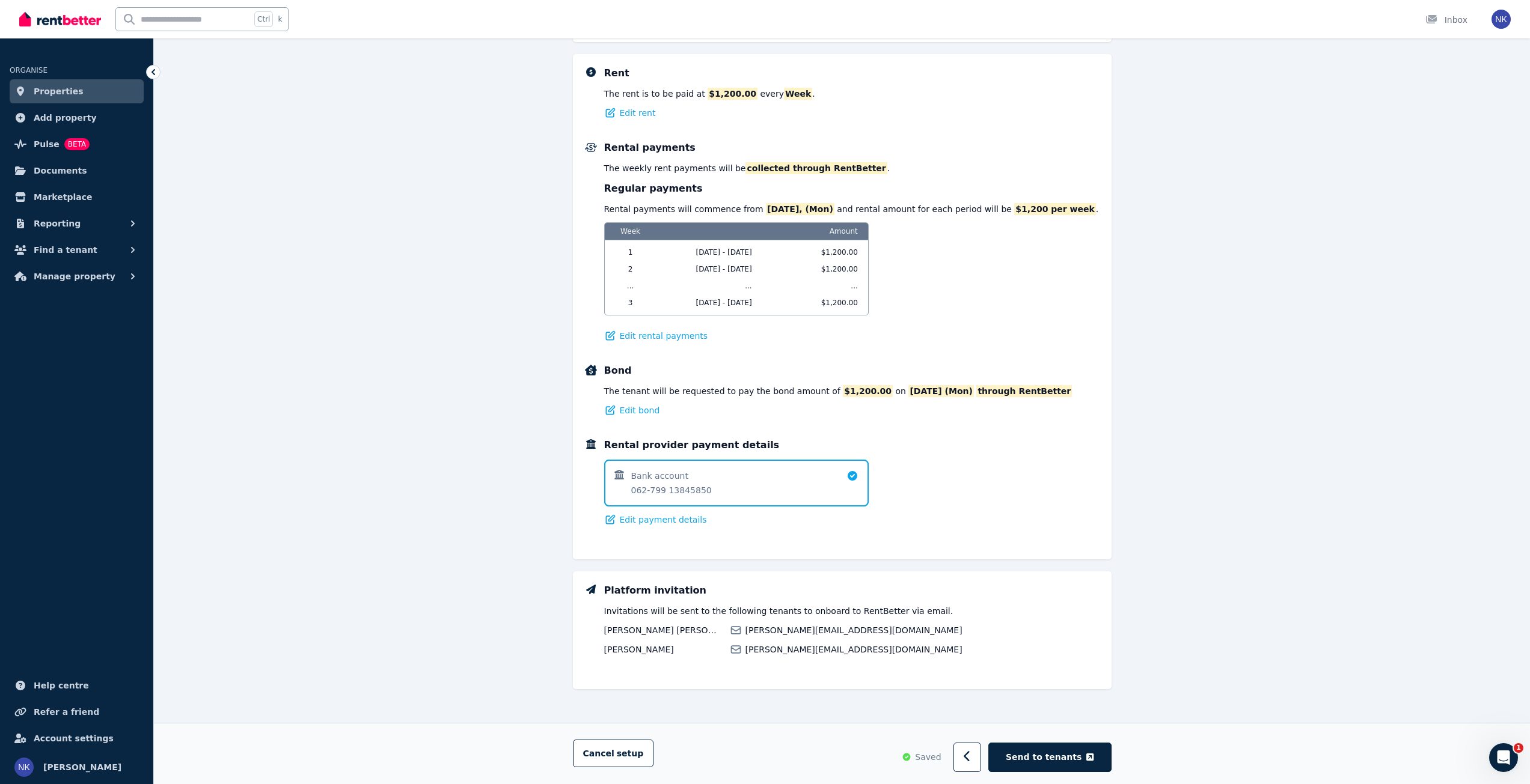
drag, startPoint x: 1165, startPoint y: 505, endPoint x: 1202, endPoint y: 693, distance: 191.6
click at [1091, 756] on icon "button" at bounding box center [1089, 757] width 7 height 8
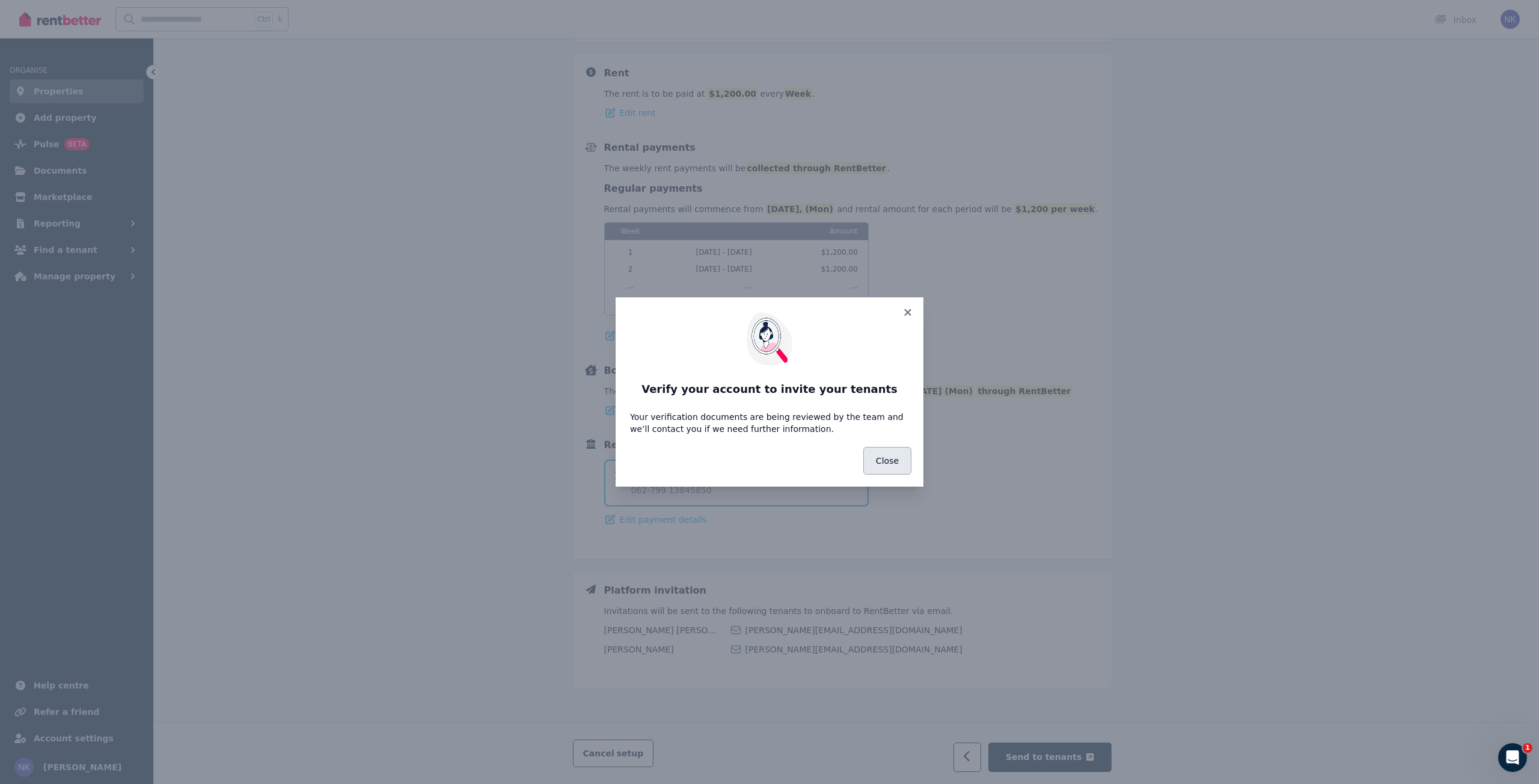
click at [895, 464] on button "Close" at bounding box center [887, 461] width 48 height 28
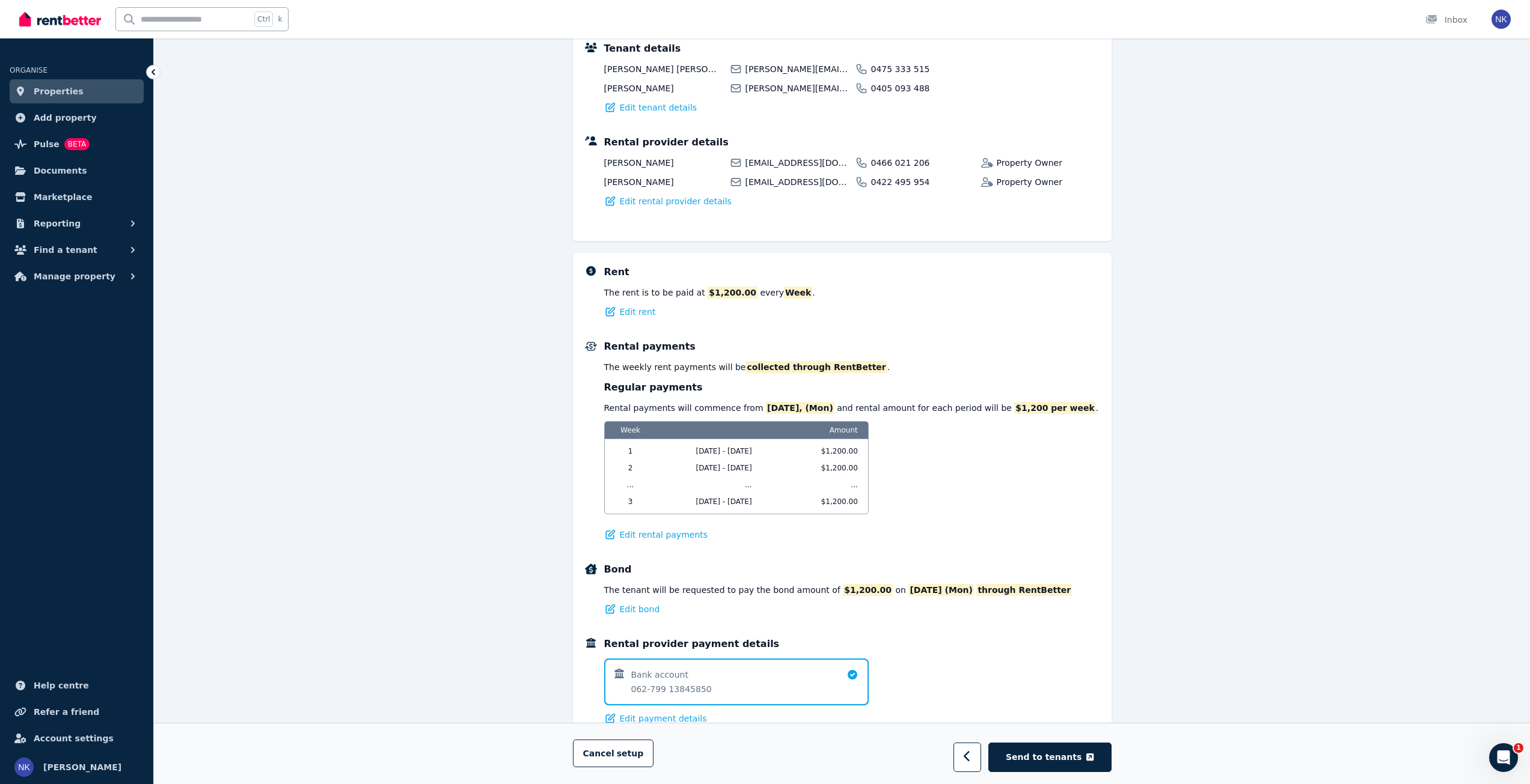
scroll to position [0, 0]
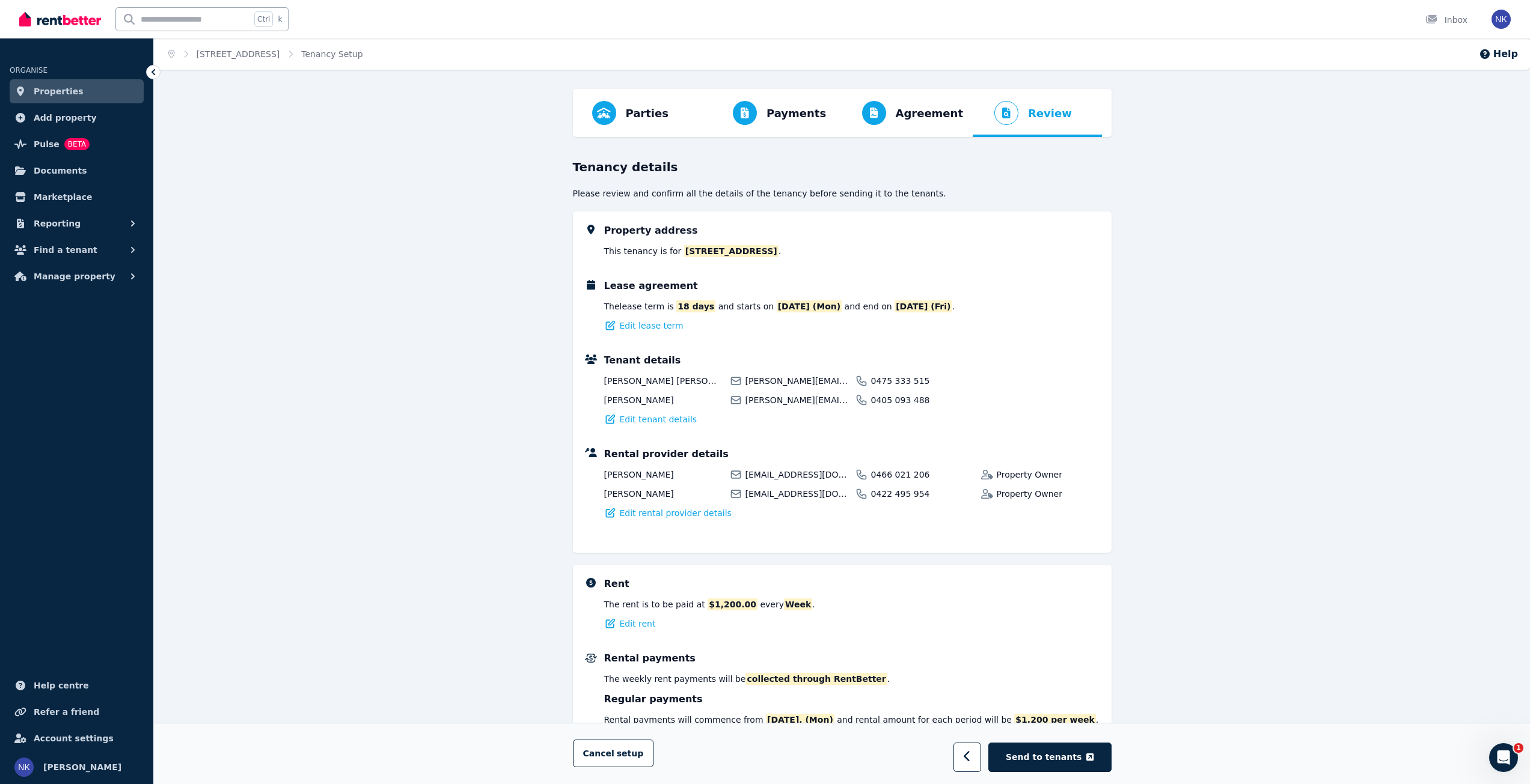
drag, startPoint x: 433, startPoint y: 343, endPoint x: 421, endPoint y: 281, distance: 63.2
click at [78, 87] on link "Properties" at bounding box center [77, 91] width 134 height 24
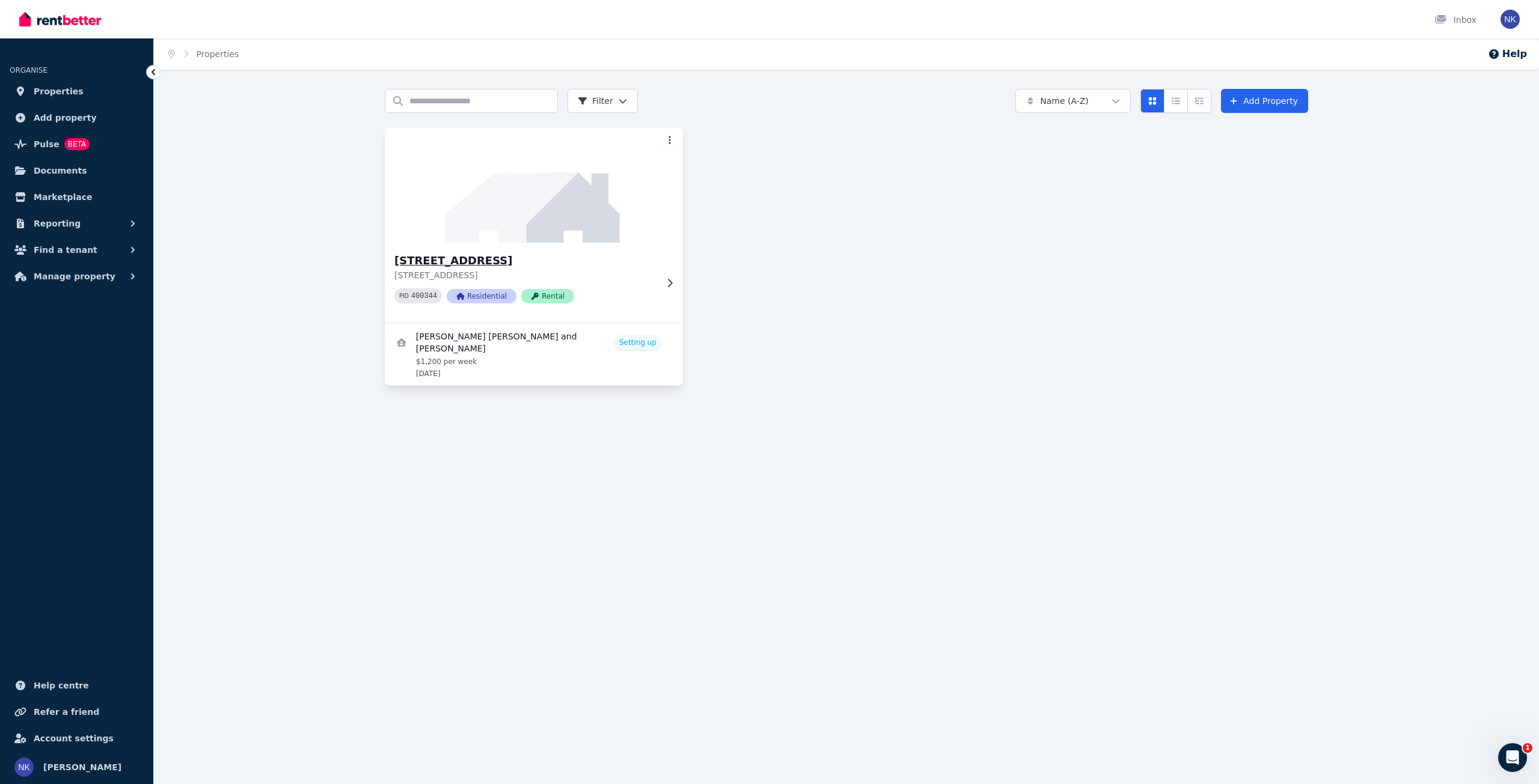
click at [609, 284] on div "1/[STREET_ADDRESS] PID 400344 Residential Rental" at bounding box center [525, 282] width 262 height 60
